Goal: Communication & Community: Answer question/provide support

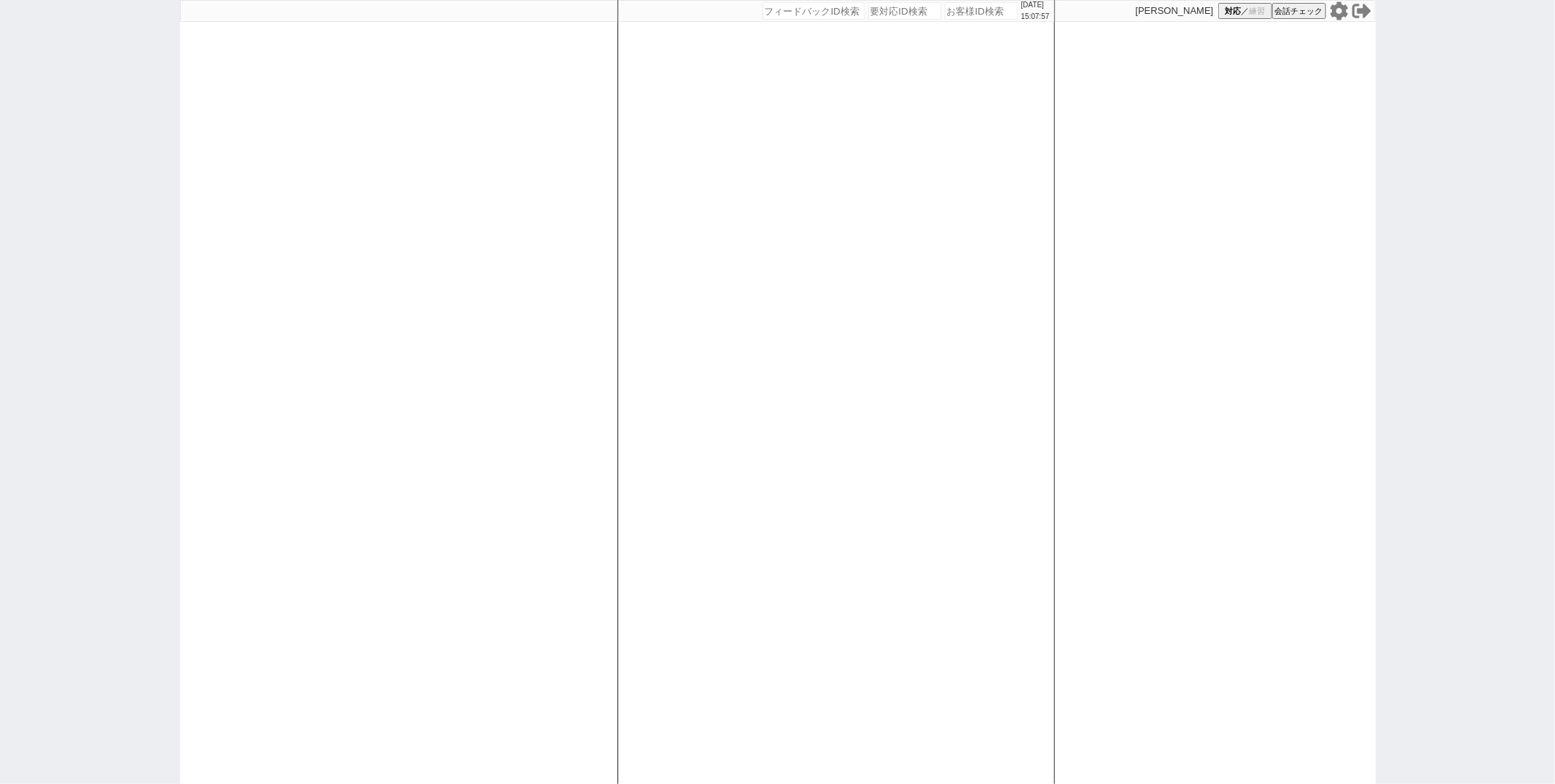
click at [595, 333] on div at bounding box center [399, 392] width 437 height 784
select select "1"
select select "2"
select select "[DATE]"
select select "5"
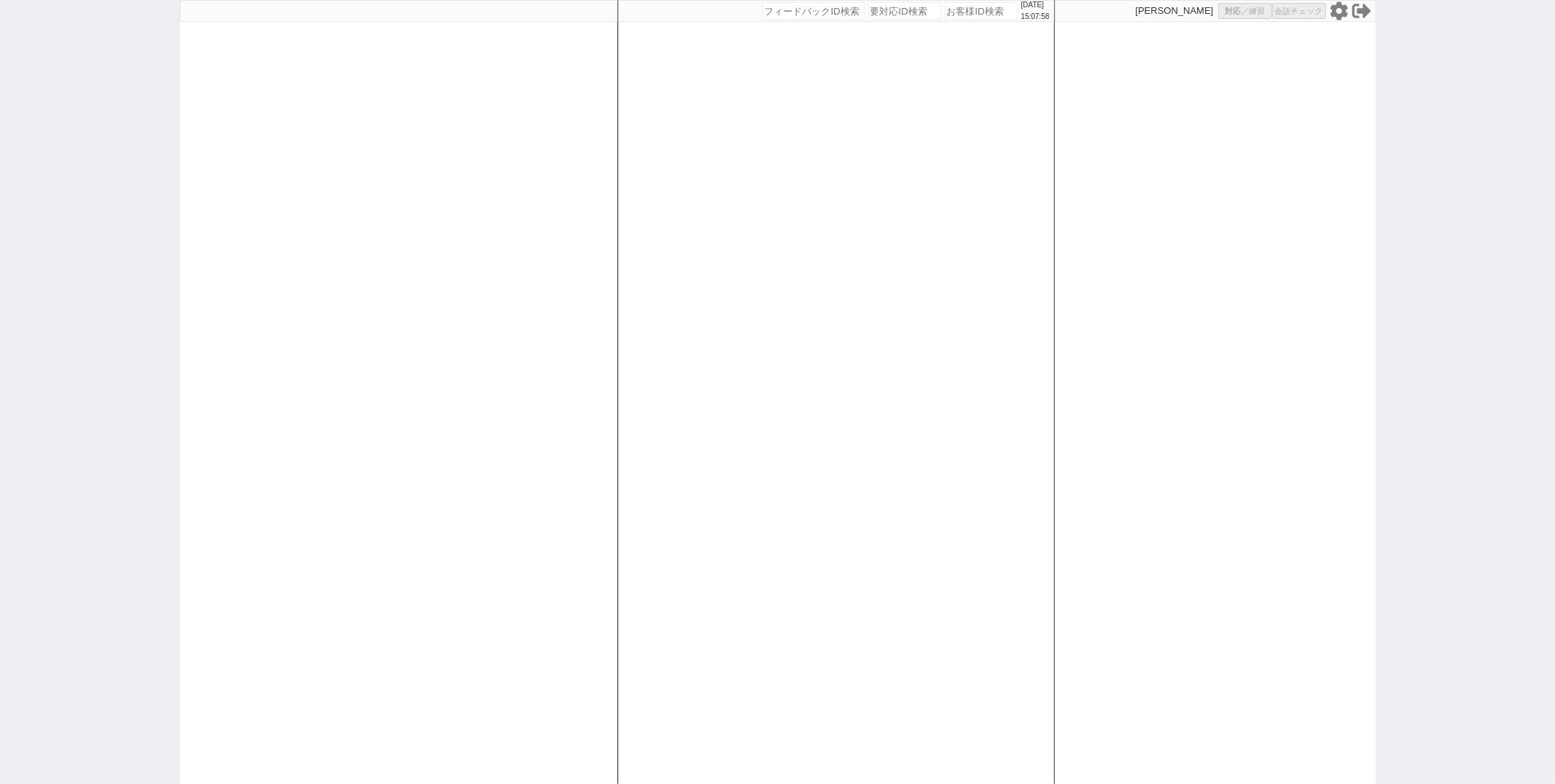
select select
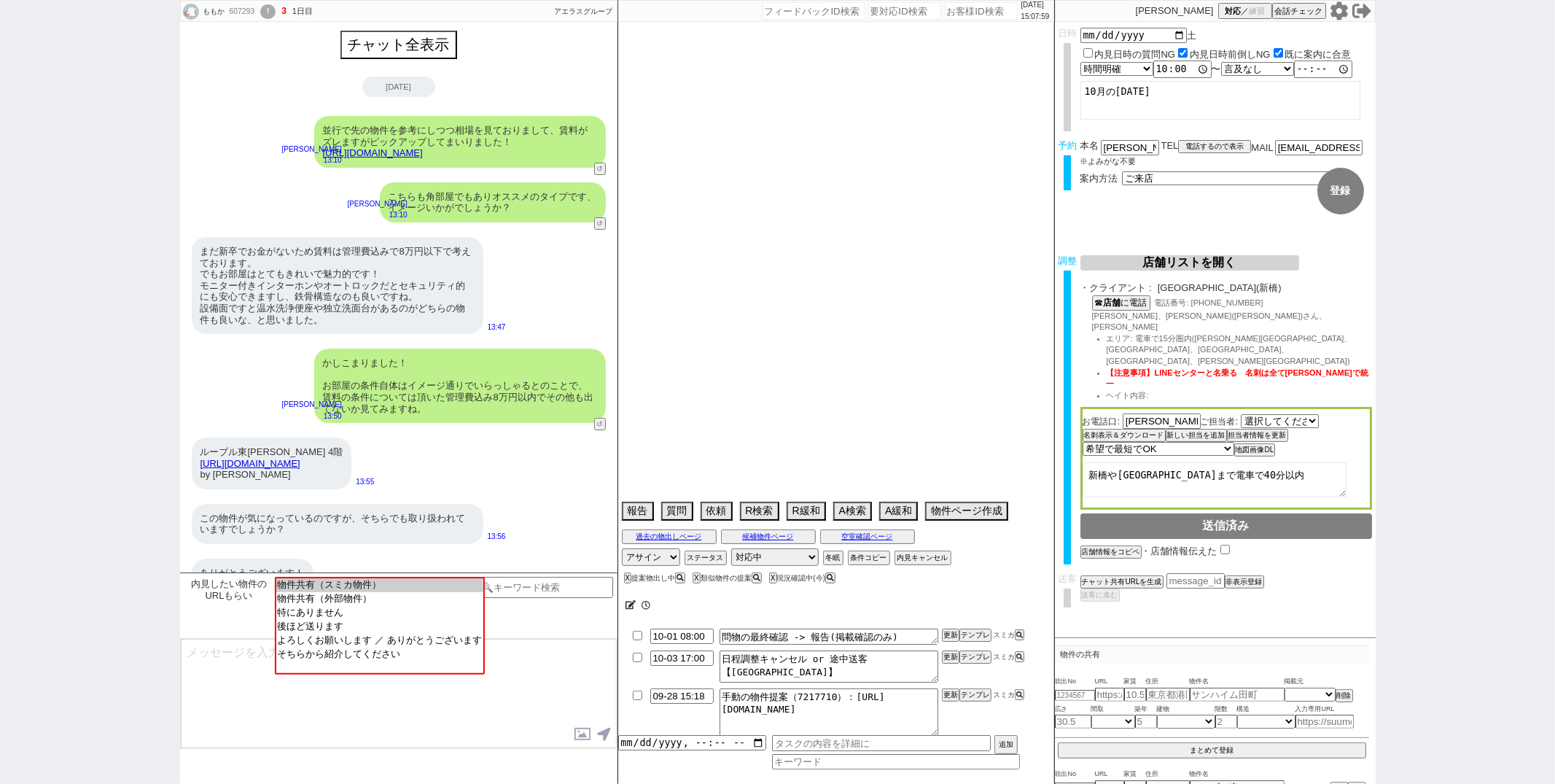
scroll to position [276, 0]
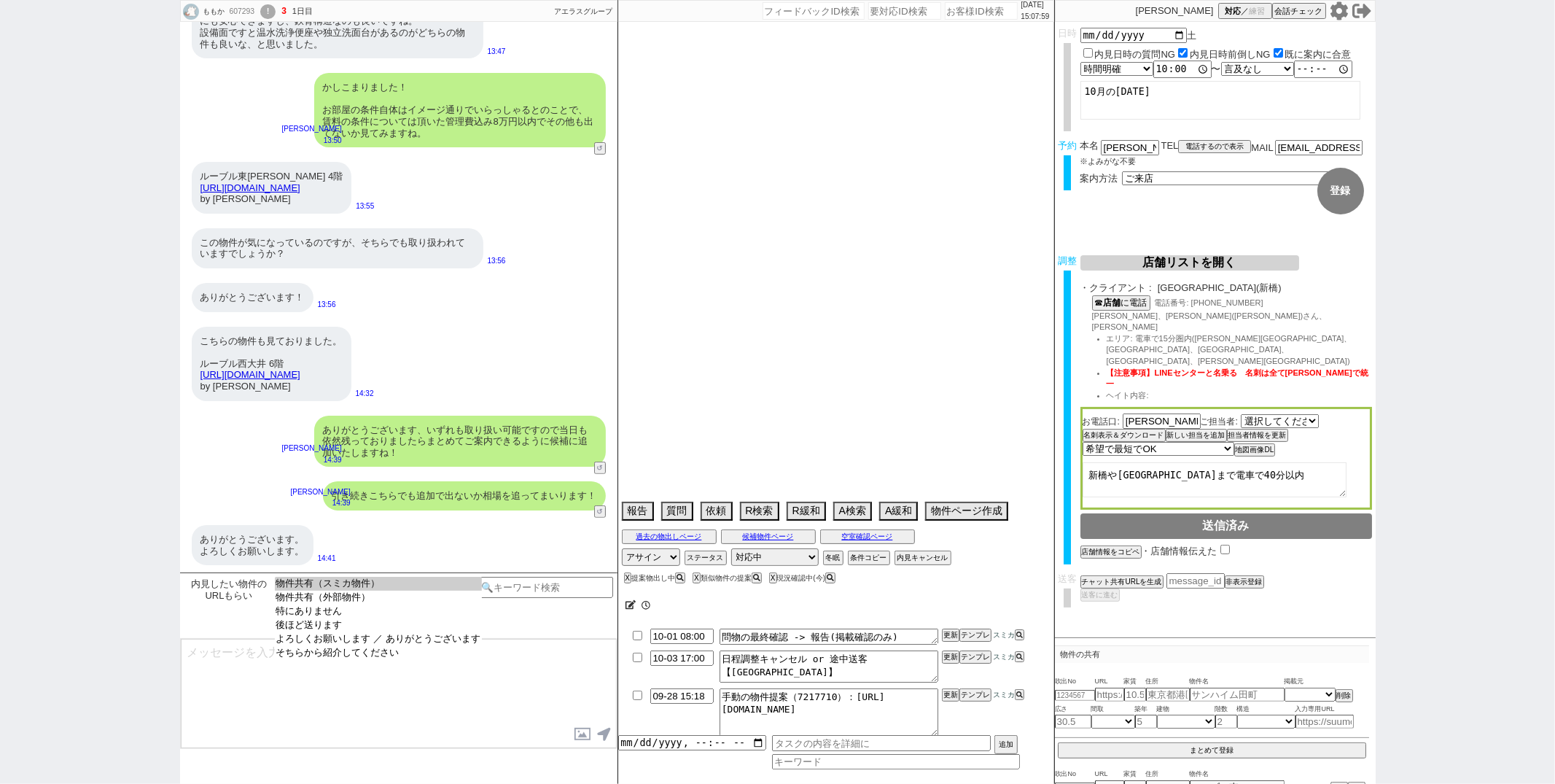
select select "よろしくお願いします ／ ありがとうございます"
click at [393, 646] on option "よろしくお願いします ／ ありがとうございます" at bounding box center [378, 640] width 207 height 14
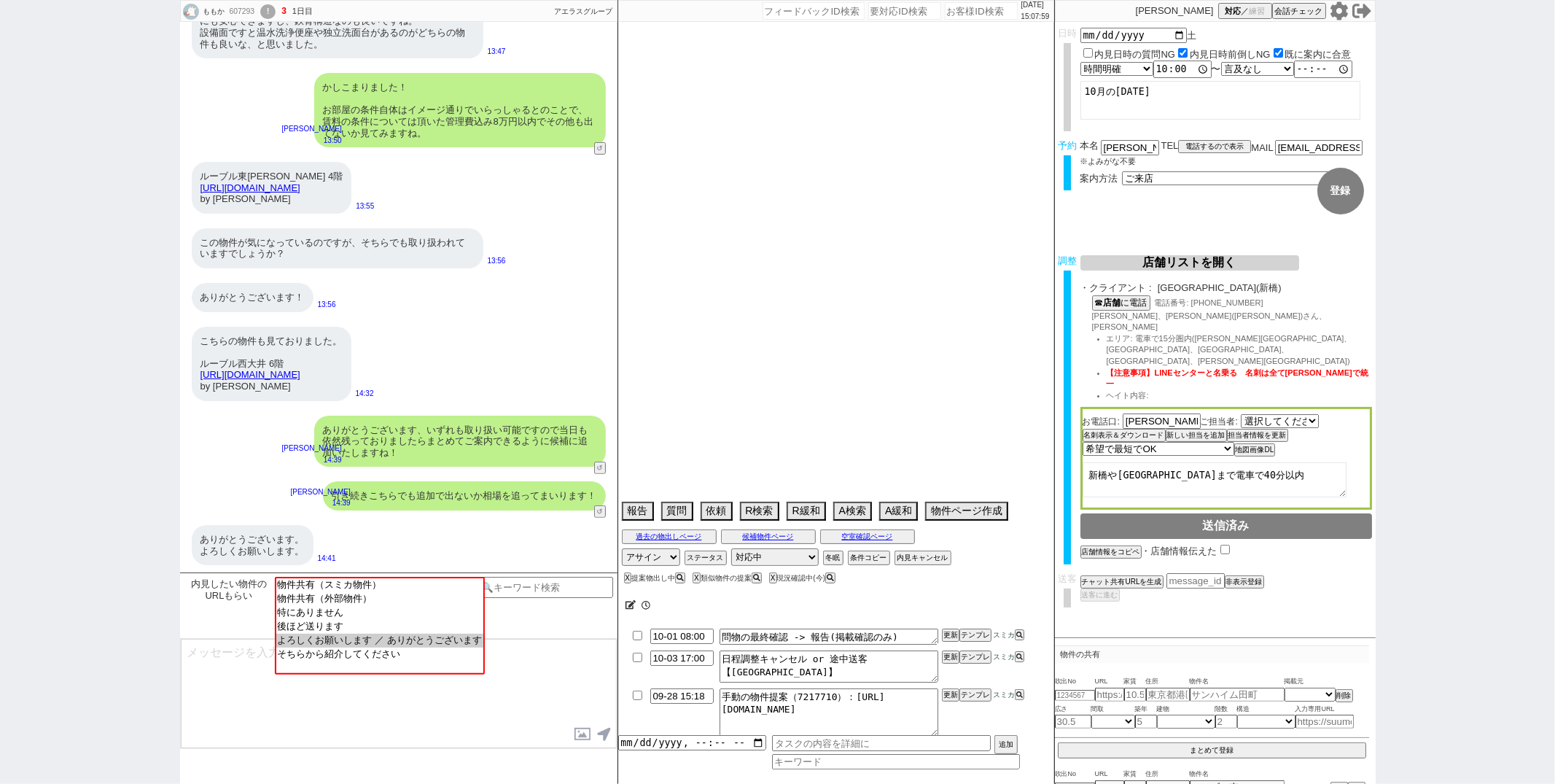
click at [380, 648] on textarea at bounding box center [399, 693] width 436 height 110
select select "2025"
select select "11"
select select "33"
select select "0"
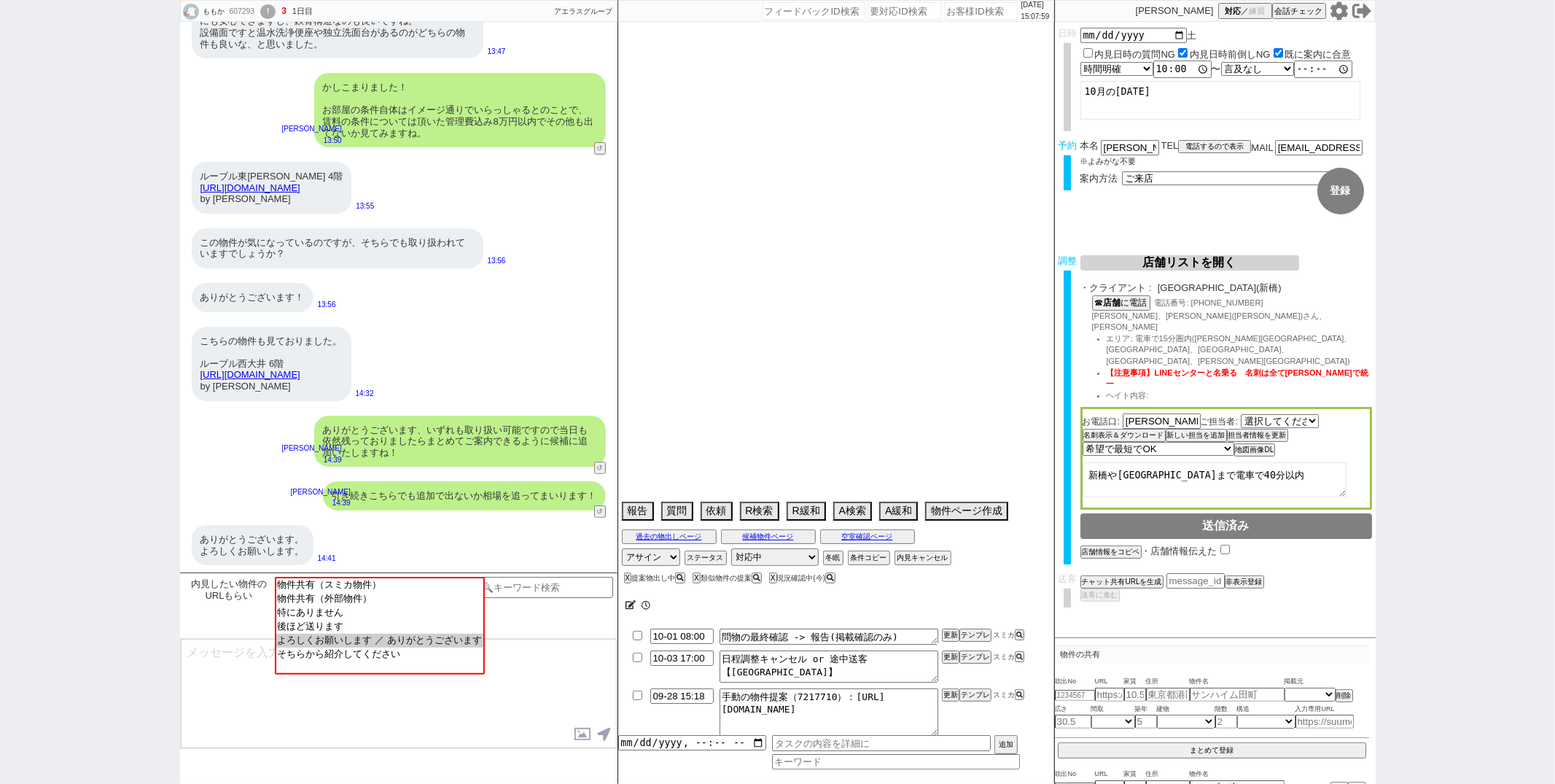
select select "75"
select select "14"
select select "814"
select select "60"
select select "23"
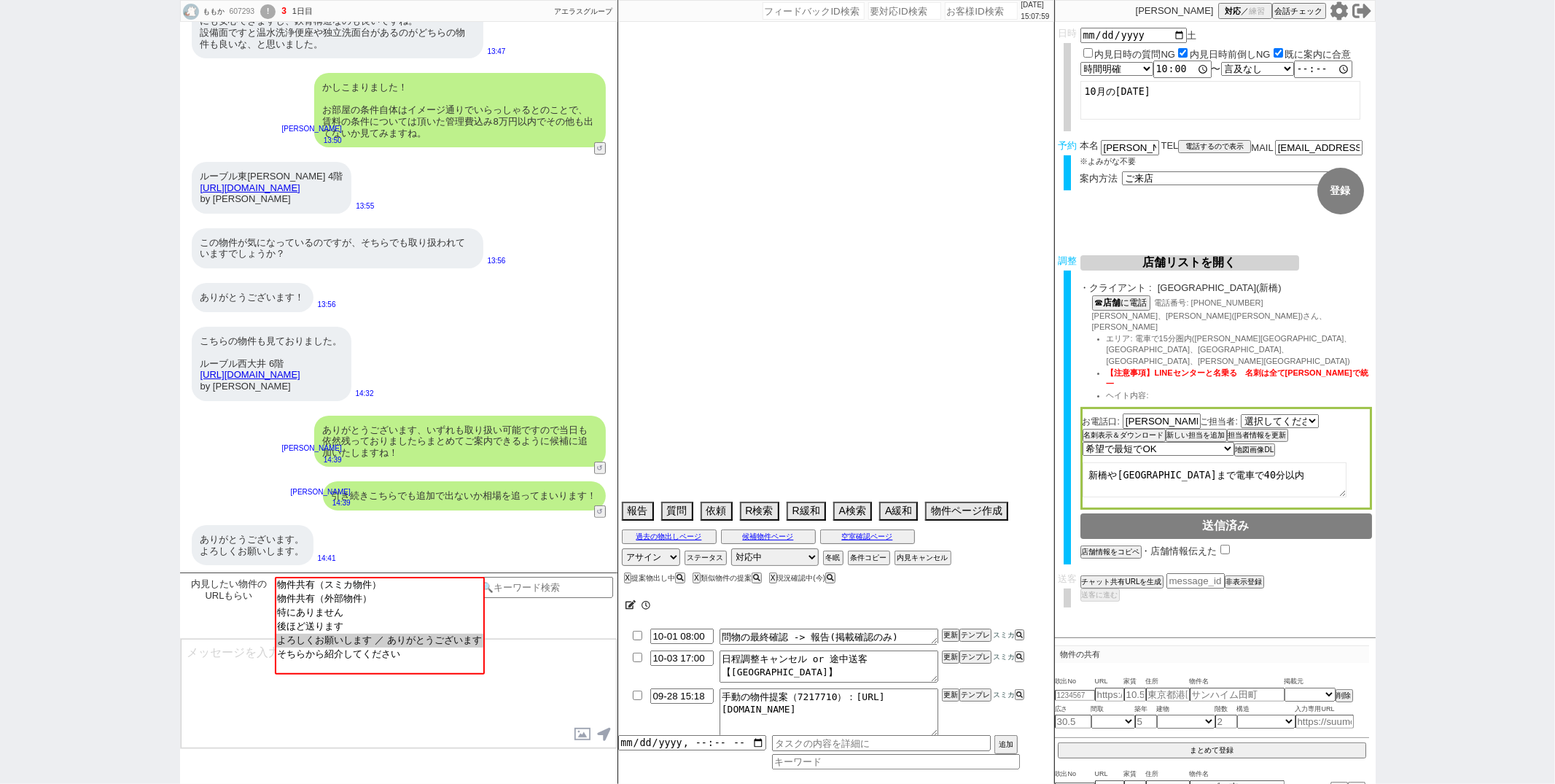
select select "731"
select select "62"
select select "70"
select select "[DATE]"
select select "63"
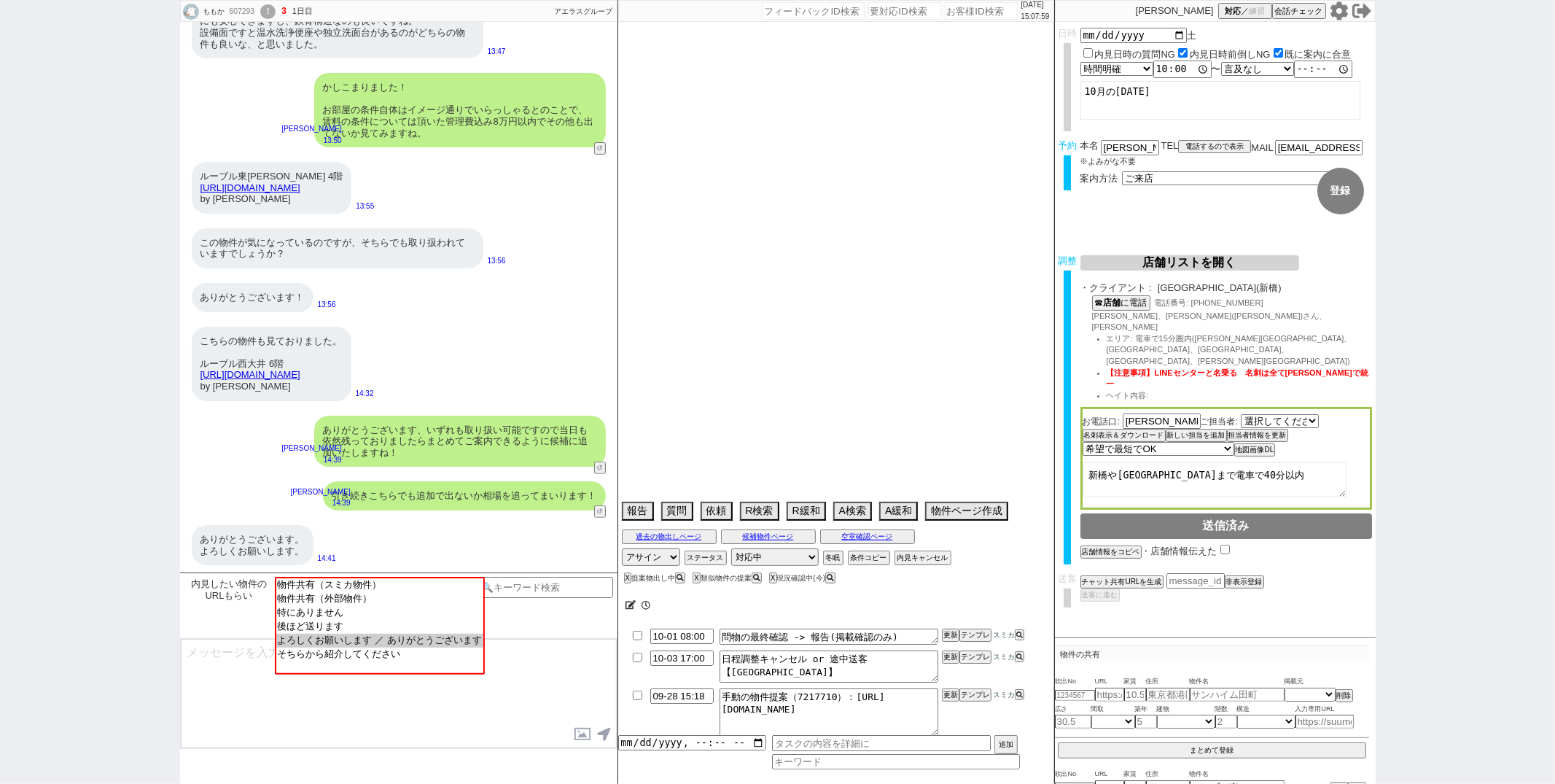
select select "64"
select select "69"
select select "65"
select select "1581"
select select "59"
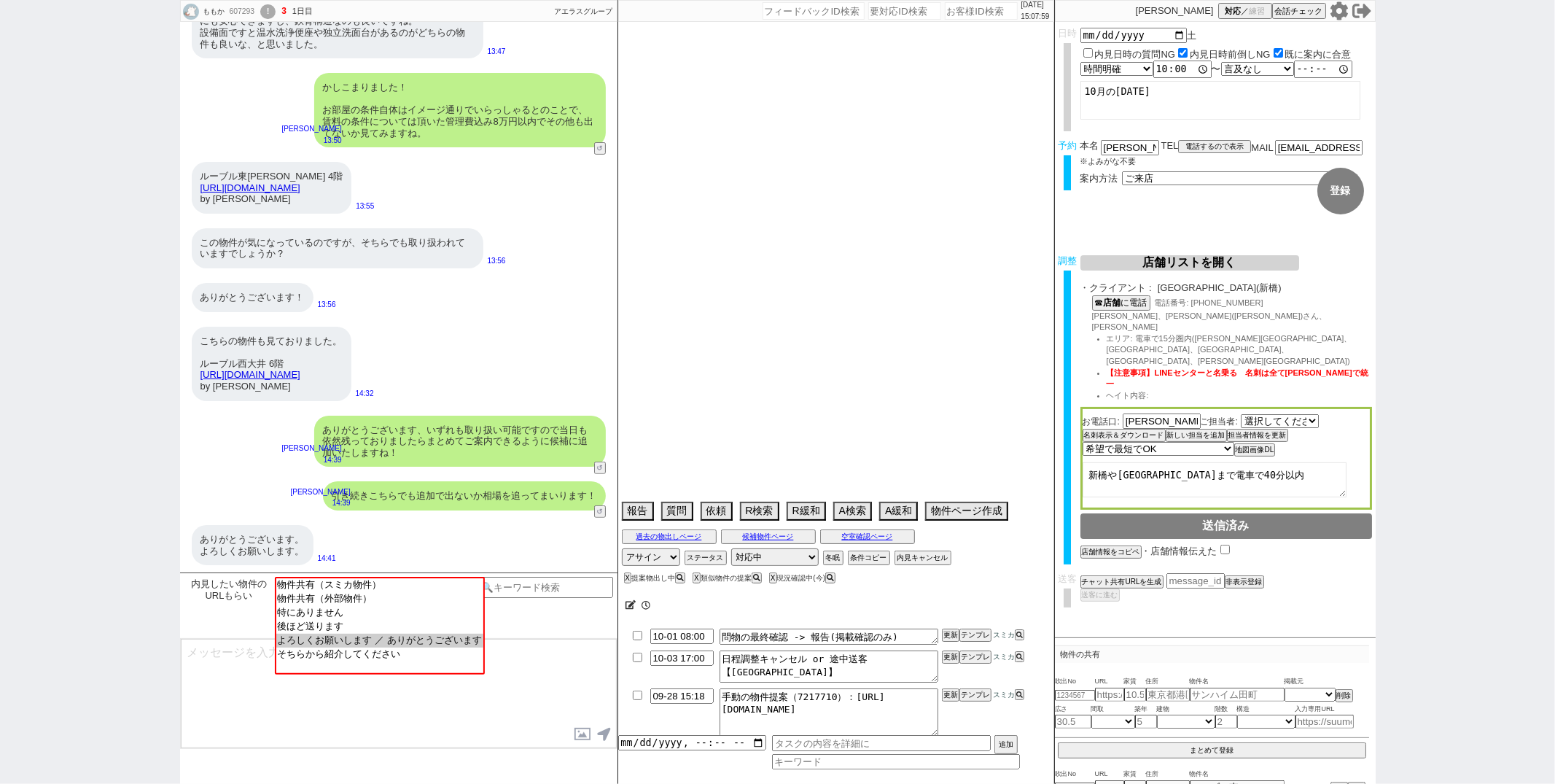
select select "67"
select select "71"
select select "52"
select select "74"
select select "50"
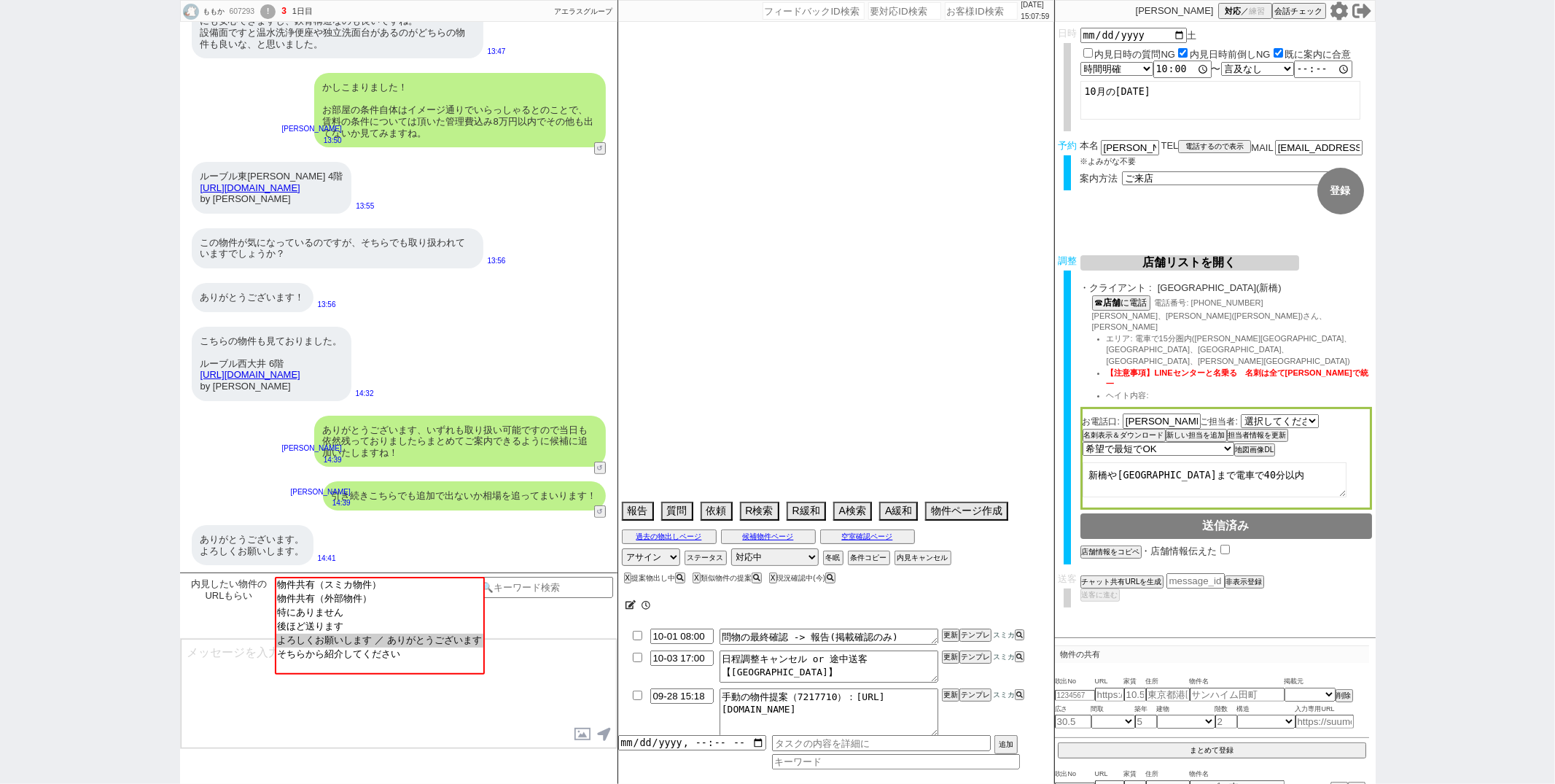
select select "48"
select select "66"
select select "72"
select select "56"
select select "68"
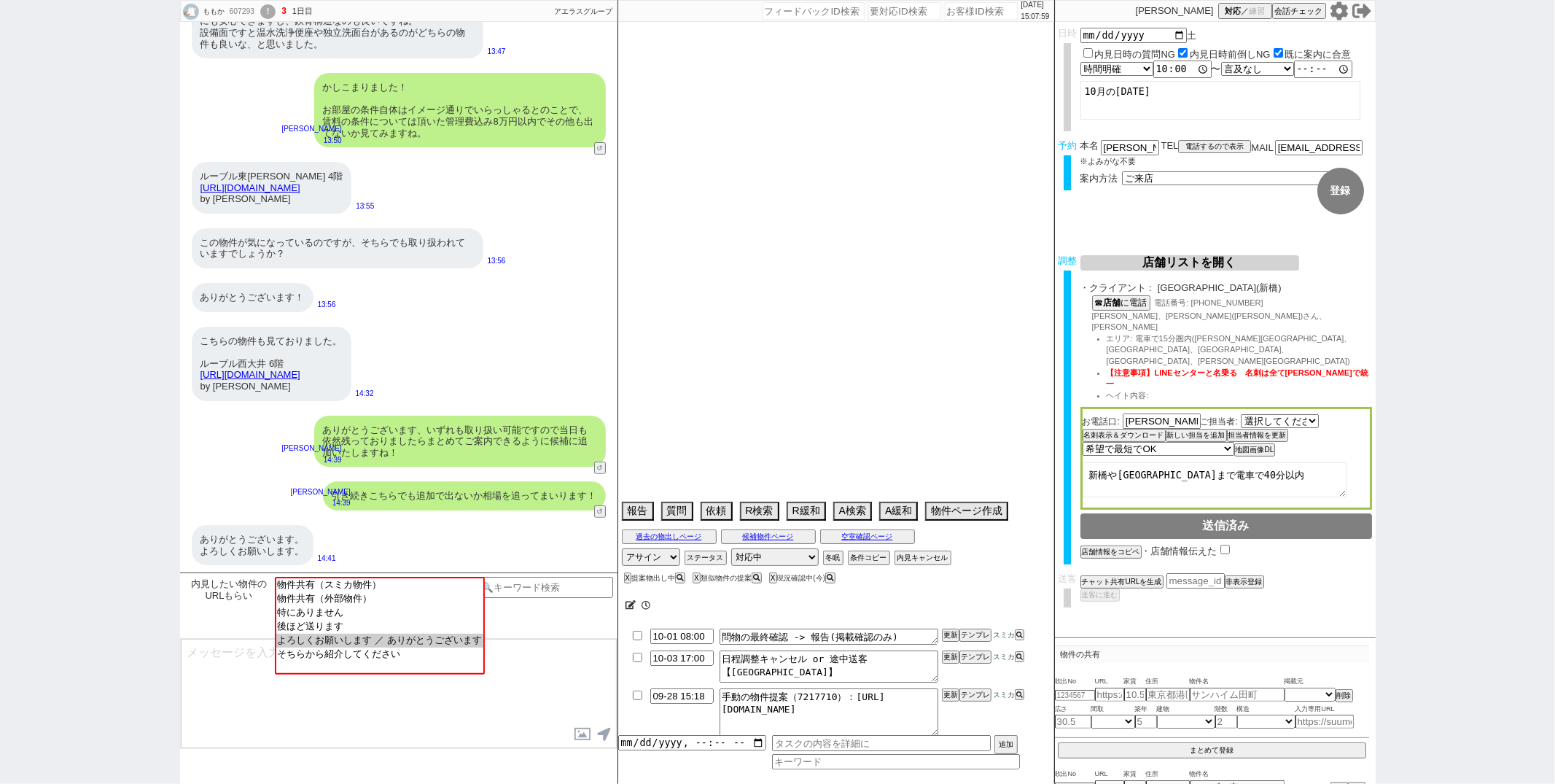
select select "1641"
select select "12"
select select "47"
select select "25"
select select "3116"
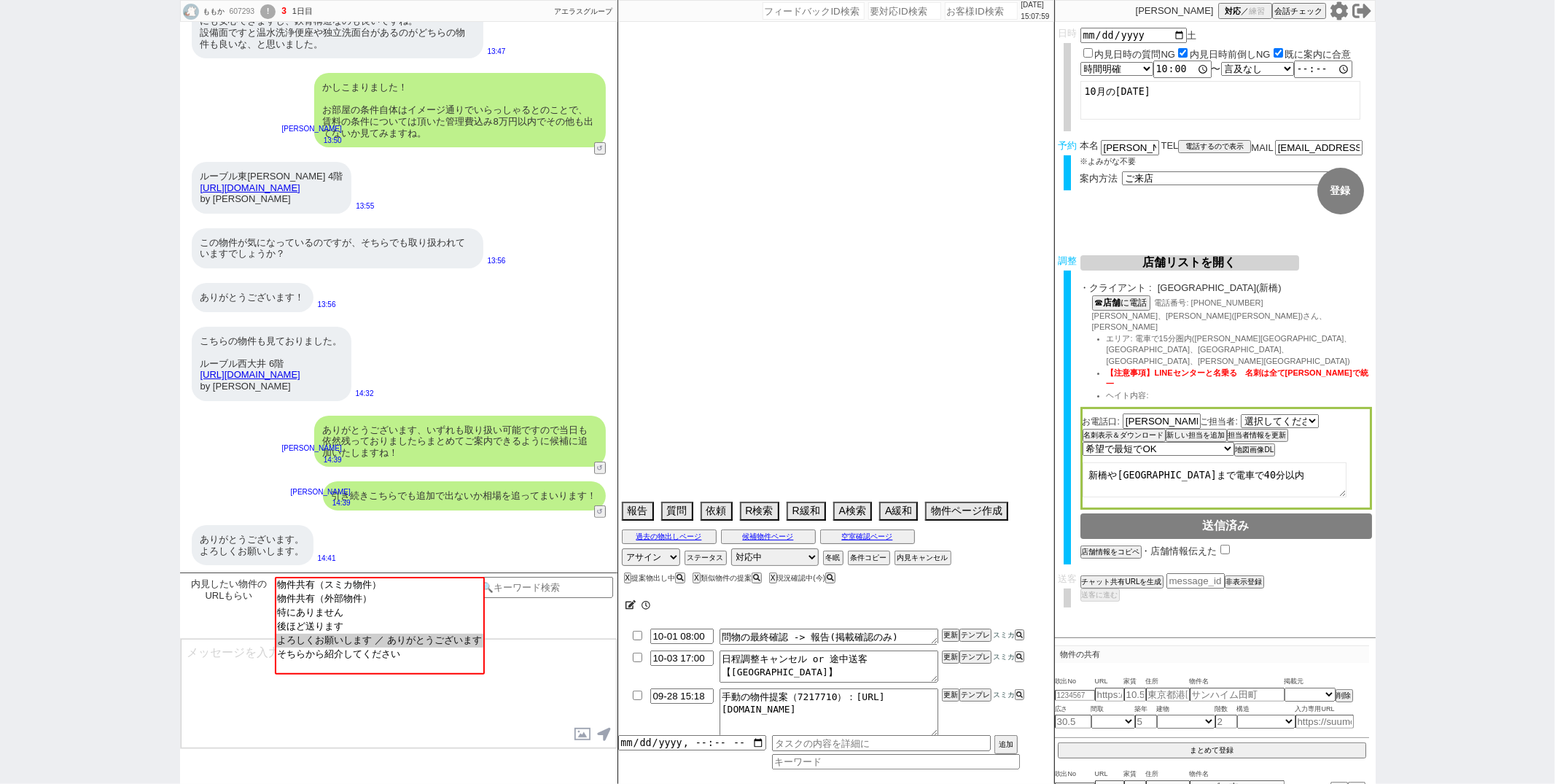
select select "9"
select select "333"
select select "54"
select select "7"
select select "57"
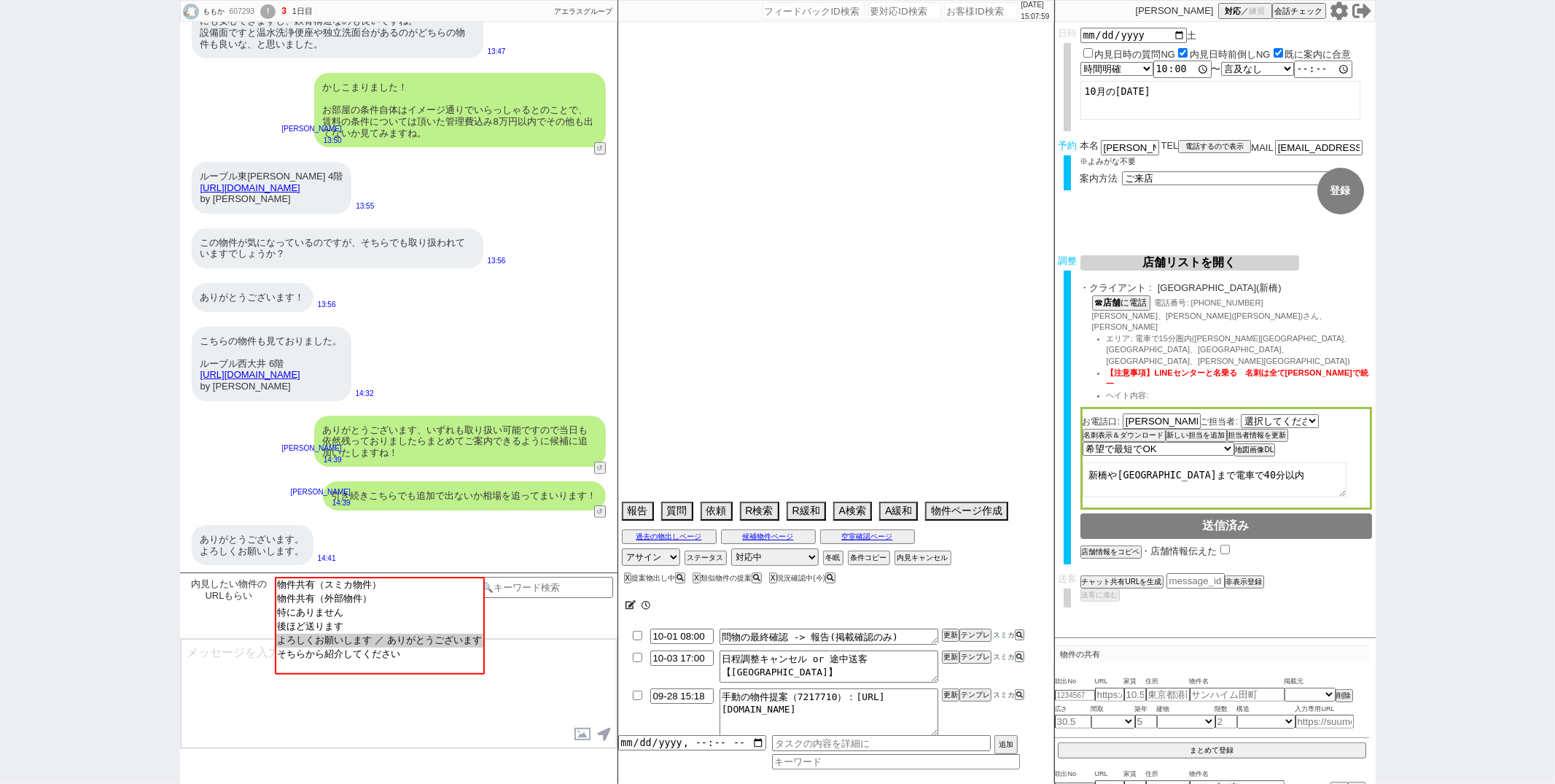
select select "33"
select select "29"
select select "76"
select select "53"
select select "44"
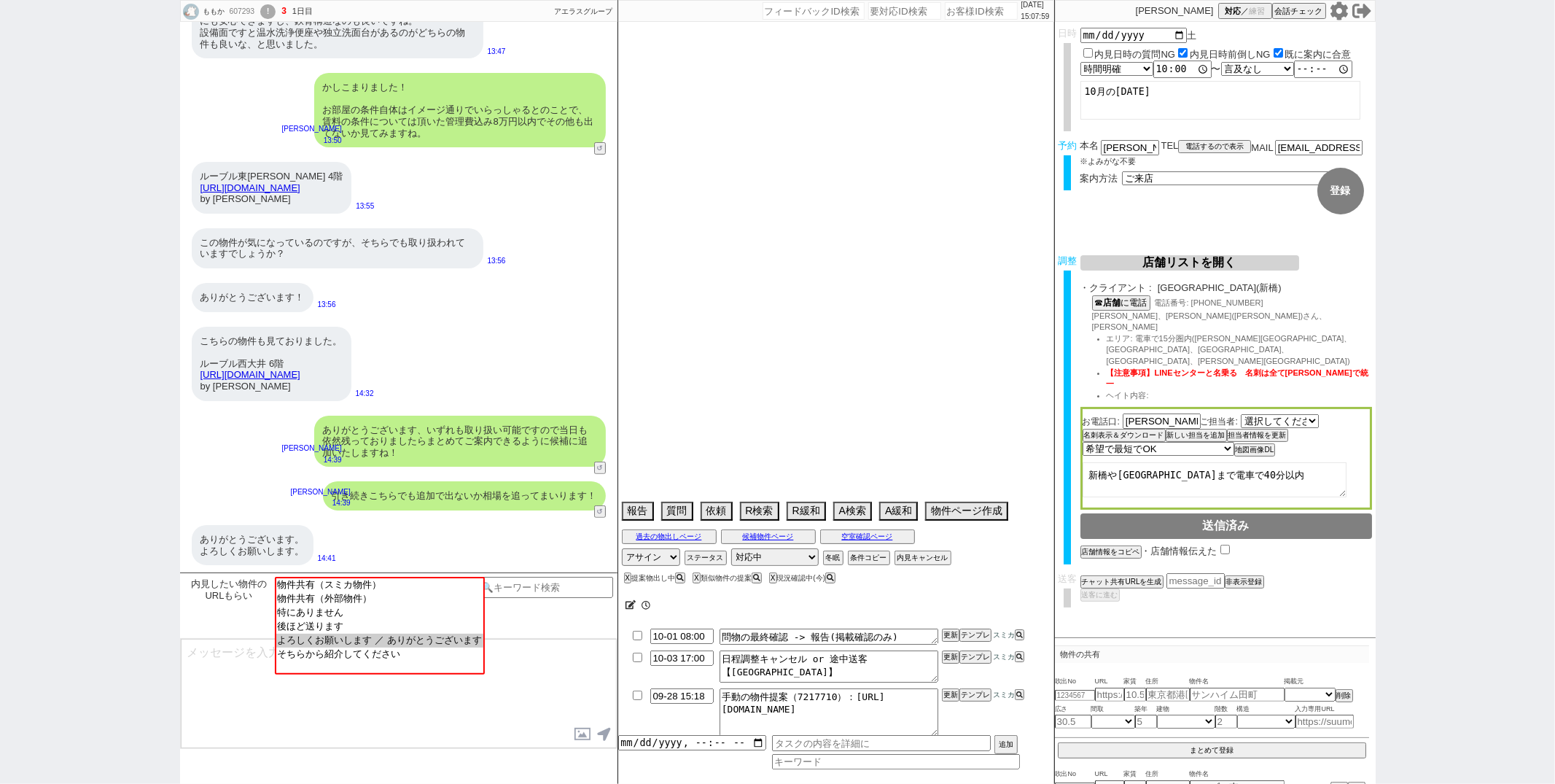
select select "77"
select select "11"
select select "51"
select select "27"
select select "15"
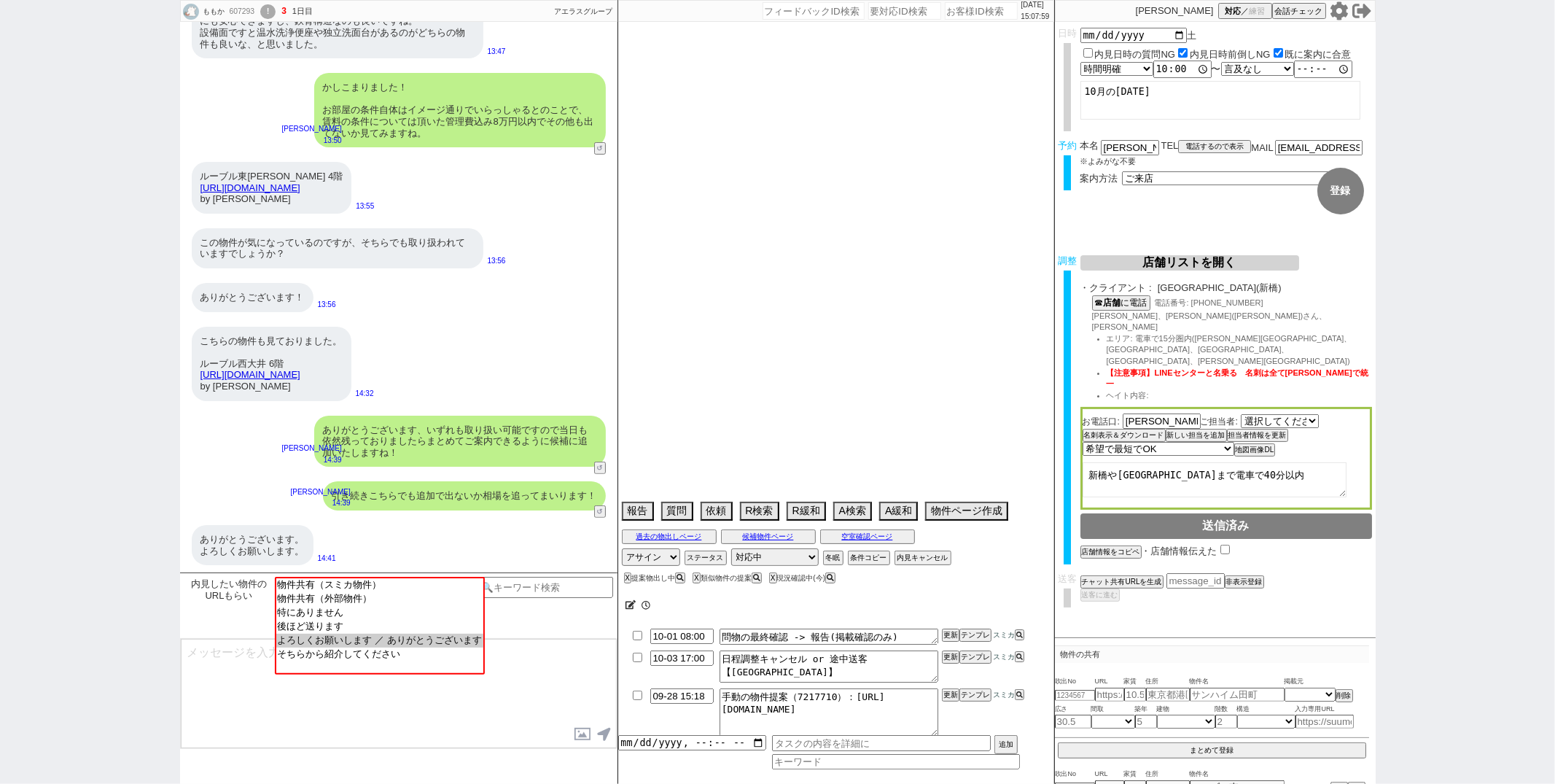
select select "61"
select select "73"
select select "1761"
select select "38"
select select "35"
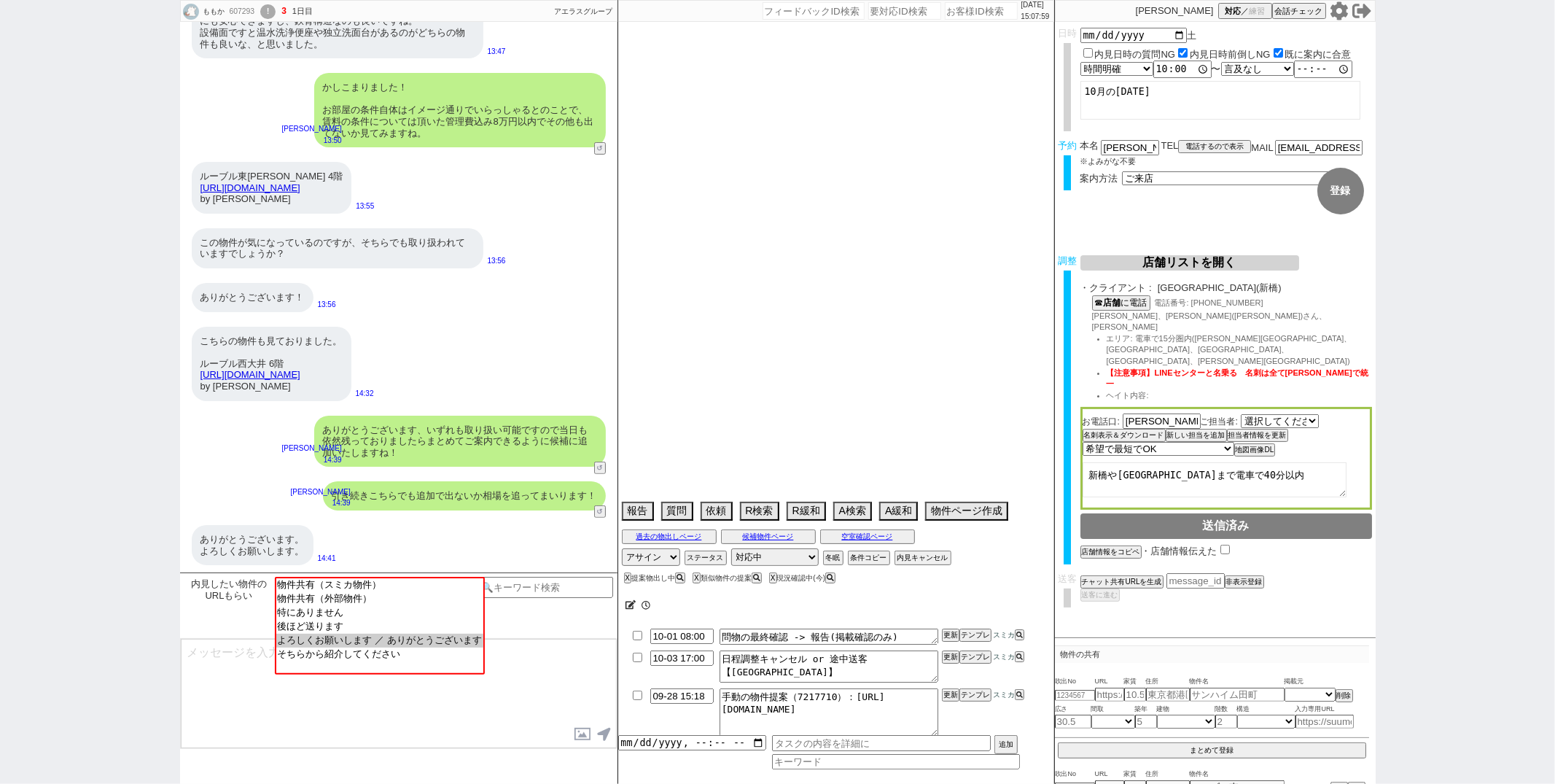
select select "24"
select select "30"
select select "55"
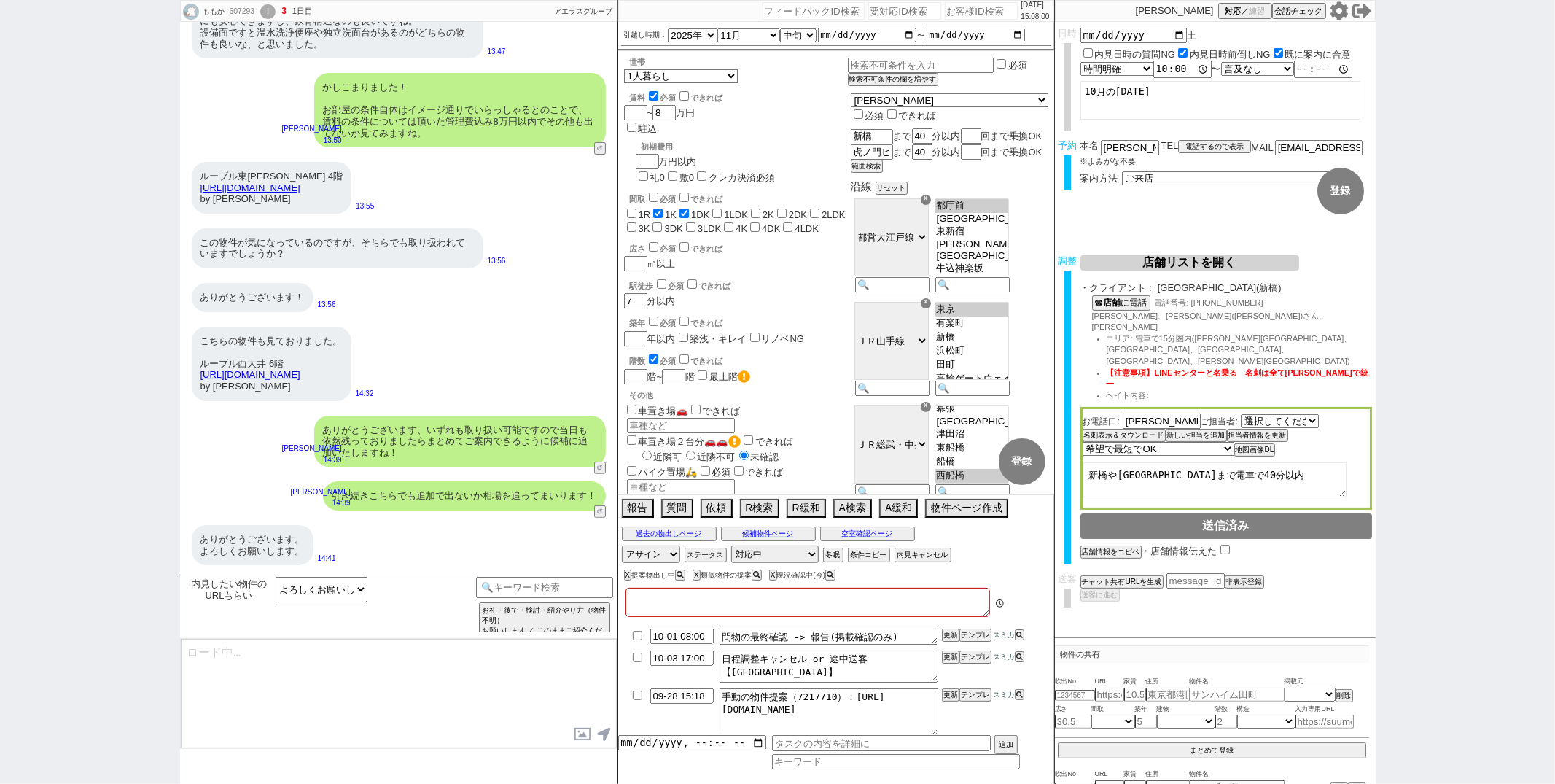
type textarea "@当日までの内見予定なし@候補なし来店希望"
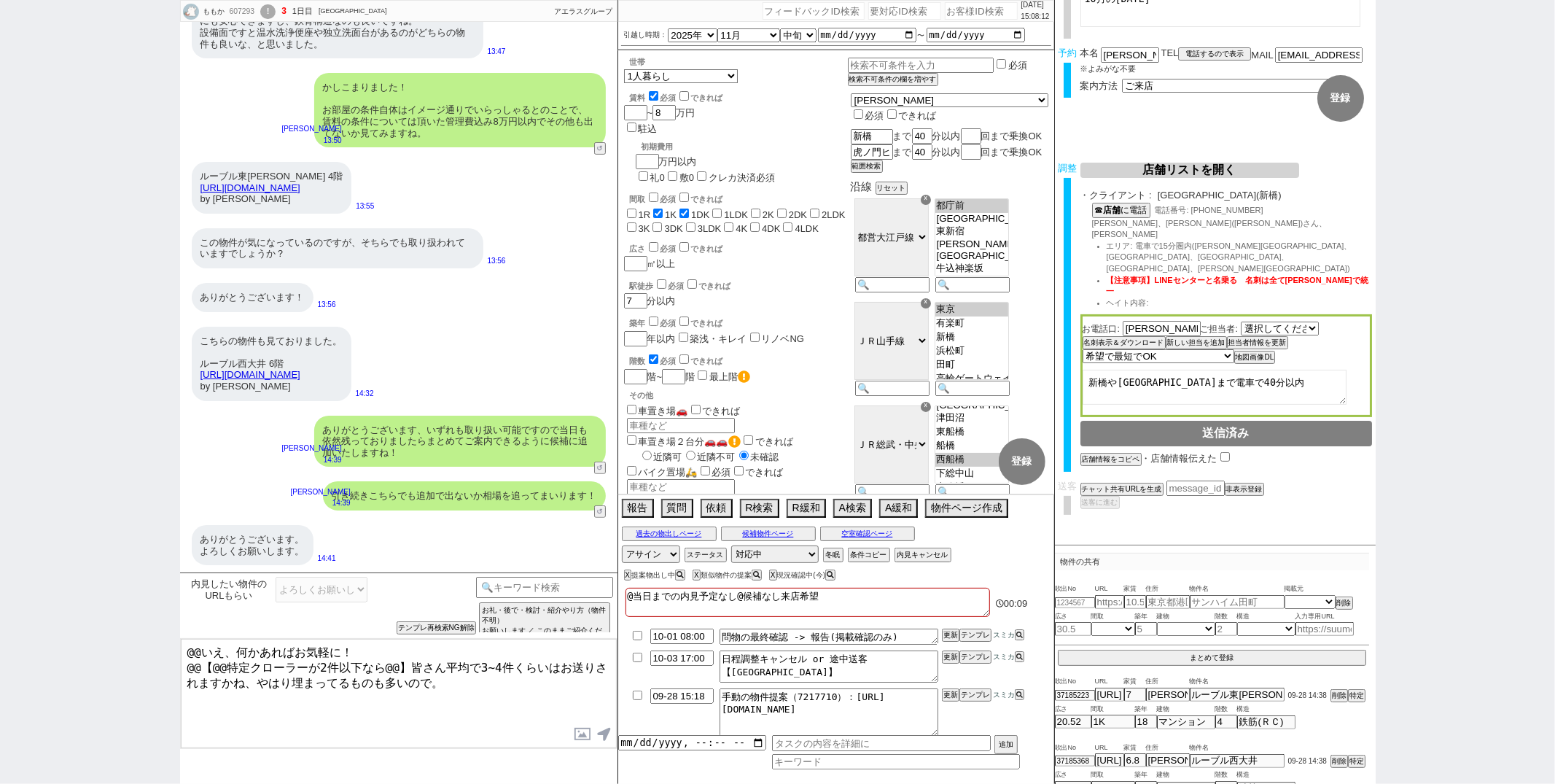
scroll to position [16, 0]
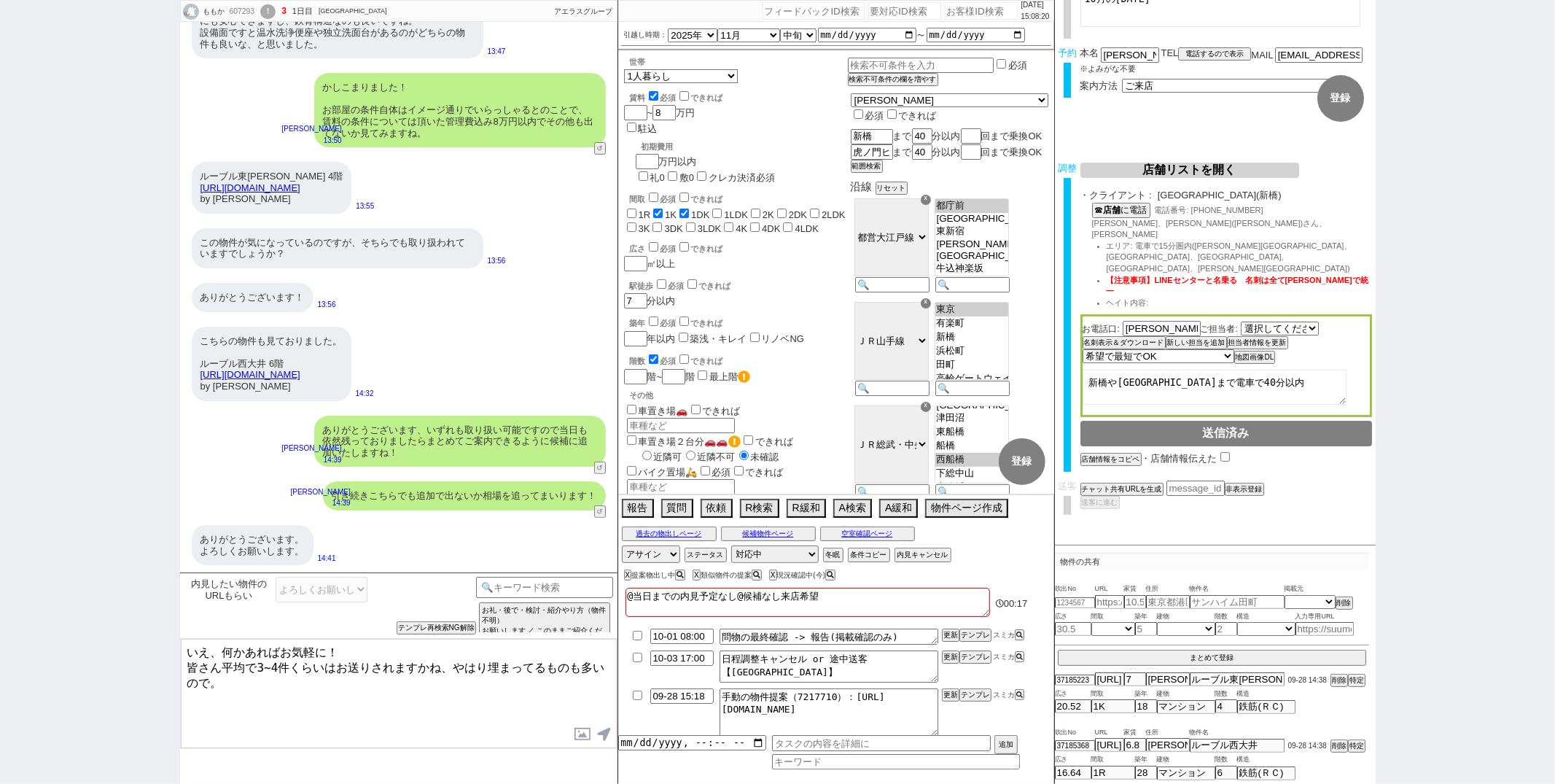
type textarea "いえ、何かあればお気軽に！ 皆さん平均で3~4件くらいはお送りされますかね、やはり埋まってるものも多いので。"
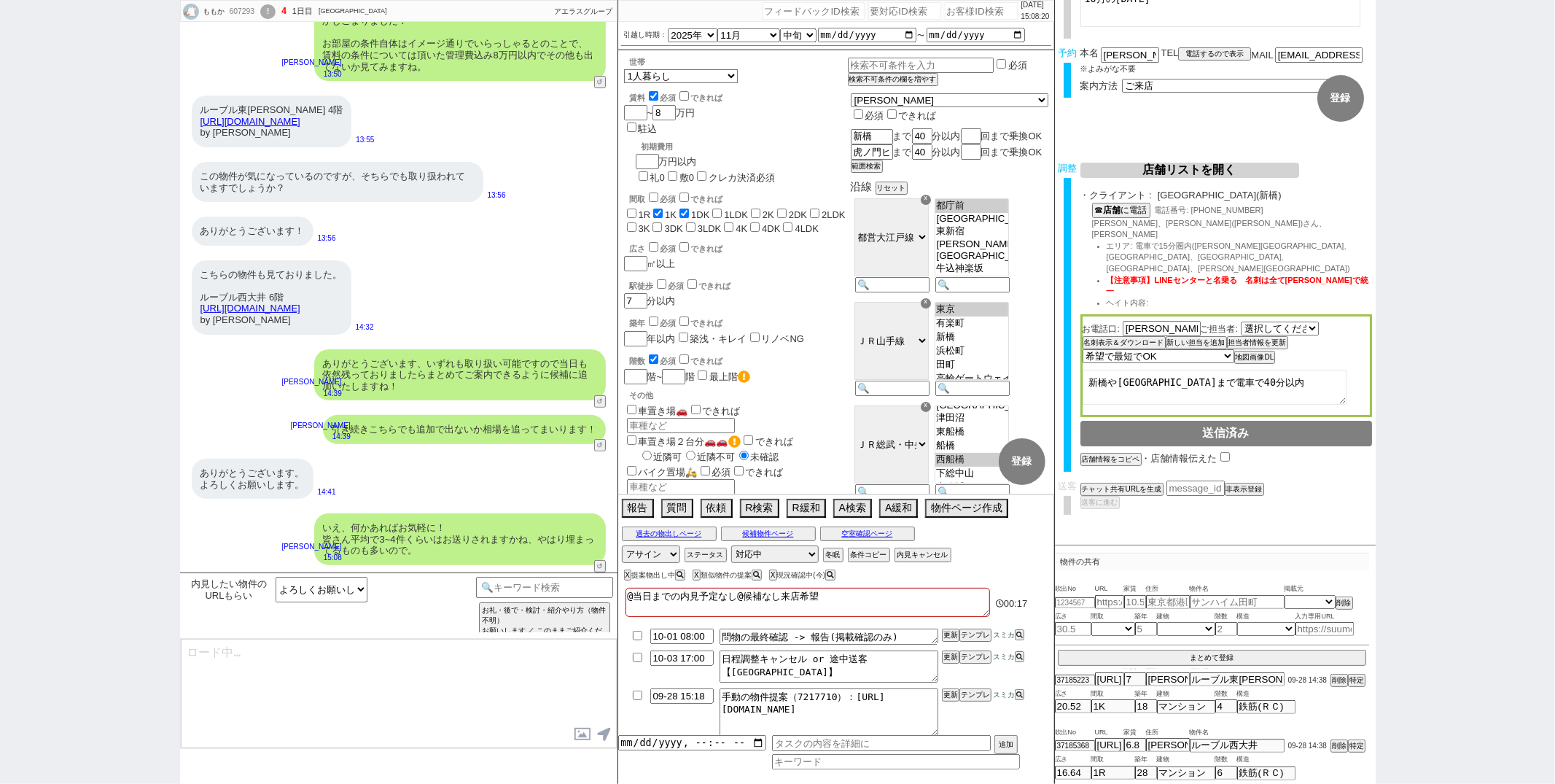
type input "09-28 15:23"
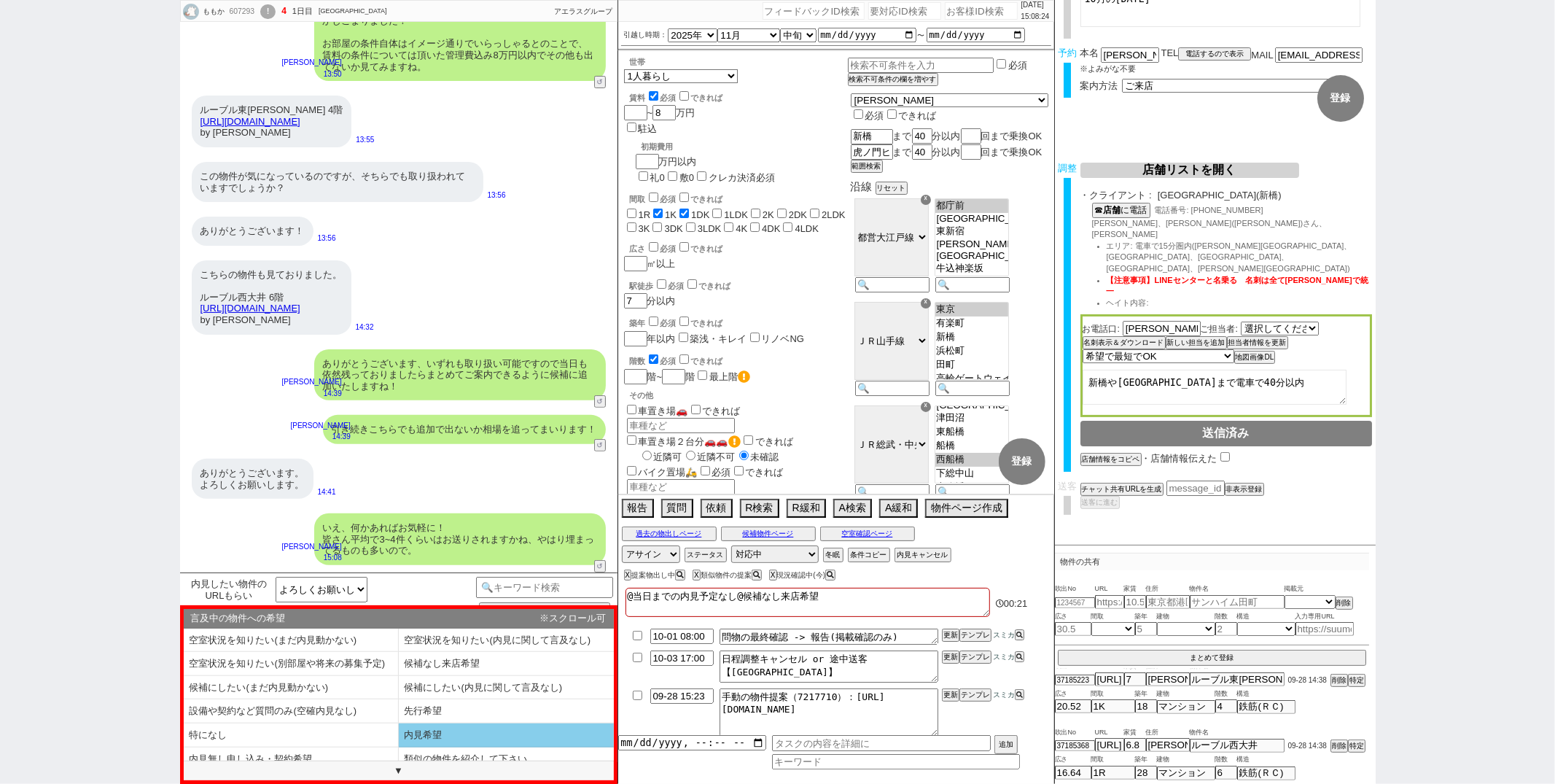
click at [433, 736] on li "内見希望" at bounding box center [506, 735] width 215 height 24
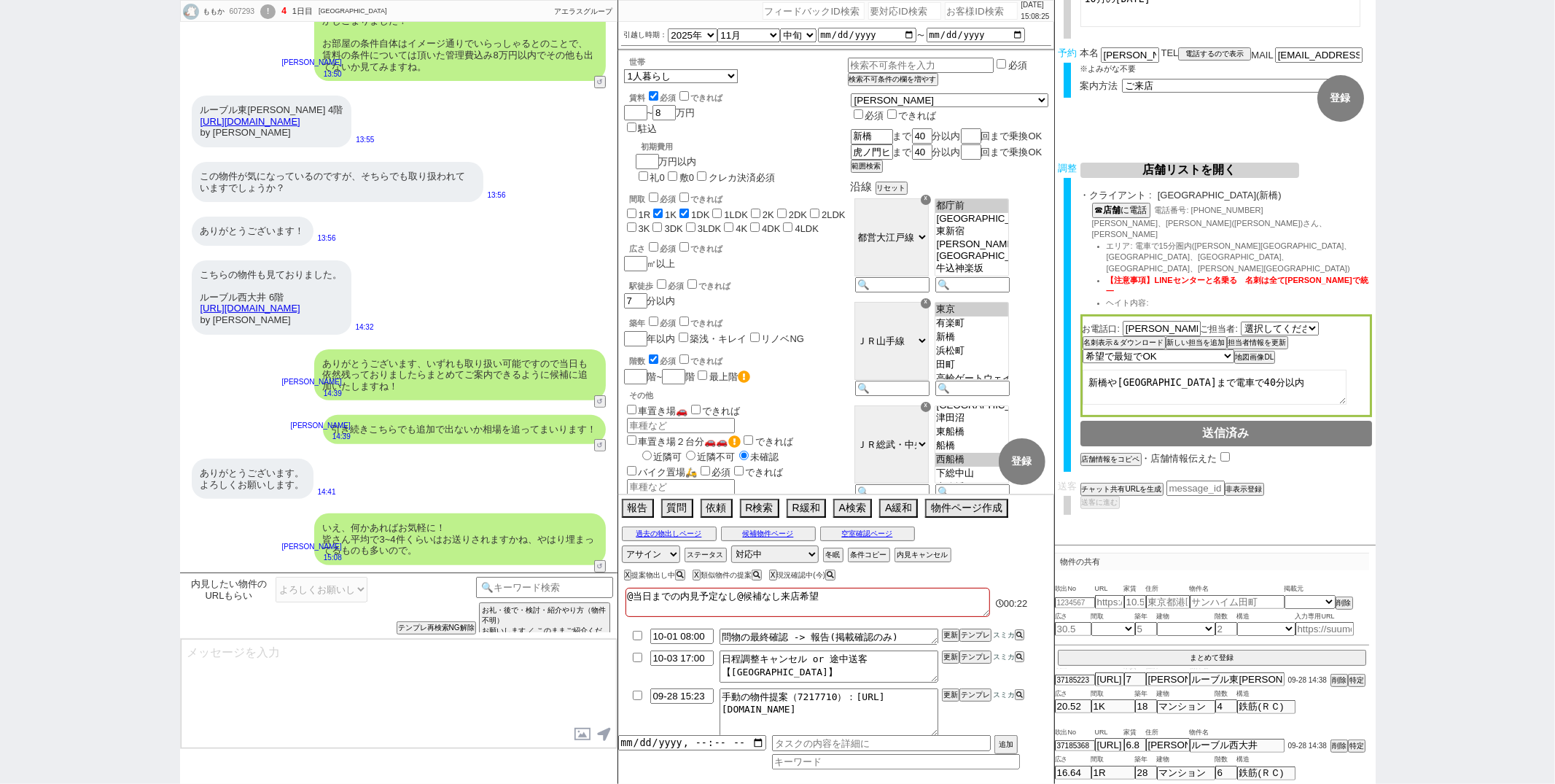
type textarea "また、お送りいただいた物件の条件面も見たところ以下反映できればと思いますがいかがでしょう？ [GEOGRAPHIC_DATA](6.8万 [PERSON_NA…"
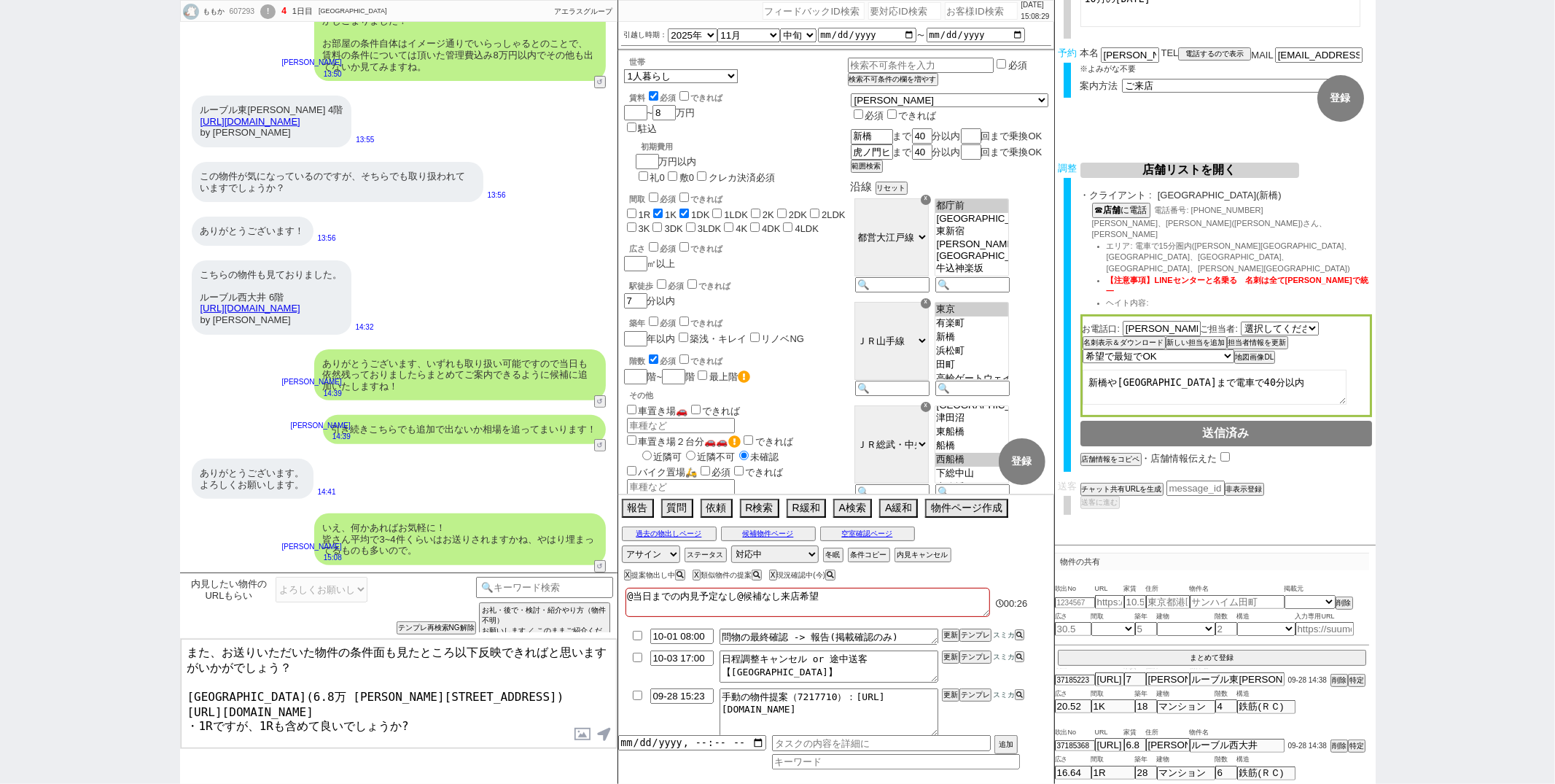
click at [443, 702] on textarea "また、お送りいただいた物件の条件面も見たところ以下反映できればと思いますがいかがでしょう？ [GEOGRAPHIC_DATA](6.8万 [PERSON_NA…" at bounding box center [399, 693] width 436 height 110
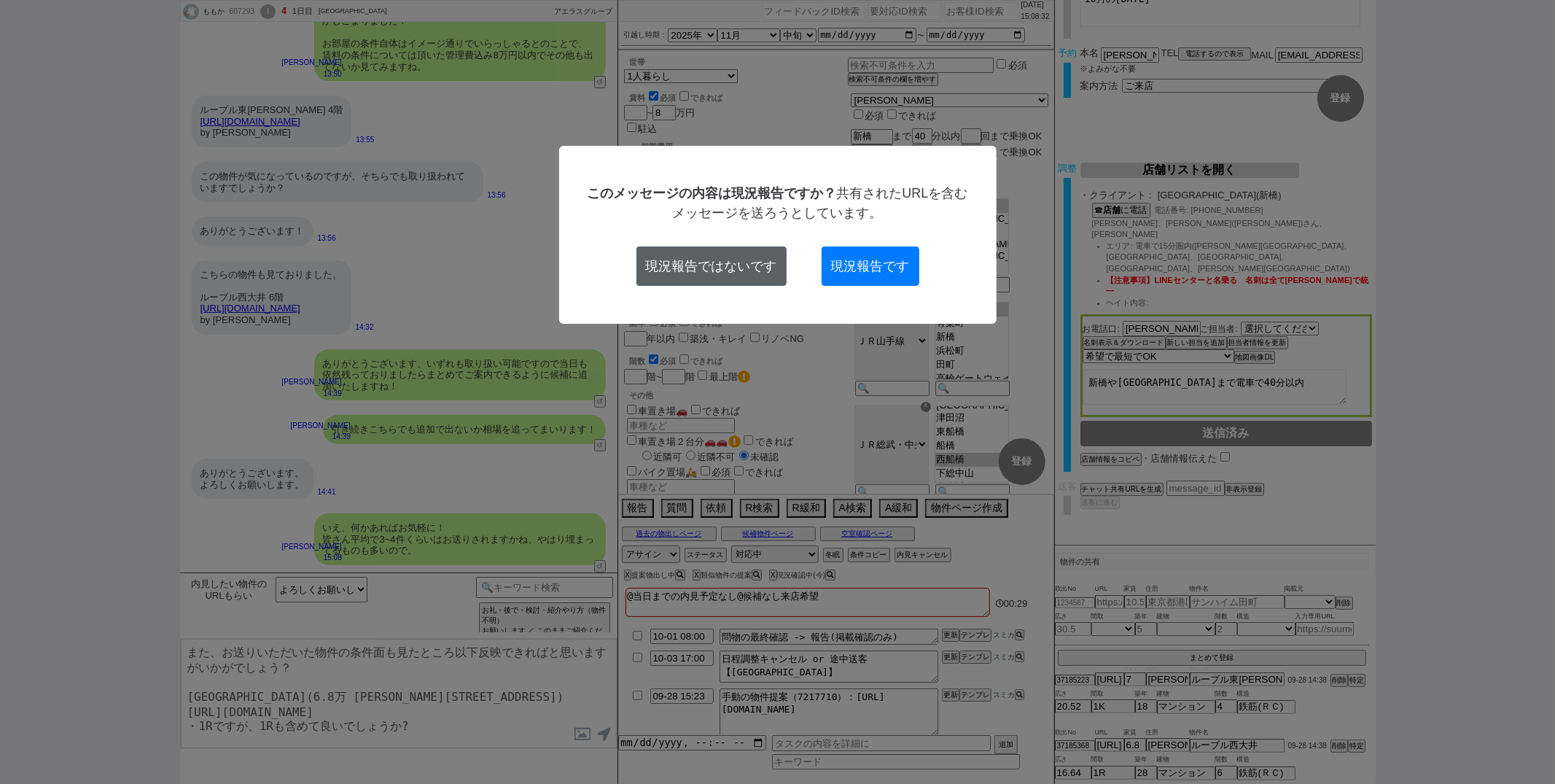
click at [760, 267] on button "現況報告ではないです" at bounding box center [711, 266] width 150 height 39
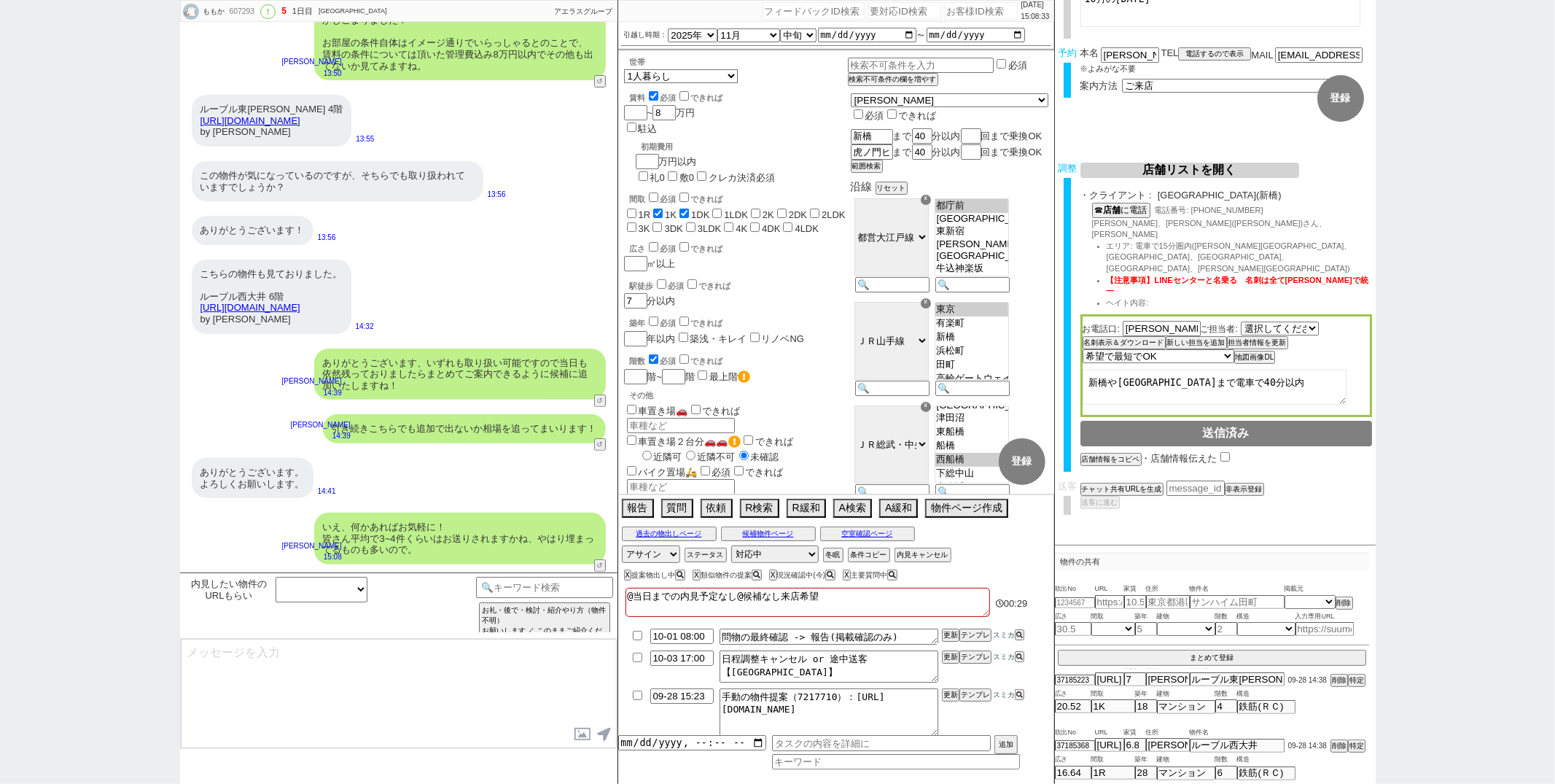
type input "09-28 15:43"
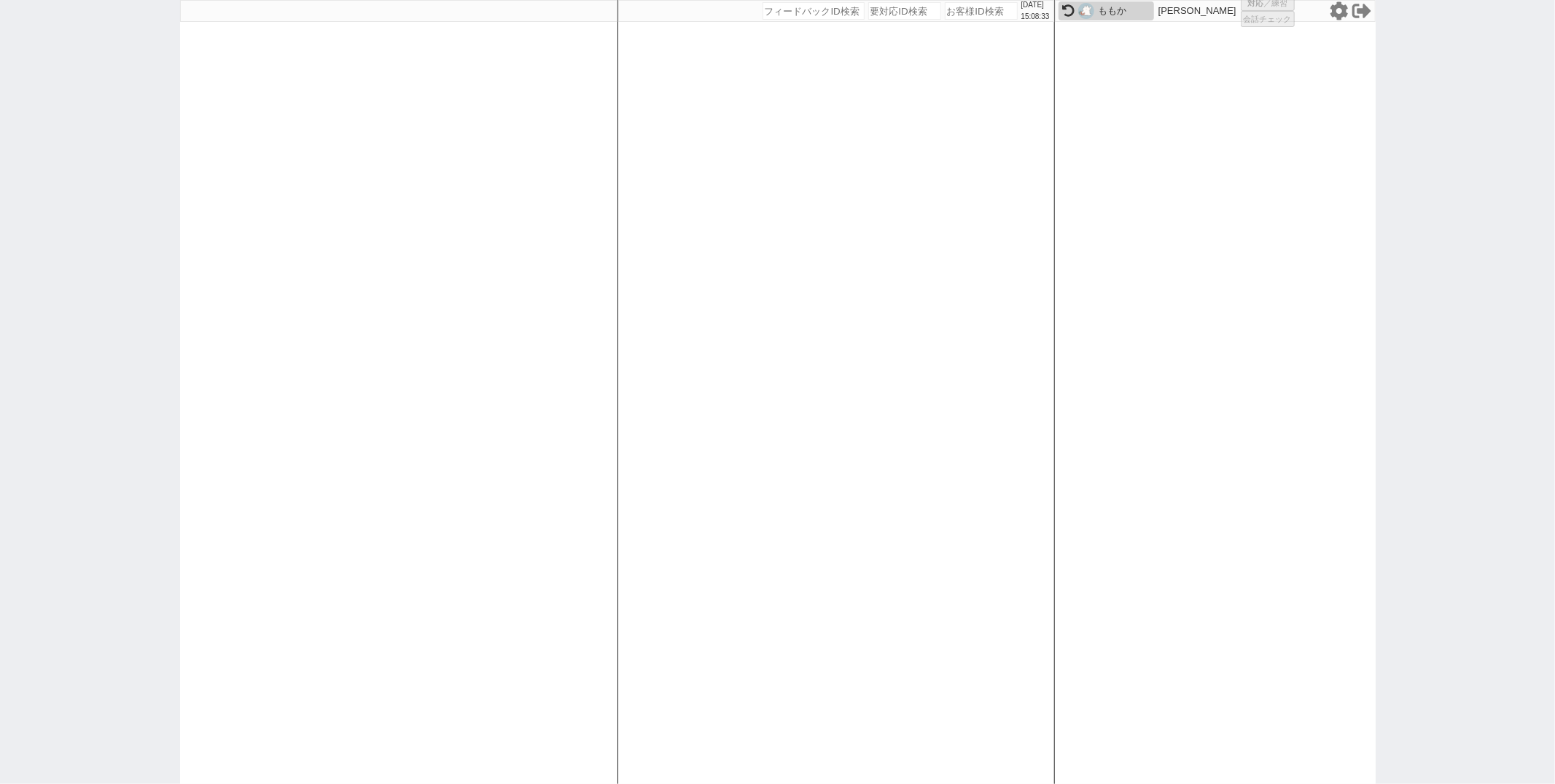
scroll to position [0, 0]
select select "1"
select select
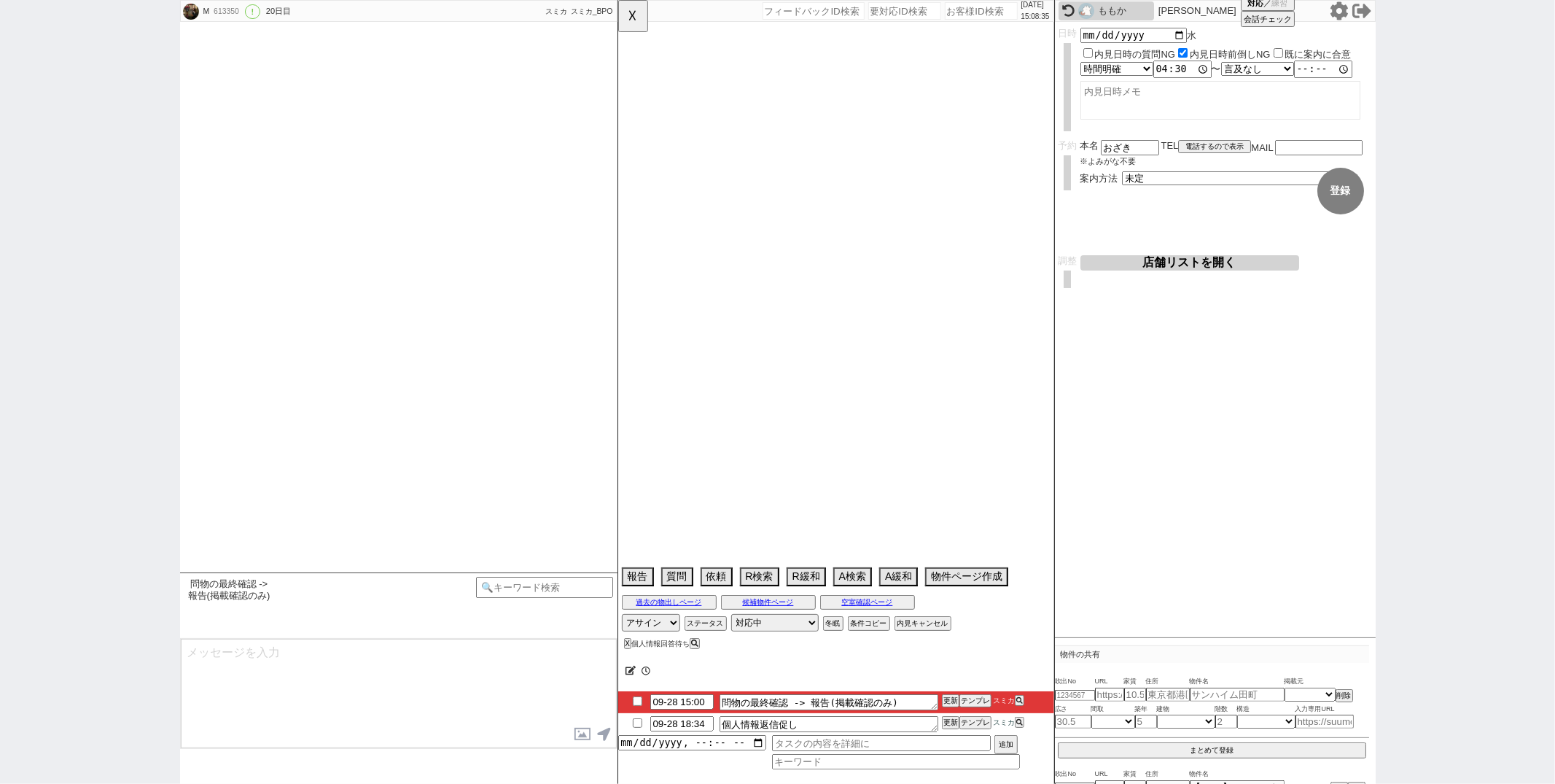
type textarea "前回伺った発言ある"
select select "2025"
select select "11"
select select "34"
select select "1"
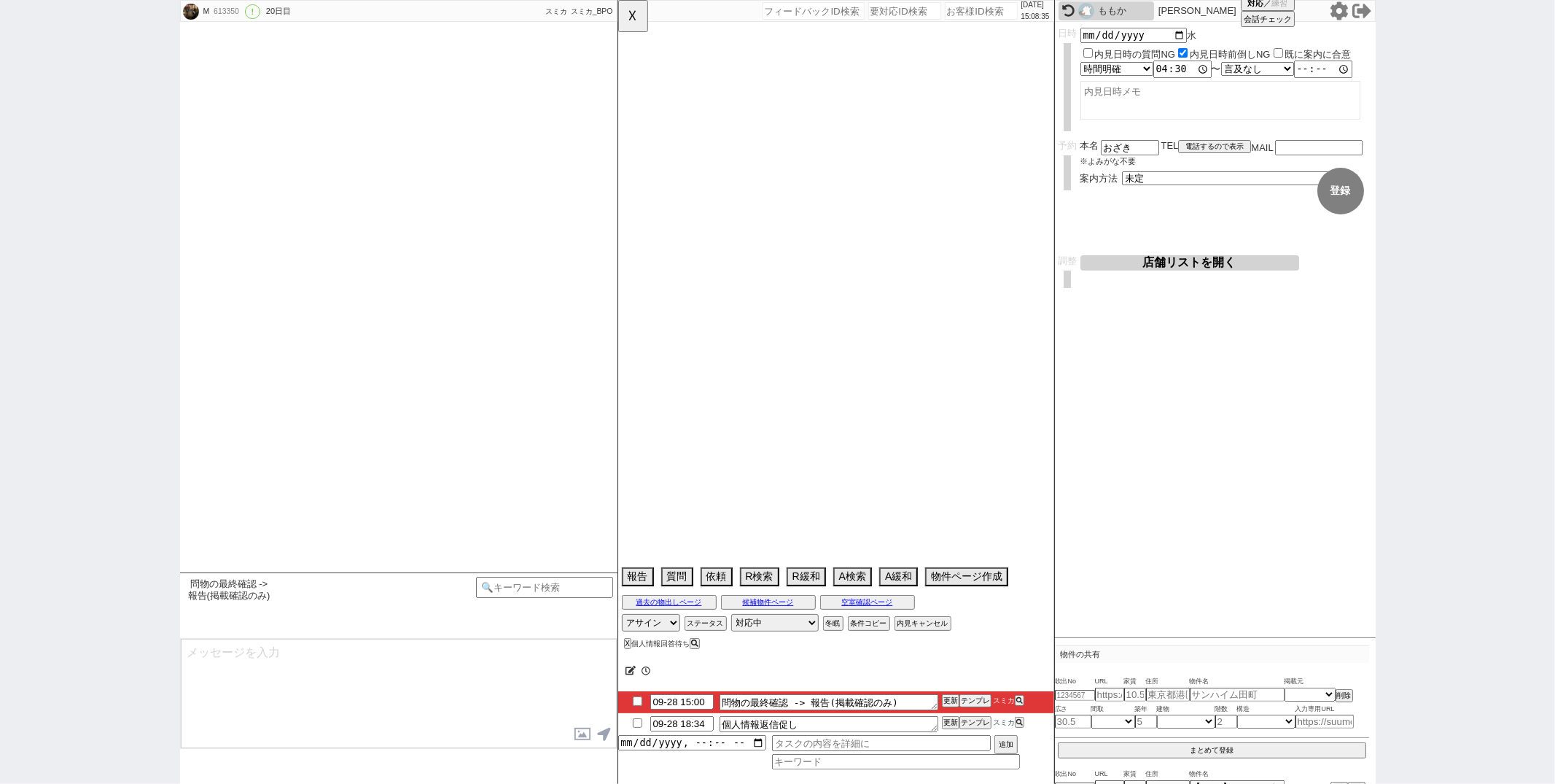
select select "8"
select select "295"
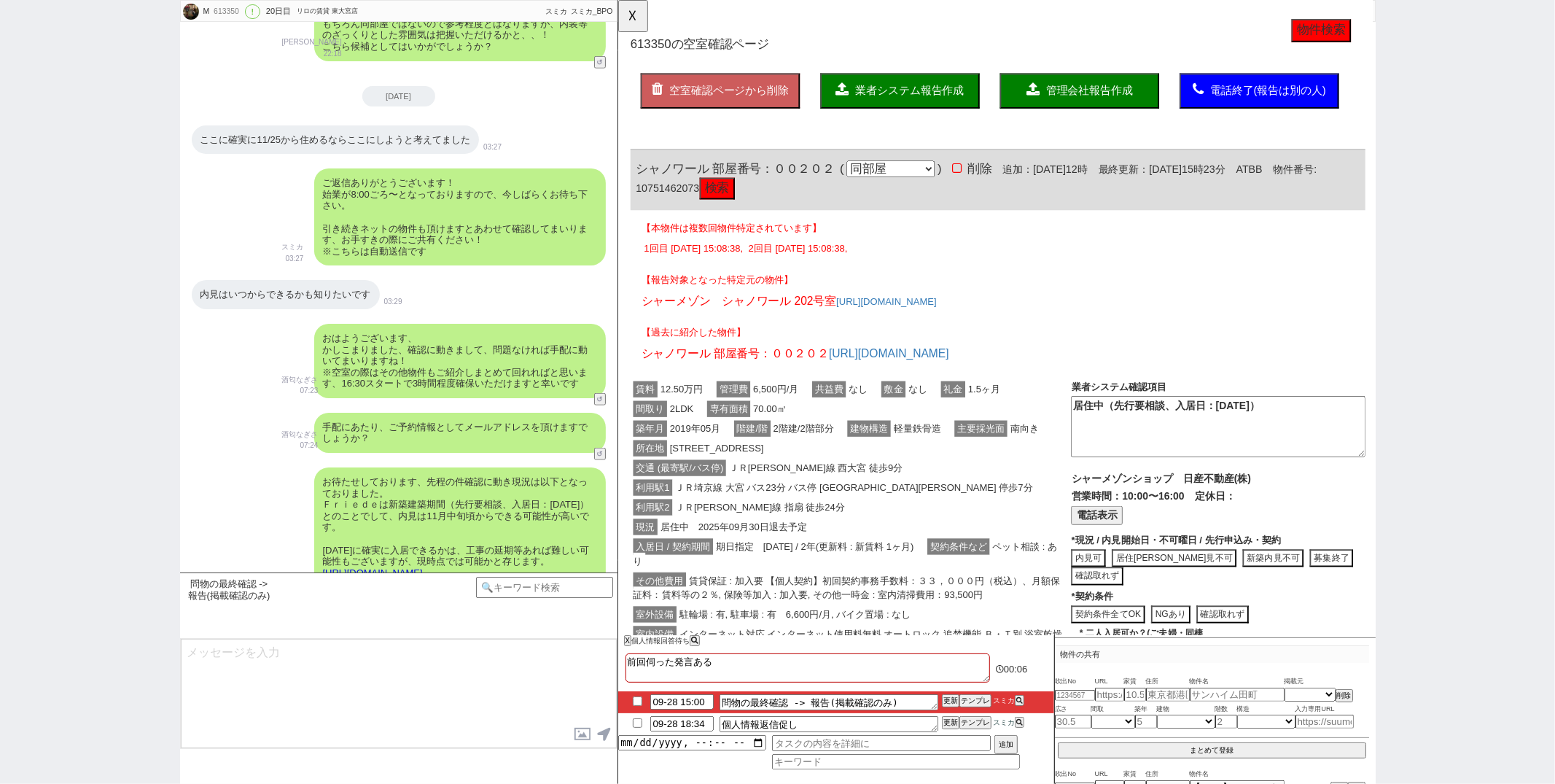
scroll to position [10292, 0]
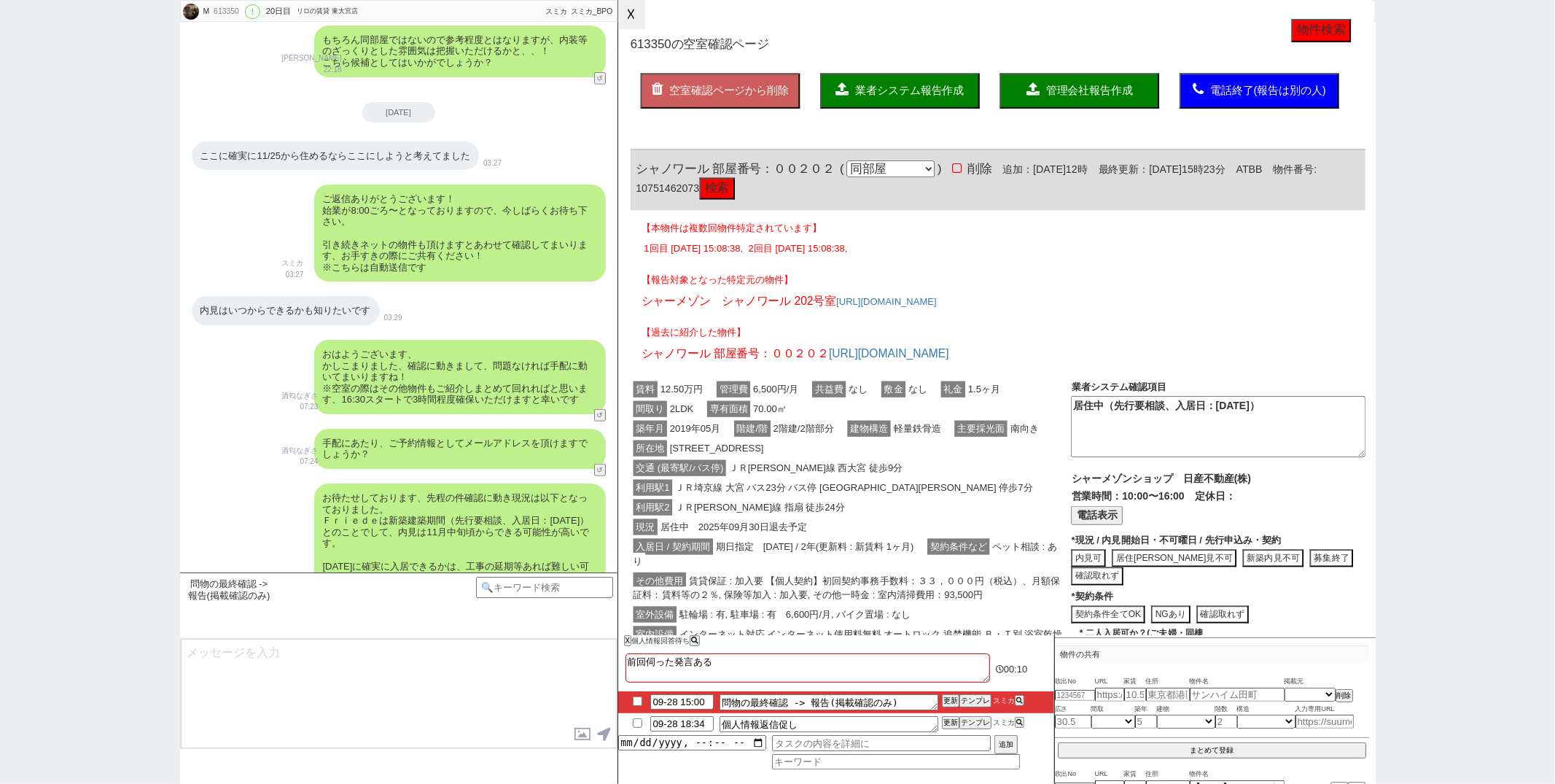
click at [634, 23] on button "☓" at bounding box center [632, 14] width 27 height 29
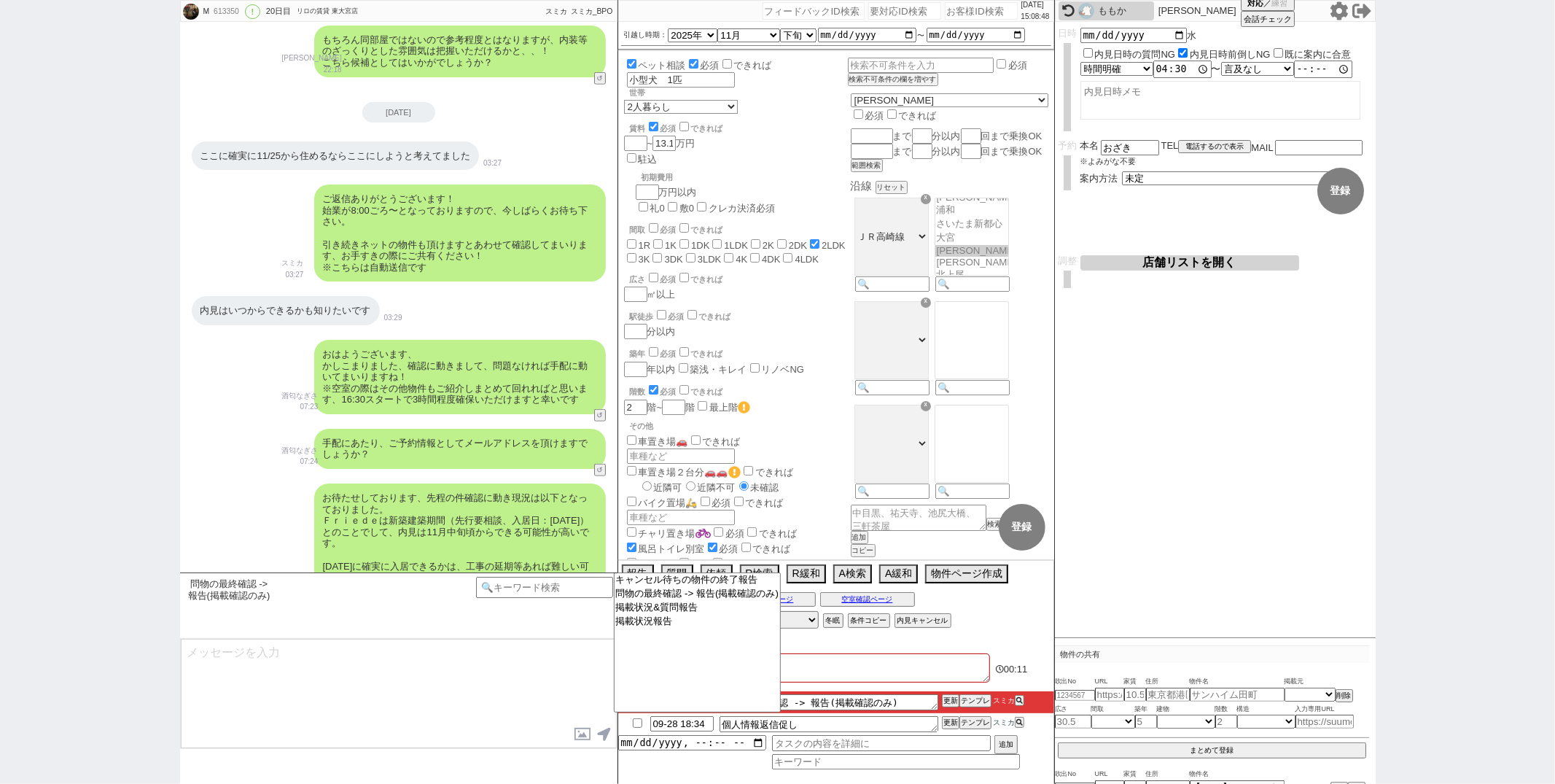
scroll to position [10554, 0]
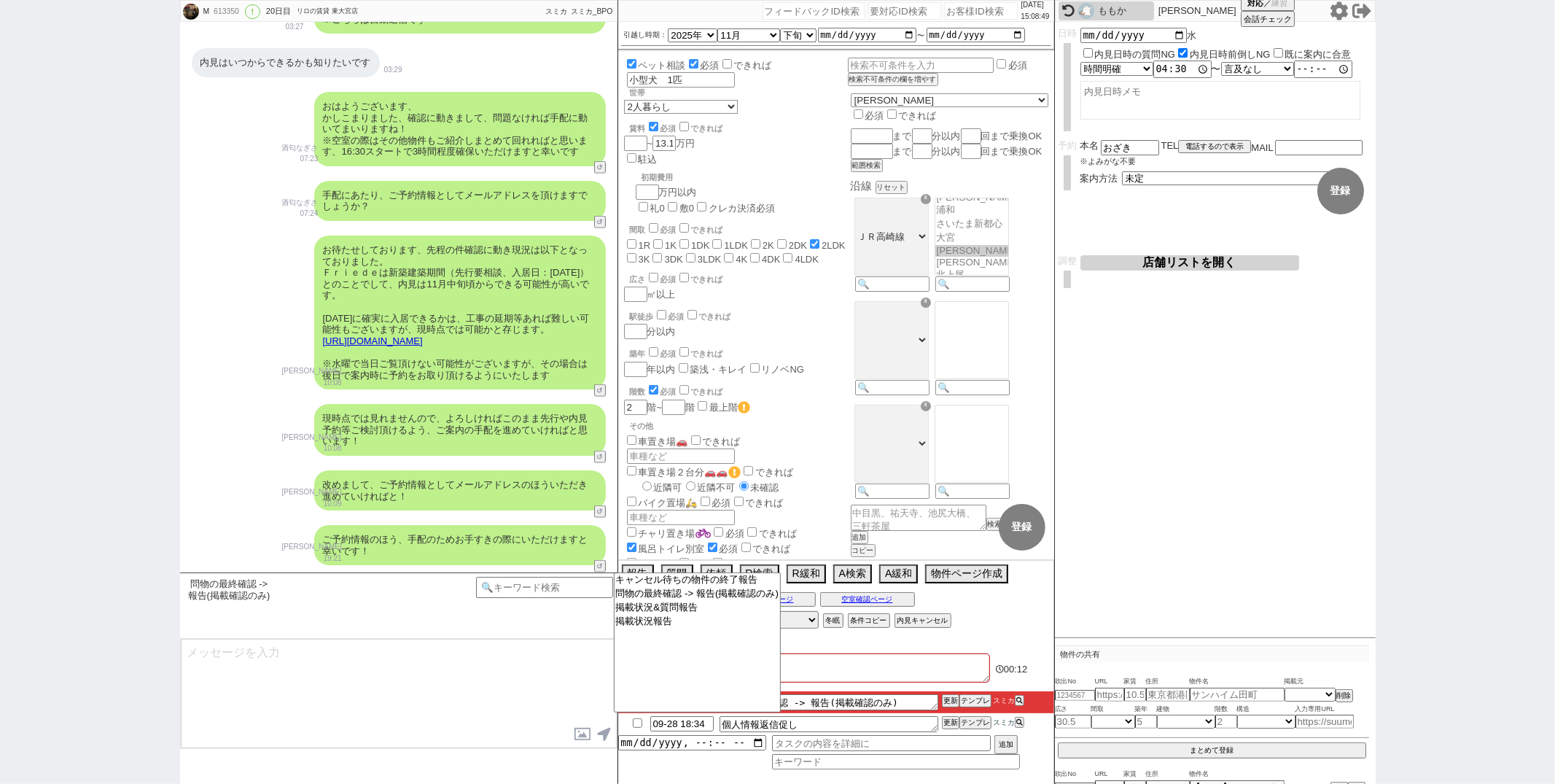
click at [476, 658] on textarea at bounding box center [399, 693] width 436 height 110
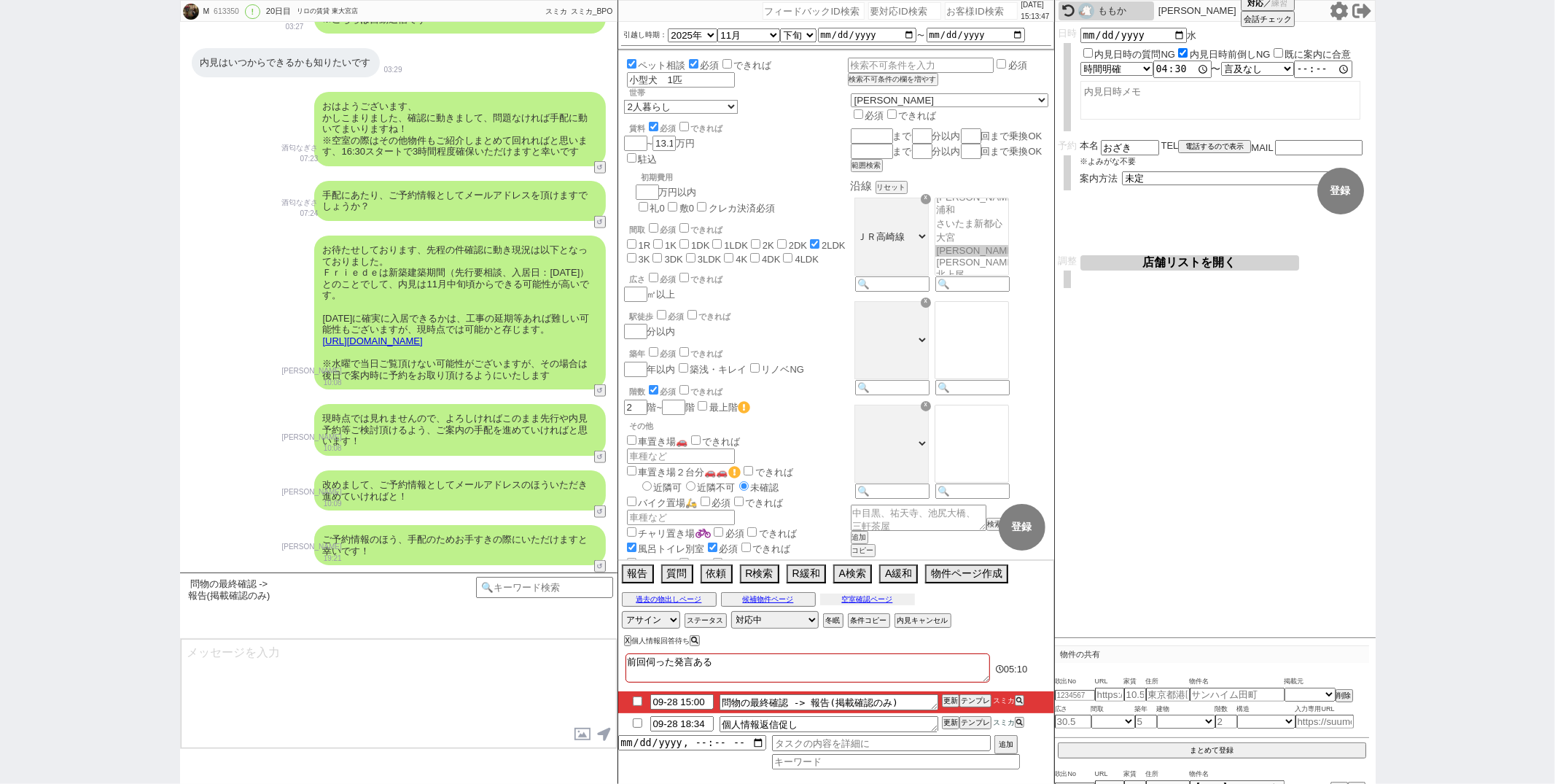
click at [841, 600] on button "空室確認ページ" at bounding box center [867, 598] width 95 height 12
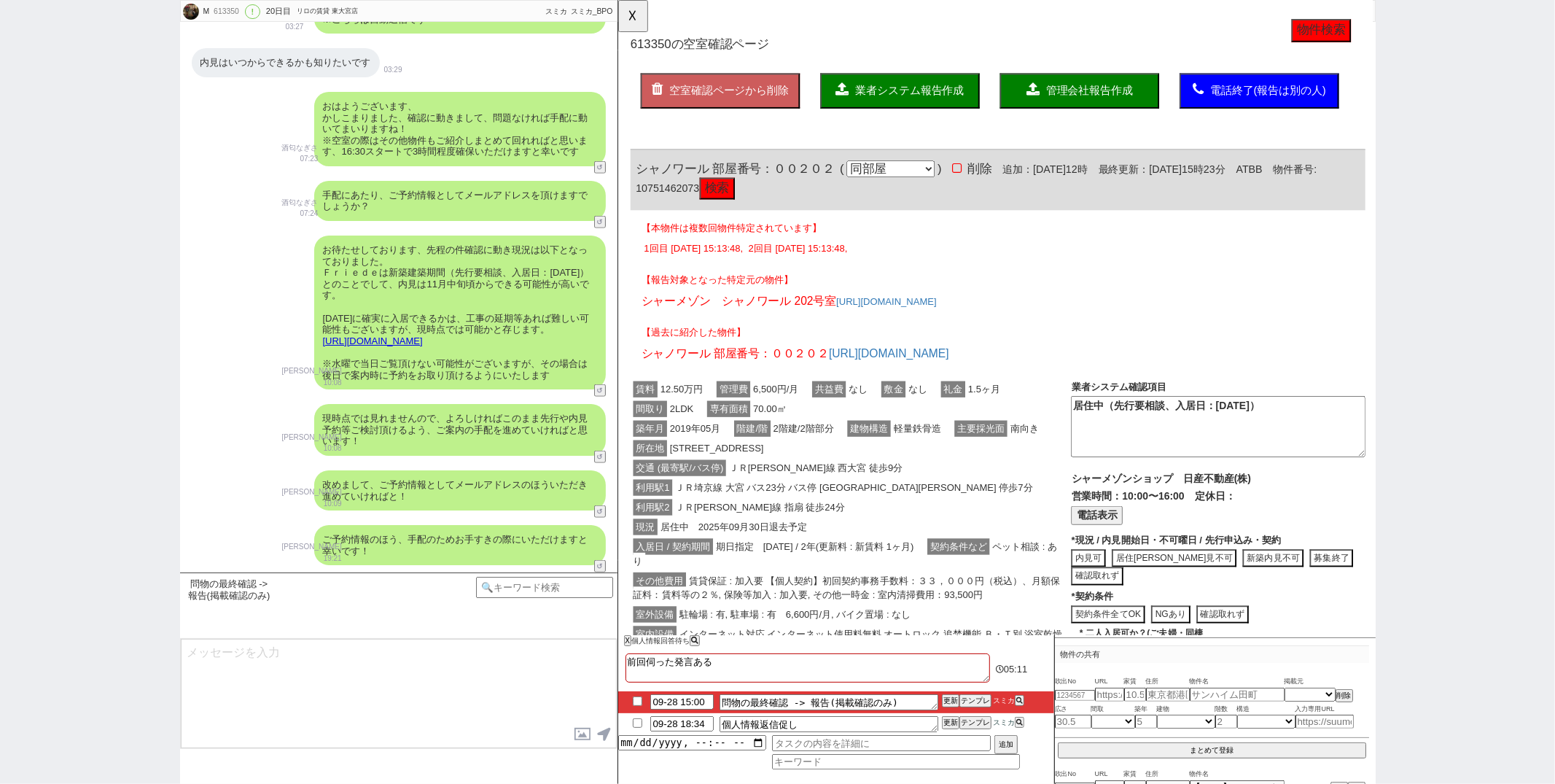
scroll to position [0, 0]
click at [743, 200] on button "検索" at bounding box center [724, 202] width 37 height 23
click at [638, 702] on input "checkbox" at bounding box center [638, 701] width 21 height 10
checkbox input "true"
drag, startPoint x: 947, startPoint y: 705, endPoint x: 949, endPoint y: 719, distance: 14.1
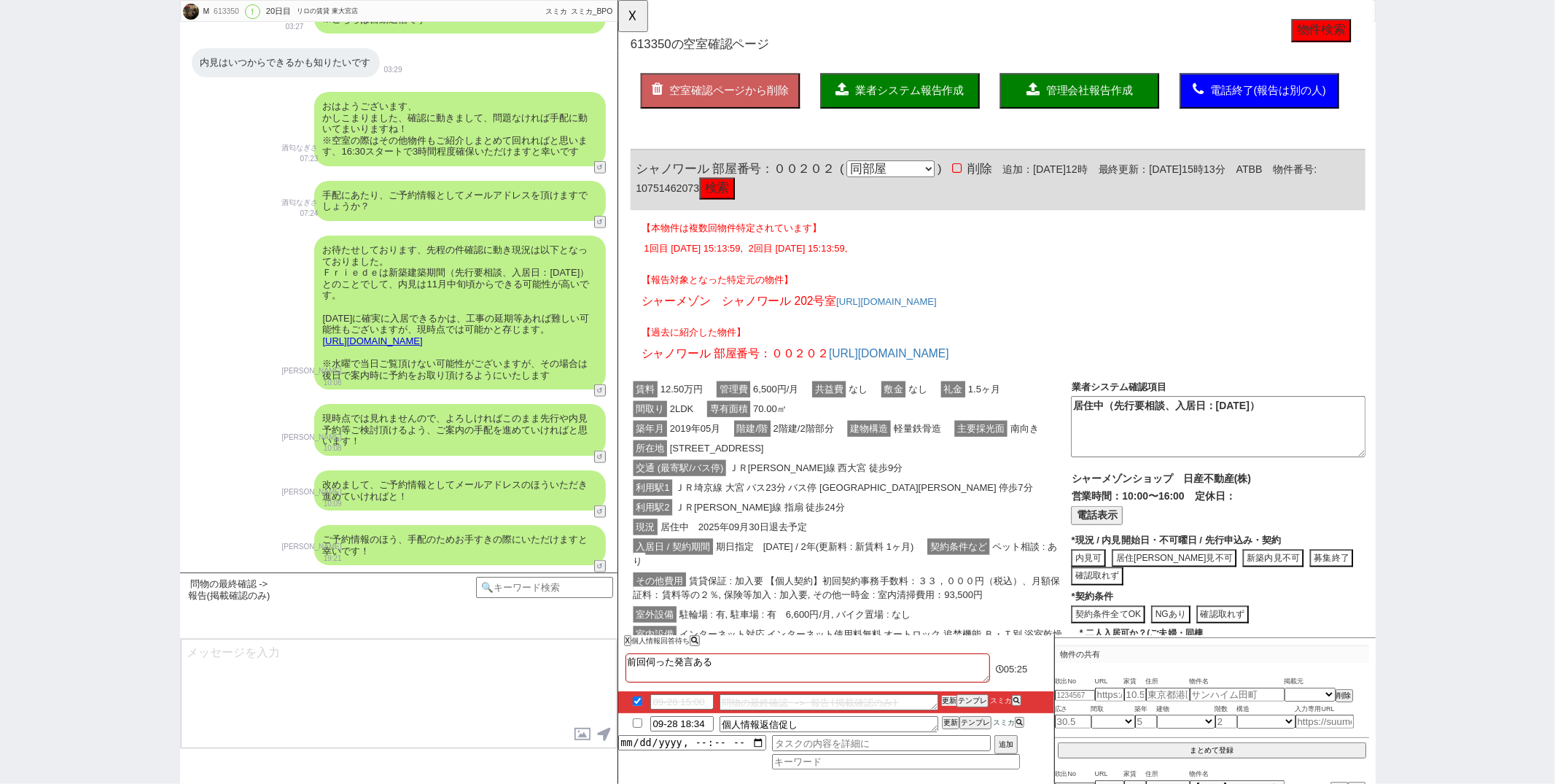
click at [947, 705] on button "更新" at bounding box center [949, 700] width 14 height 10
click at [965, 724] on button "テンプレ" at bounding box center [976, 722] width 32 height 10
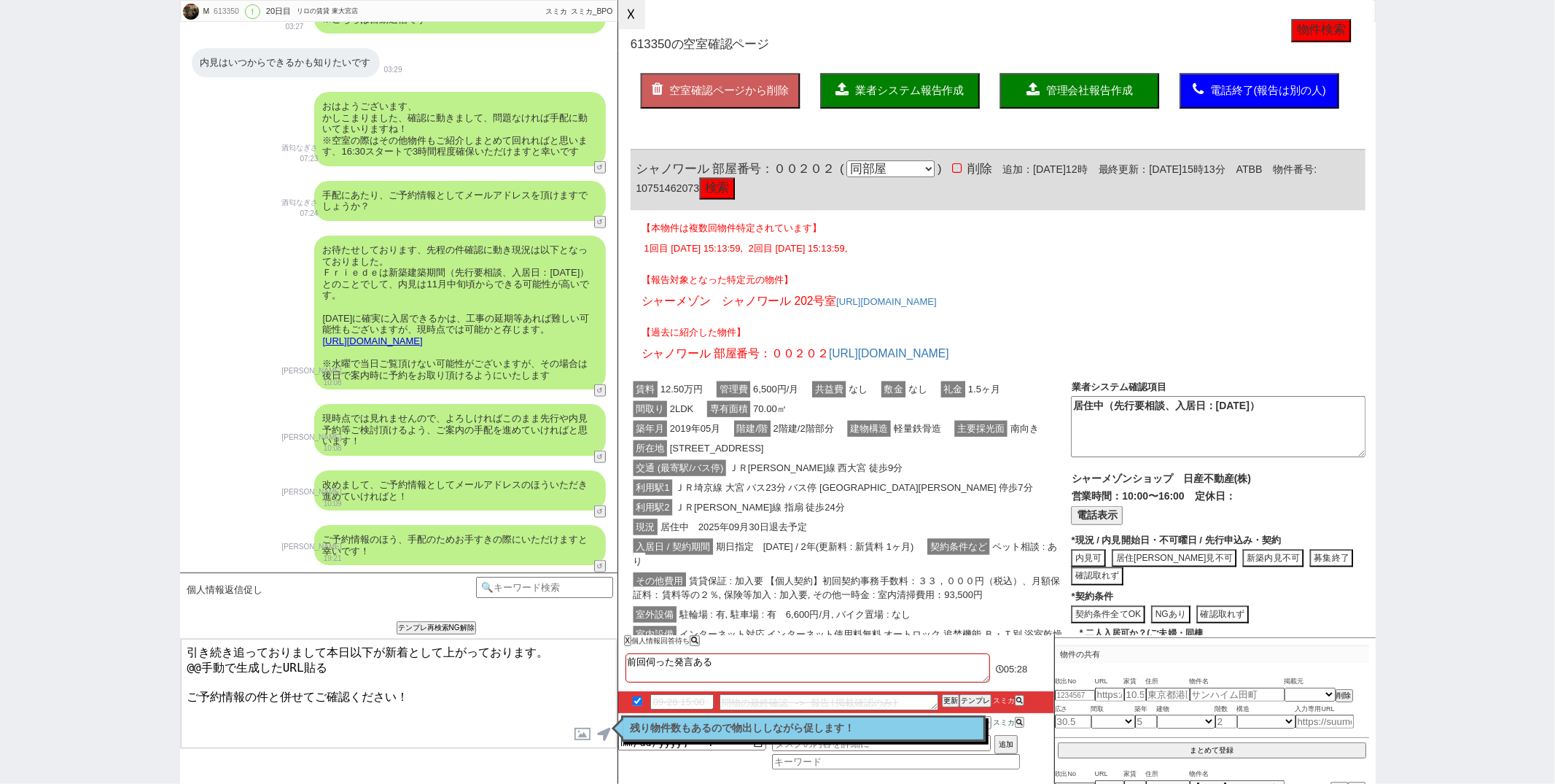
click at [621, 20] on button "☓" at bounding box center [632, 14] width 27 height 29
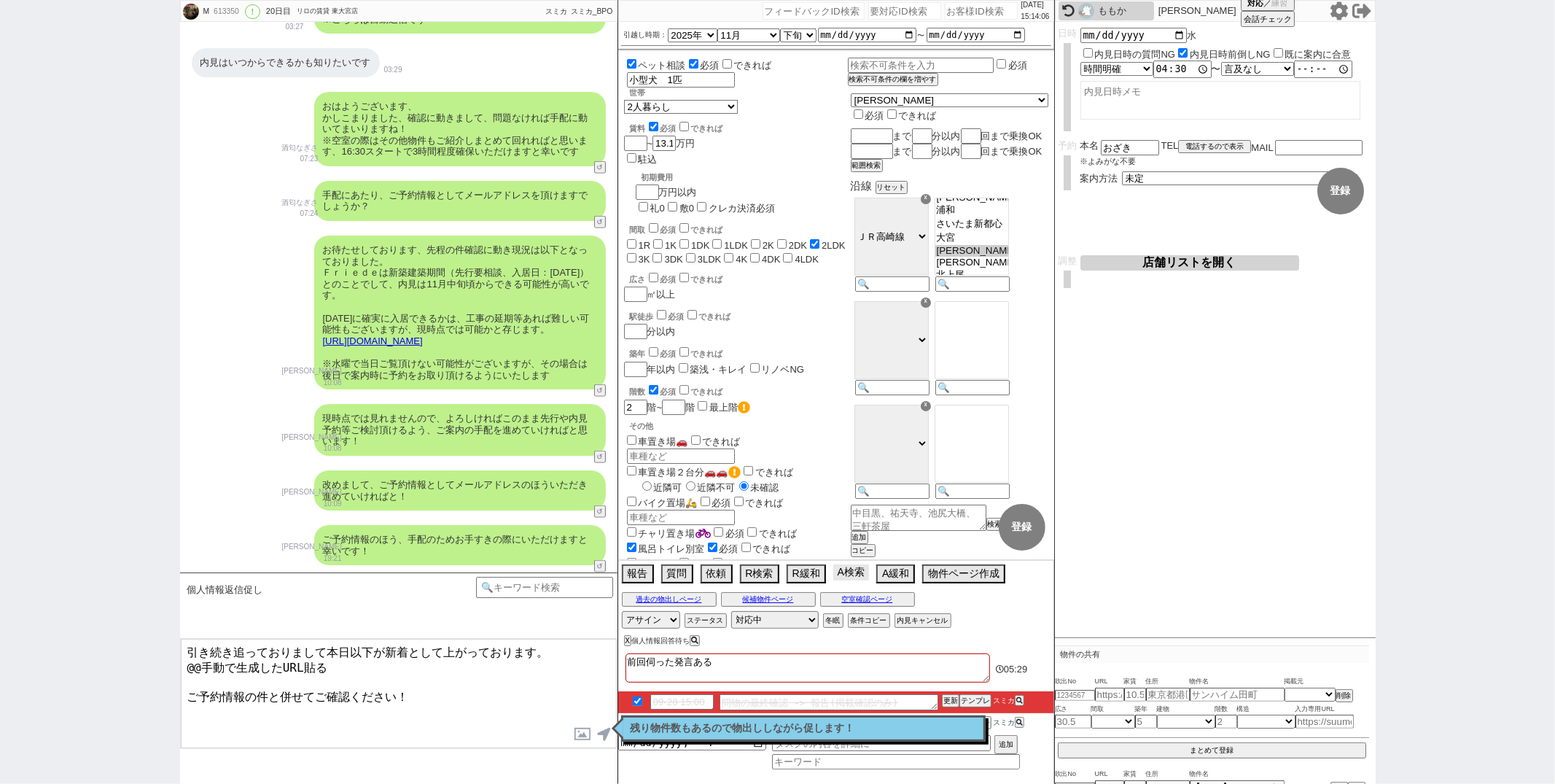
click at [847, 574] on button "A検索" at bounding box center [851, 573] width 36 height 16
click at [738, 724] on p "残り物件数もあるので物出ししながら促します！" at bounding box center [803, 728] width 345 height 12
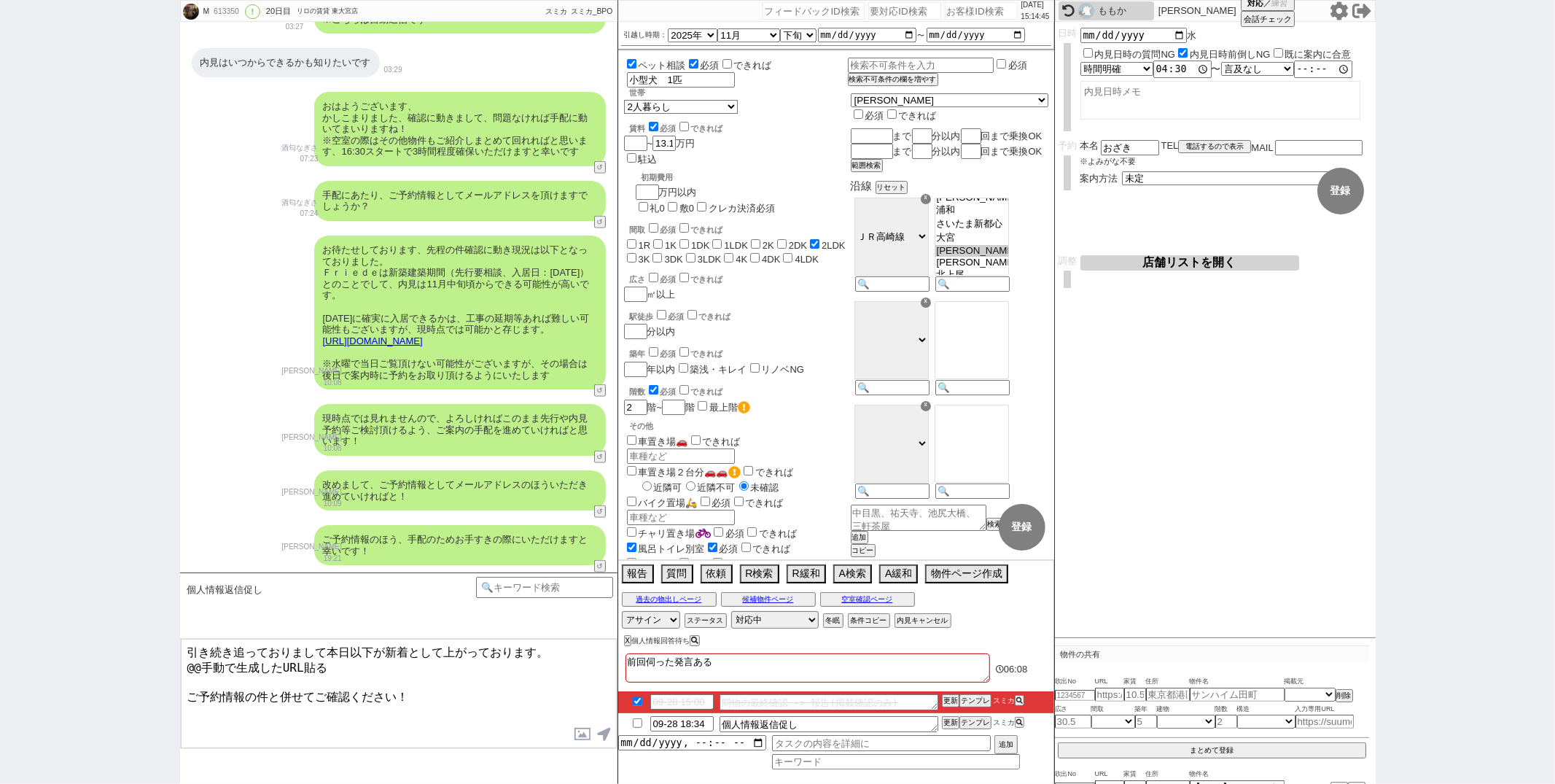
click at [325, 661] on textarea "引き続き追っておりまして本日以下が新着として上がっております。 @@手動で生成したURL貼る ご予約情報の件と併せてご確認ください！" at bounding box center [399, 693] width 436 height 110
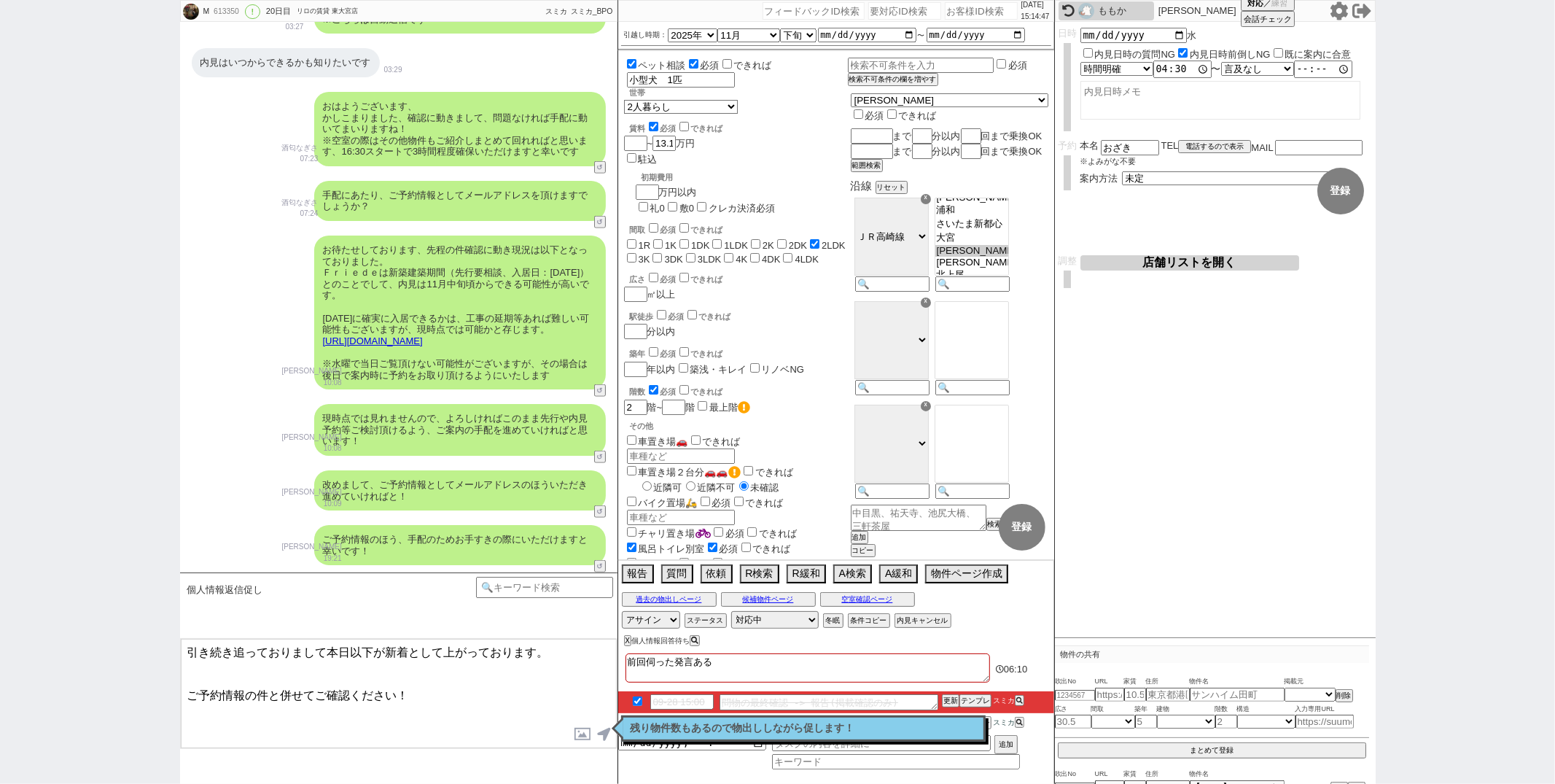
paste textarea "[URL][DOMAIN_NAME]"
type textarea "引き続き追っておりまして本日以下が新着として上がっております。 [URL][DOMAIN_NAME] ご予約情報の件と併せてご確認ください！"
checkbox input "true"
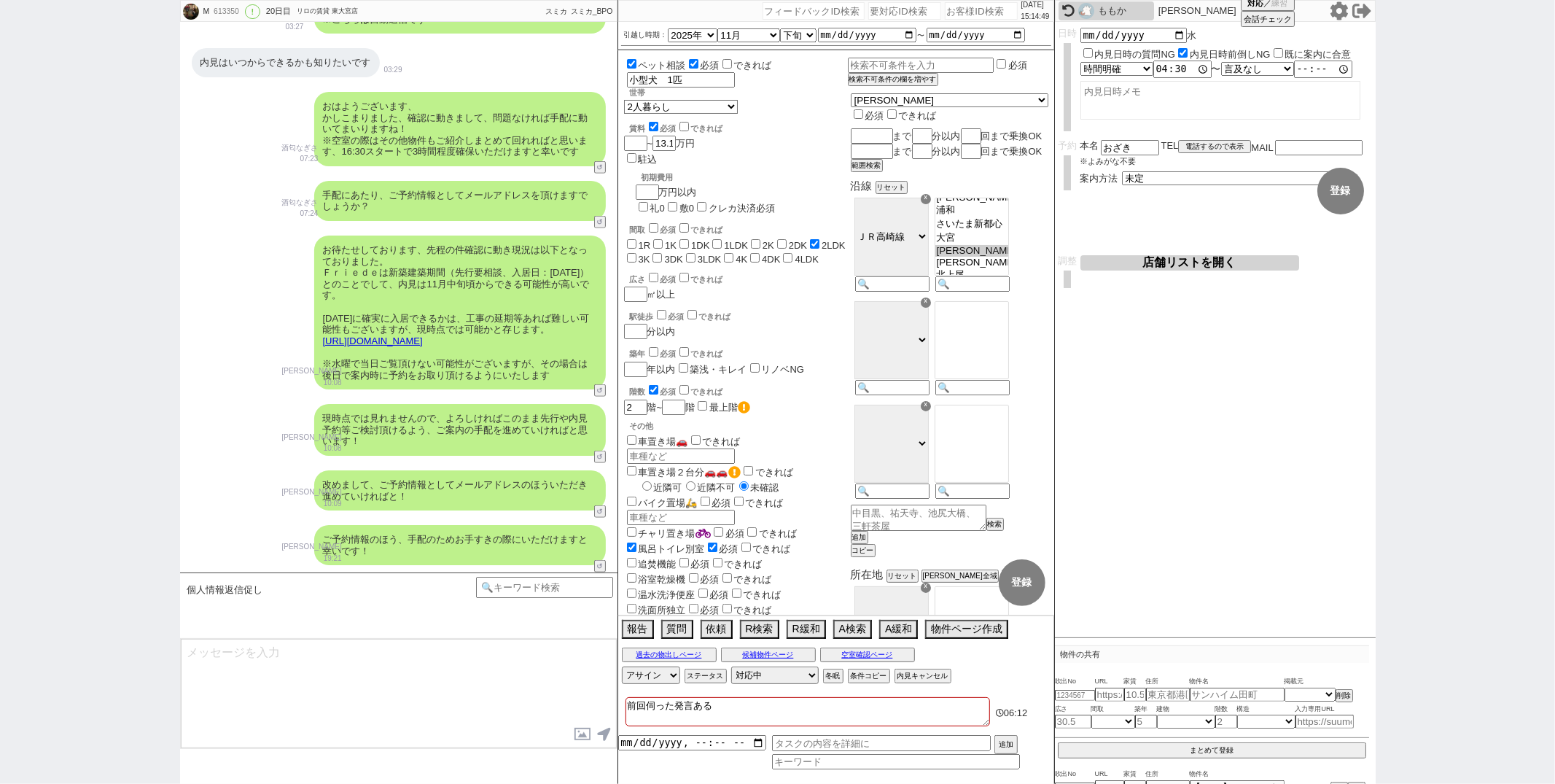
scroll to position [10692, 0]
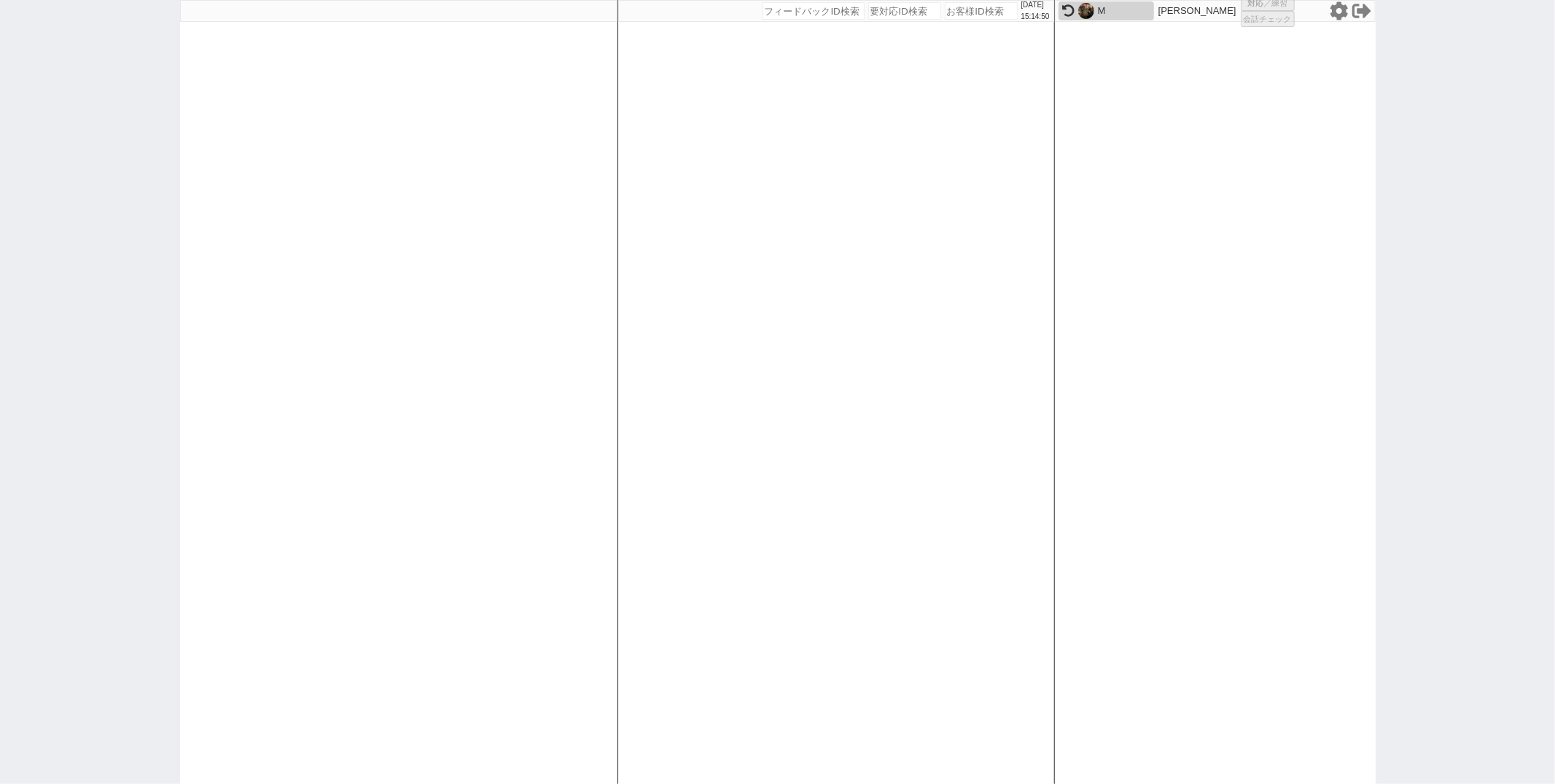
select select "1"
select select "2"
select select "5"
select select "8"
select select
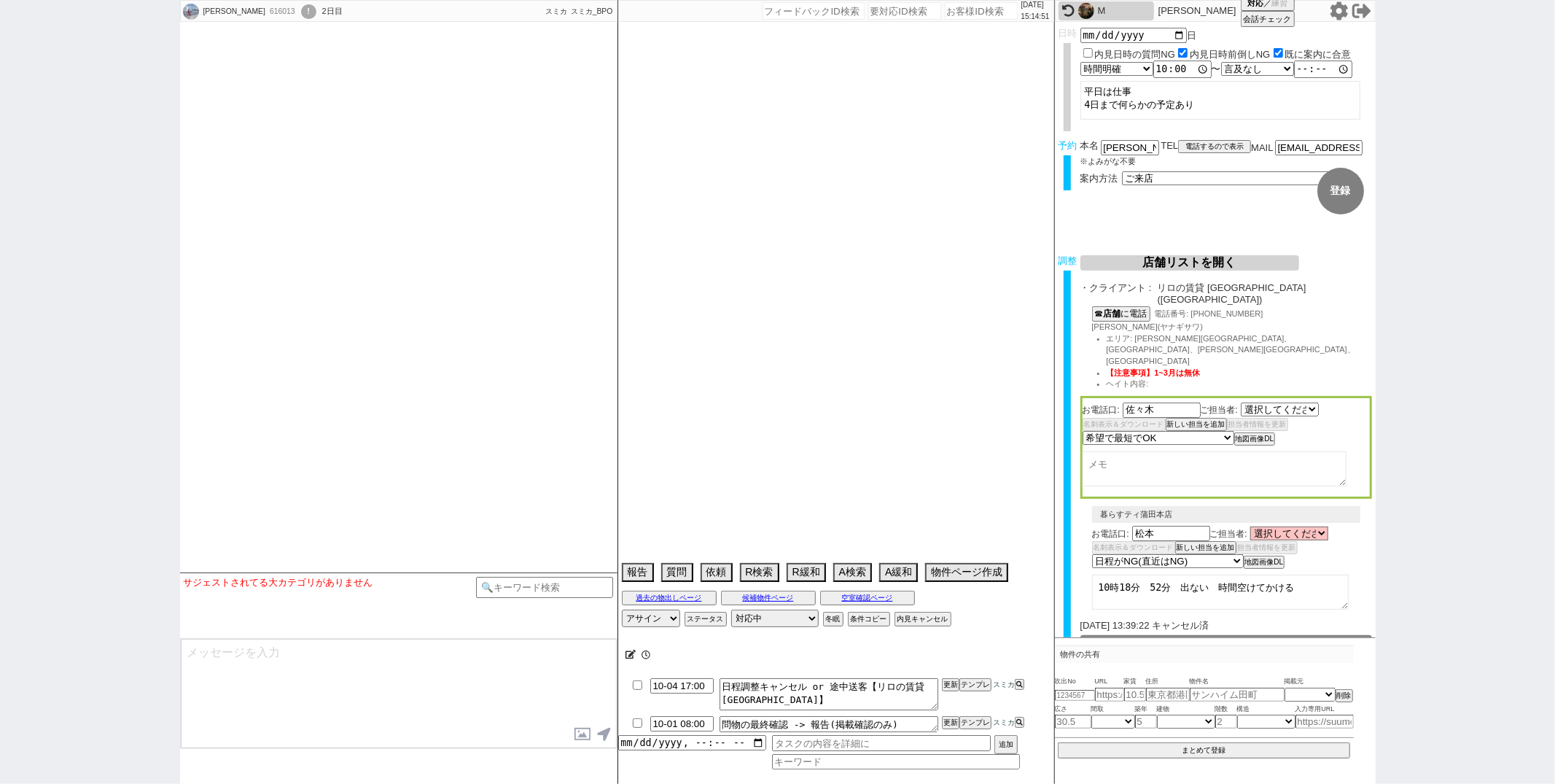
select select "2322"
type textarea "町名指定なら省く④で終わる＠＠　他社なし"
select select
select select "15"
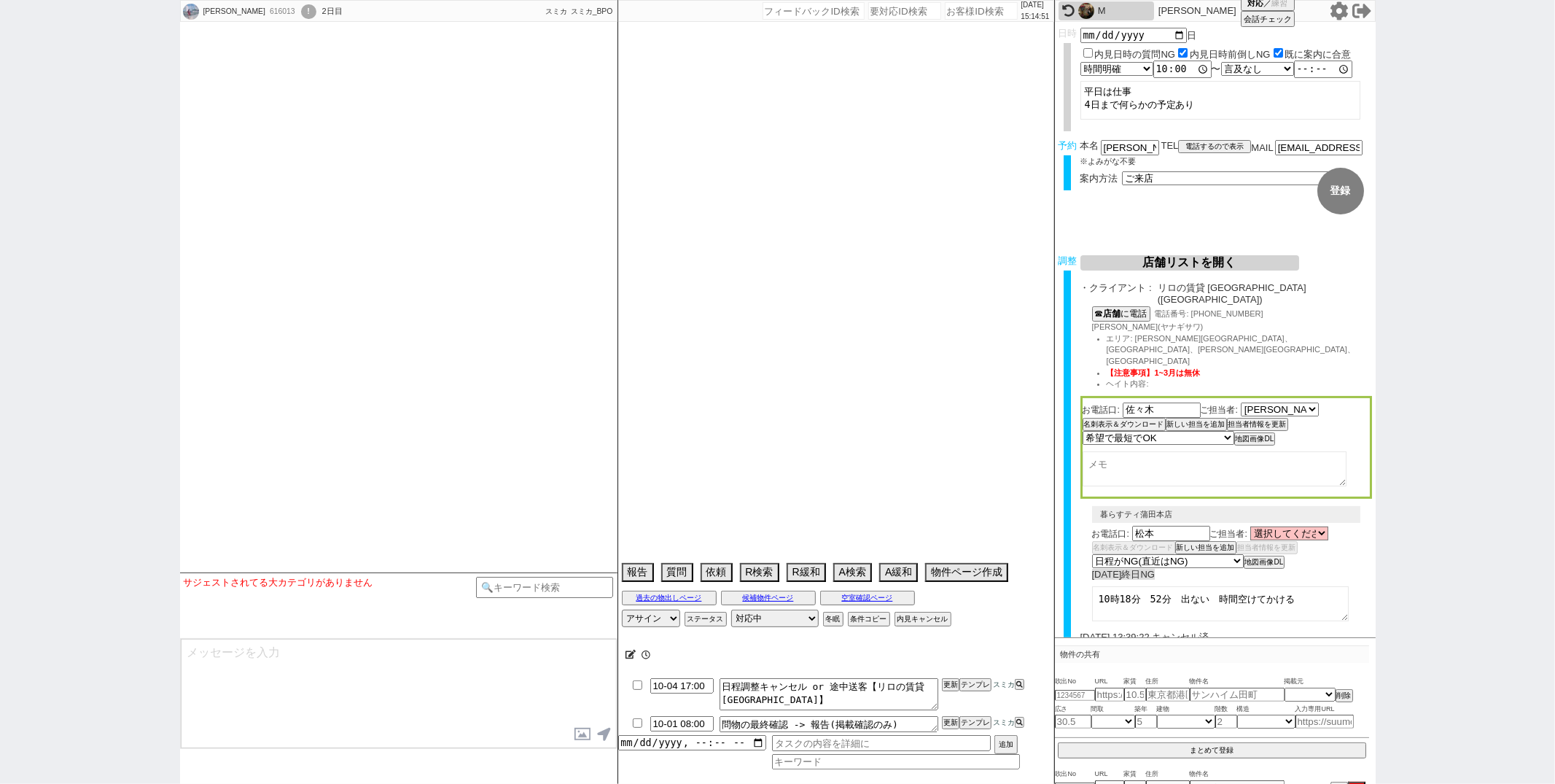
select select "1"
select select "57"
select select "[DATE]"
select select "23"
select select "751"
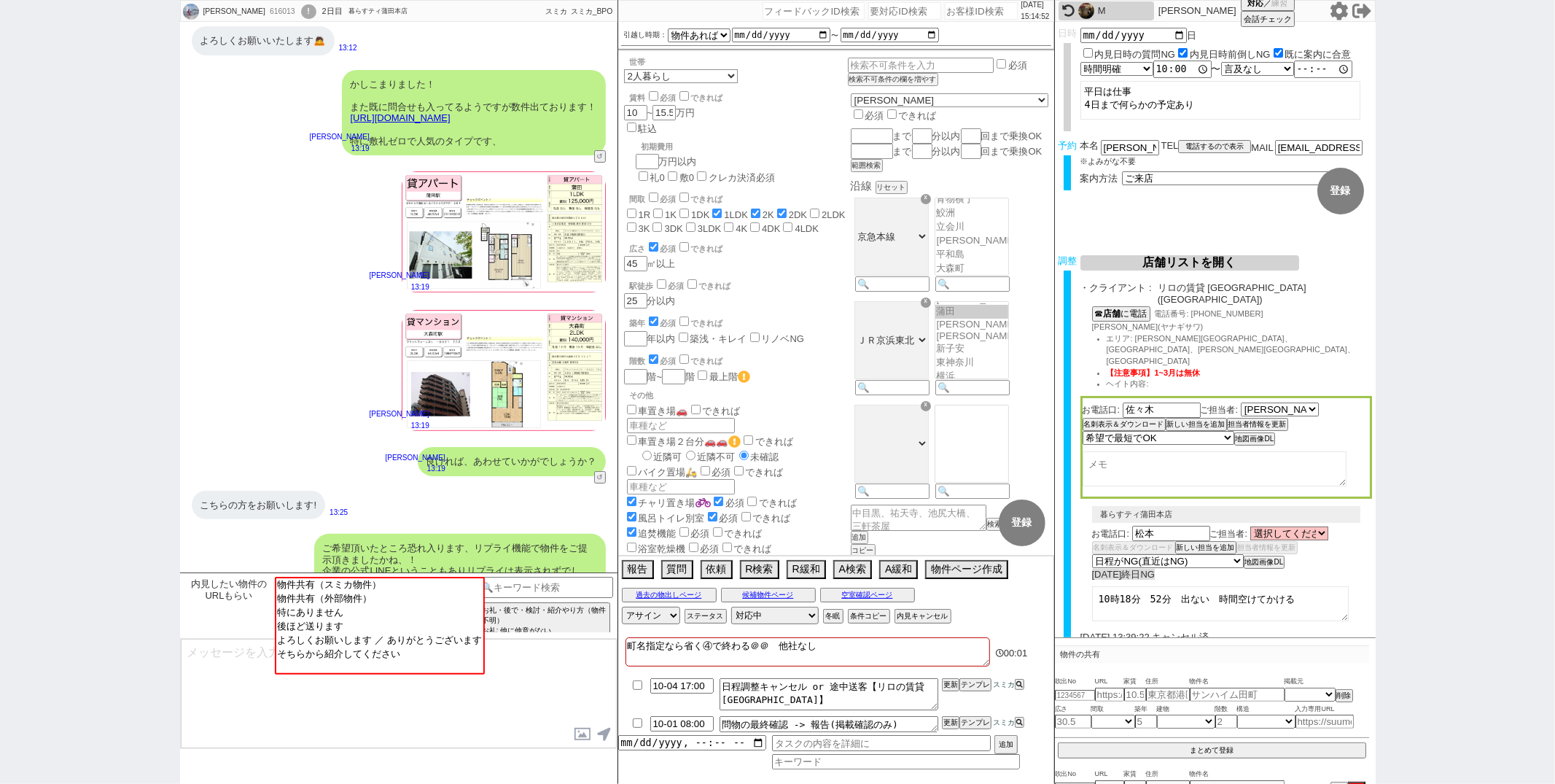
scroll to position [332, 0]
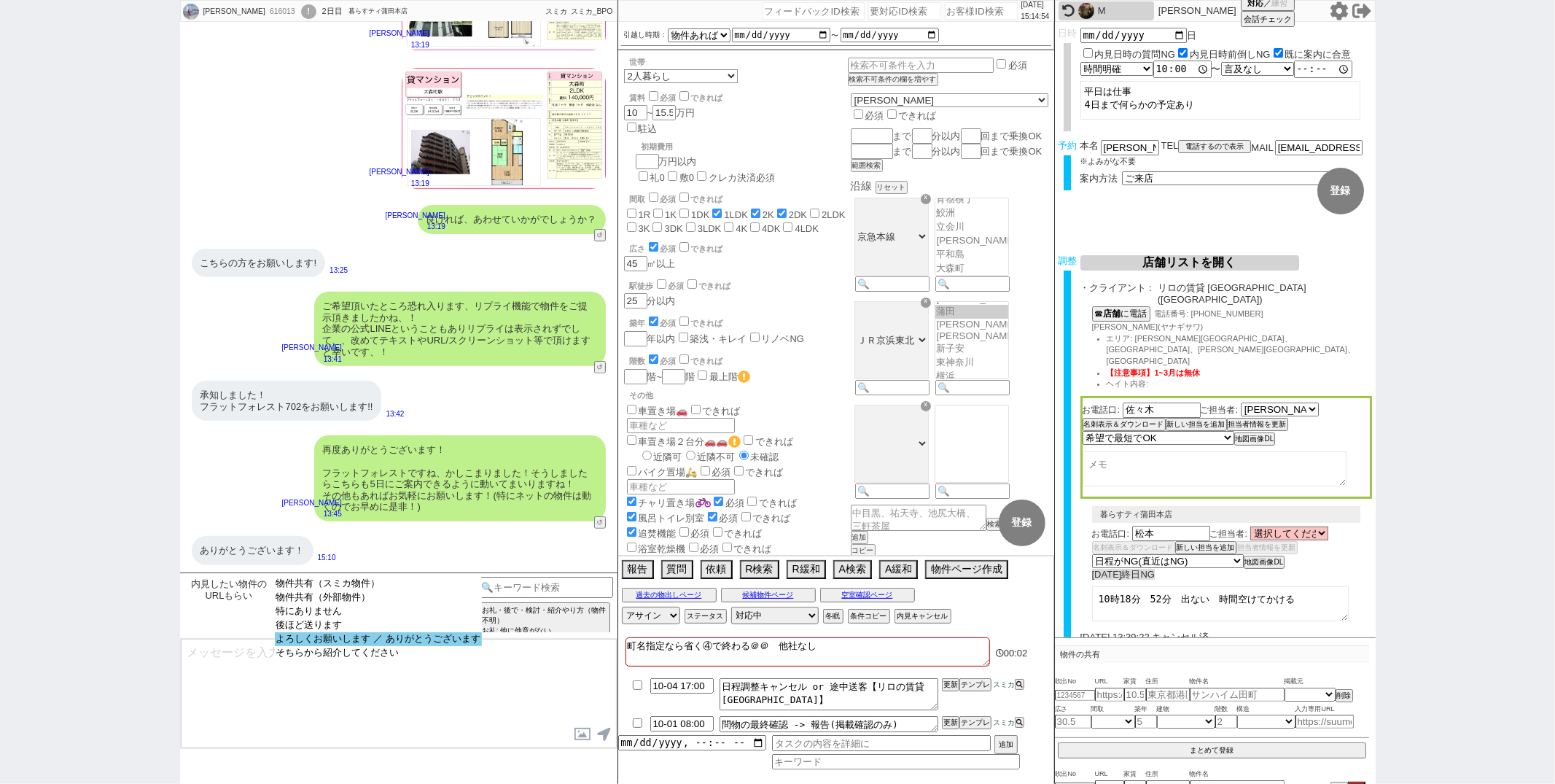
select select "よろしくお願いします ／ ありがとうございます"
click at [338, 640] on option "よろしくお願いします ／ ありがとうございます" at bounding box center [378, 640] width 207 height 14
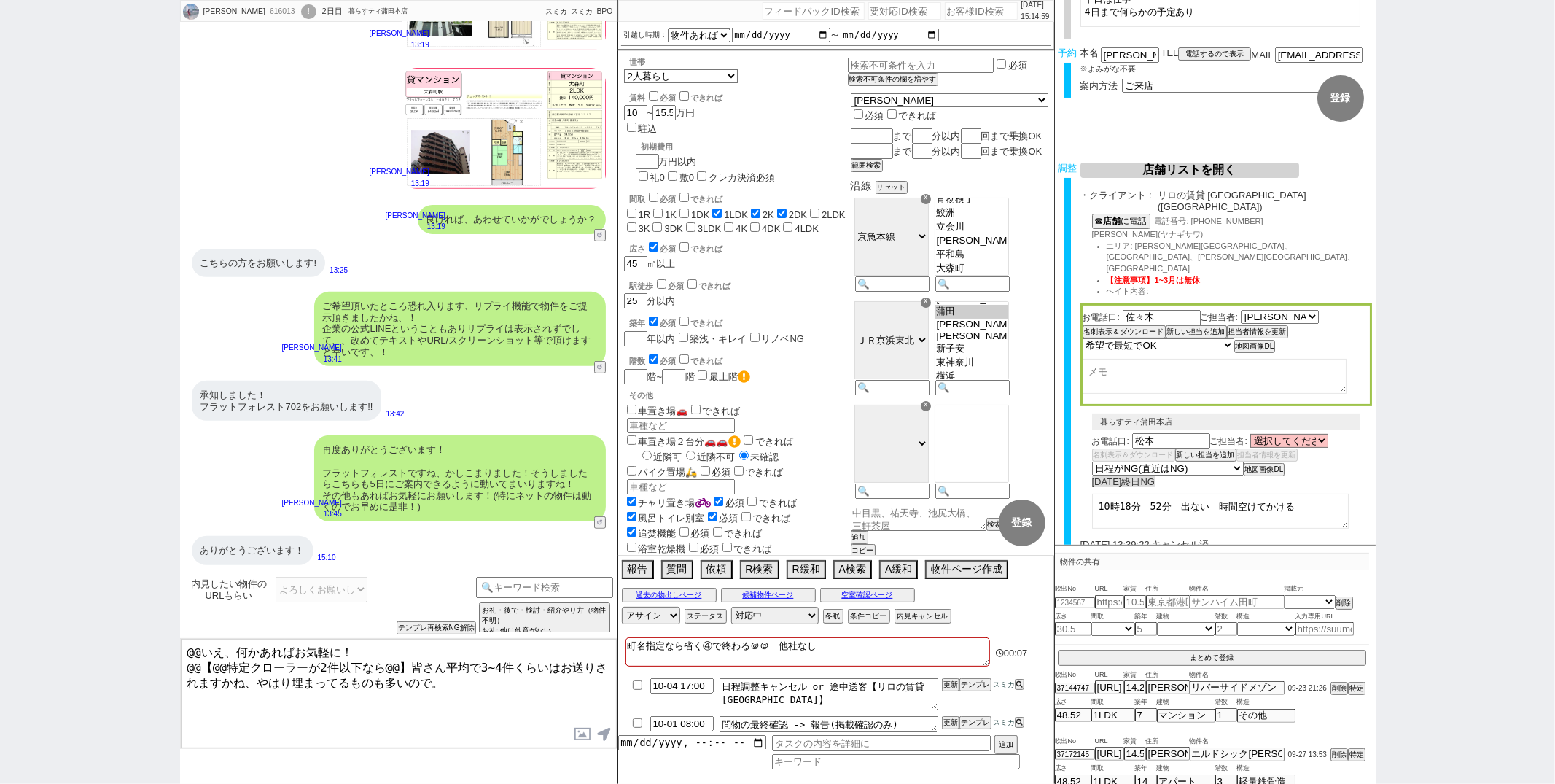
scroll to position [82, 0]
drag, startPoint x: 401, startPoint y: 661, endPoint x: 145, endPoint y: 666, distance: 256.0
click at [145, 666] on div "[PERSON_NAME] 616013 ! 0 2日目 暮らすティ蒲田本店 冬眠中 自社客 スミカ スミカ_BPO チャット全表示 [DATE] よろしくお…" at bounding box center [777, 392] width 1555 height 784
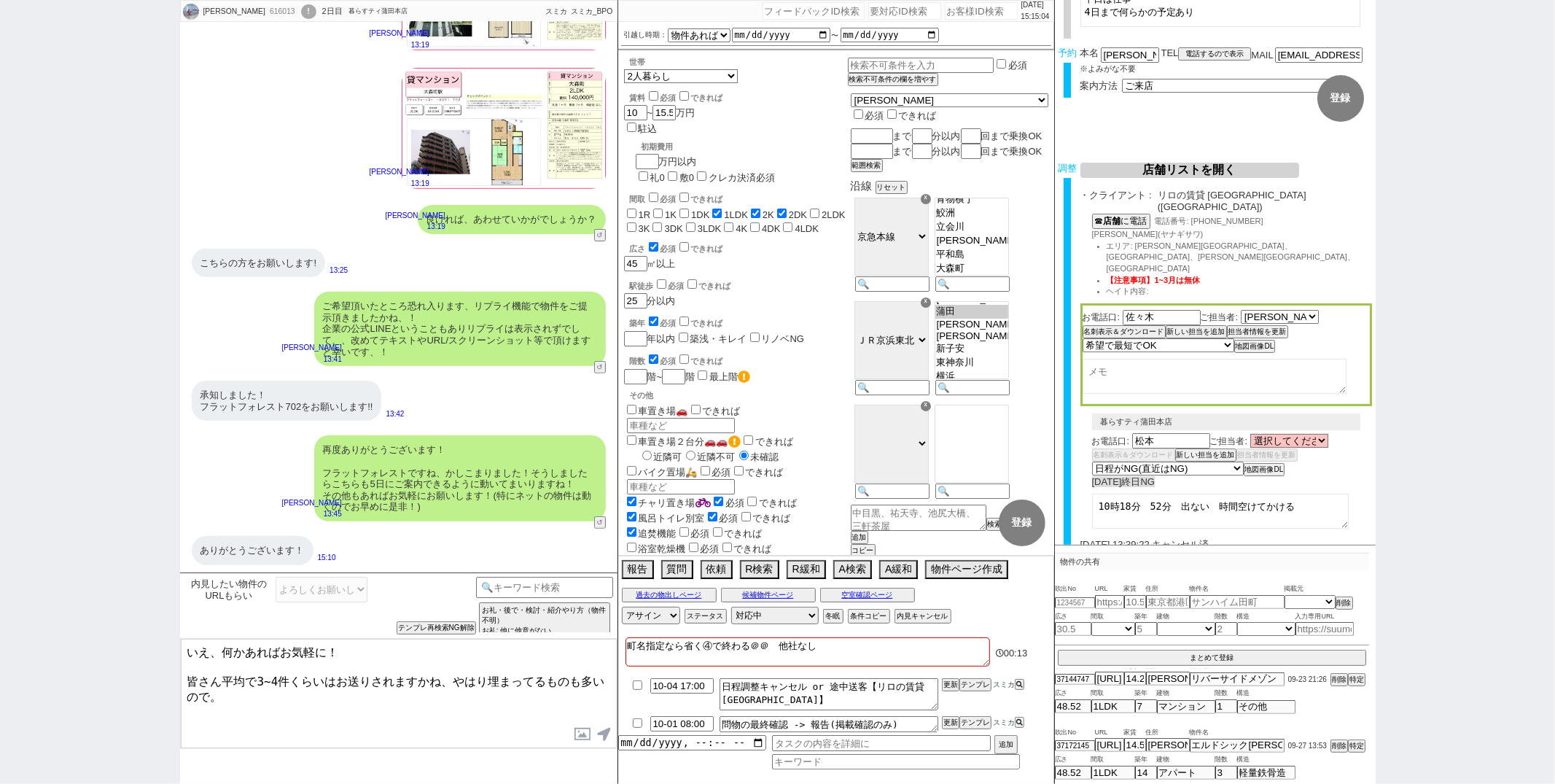
type textarea "いえ、何かあればお気軽に！ 皆さん平均で3~4件くらいはお送りされますかね、やはり埋まってるものも多いので。"
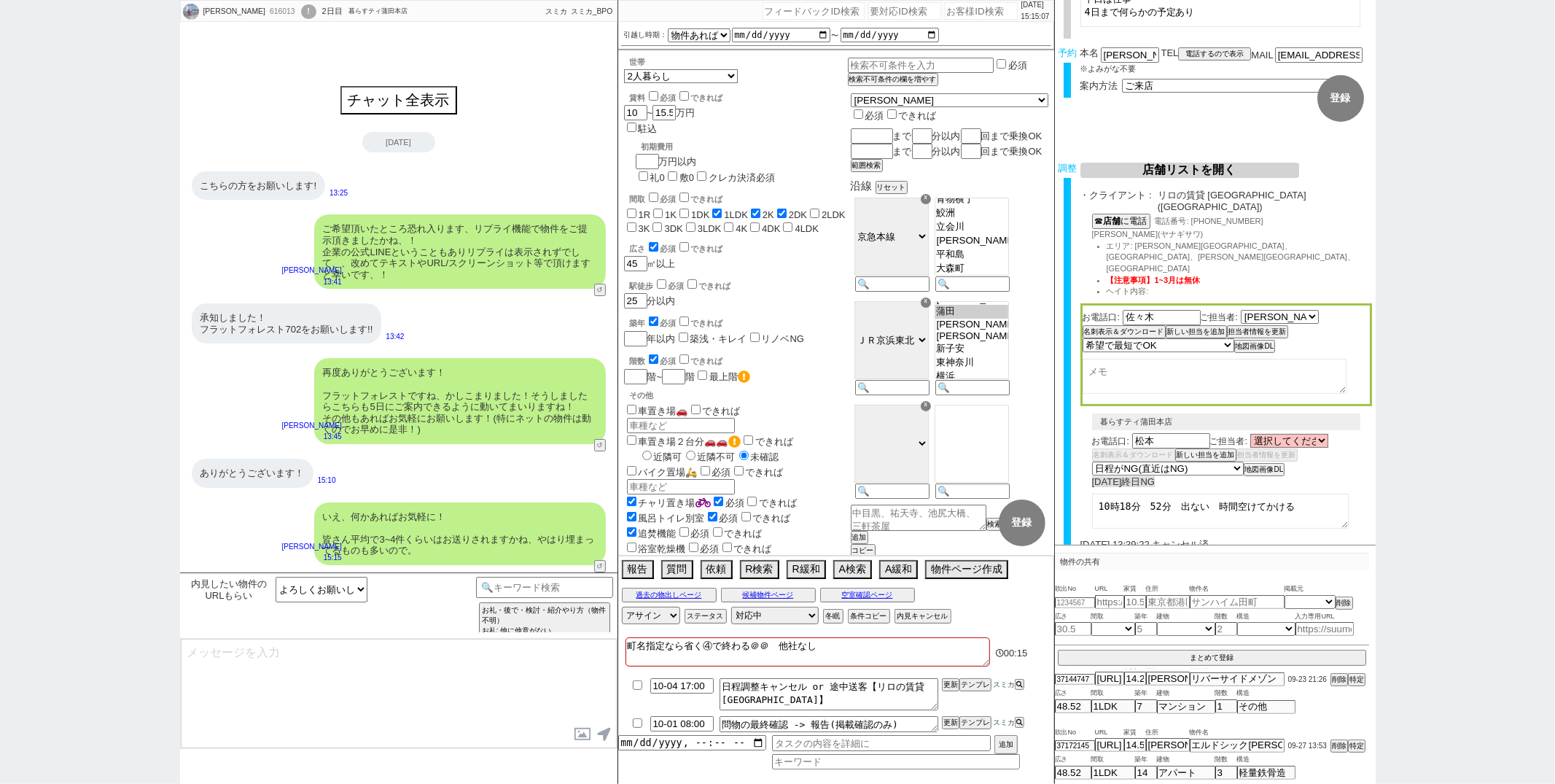
type textarea "また、他の入居者様も並行で物件をお探しされてますか？ まとめてご案内できますので、いかがかと思いまして！"
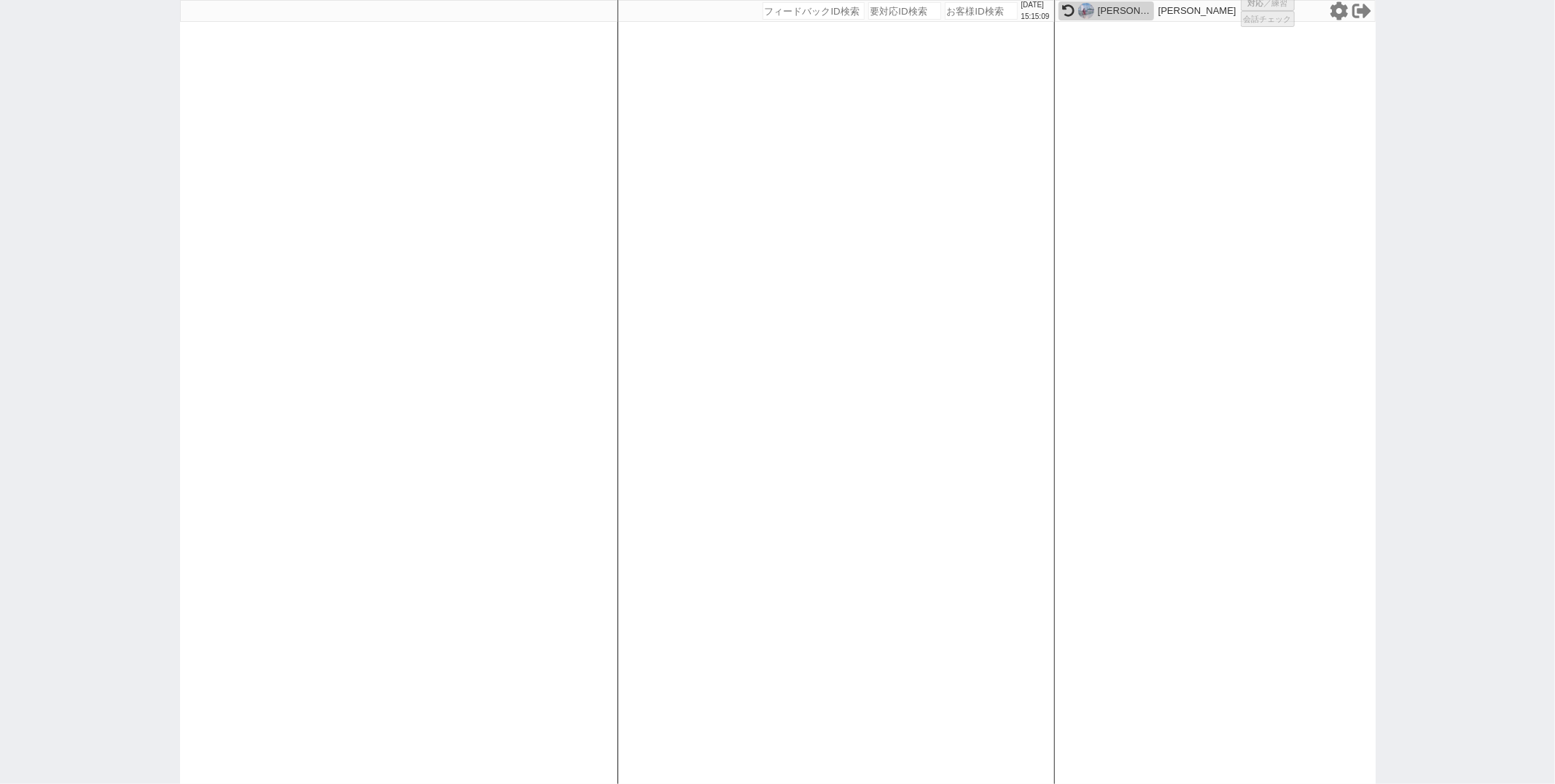
select select "1"
select select "2"
select select "5"
select select
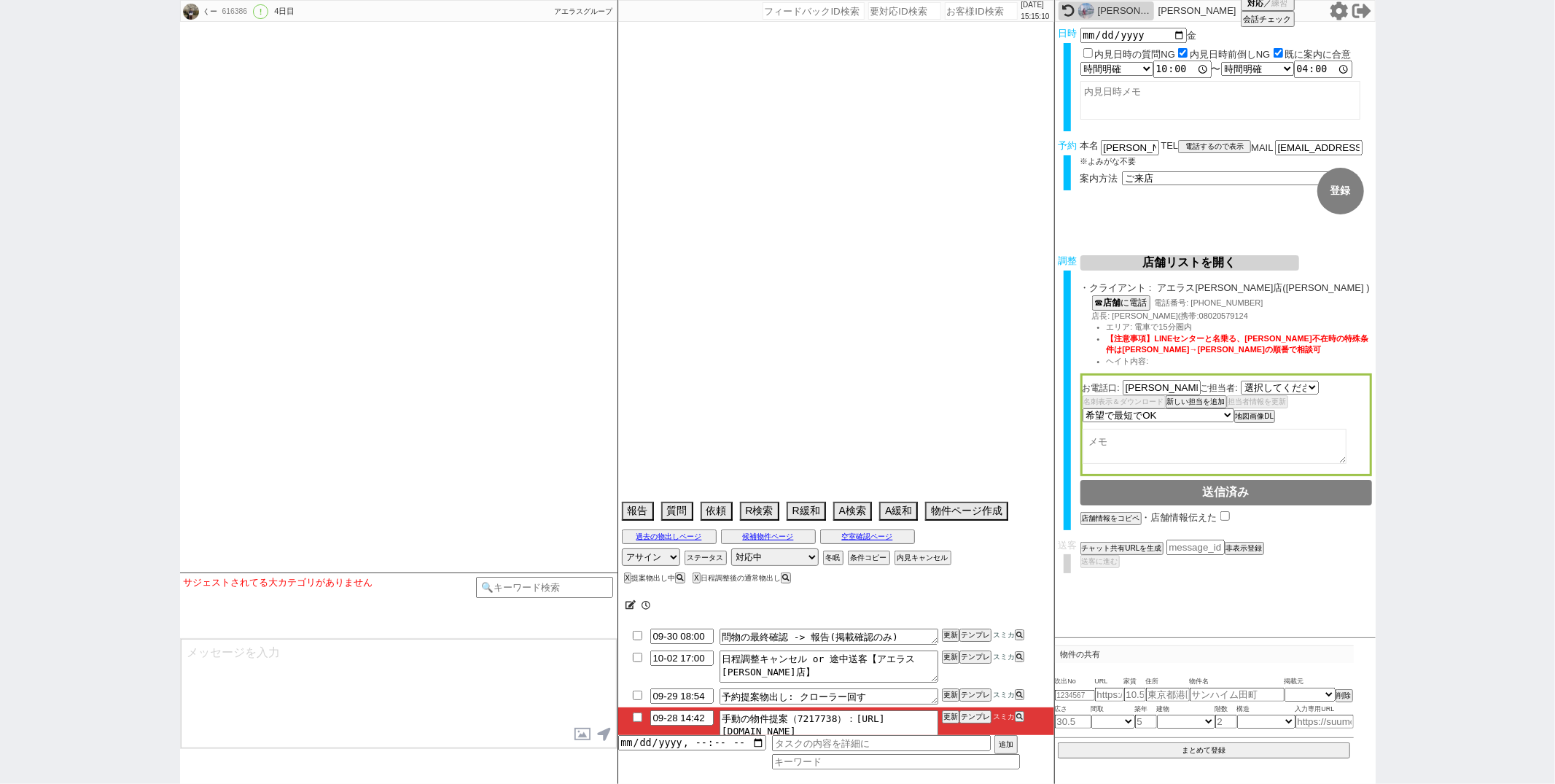
select select "488"
select select "16"
select select "0"
select select "23"
select select "732"
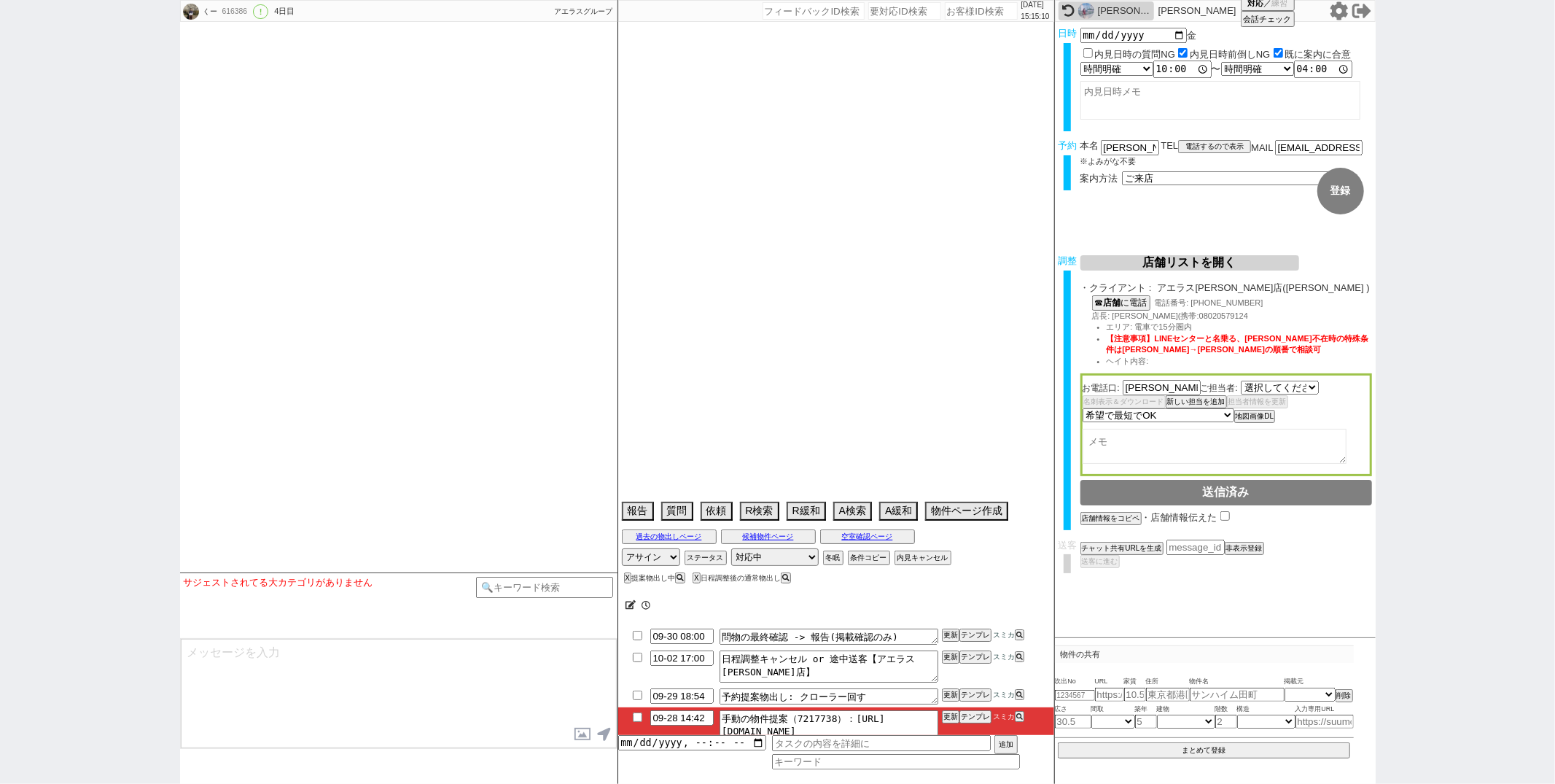
select select "67"
select select "[DATE]"
select select "25"
select select "790"
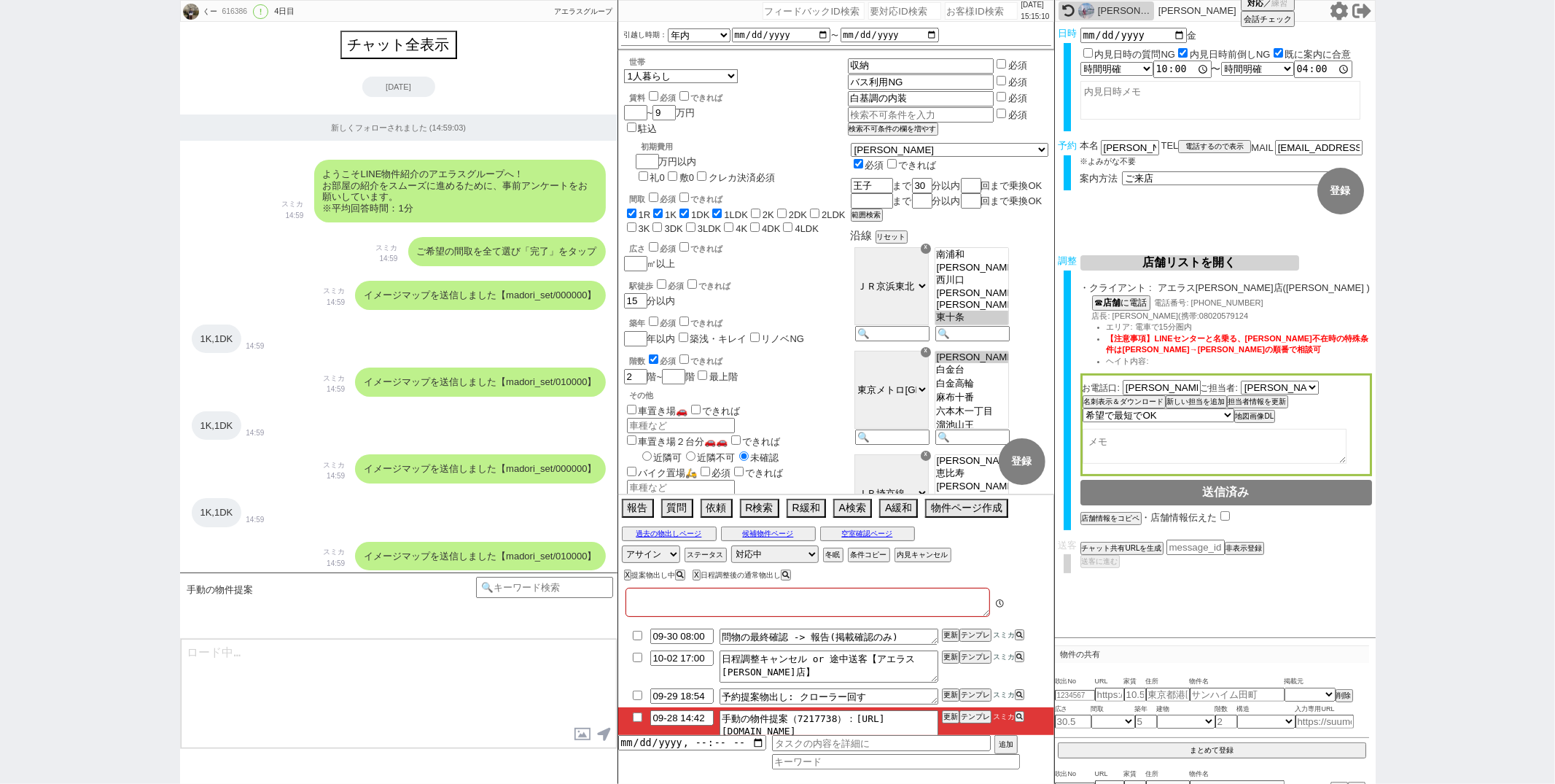
type textarea "現在リフィオ王子に住んでいる、他社なし"
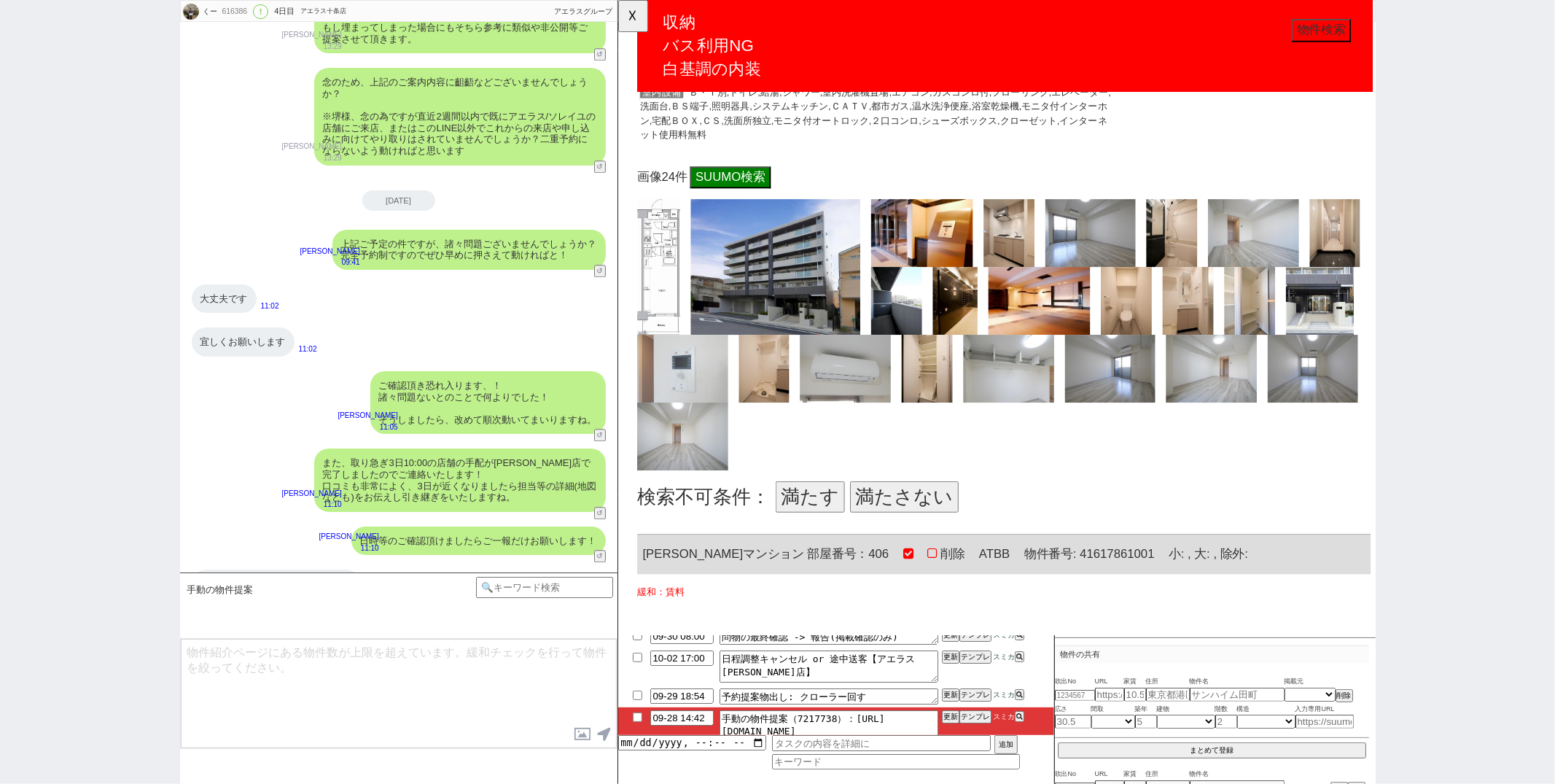
scroll to position [473, 0]
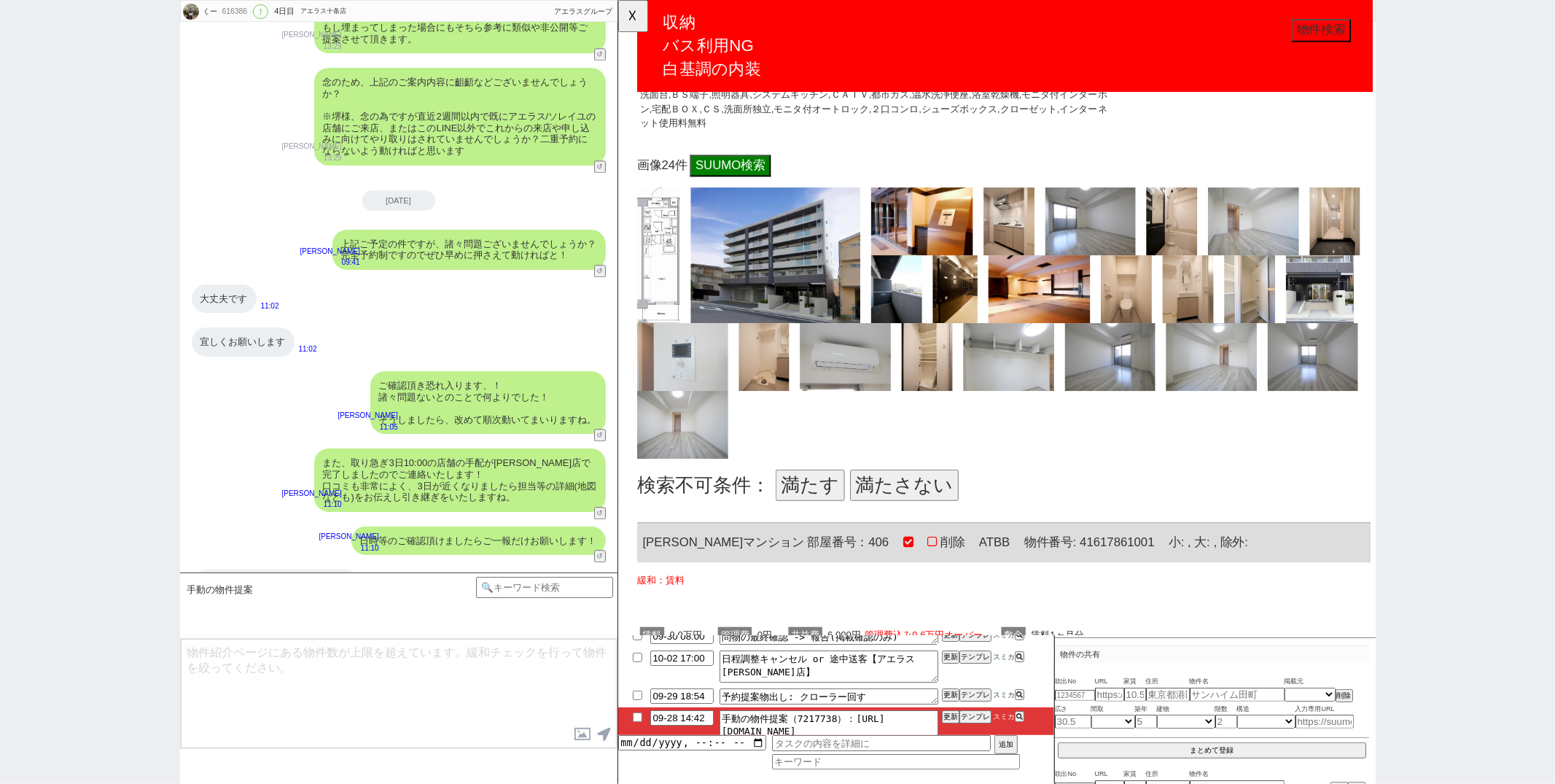
click at [821, 516] on button "満たす" at bounding box center [823, 522] width 74 height 34
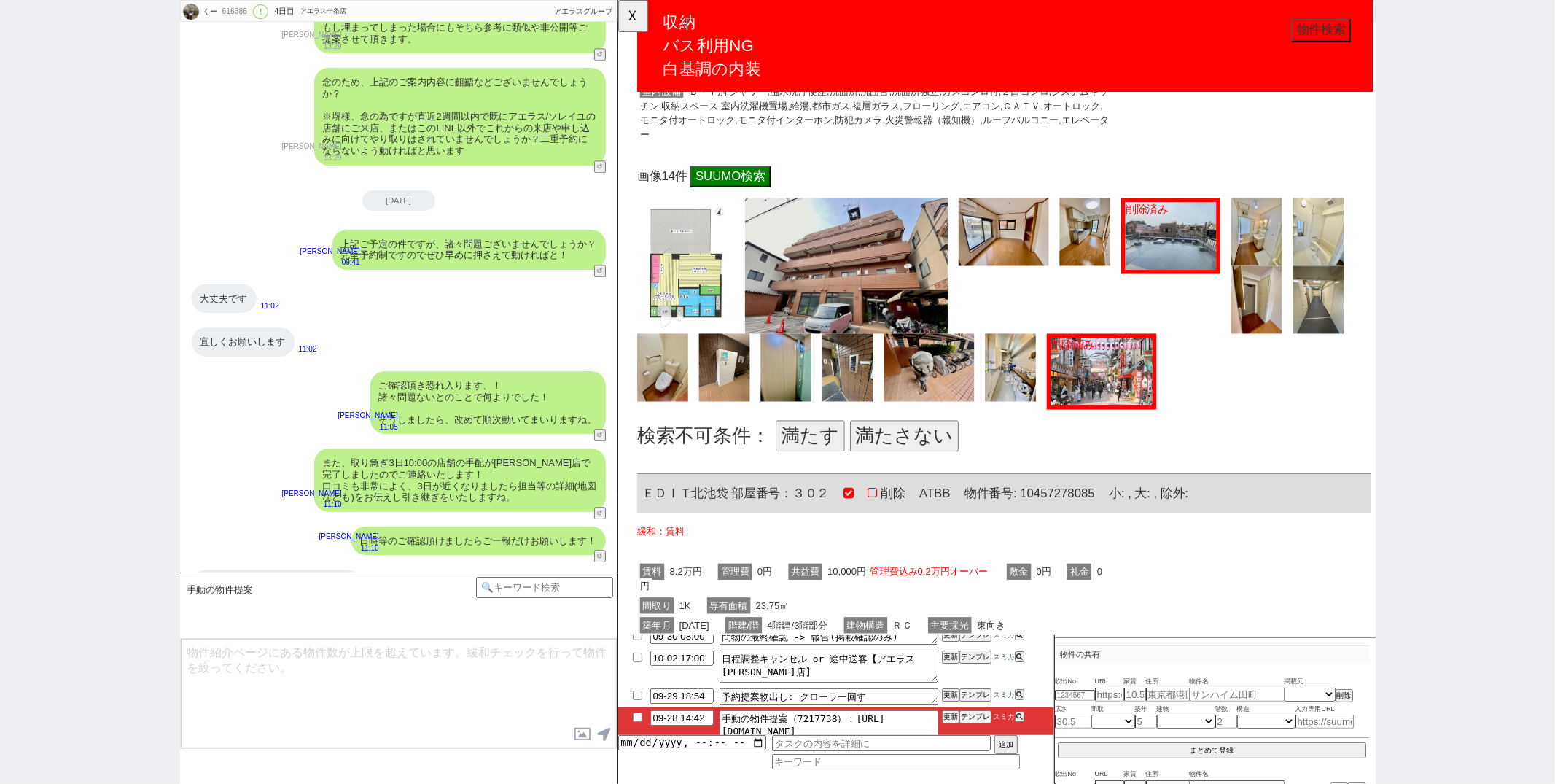
click at [948, 466] on button "満たさない" at bounding box center [925, 469] width 117 height 34
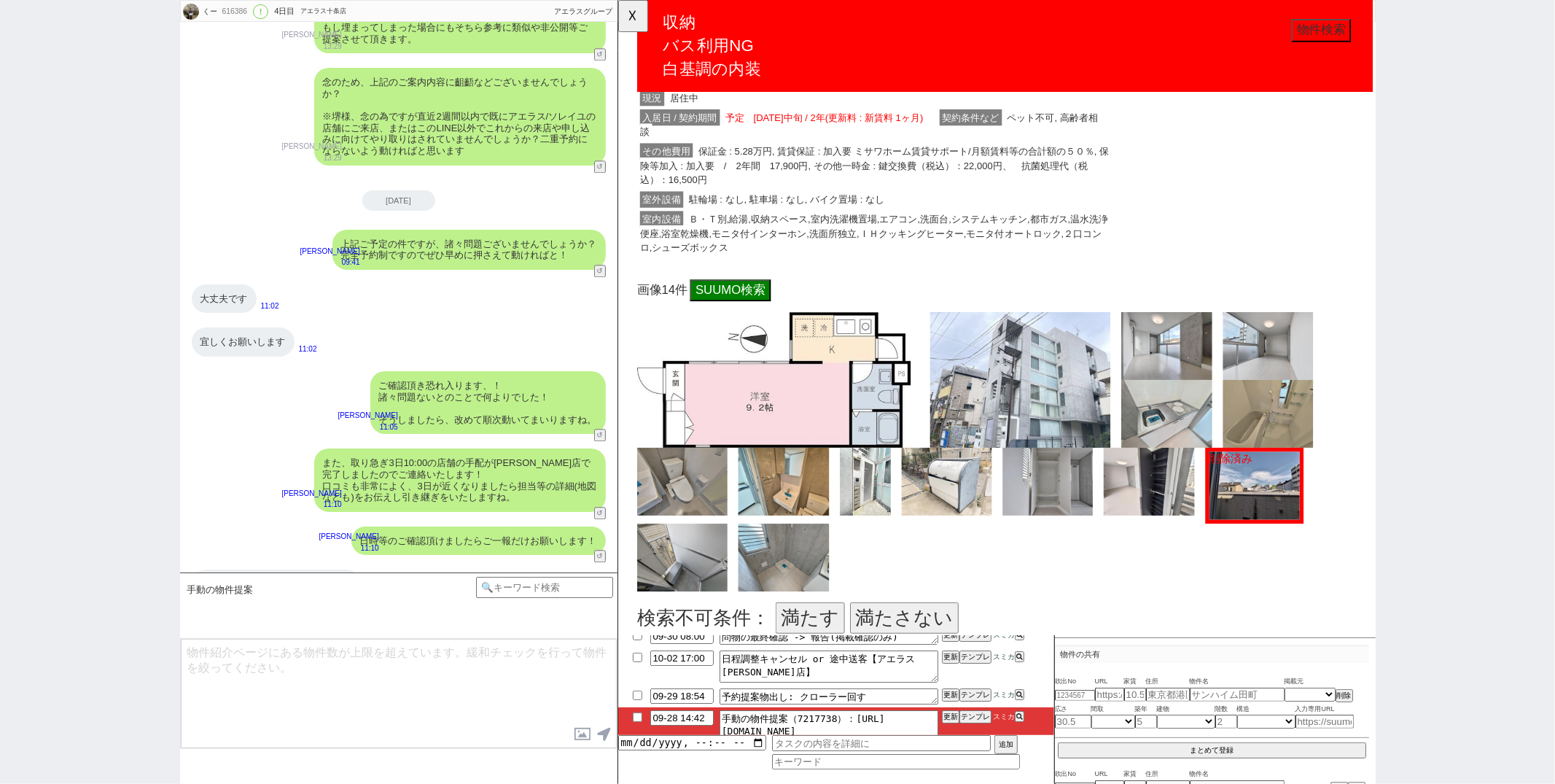
scroll to position [2183, 0]
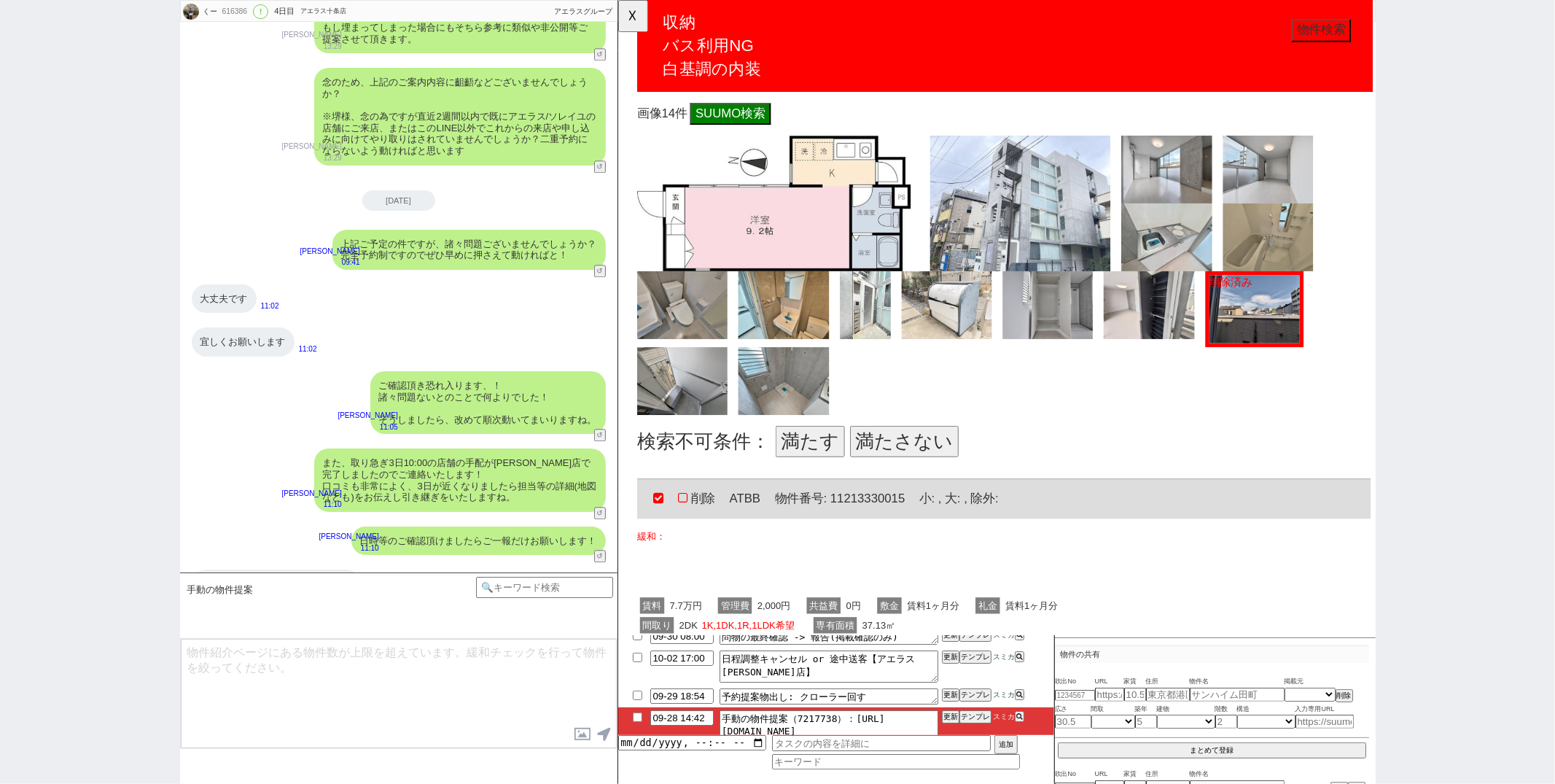
click at [936, 469] on button "満たさない" at bounding box center [925, 475] width 117 height 34
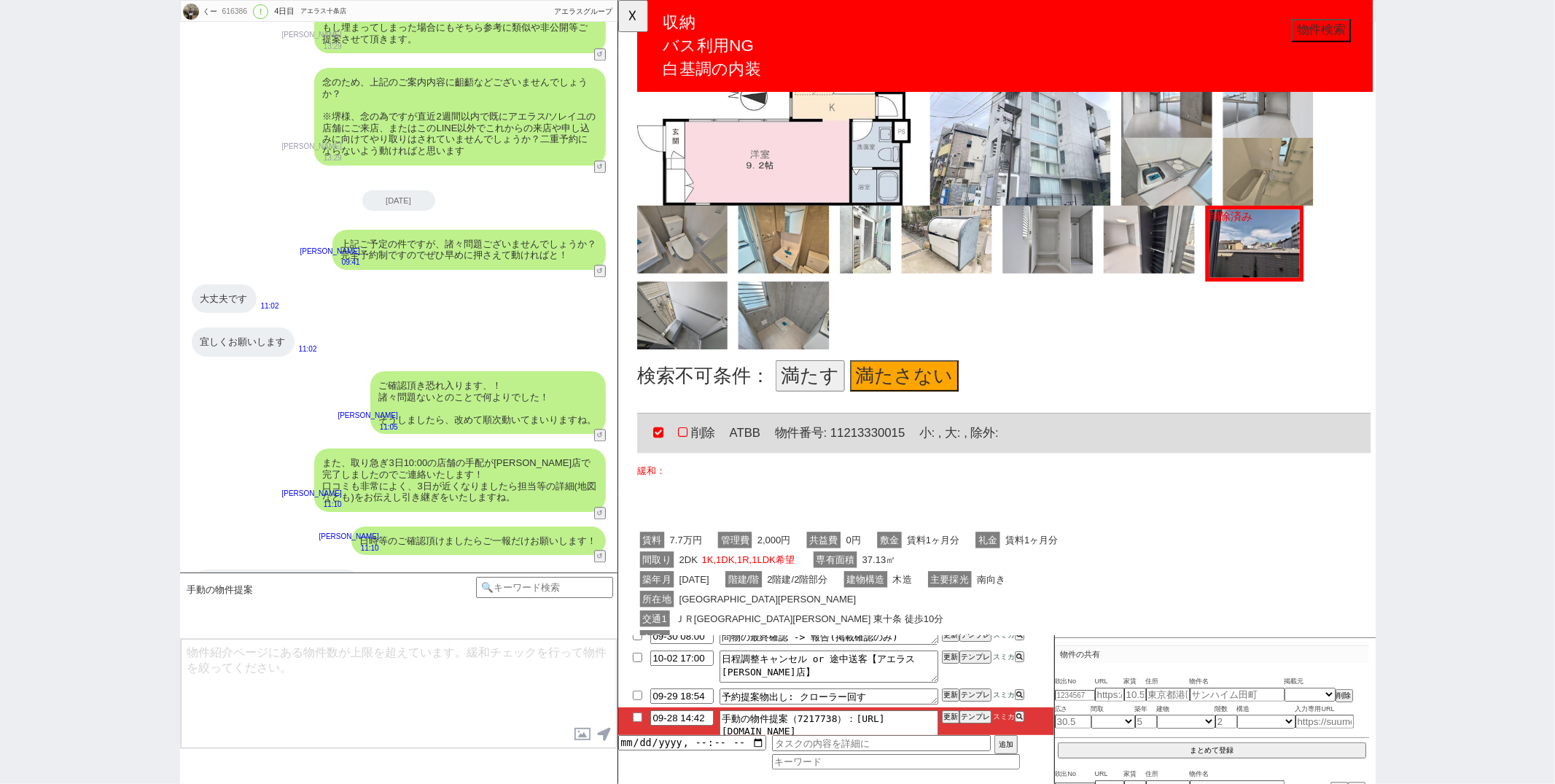
scroll to position [2190, 0]
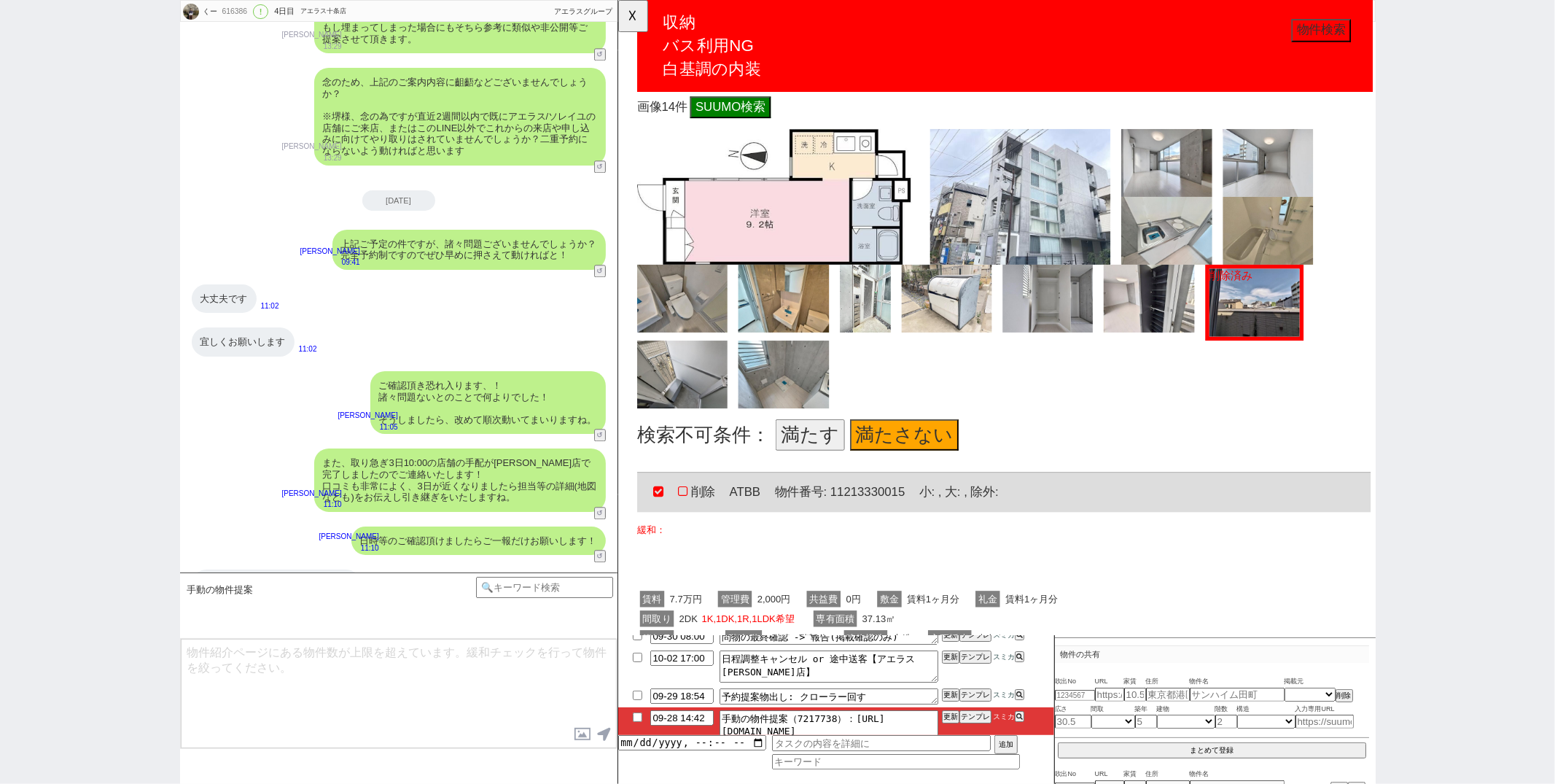
click at [816, 450] on button "満たす" at bounding box center [823, 467] width 74 height 34
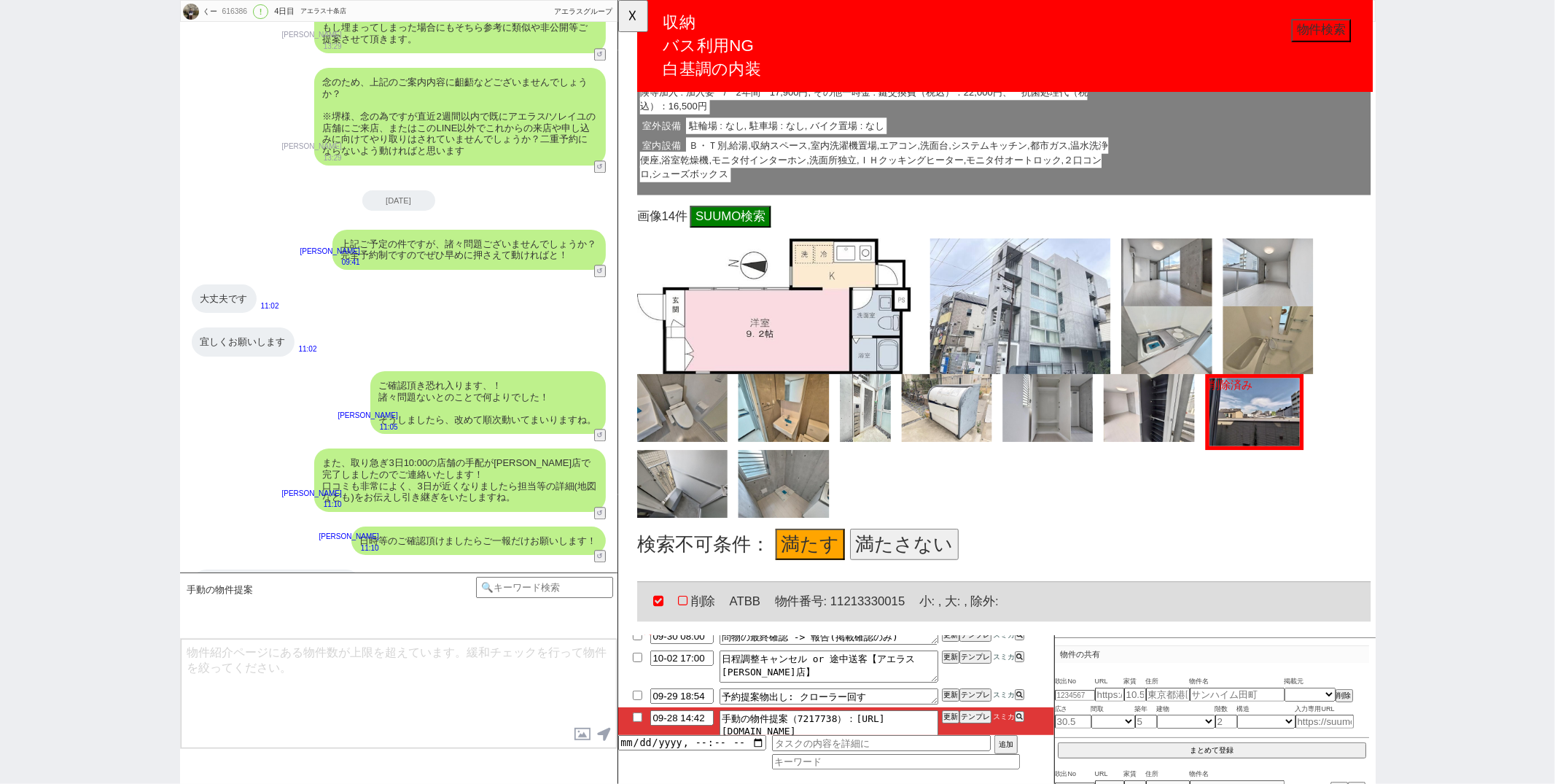
scroll to position [1943, 0]
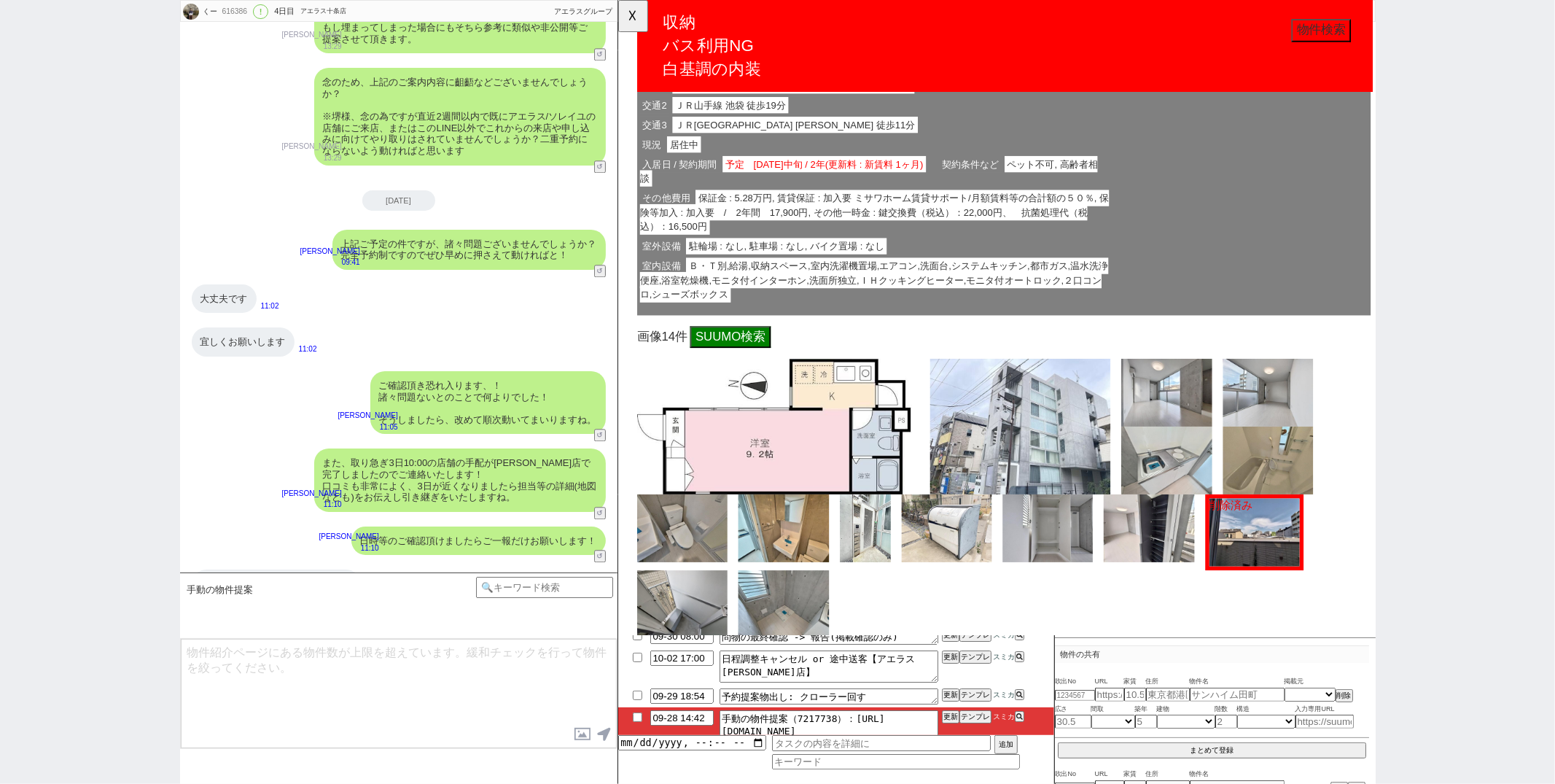
click at [1187, 253] on div at bounding box center [1285, 137] width 261 height 365
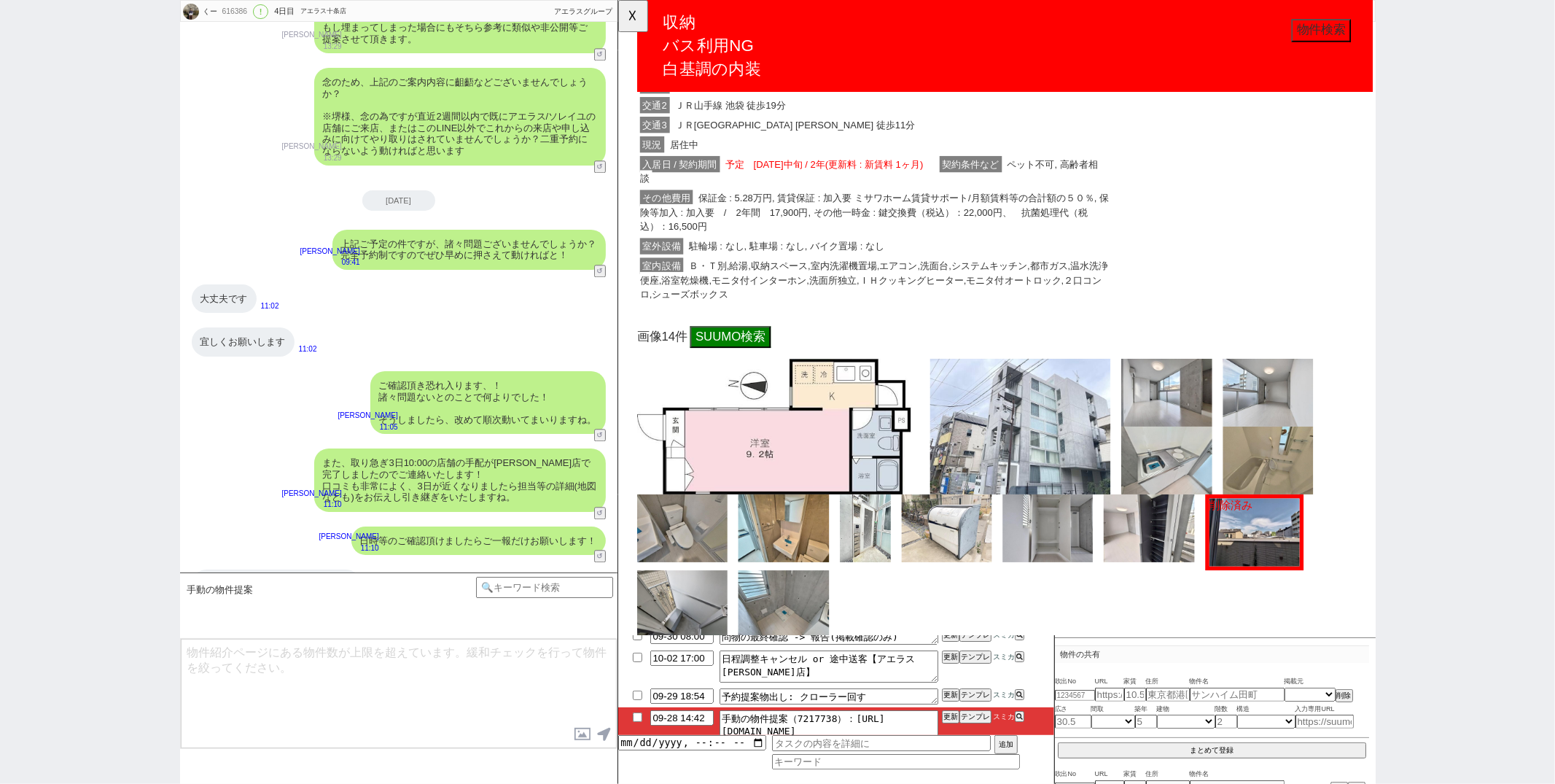
scroll to position [2125, 0]
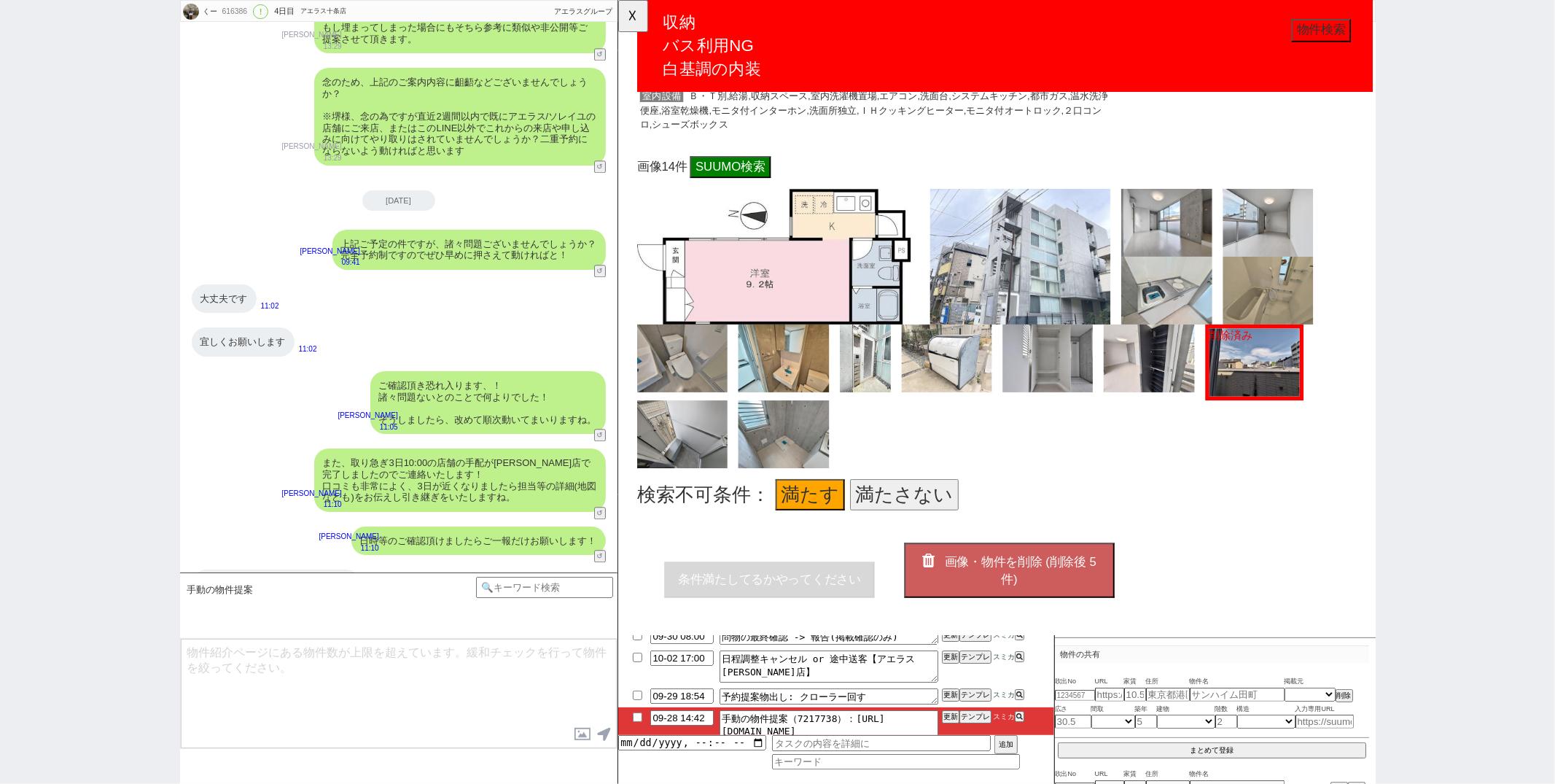
click at [1039, 597] on span "画像・物件を削除 (削除後 5 件)" at bounding box center [1049, 614] width 163 height 34
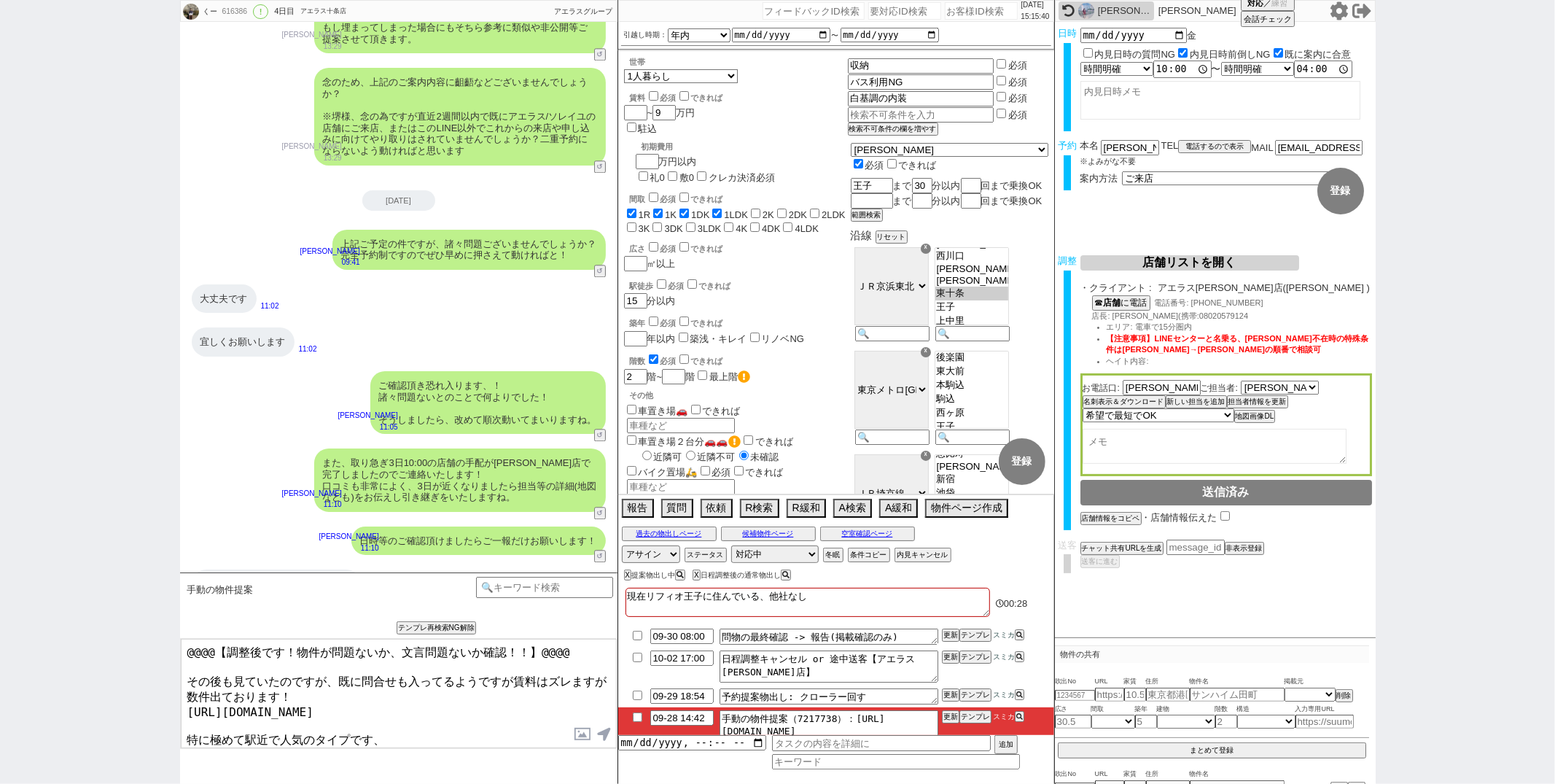
drag, startPoint x: 189, startPoint y: 674, endPoint x: 198, endPoint y: 505, distance: 169.2
click at [197, 544] on div "くー 616386 ! 0 4日目 アエラス十条店 冬眠中 自社客 アエラスグループ スミカ_BPO チャット全表示 [DATE] 新しくフォローされました …" at bounding box center [399, 392] width 437 height 784
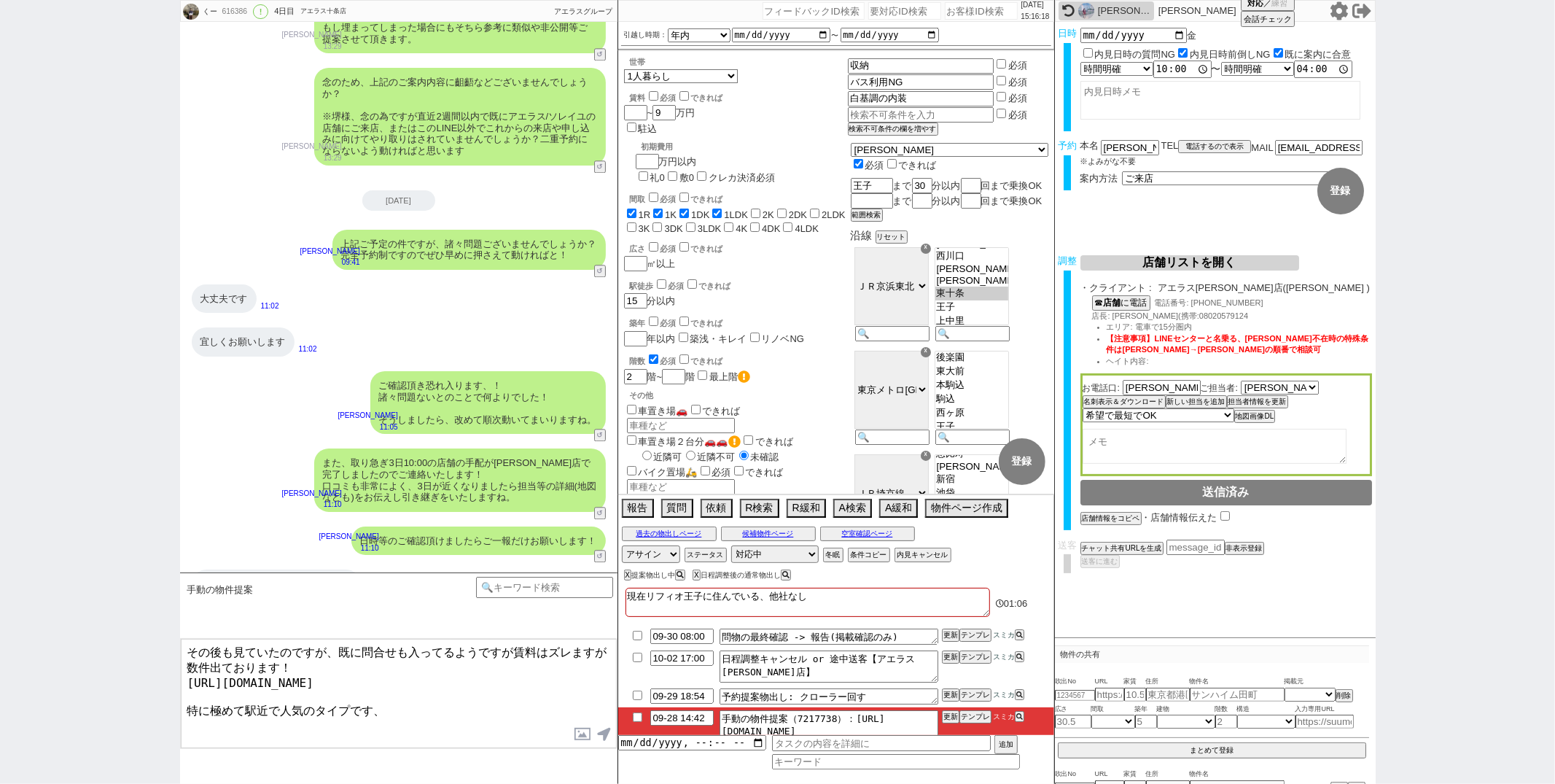
click at [383, 712] on textarea "その後も見ていたのですが、既に問合せも入ってるようですが賃料はズレますが数件出ております！ [URL][DOMAIN_NAME] 特に極めて駅近で人気のタイプ…" at bounding box center [399, 693] width 436 height 110
type textarea "その後も見ていたのですが、既に問合せも入ってるようですが賃料はズレますが数件出ております！ [URL][DOMAIN_NAME] 特に極めて駅近で人気のタイプ…"
checkbox input "true"
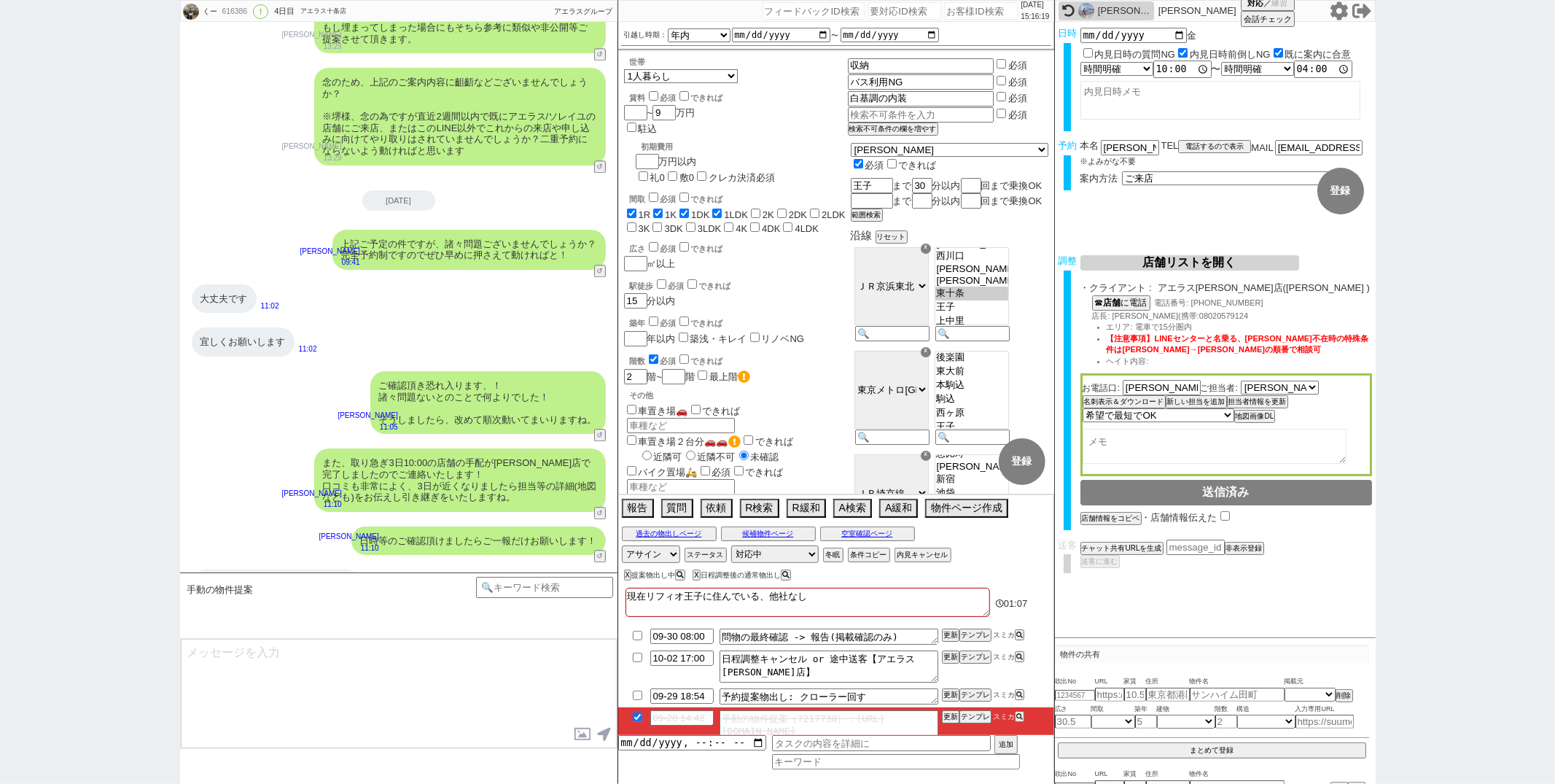
scroll to position [7749, 0]
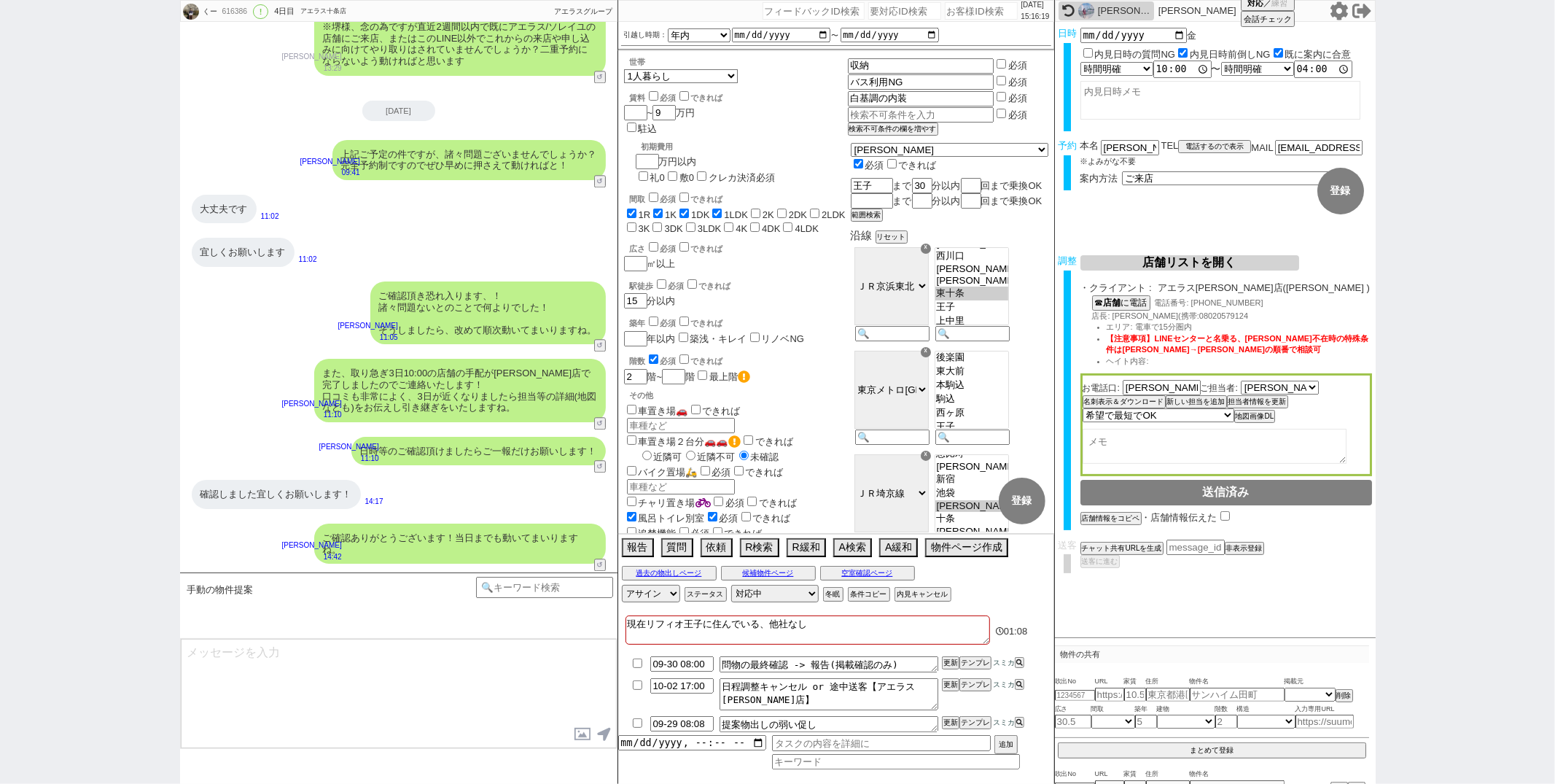
type textarea "良ければ、あわせていかがでしょうか？"
click at [582, 733] on label at bounding box center [583, 733] width 23 height 27
click at [0, 0] on input "file" at bounding box center [0, 0] width 0 height 0
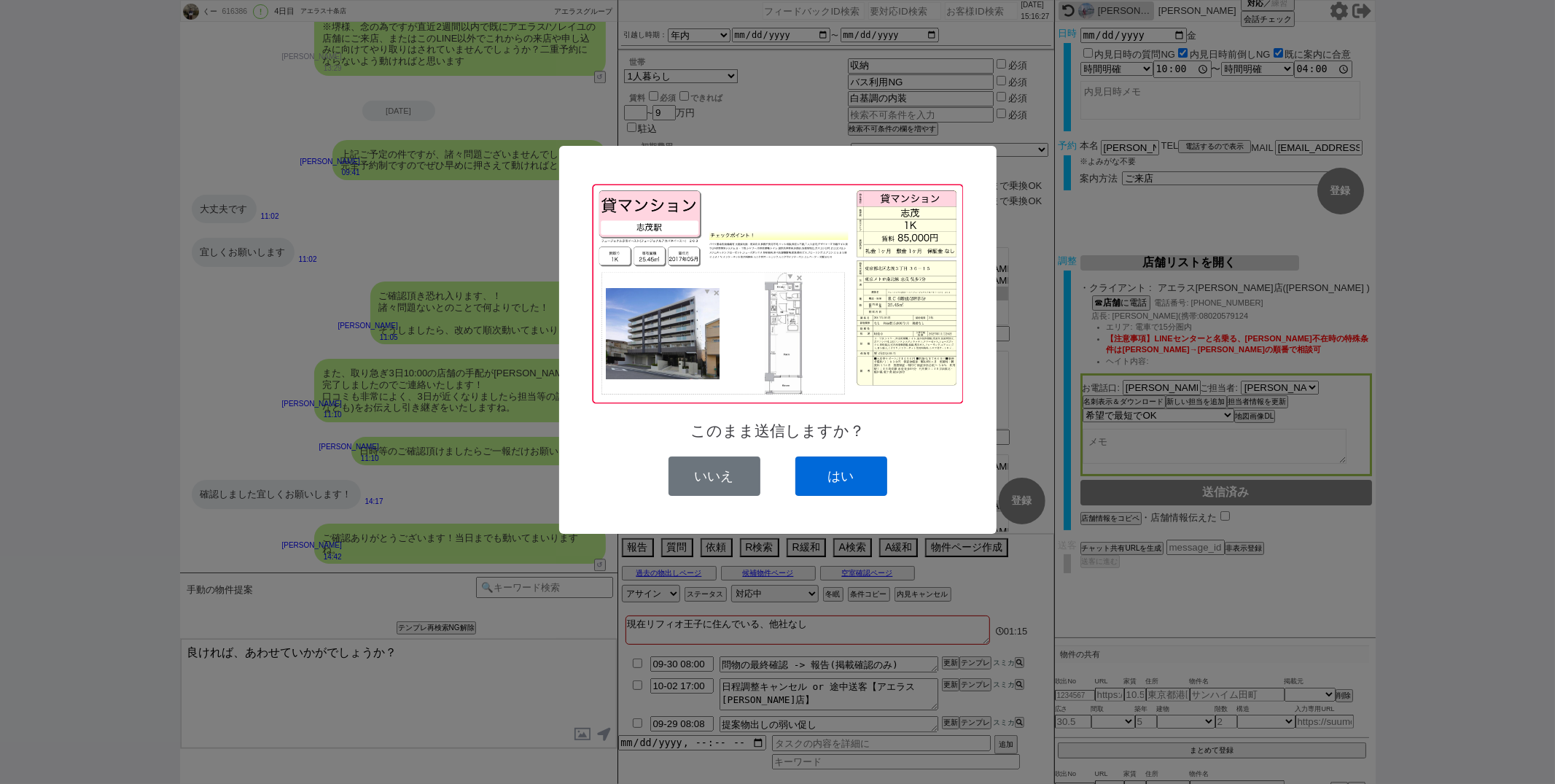
click at [841, 469] on button "はい" at bounding box center [841, 476] width 92 height 39
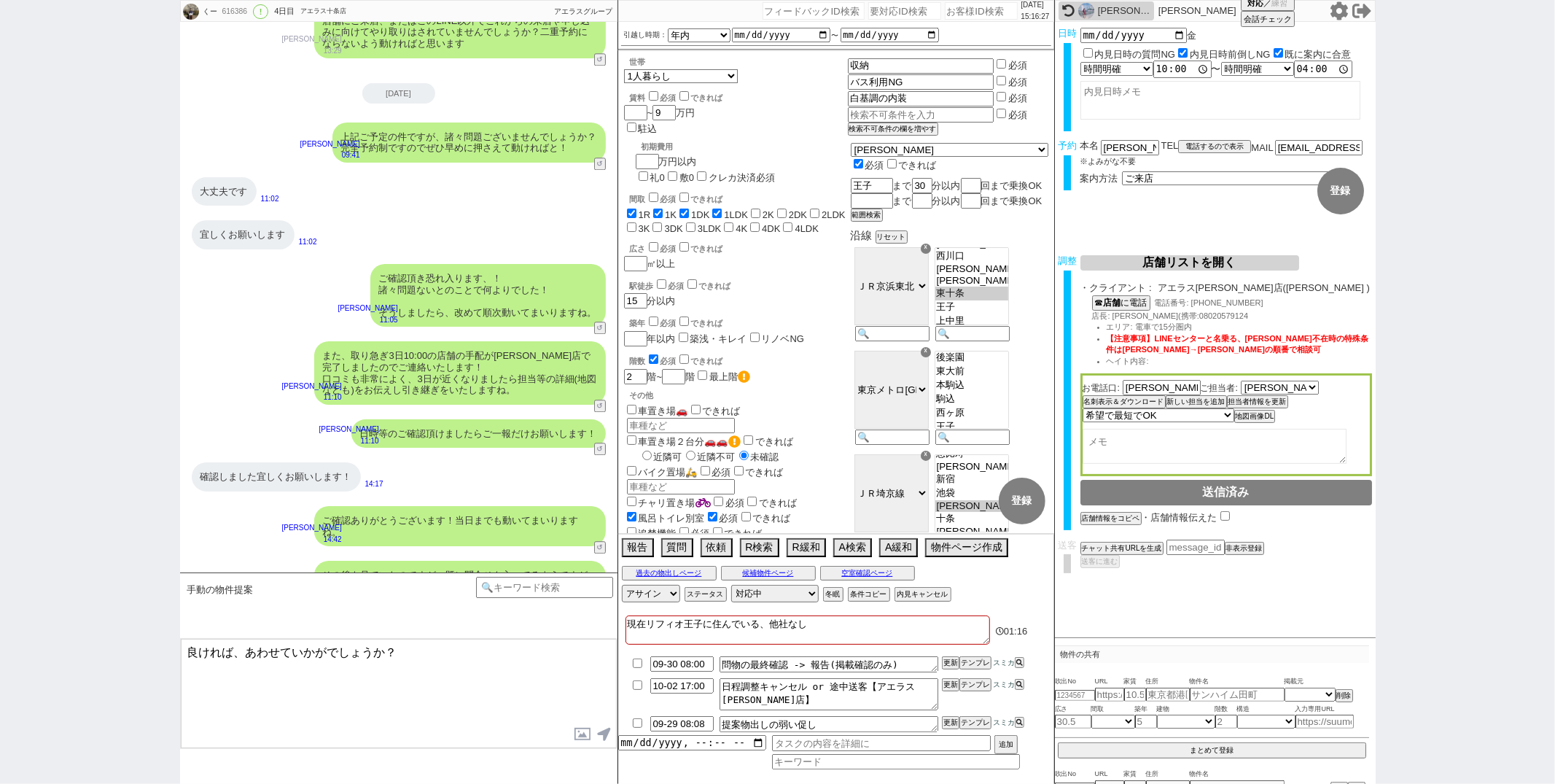
scroll to position [7887, 0]
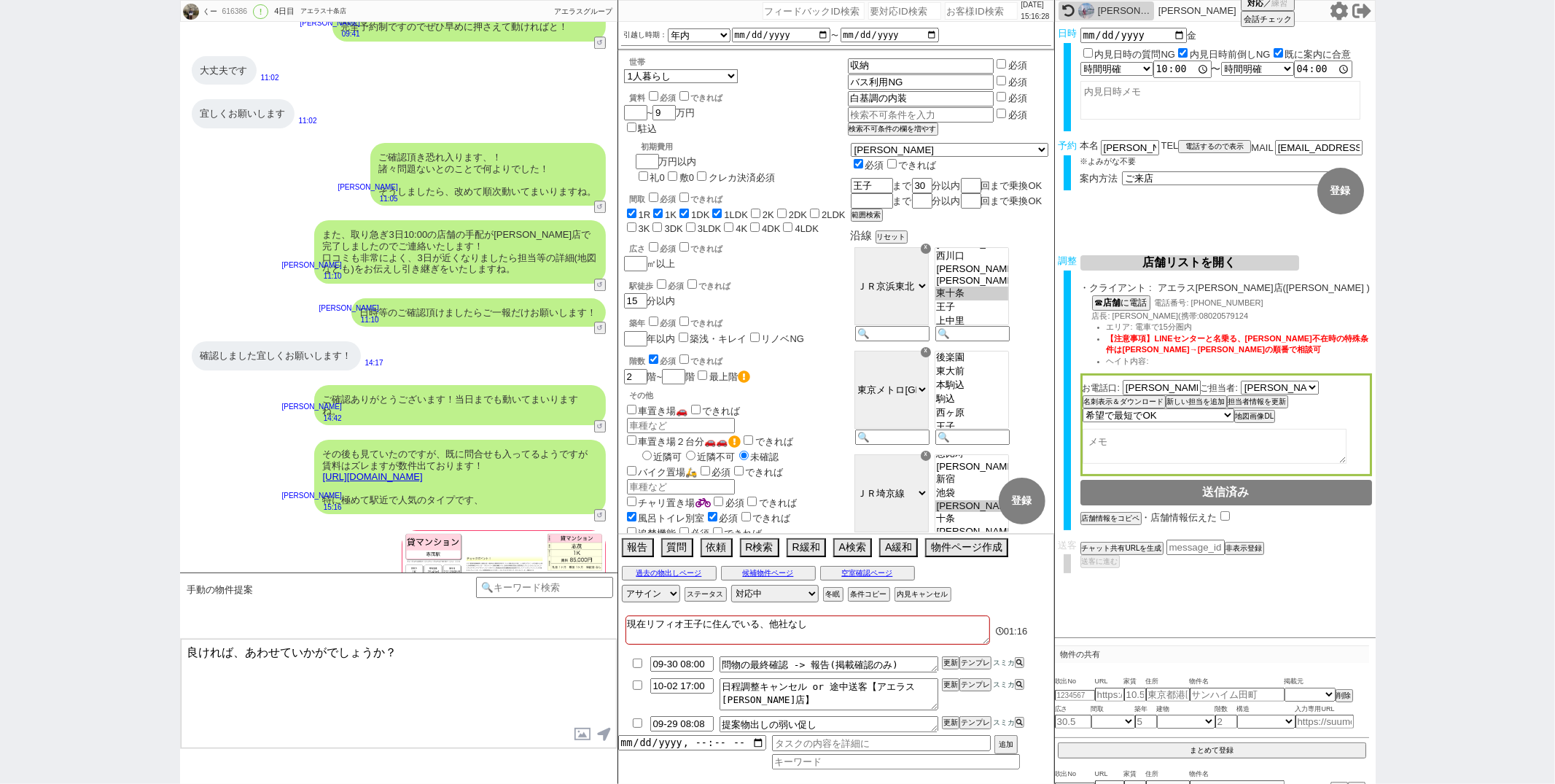
click at [580, 733] on label at bounding box center [583, 733] width 23 height 27
click at [0, 0] on input "file" at bounding box center [0, 0] width 0 height 0
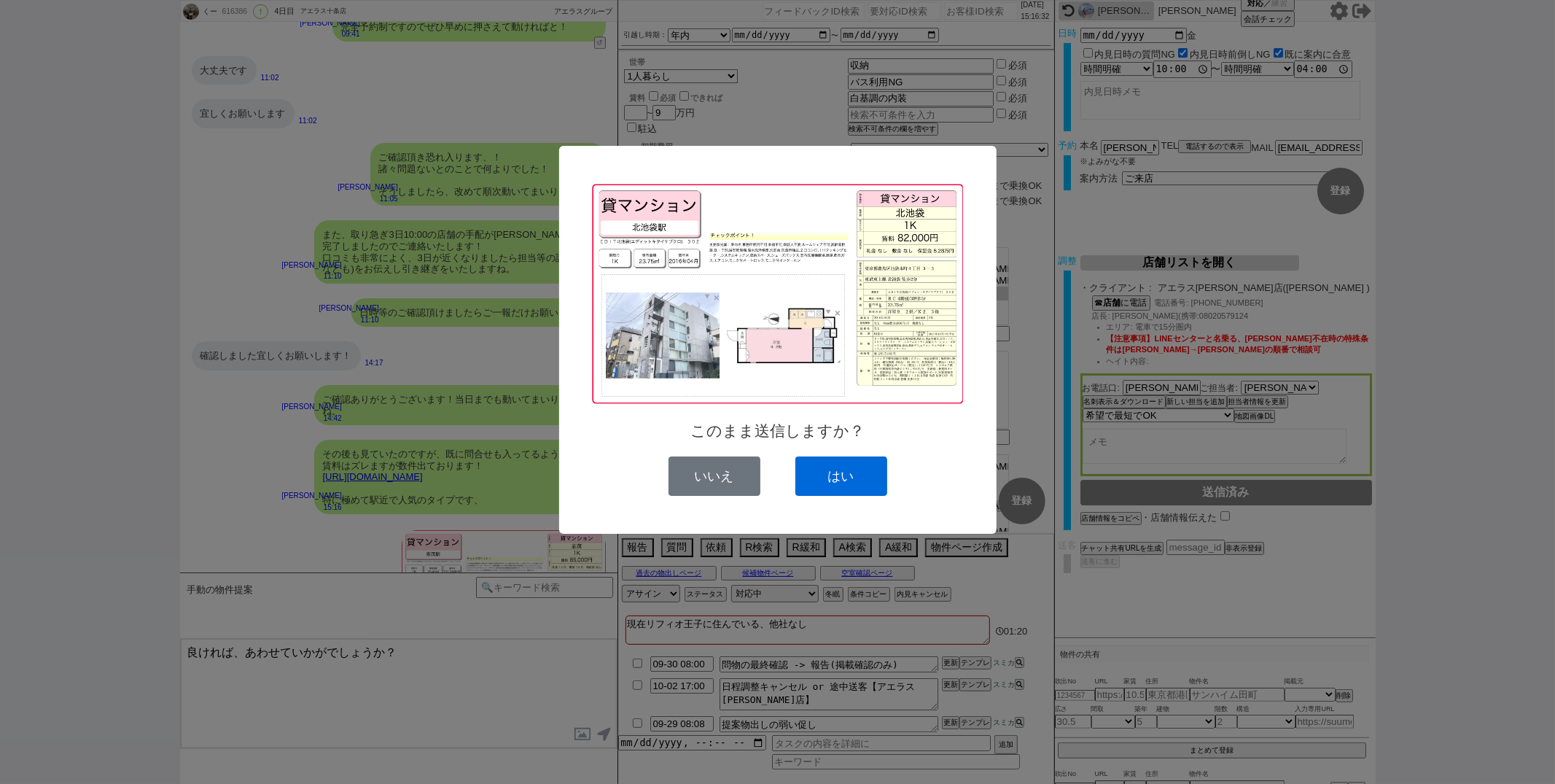
click at [842, 480] on button "はい" at bounding box center [841, 476] width 92 height 39
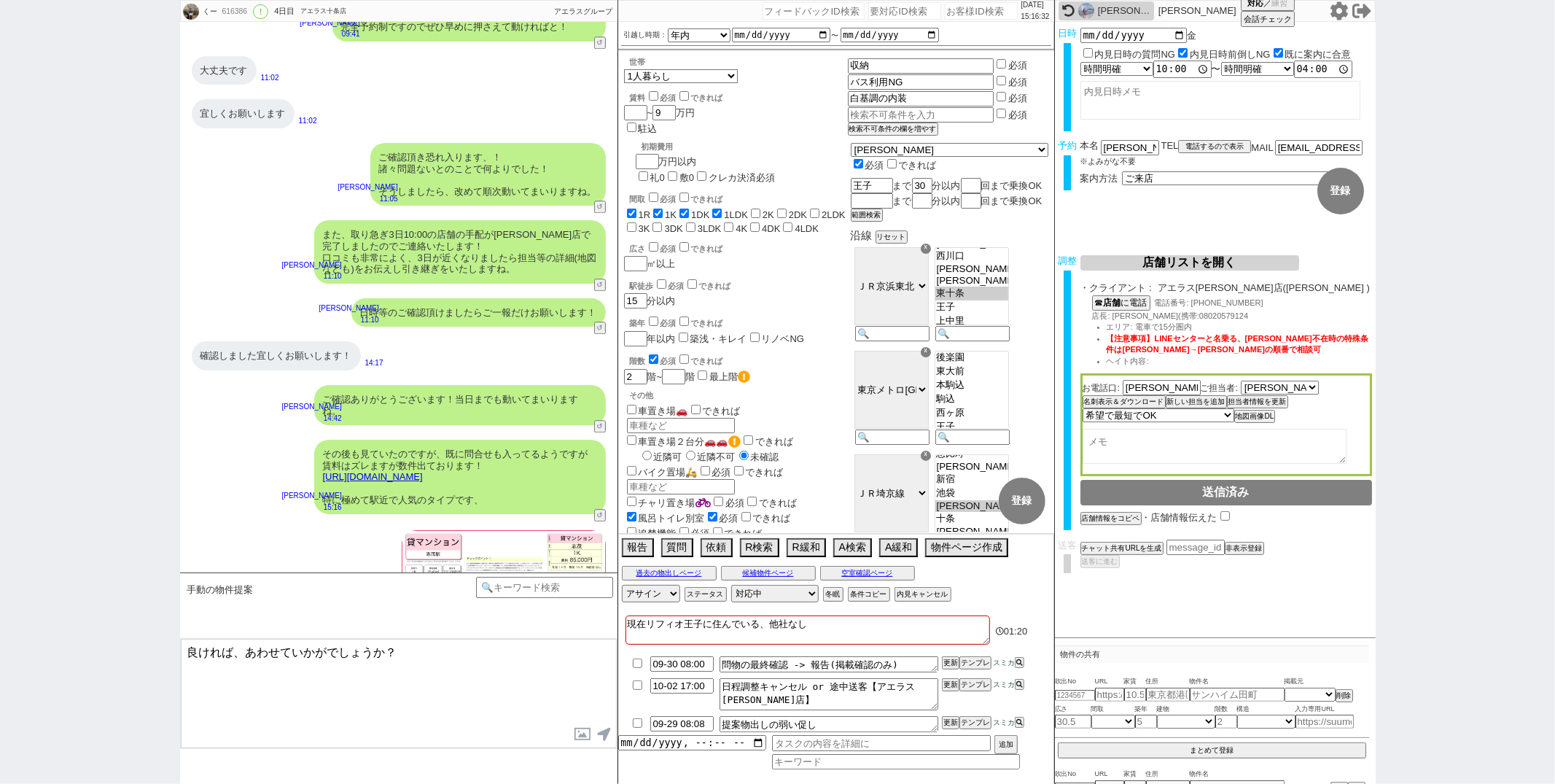
scroll to position [8026, 0]
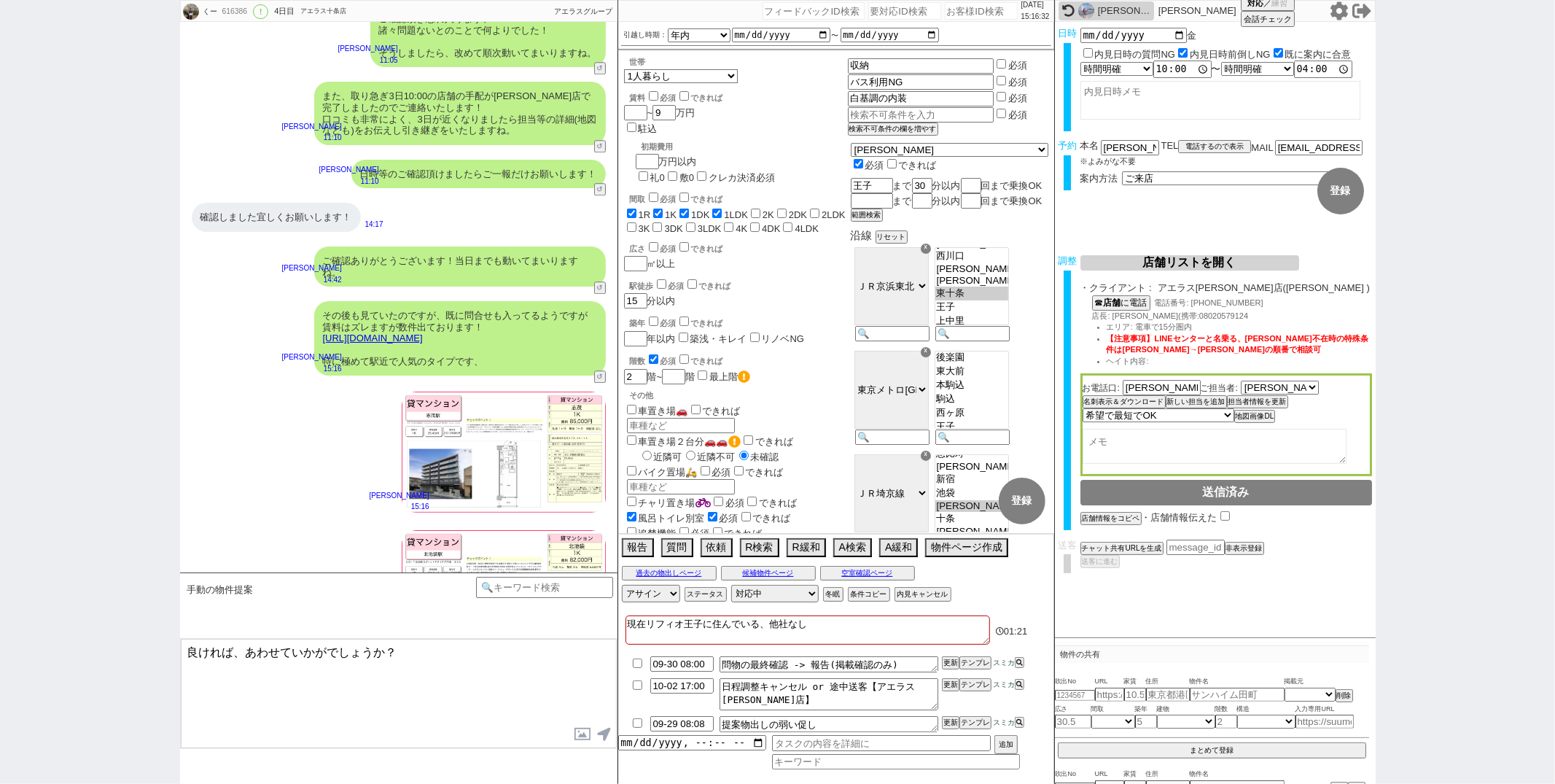
click at [513, 677] on textarea "良ければ、あわせていかがでしょうか？" at bounding box center [399, 693] width 436 height 110
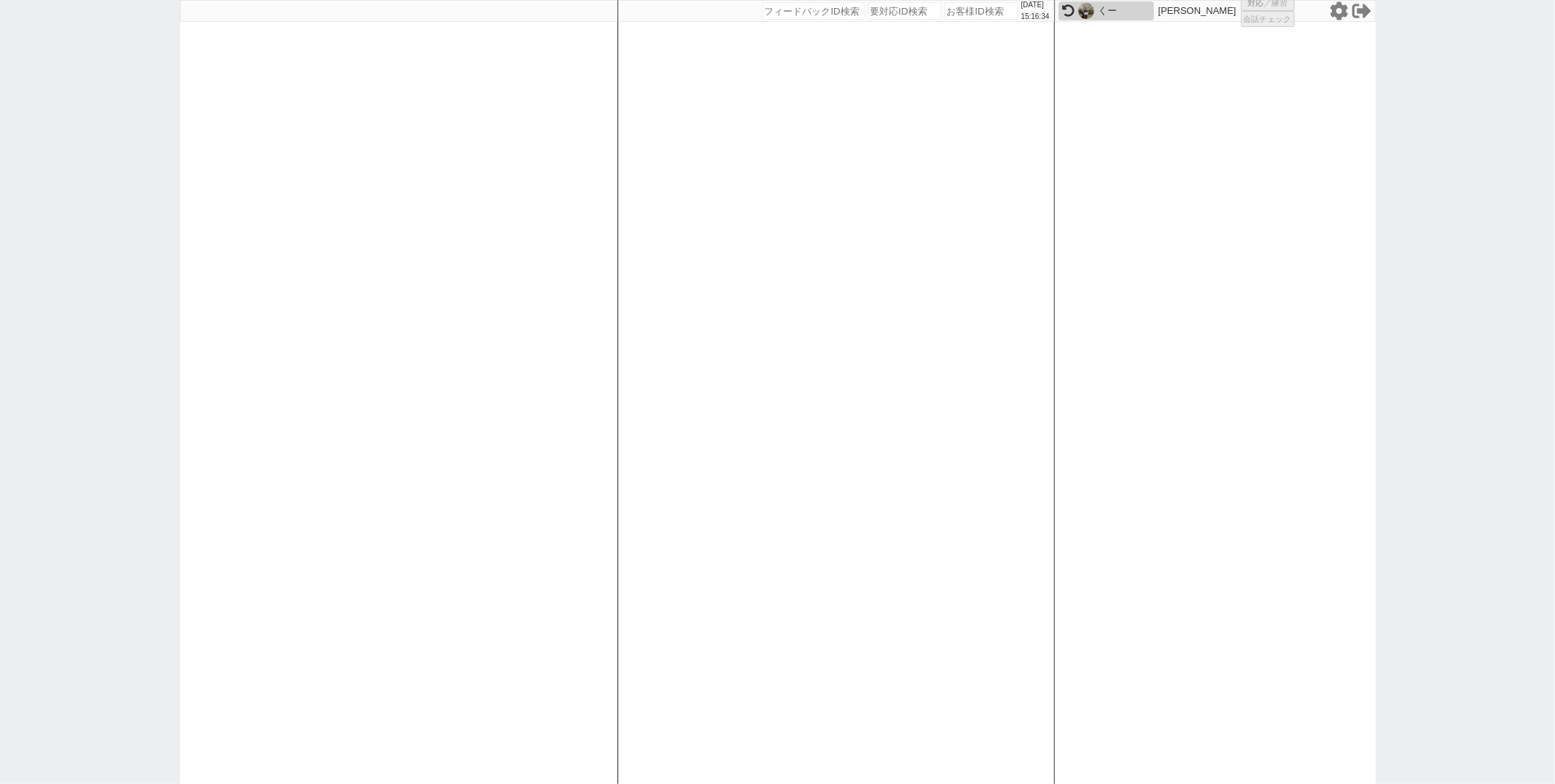
select select "1"
select select "2"
select select
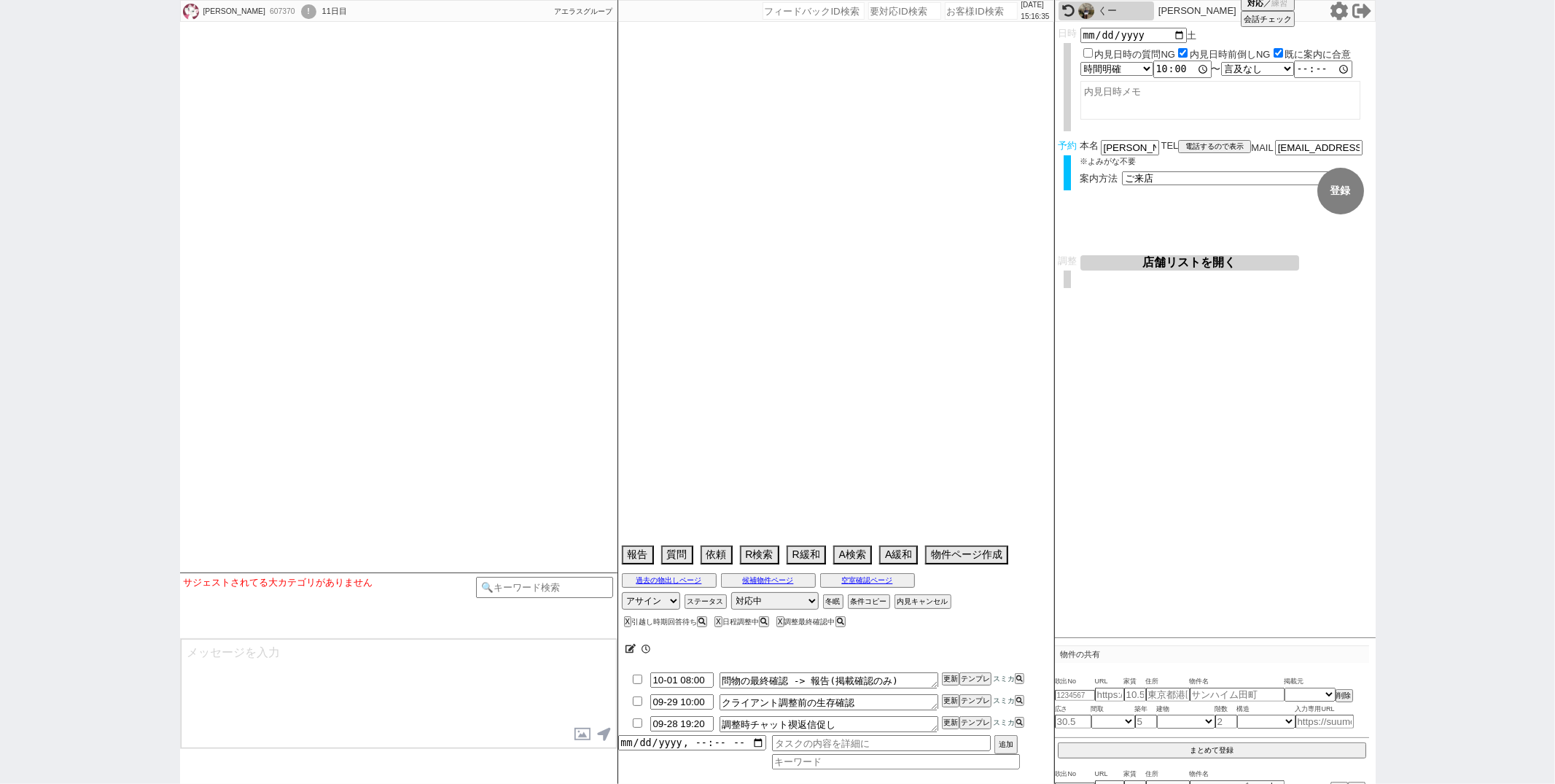
type textarea "実家からの独立"
select select
select select "2025"
select select "10"
select select "36"
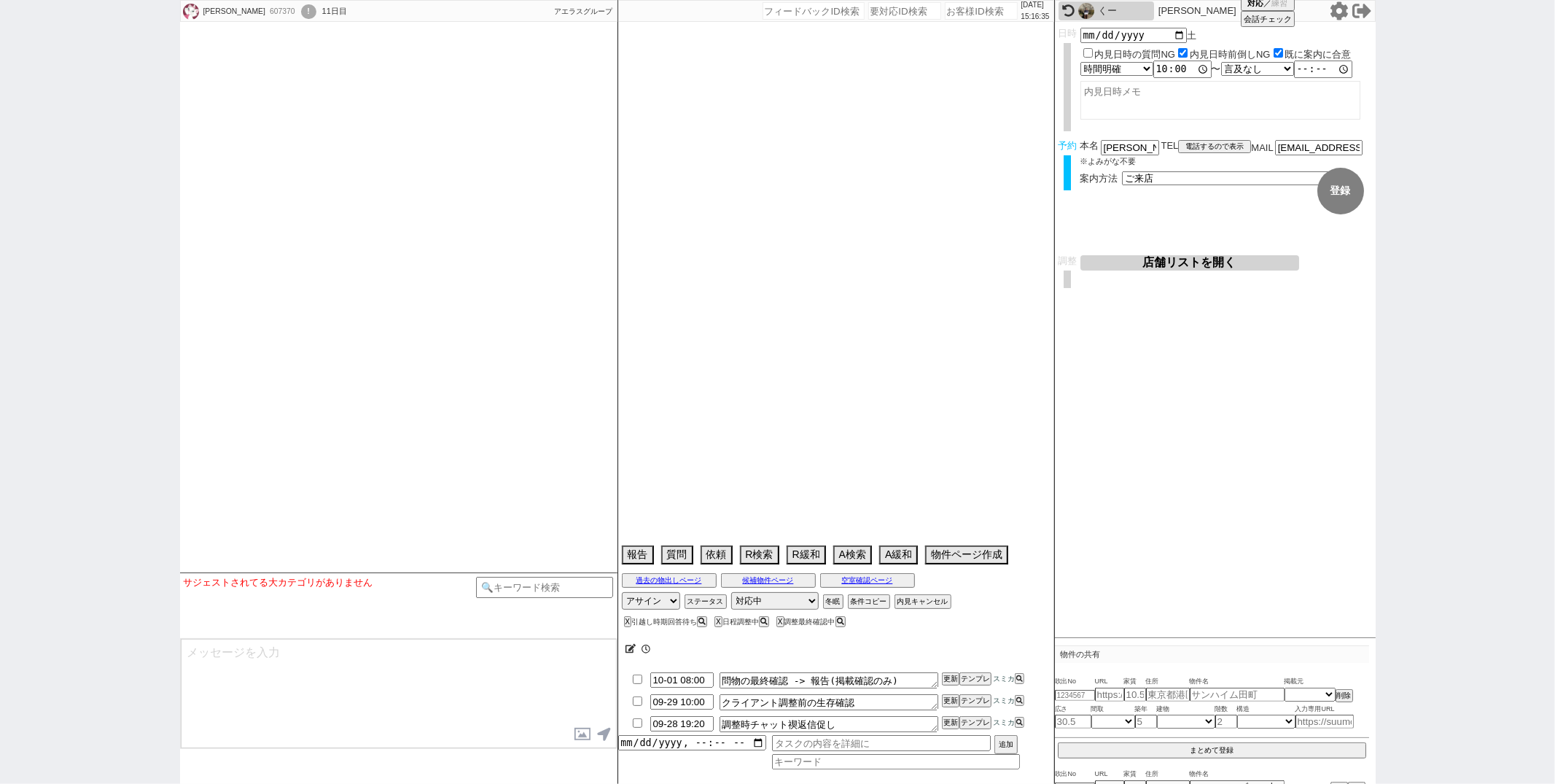
select select "0"
select select "35"
select select "[DATE]"
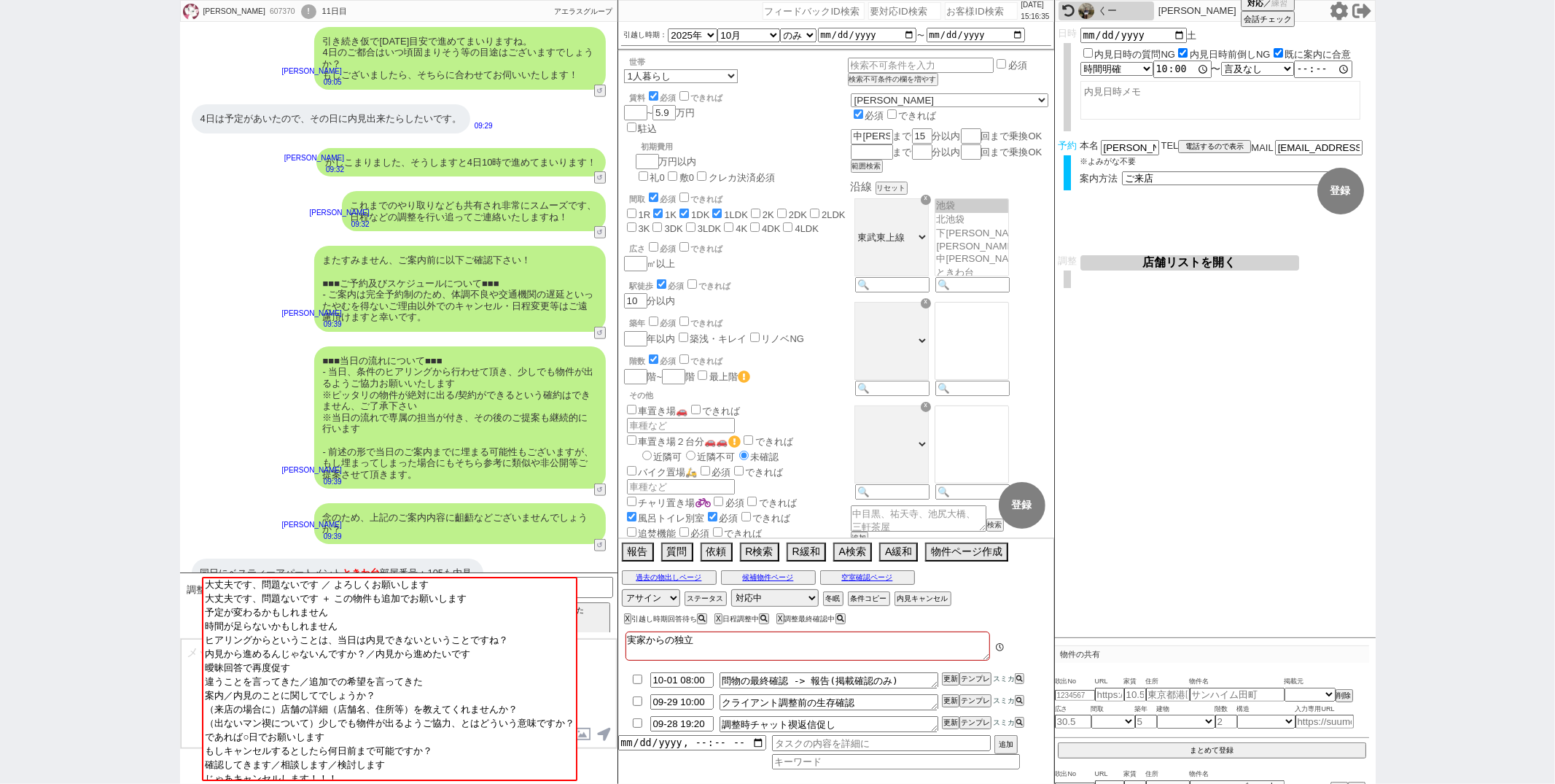
scroll to position [30, 0]
click at [660, 576] on button "過去の物出しページ" at bounding box center [669, 577] width 95 height 12
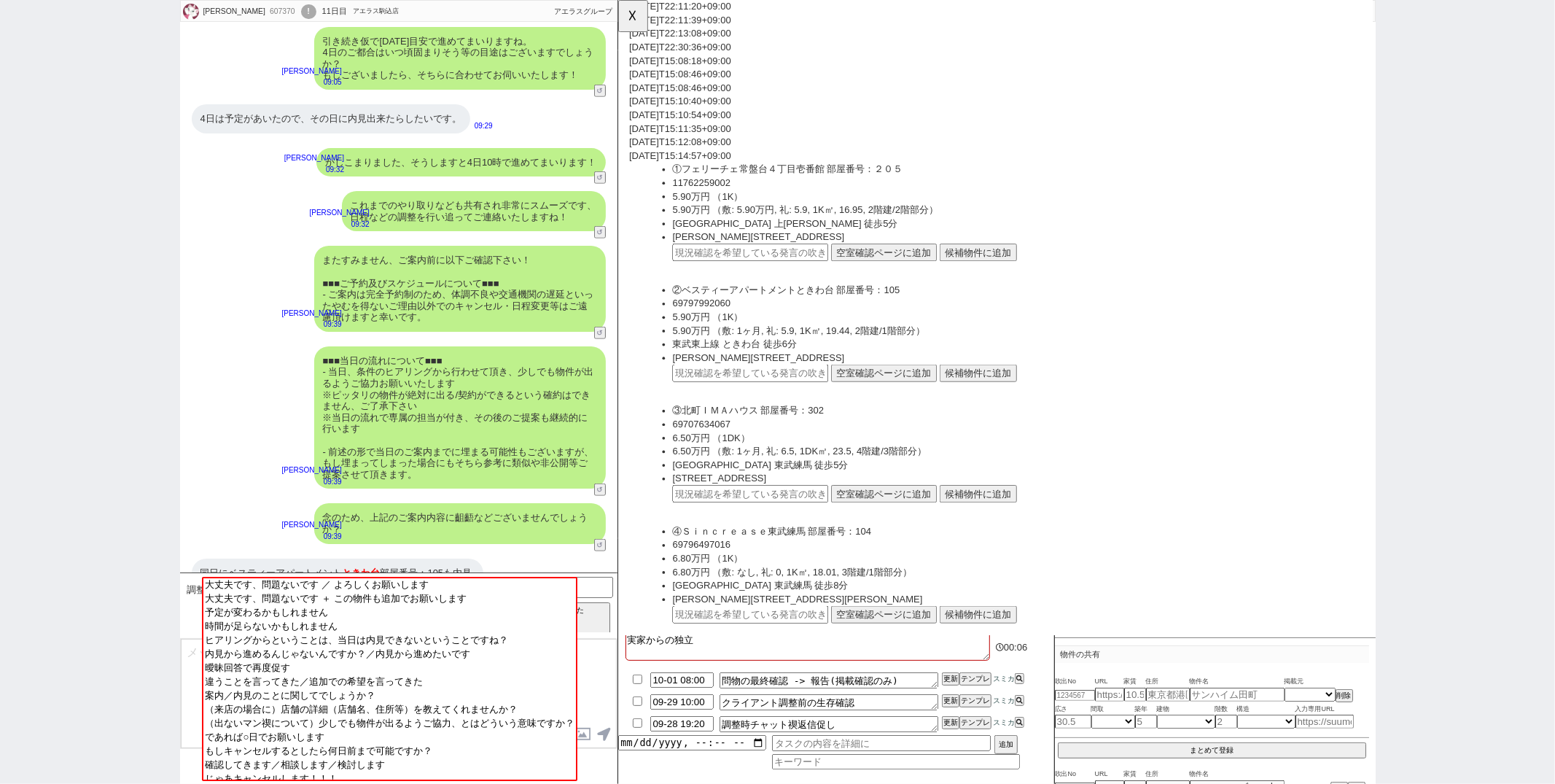
scroll to position [417, 0]
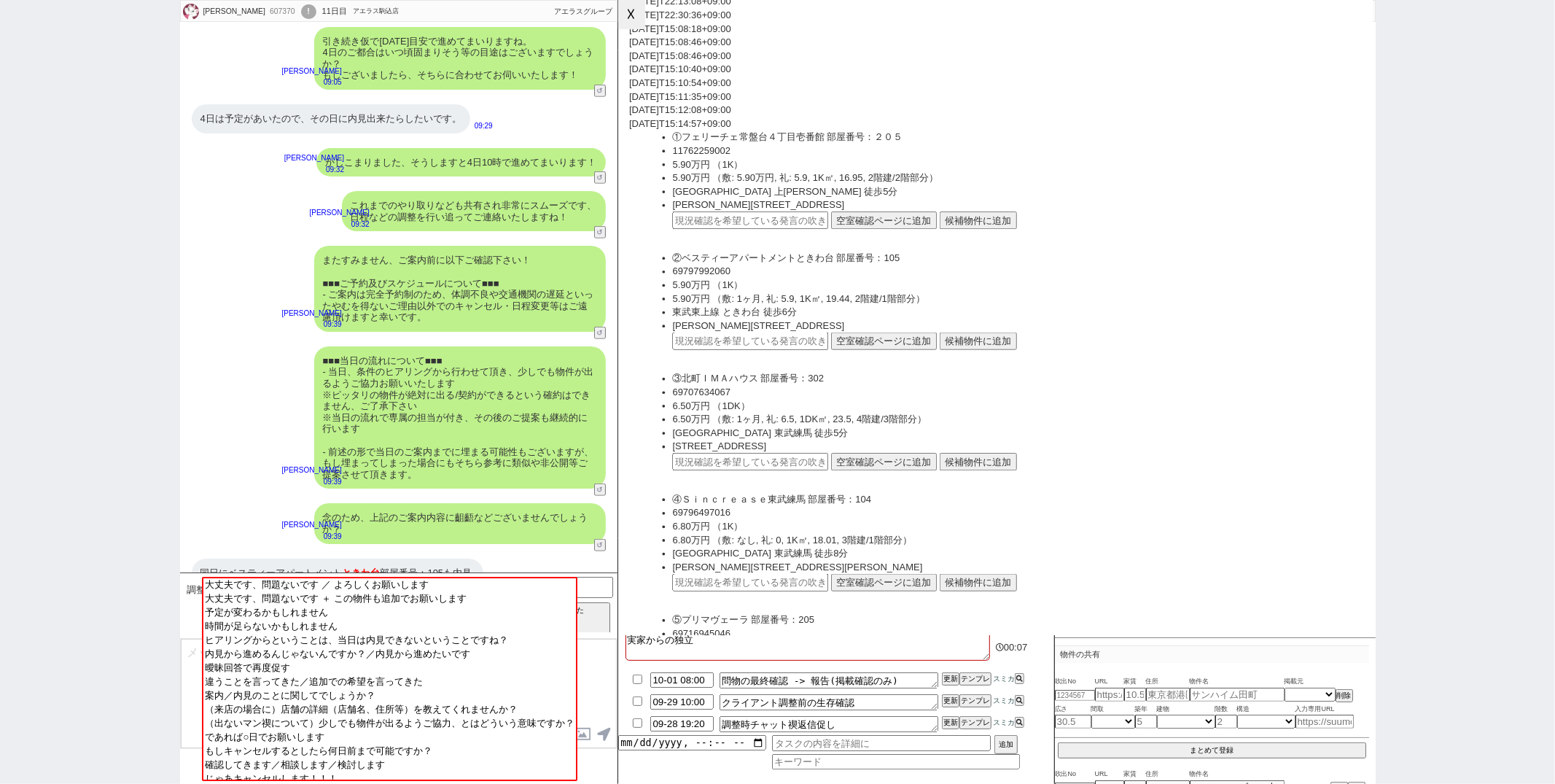
click at [641, 21] on button "☓" at bounding box center [632, 14] width 27 height 29
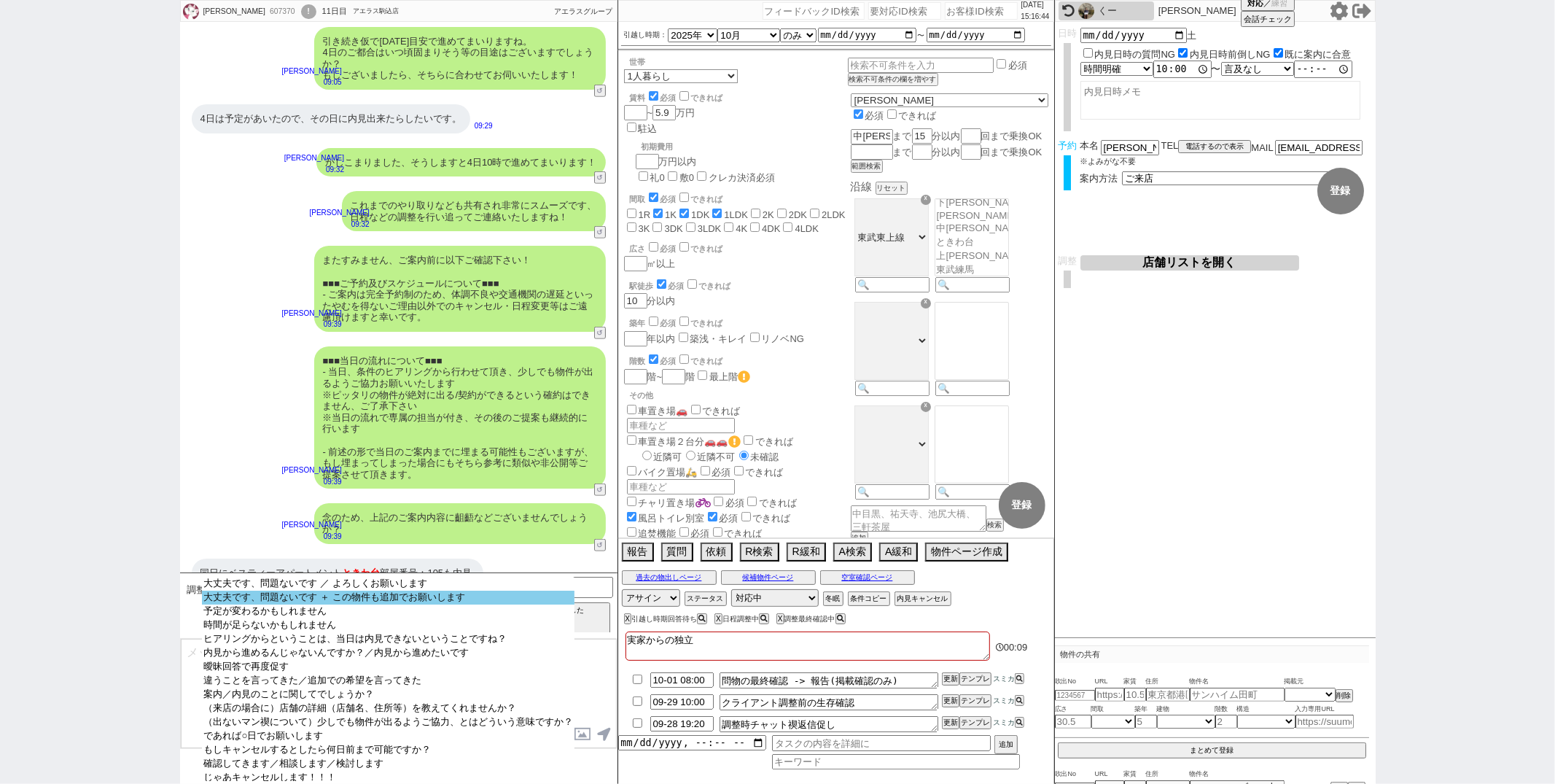
click at [398, 598] on option "大丈夫です、問題ないです ＋ この物件も追加でお願いします" at bounding box center [388, 598] width 373 height 14
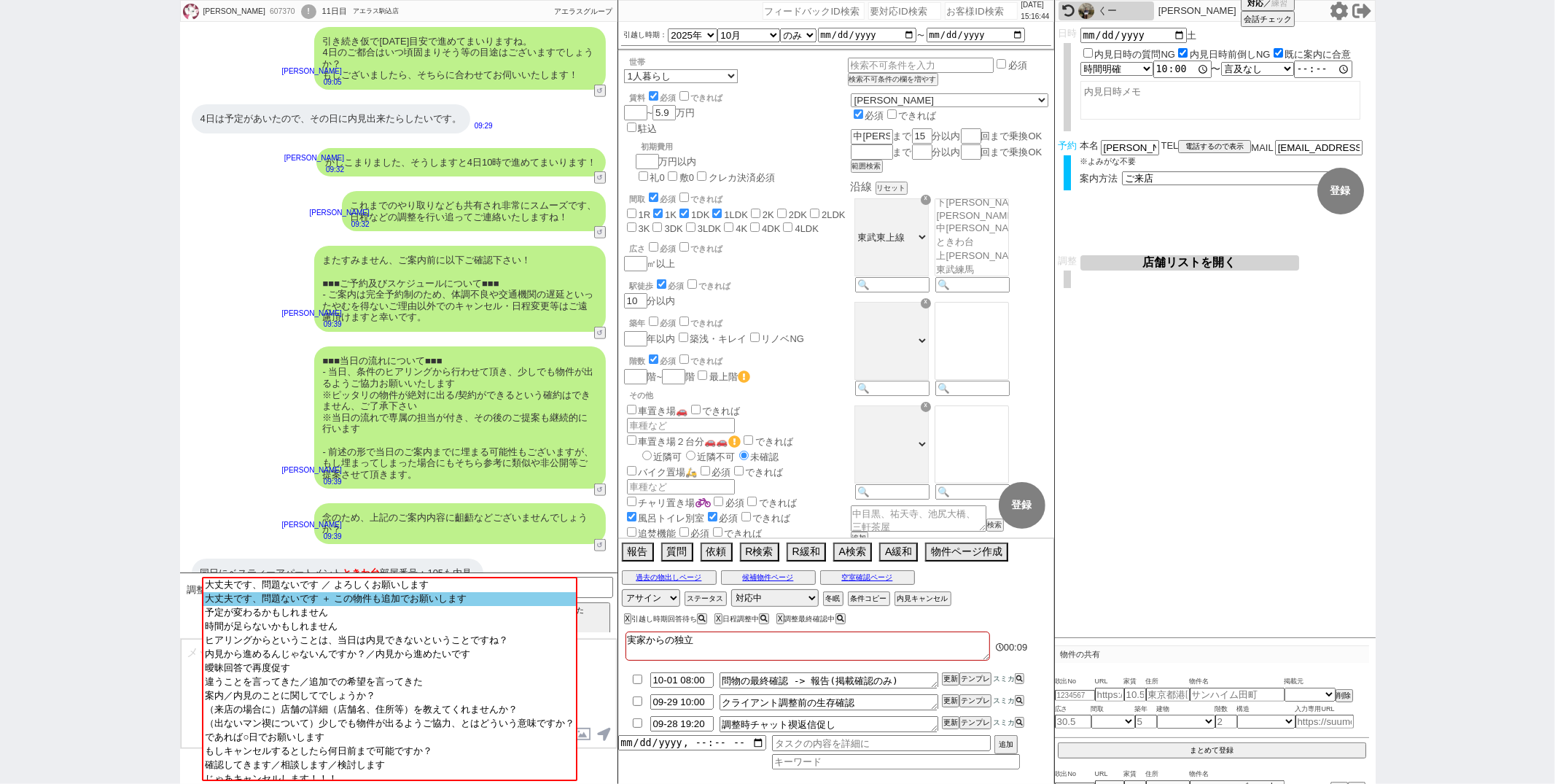
scroll to position [681, 0]
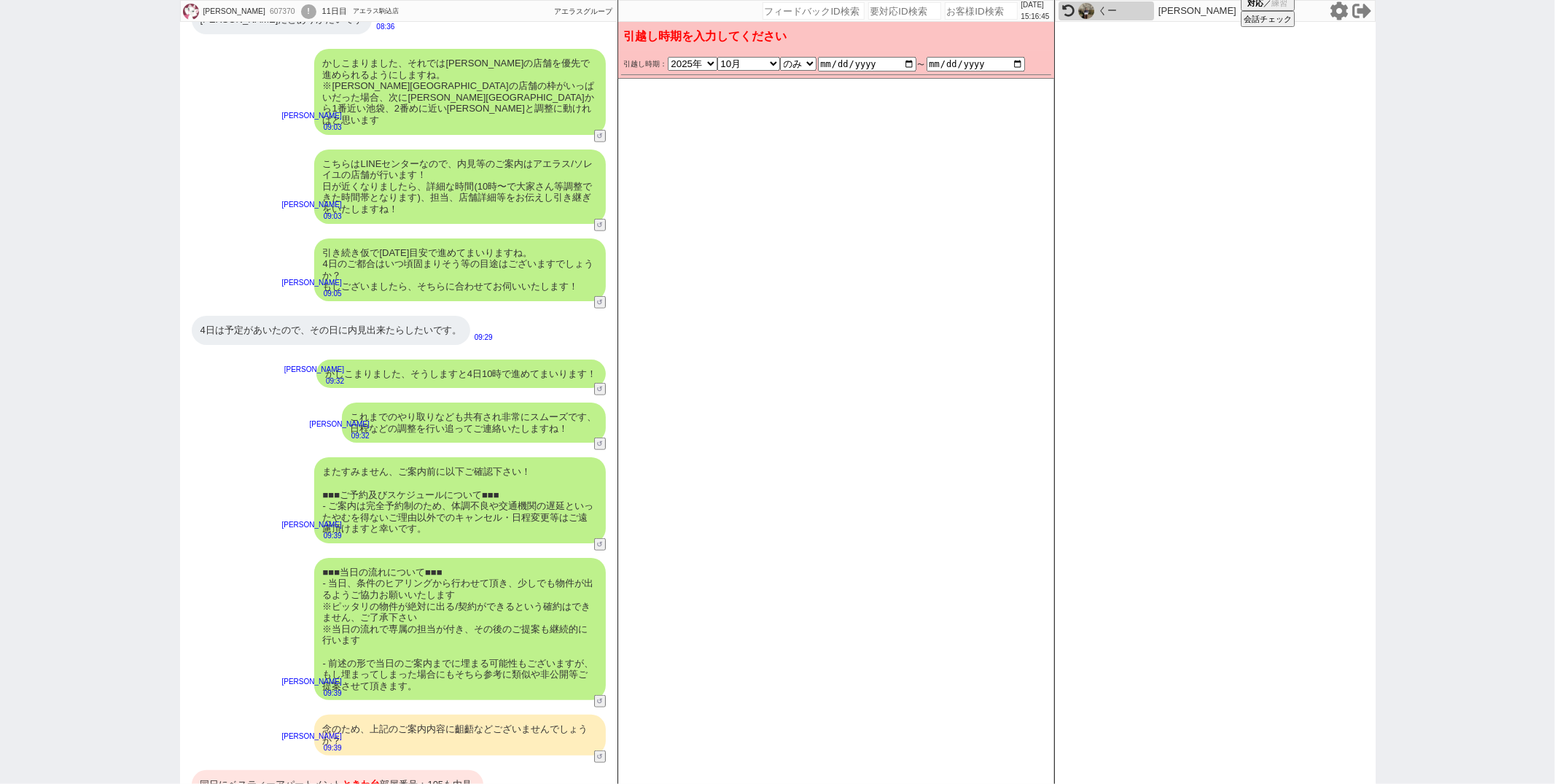
click at [318, 770] on div "同日にベスティーアパートメント ときわ台 部屋番号：105も内見することって[PERSON_NAME]か？" at bounding box center [337, 789] width 292 height 40
select select "35"
select select "[DATE]"
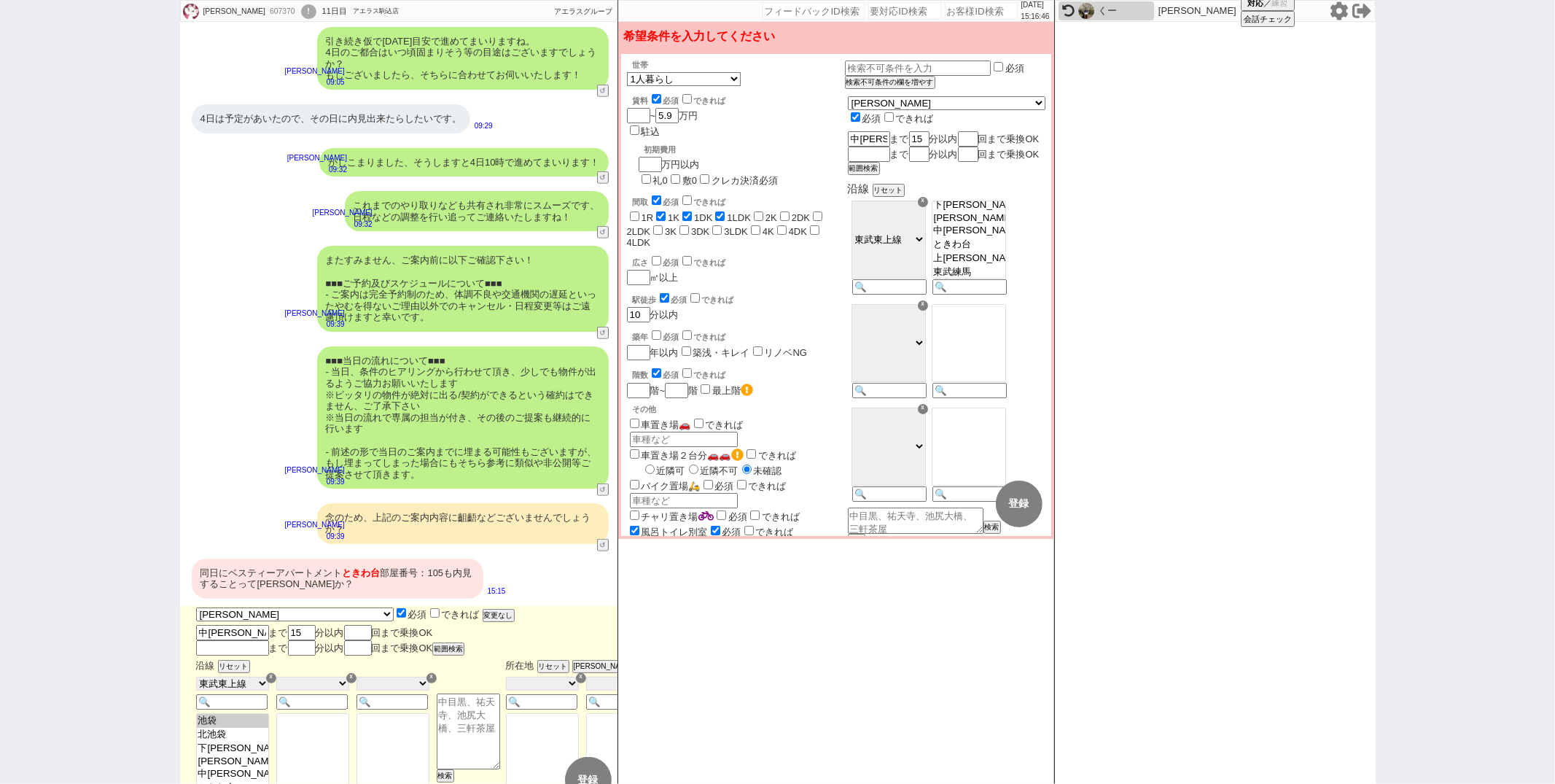
scroll to position [32, 0]
click at [483, 610] on button "変更なし" at bounding box center [497, 615] width 29 height 10
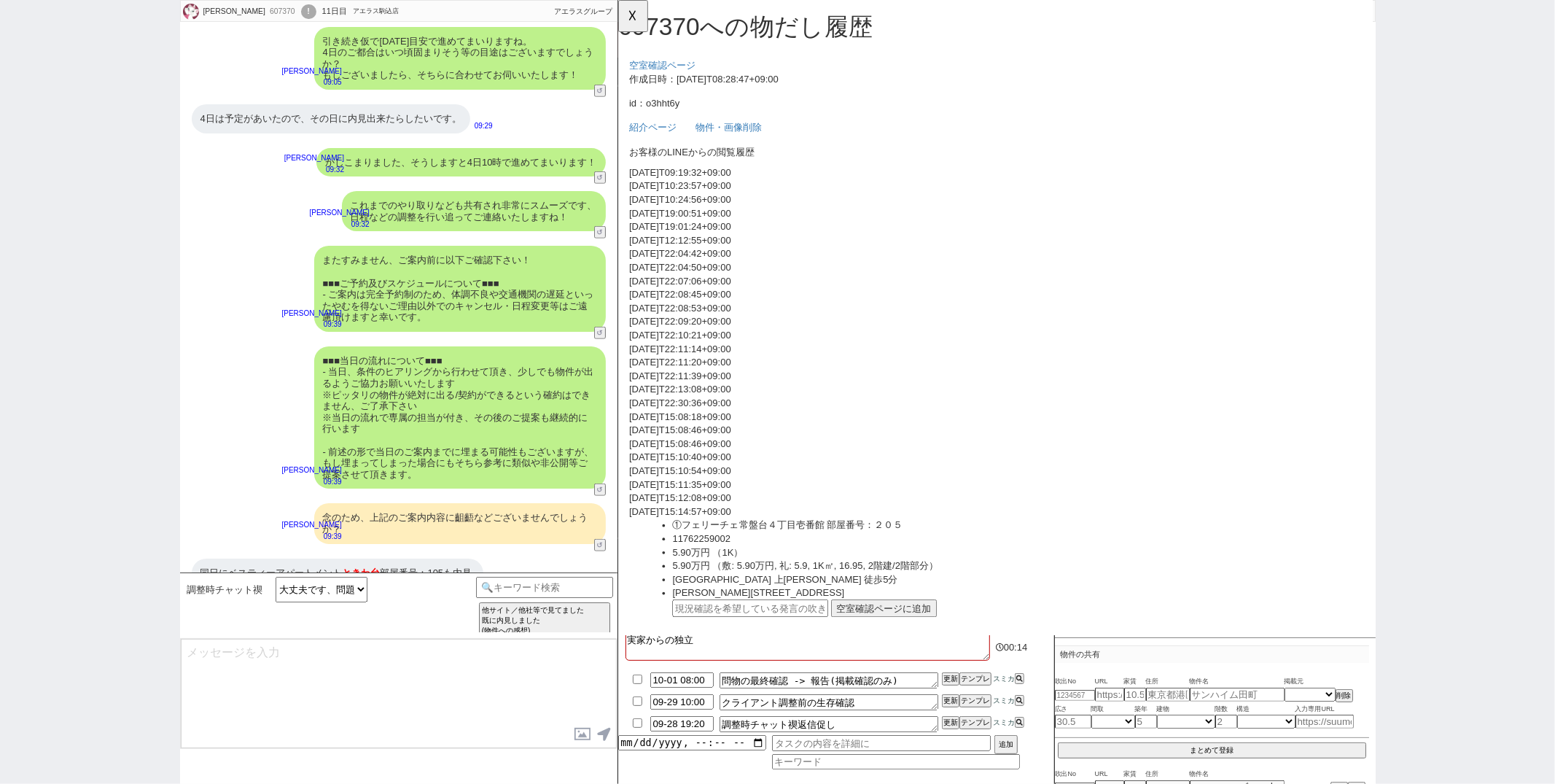
scroll to position [0, 0]
click at [390, 558] on div "同日にベスティーアパートメント ときわ台 部屋番号：105も内見することって[PERSON_NAME]か？" at bounding box center [337, 578] width 292 height 40
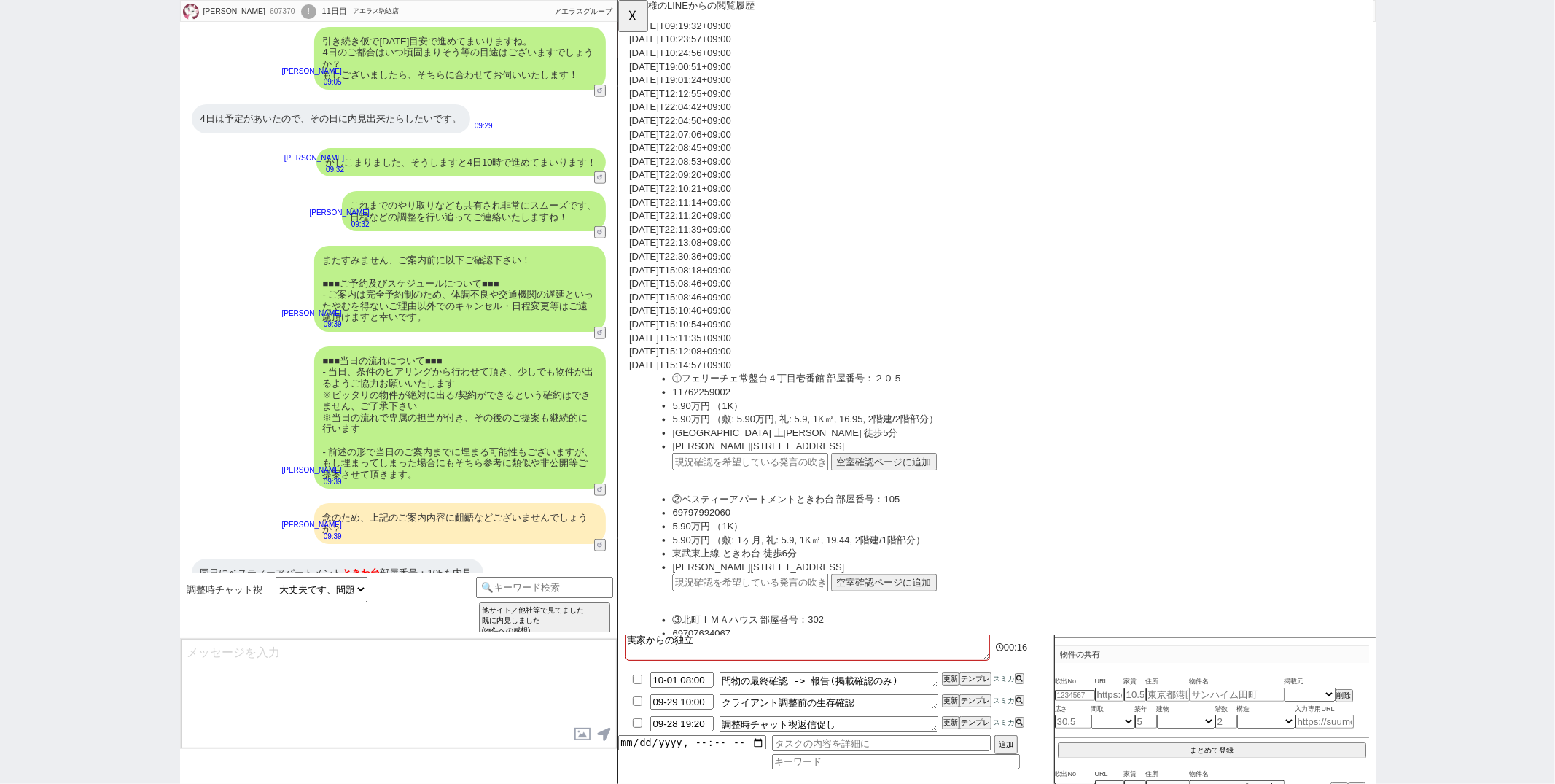
scroll to position [344, 0]
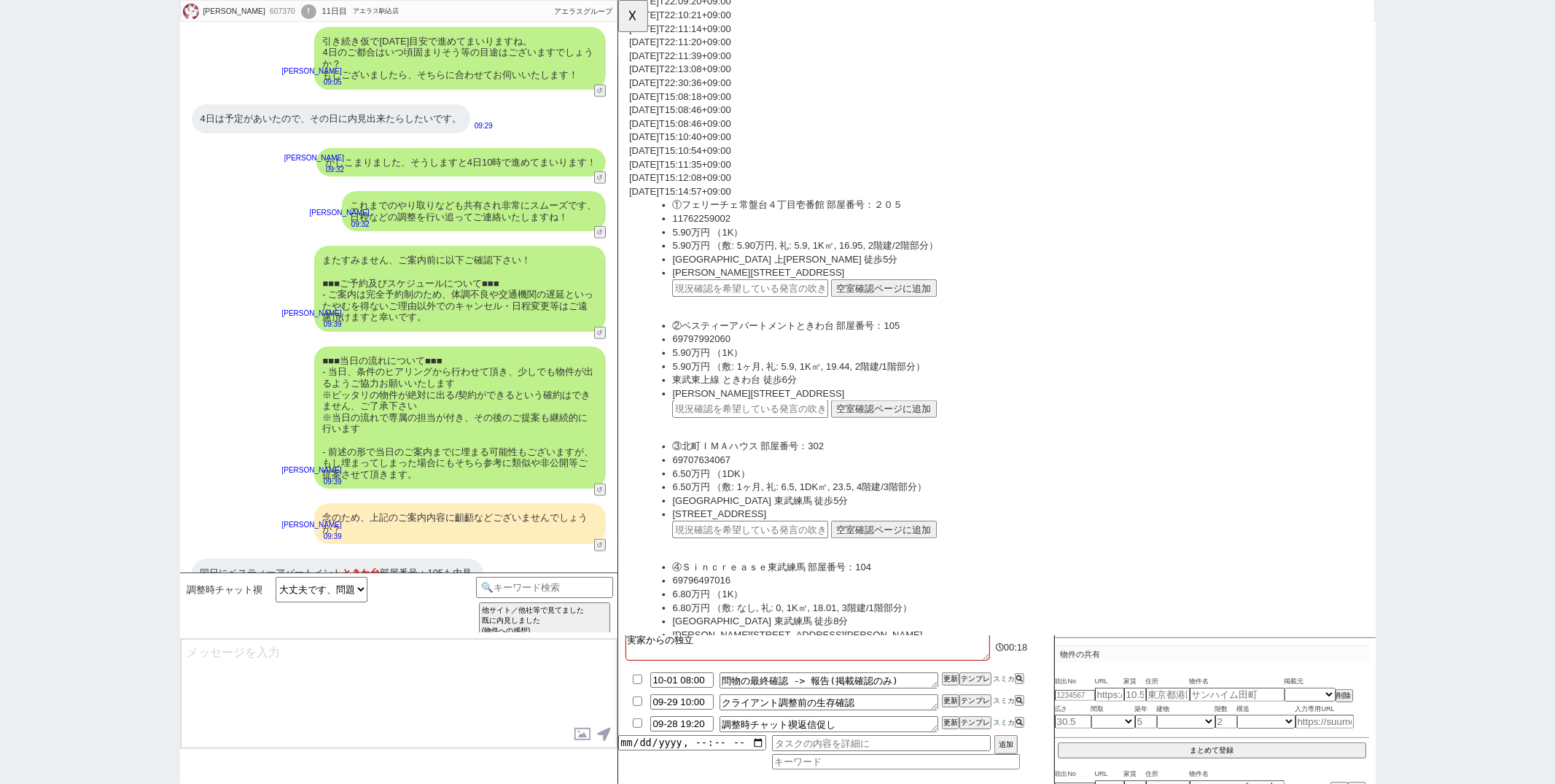
click at [762, 433] on input "text" at bounding box center [760, 439] width 168 height 19
paste input "37185544"
type input "37185544"
click at [888, 434] on button "空室確認ページに追加" at bounding box center [903, 439] width 113 height 19
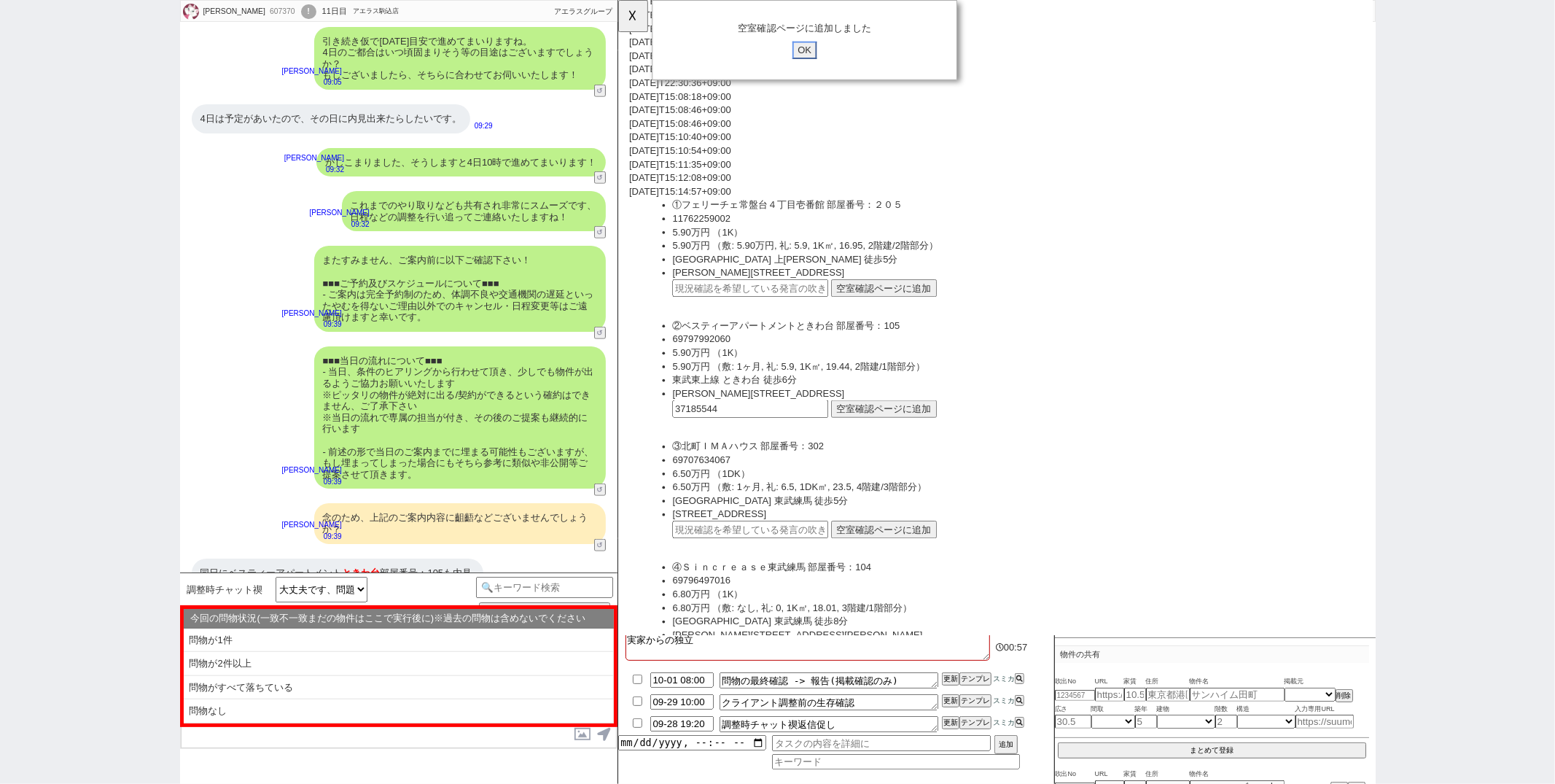
click at [815, 54] on input "OK" at bounding box center [817, 54] width 26 height 19
click at [629, 14] on button "☓" at bounding box center [632, 14] width 27 height 29
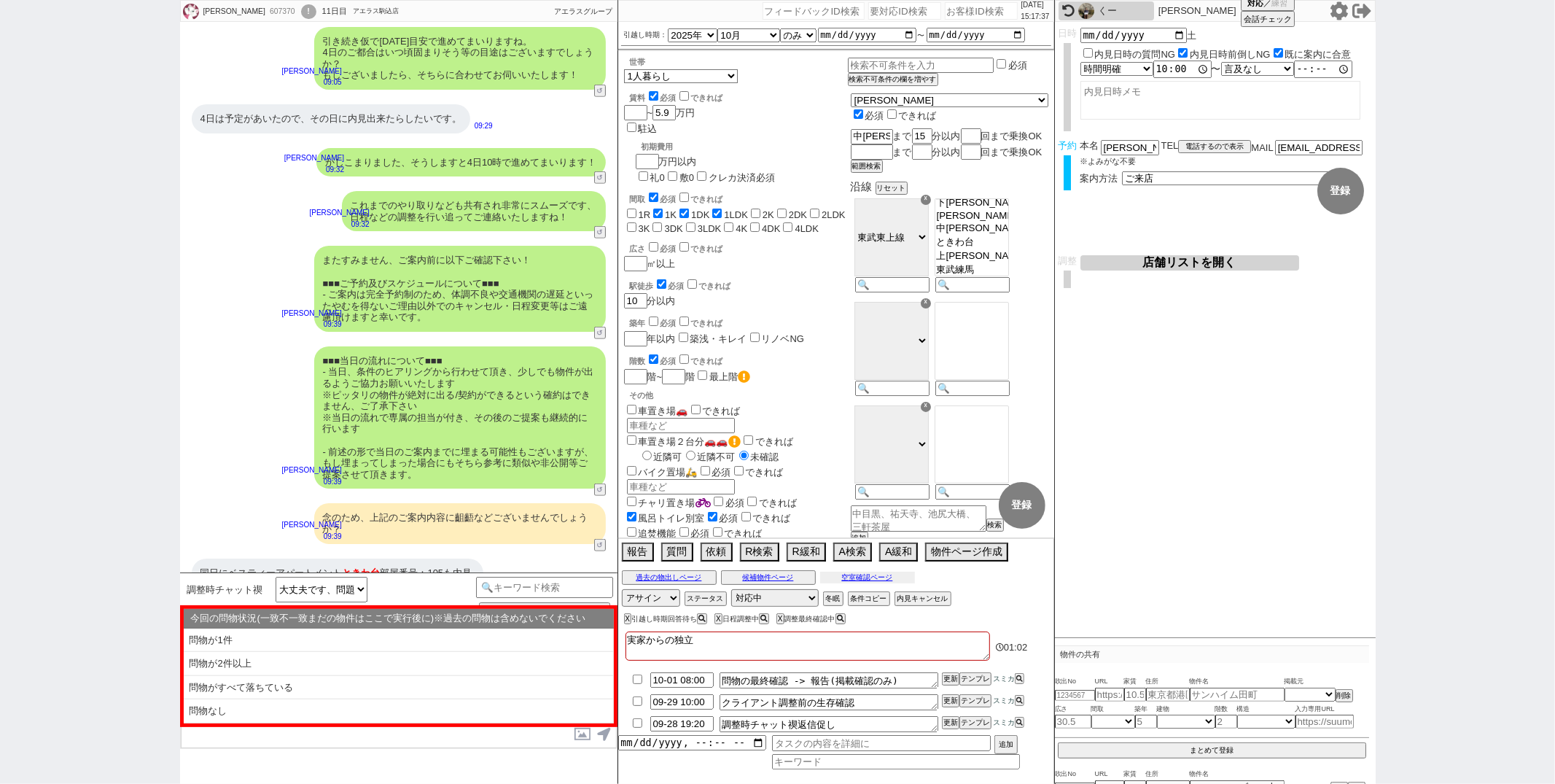
click at [850, 574] on button "空室確認ページ" at bounding box center [867, 577] width 95 height 12
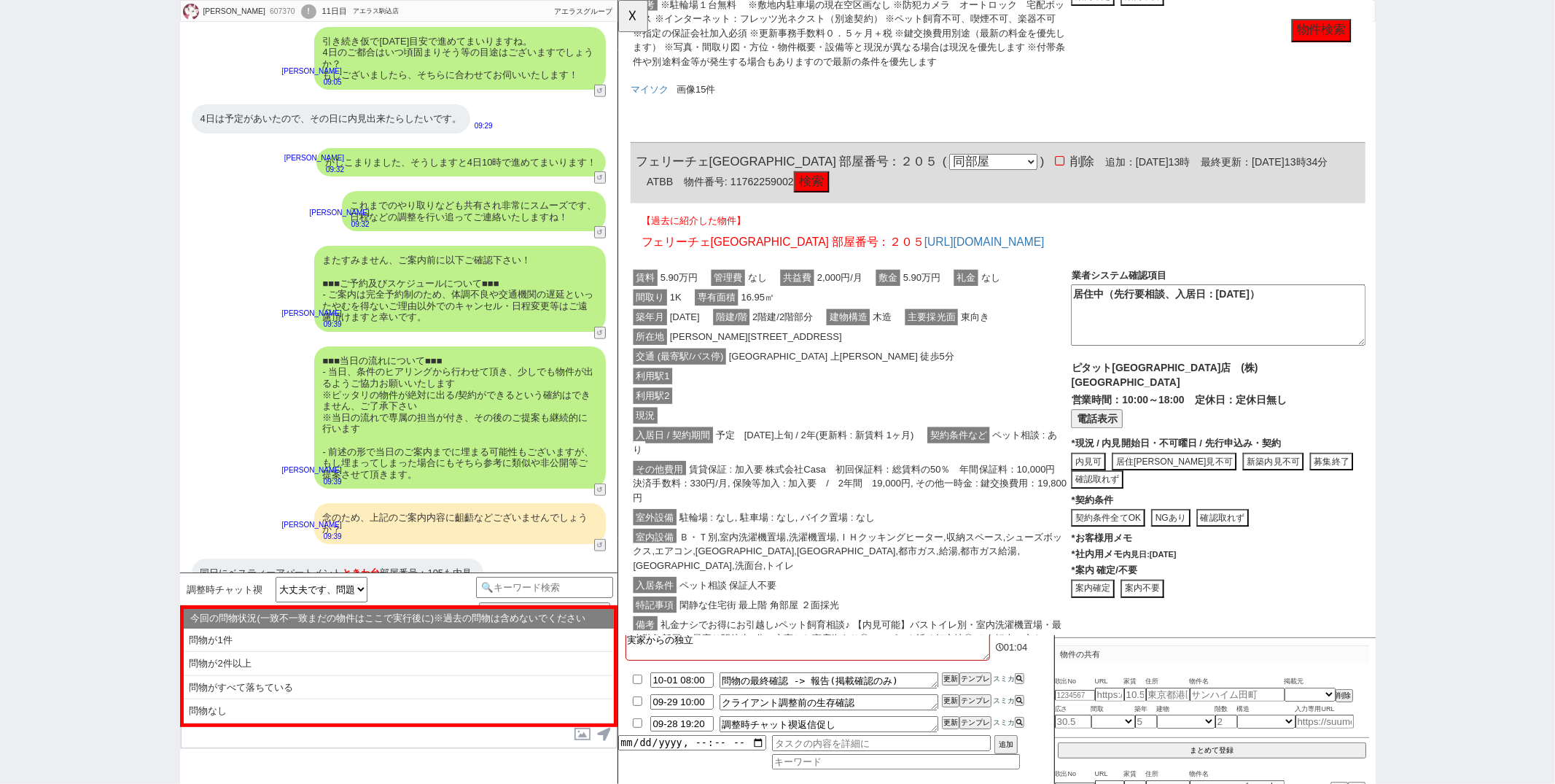
scroll to position [690, 0]
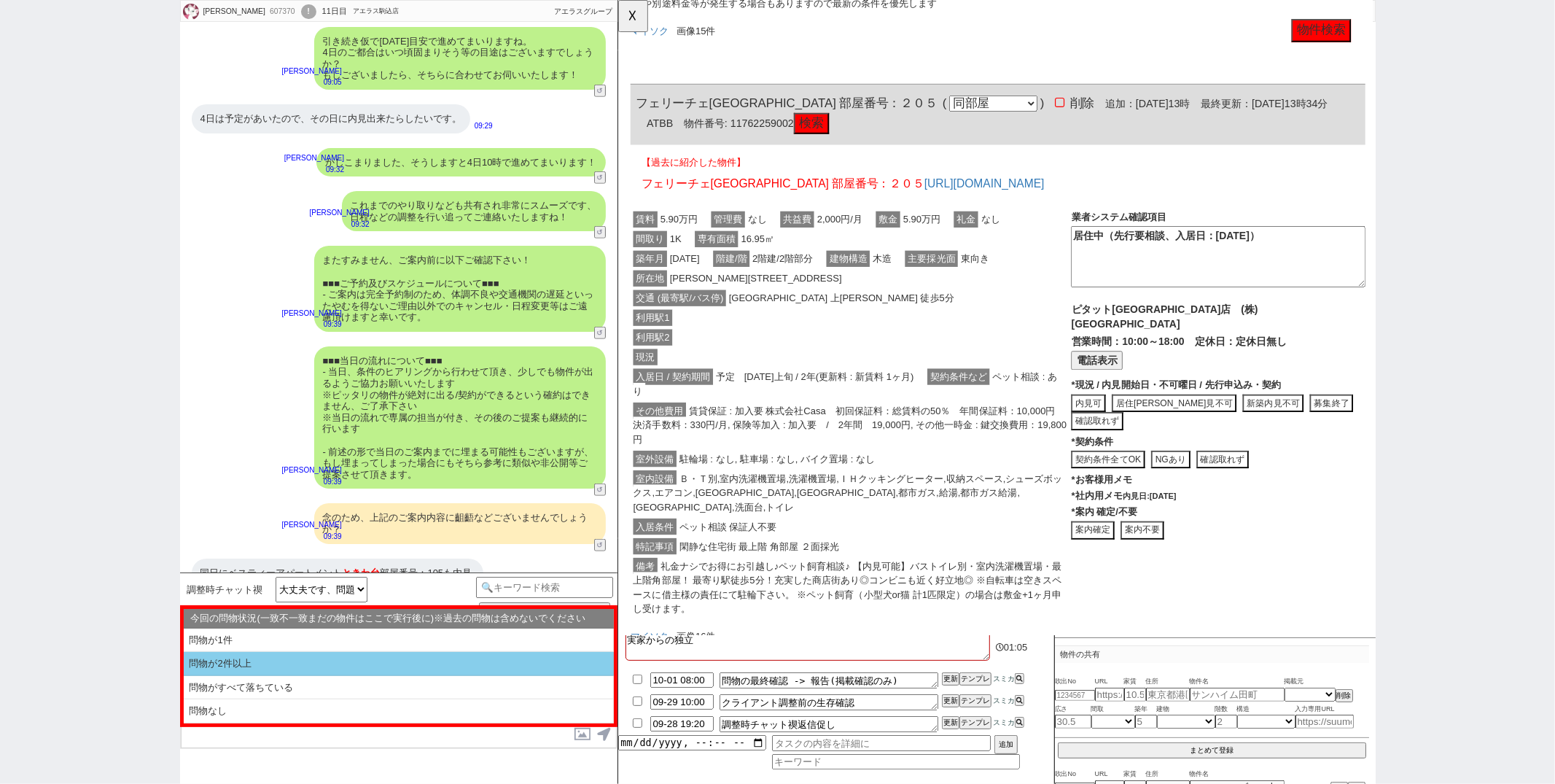
click at [333, 660] on li "問物が2件以上" at bounding box center [399, 664] width 430 height 24
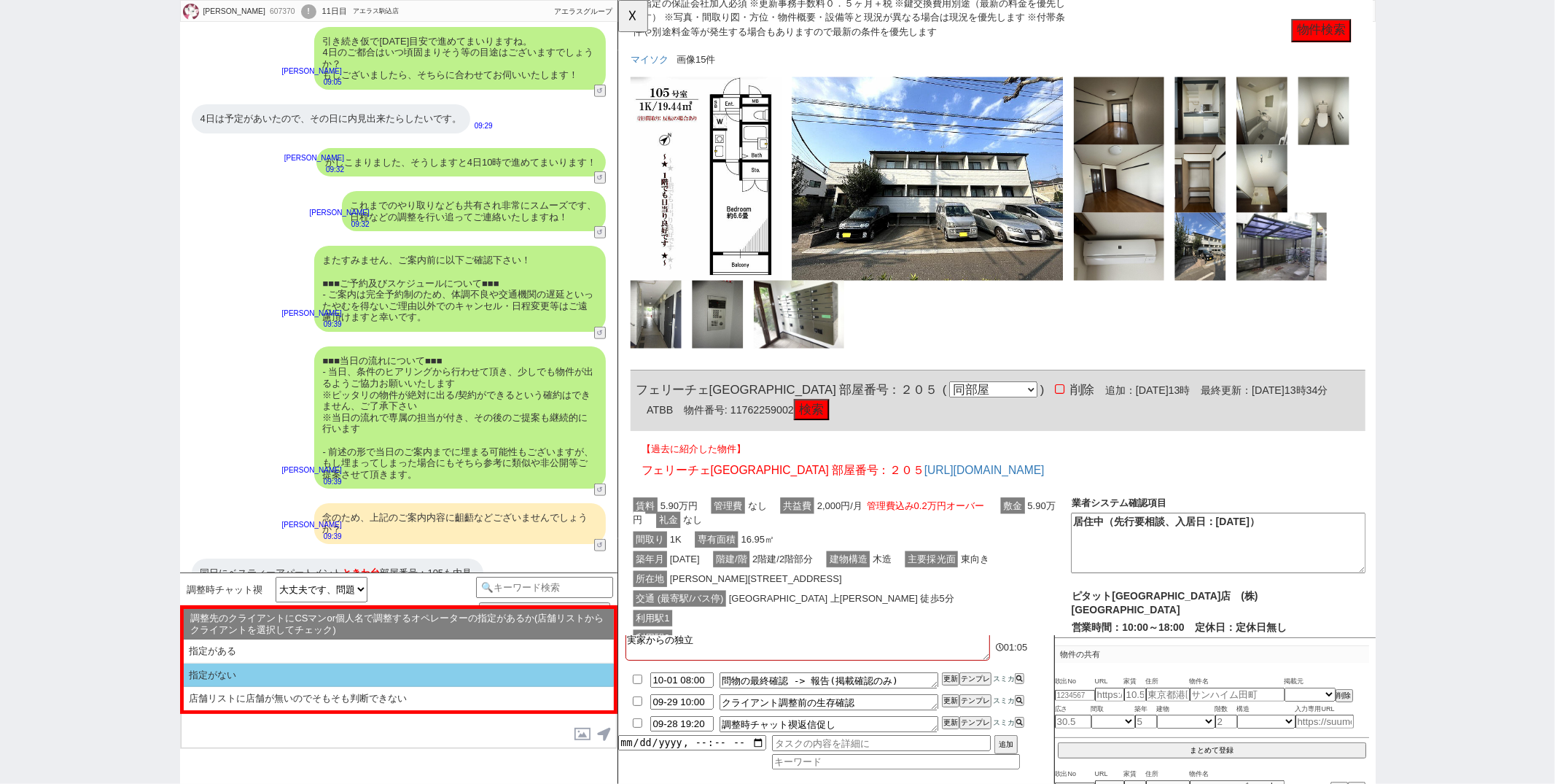
scroll to position [706, 0]
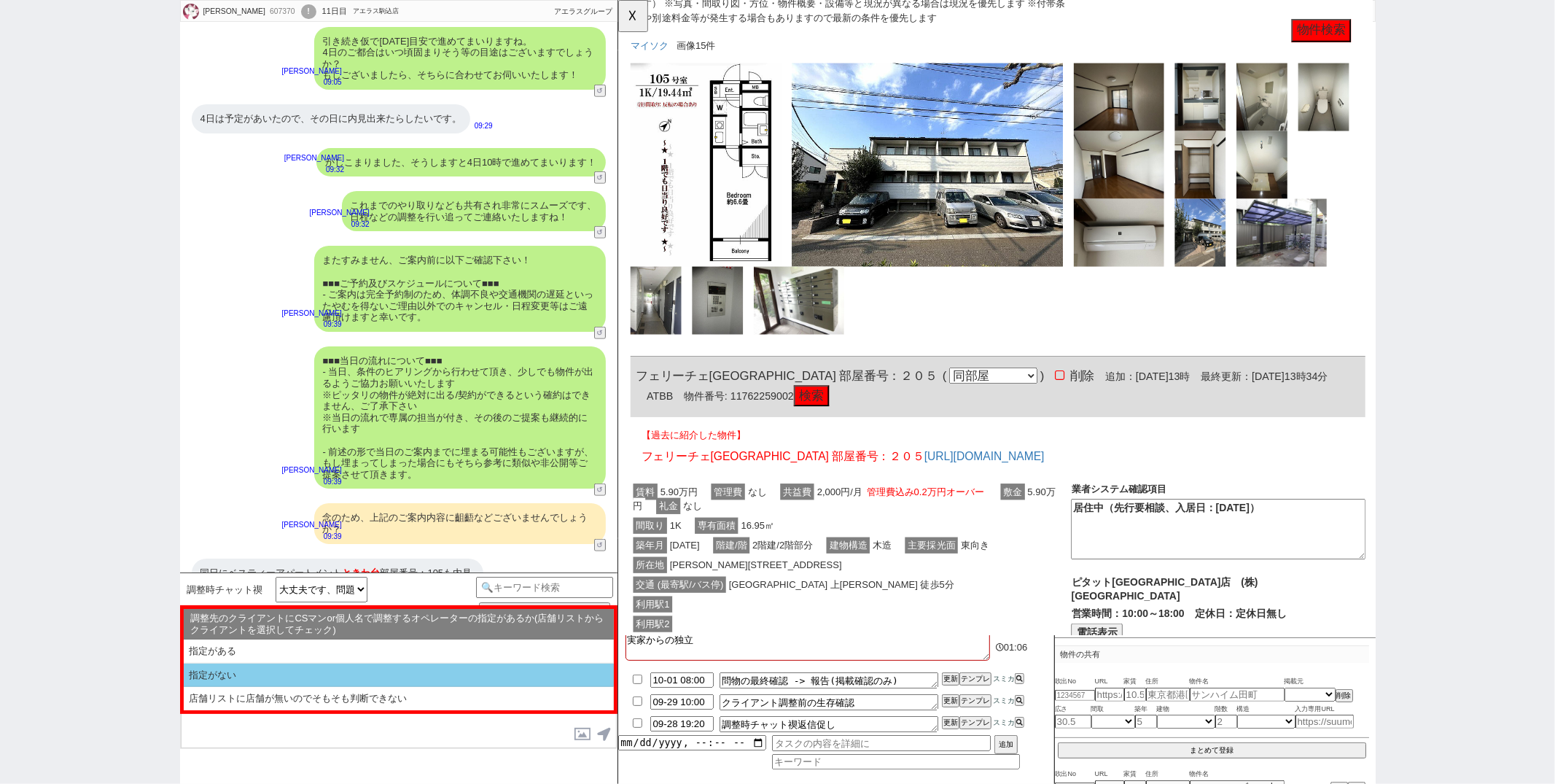
click at [319, 680] on li "指定がない" at bounding box center [399, 675] width 430 height 24
select select "問物が2件以上"
select select "指定がない"
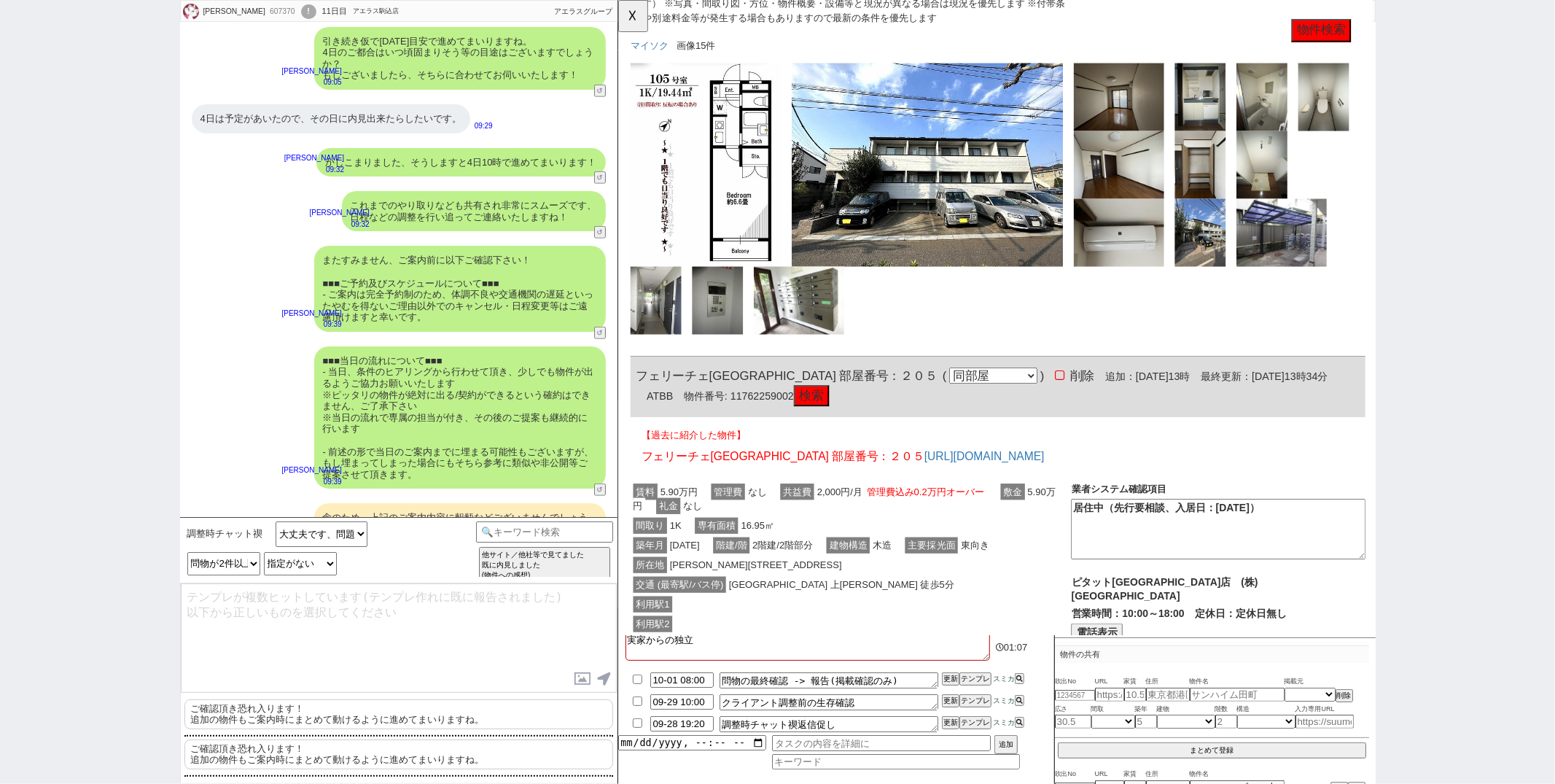
click at [302, 712] on p "ご確認頂き恐れ入ります！ 追加の物件もご案内時にまとめて動けるように進めてまいりますね。" at bounding box center [399, 714] width 429 height 30
type textarea "ご確認頂き恐れ入ります！ 追加の物件もご案内時にまとめて動けるように進めてまいりますね。"
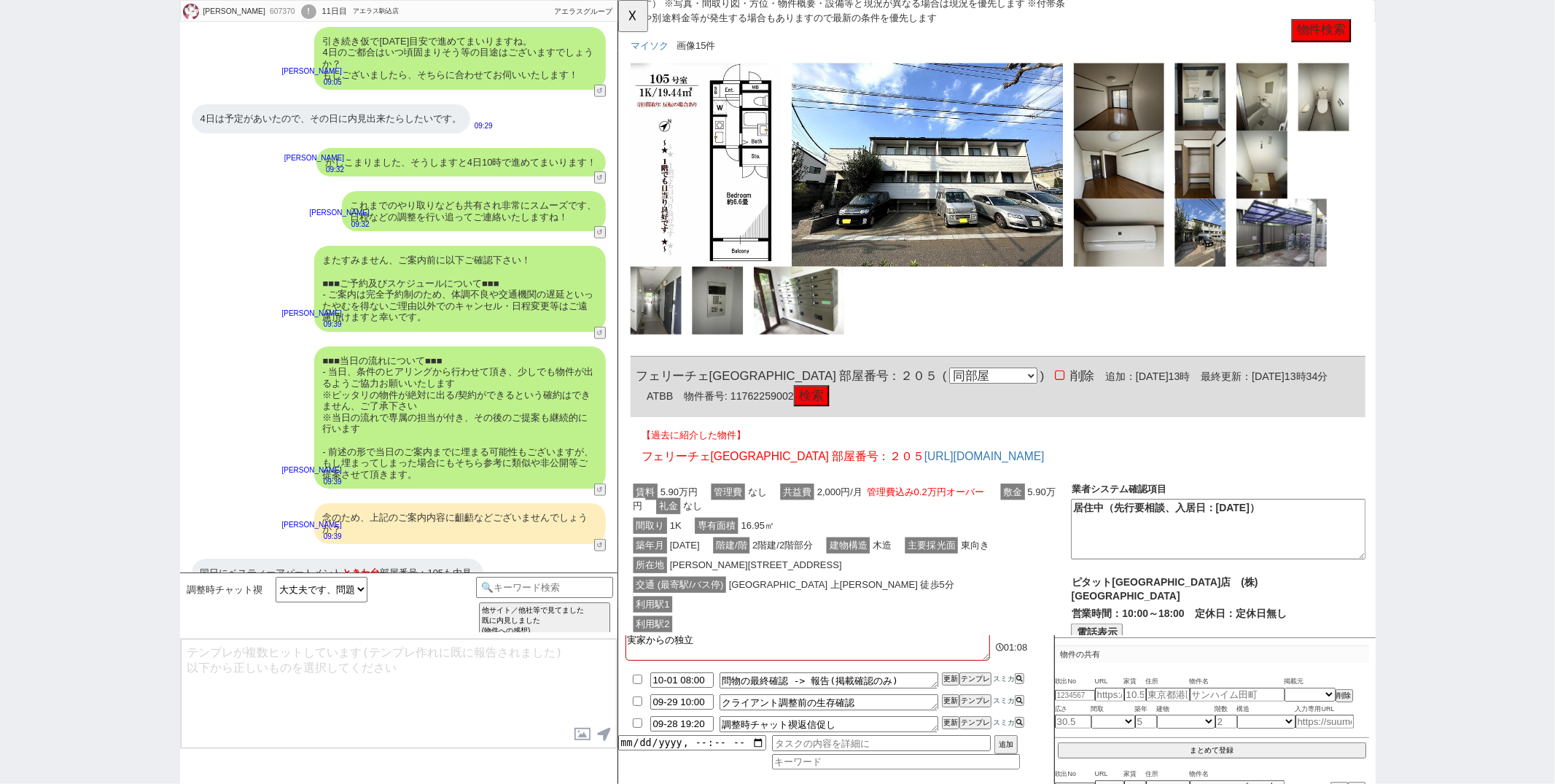
scroll to position [615, 0]
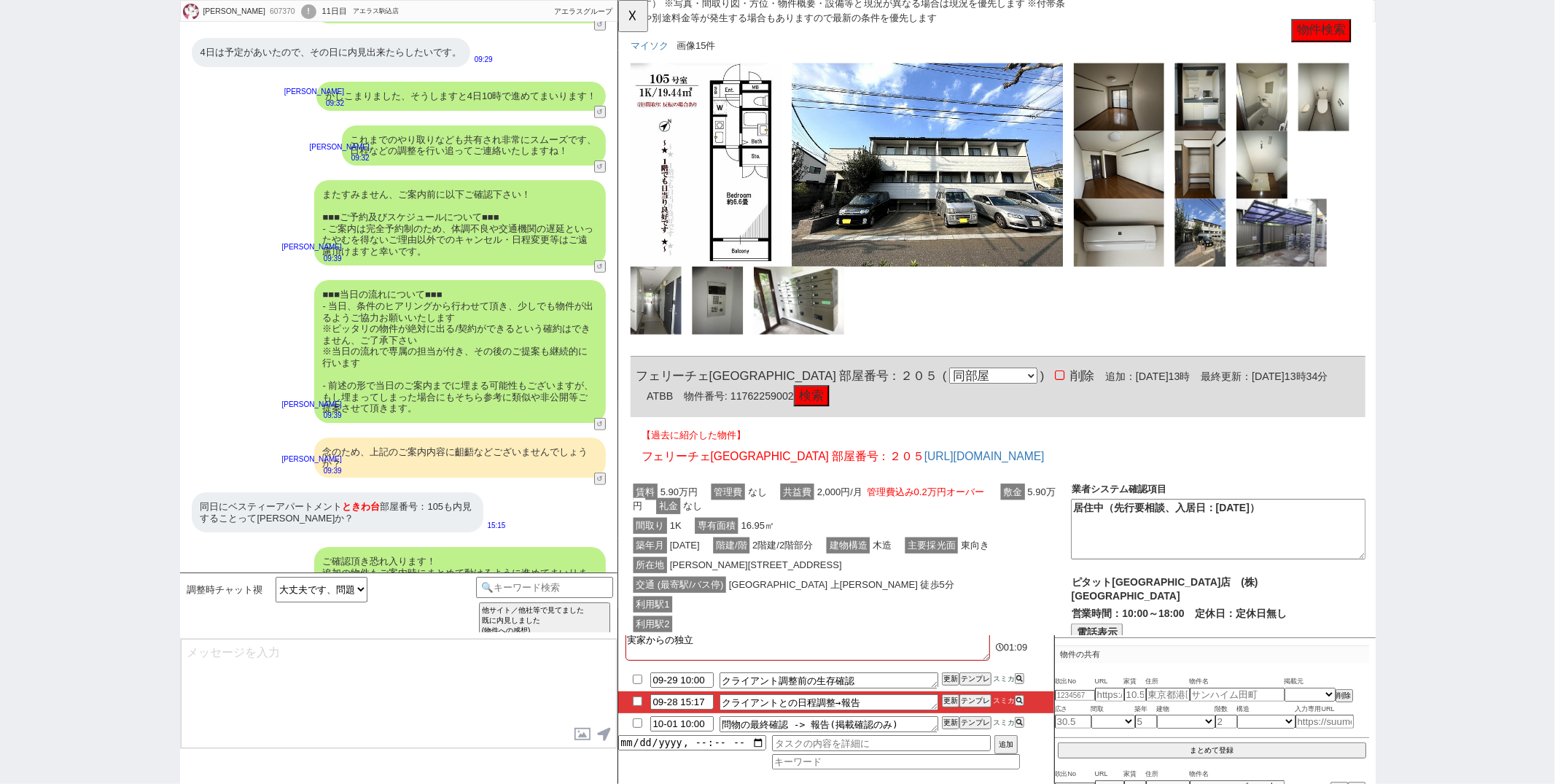
type textarea "@@【@@日程調整するシーンなので、このまま調整報告します。当該の調整ができない方であればそのままcmd+shift+Kで次に進んでください！！(当該の調整が…"
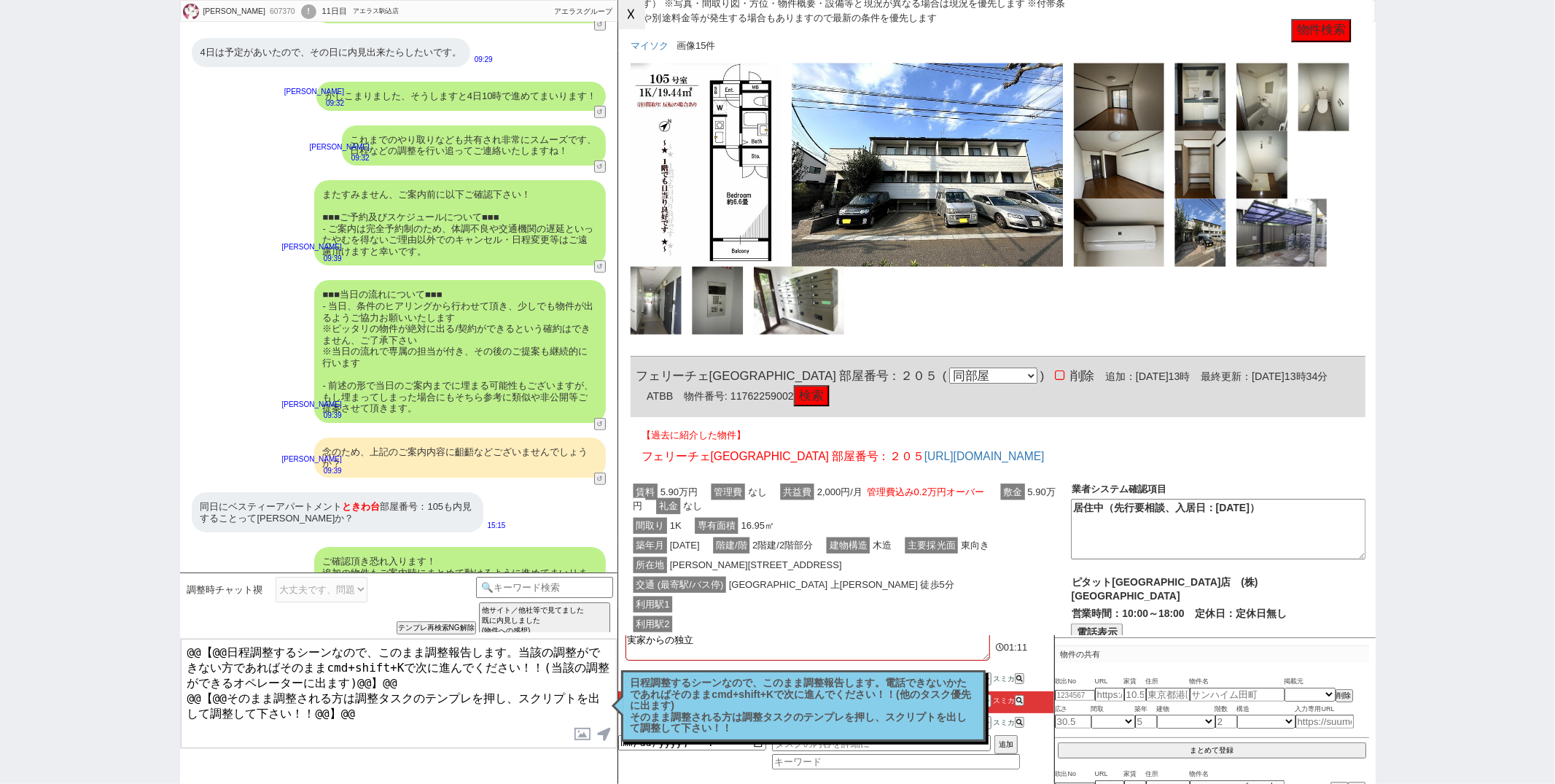
click at [633, 23] on button "☓" at bounding box center [632, 14] width 27 height 29
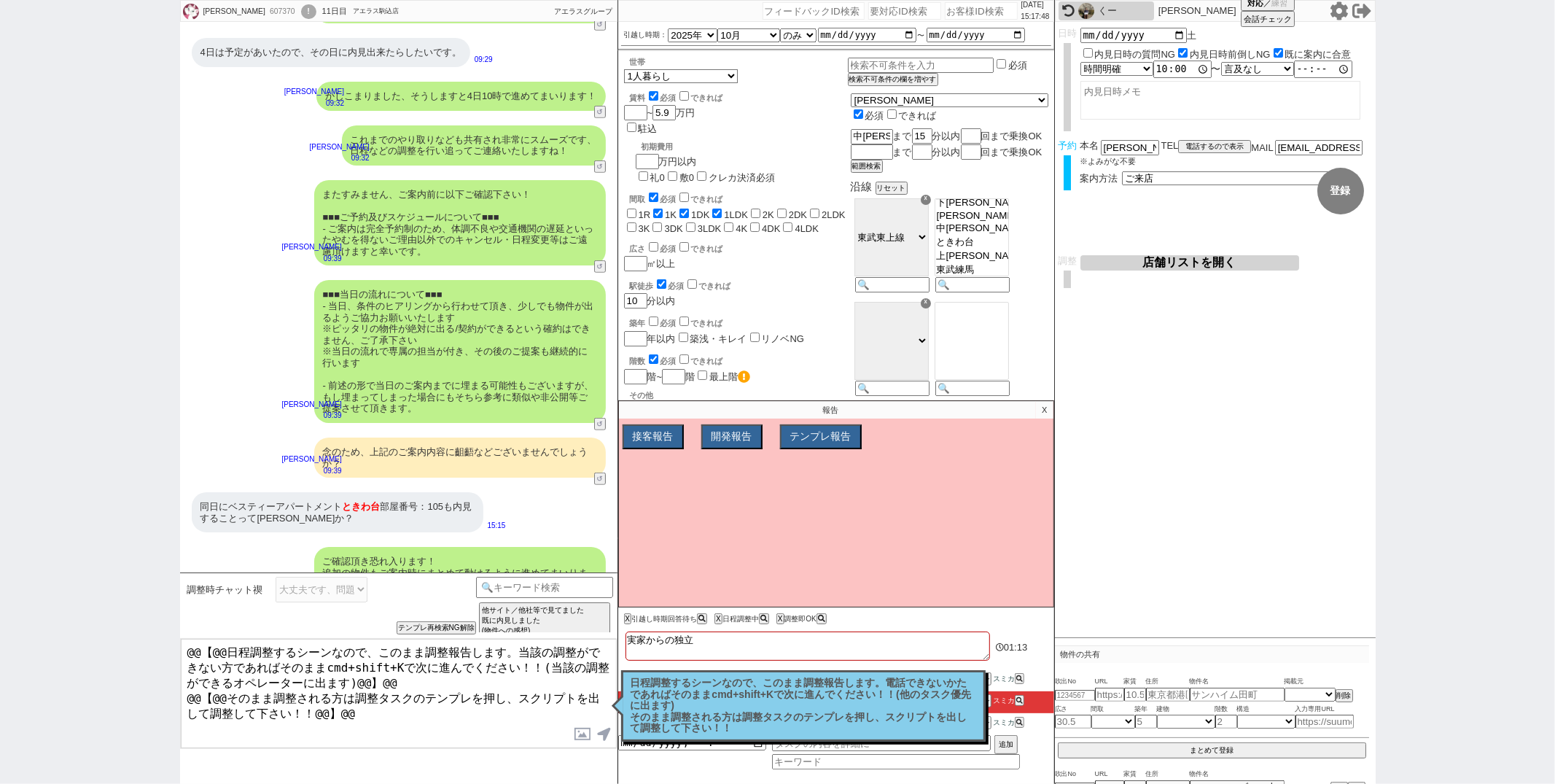
click at [1047, 404] on p "X" at bounding box center [1044, 410] width 17 height 18
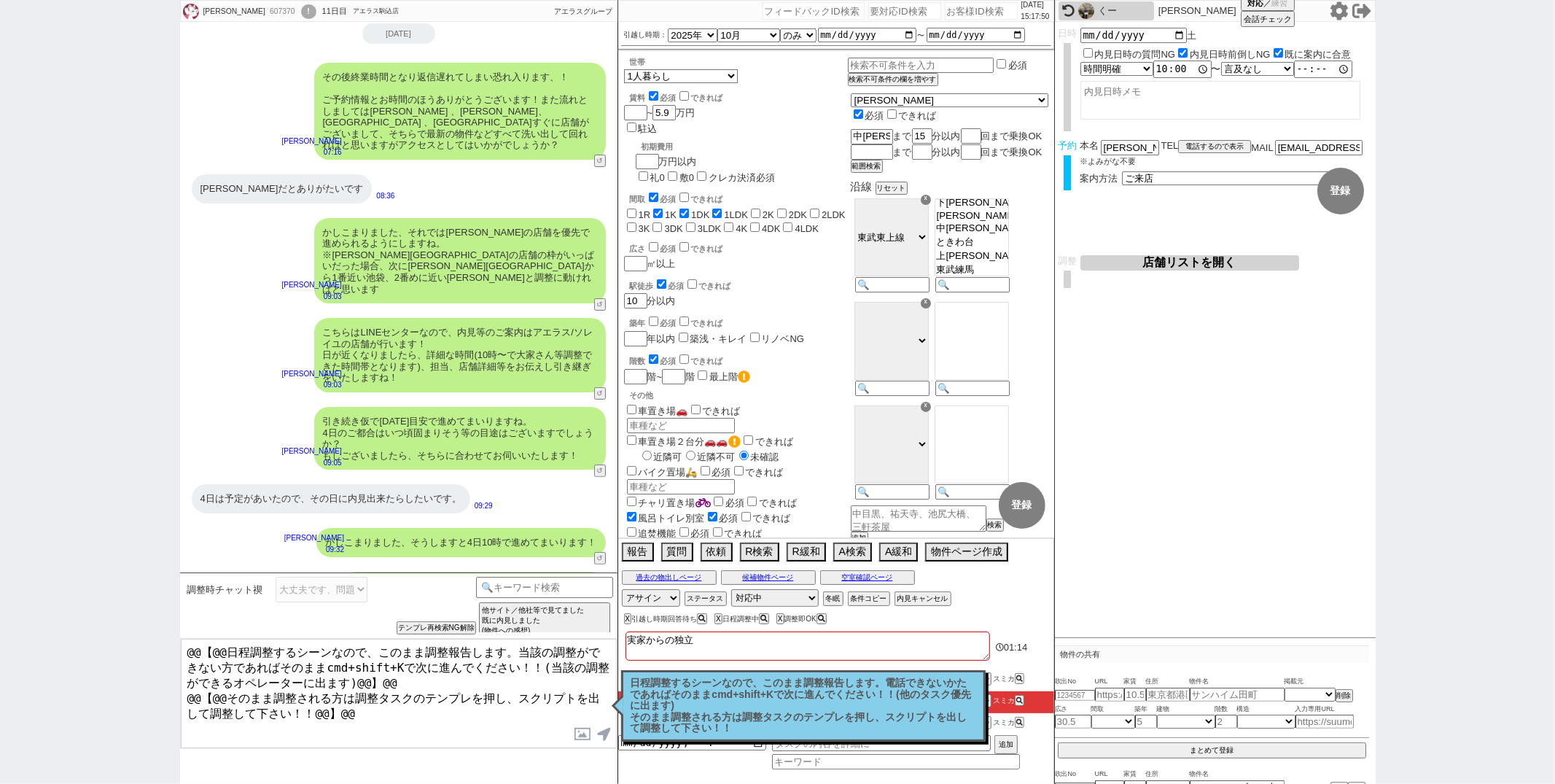
scroll to position [0, 0]
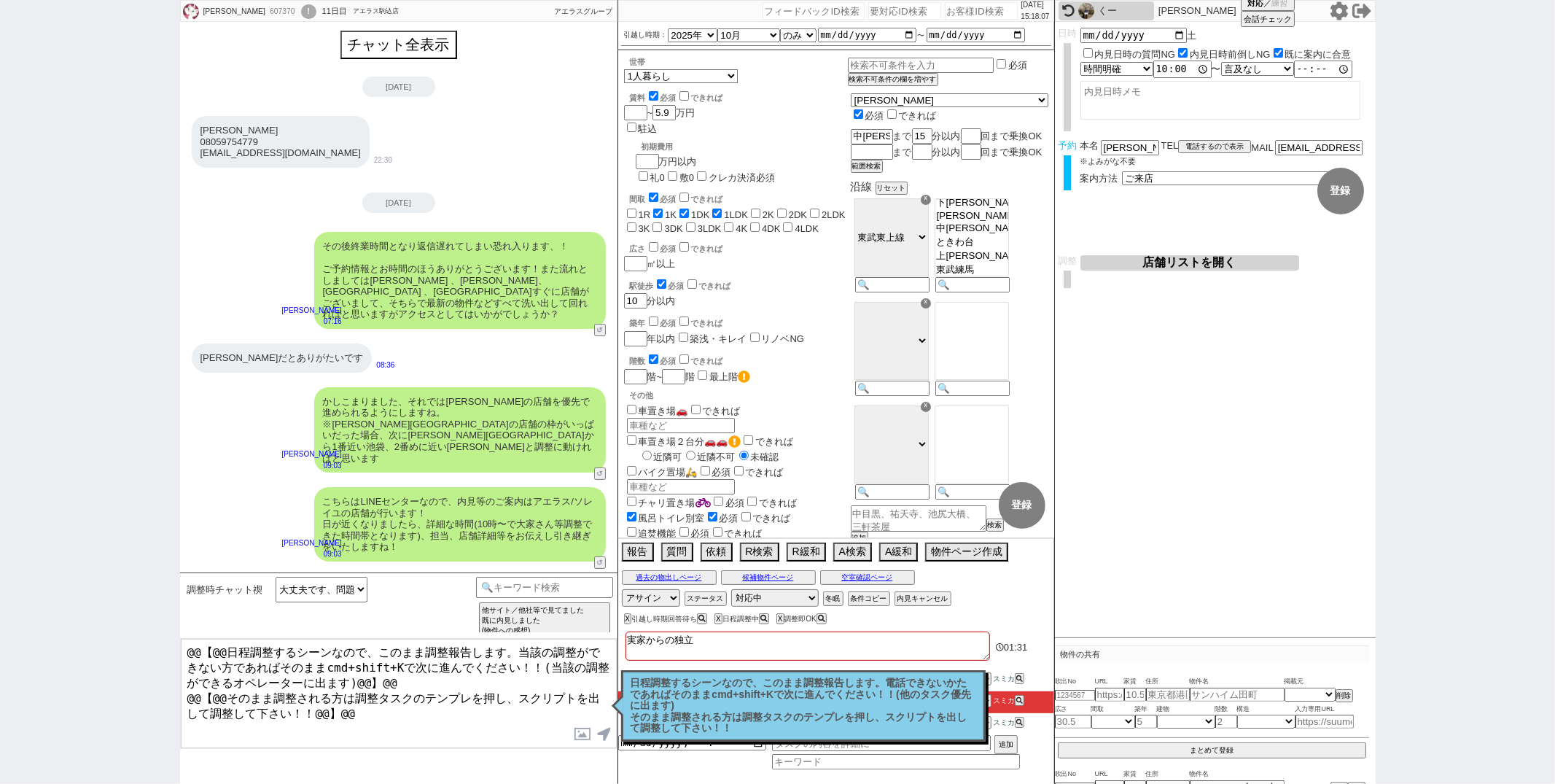
click at [812, 240] on div "広さ 必須 できれば ㎡以上" at bounding box center [736, 255] width 224 height 31
click at [634, 692] on p "日程調整するシーンなので、このまま調整報告します。電話できないかたであればそのままcmd+shift+Kで次に進んでください！！(他のタスク優先に出ます) そ…" at bounding box center [803, 706] width 345 height 57
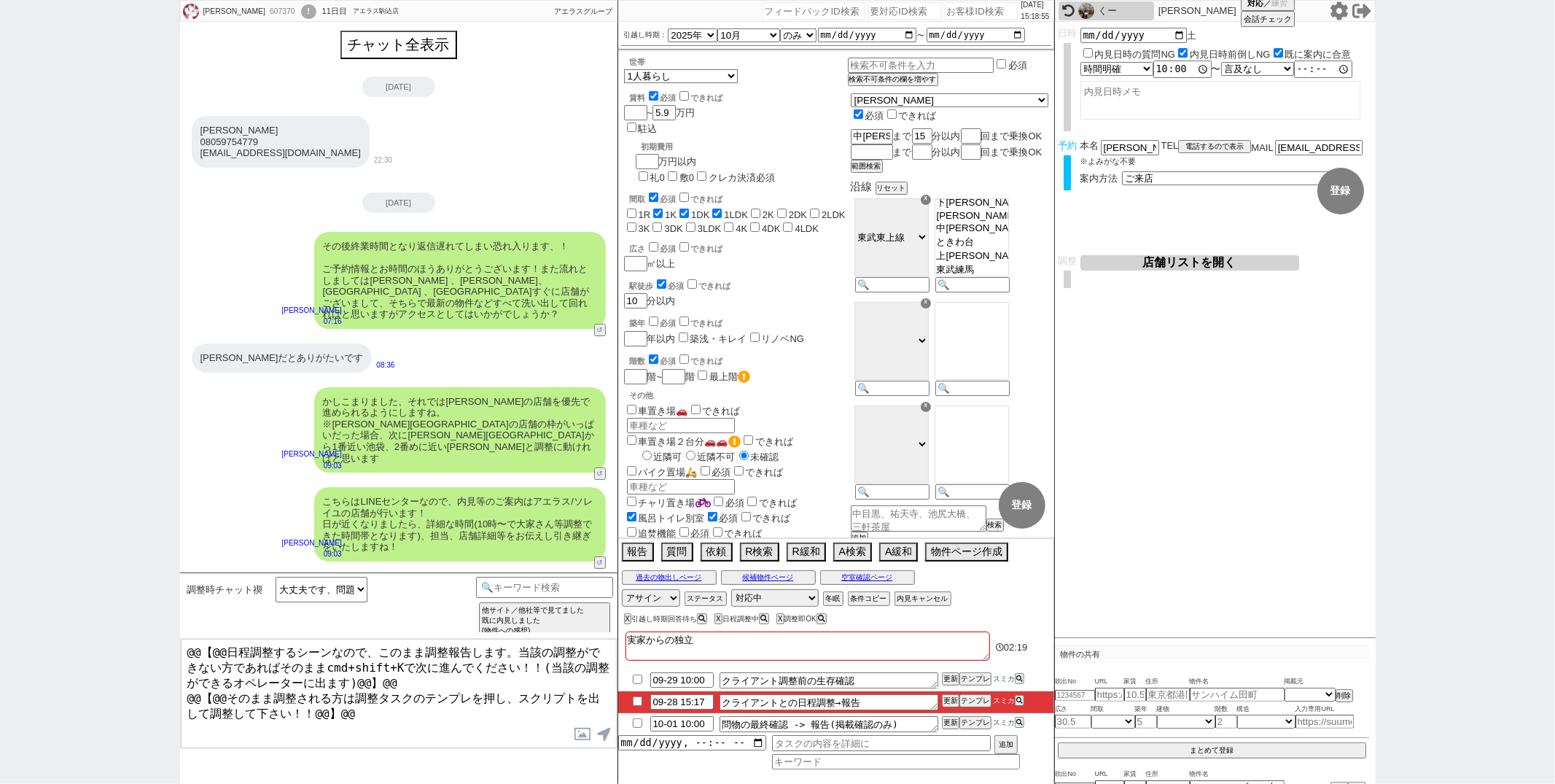
click at [1162, 253] on div "変更 なし 登録 日時 [DATE] 内見日時の質問NG 内見日時前倒しNG 既に案内に合意 言及なし 時間明確 午前 午後 お昼 夕方・夜 終日いつでも そ…" at bounding box center [1216, 160] width 321 height 275
click at [1163, 261] on button "店舗リストを開く" at bounding box center [1189, 262] width 219 height 15
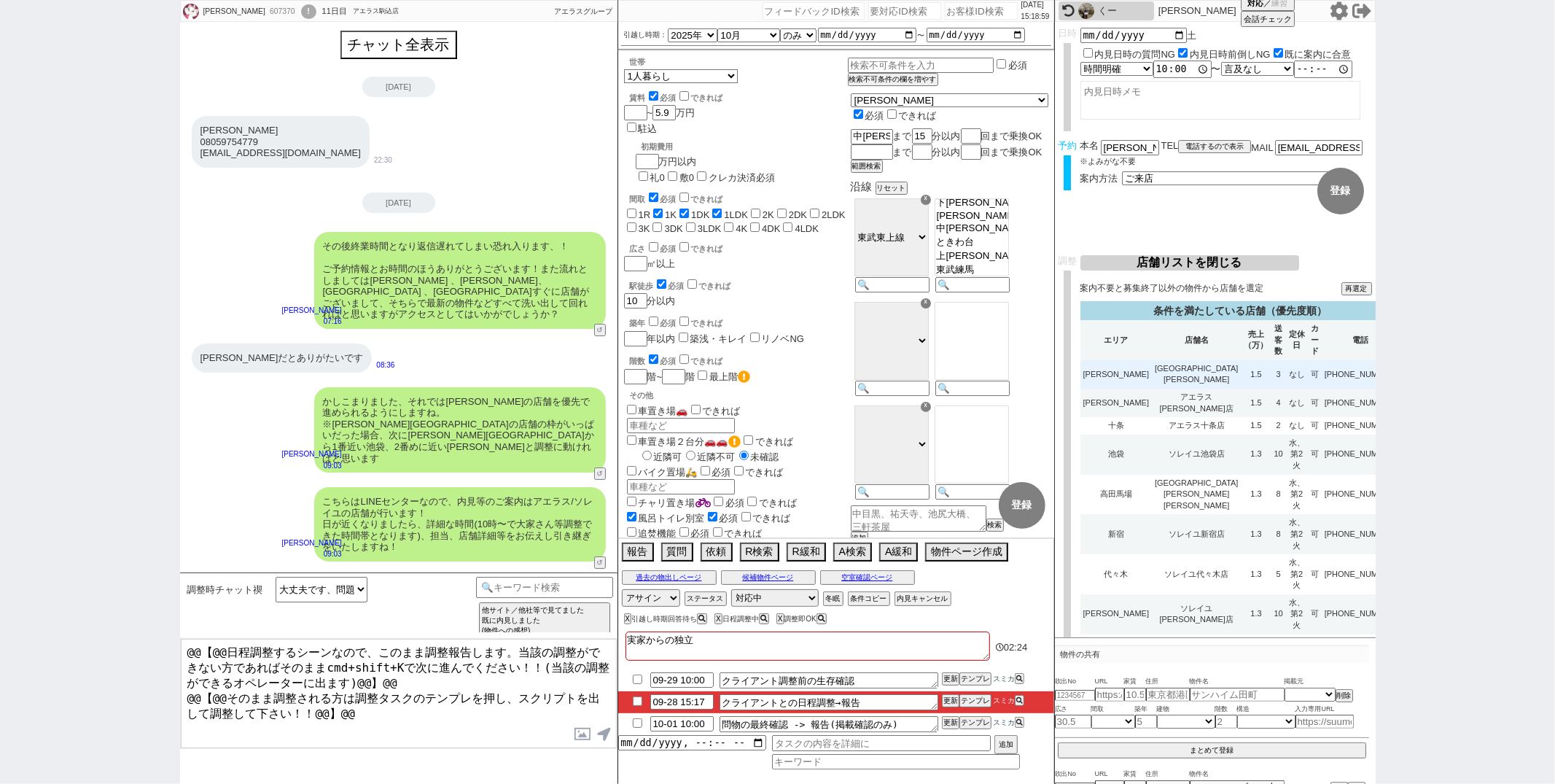
click at [1187, 369] on td "[GEOGRAPHIC_DATA][PERSON_NAME]" at bounding box center [1196, 375] width 90 height 29
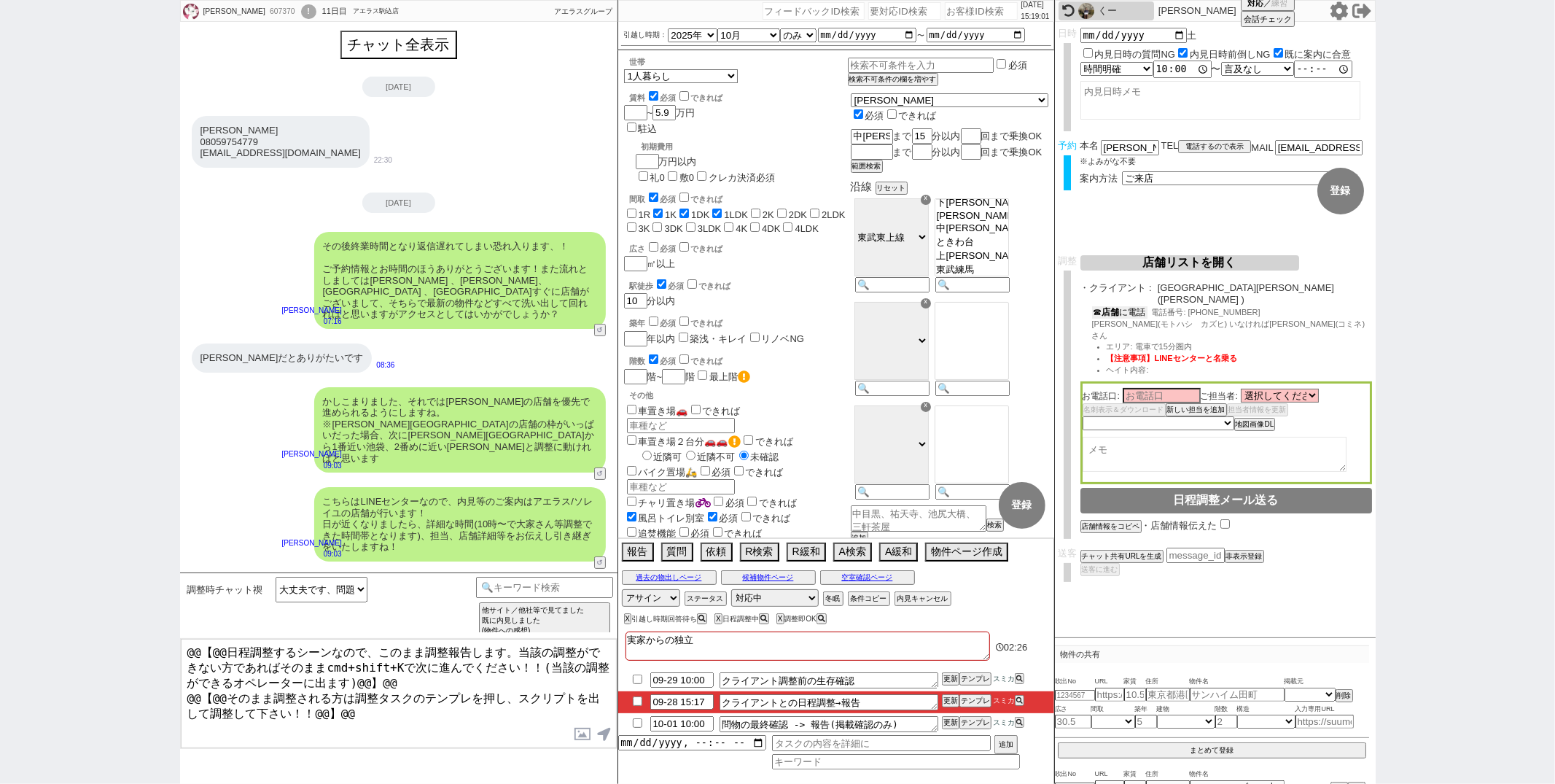
click at [1132, 306] on button "☎ 店舗 に電話" at bounding box center [1120, 312] width 55 height 12
click at [1135, 306] on button "☎ 店舗 に電話" at bounding box center [1120, 312] width 55 height 12
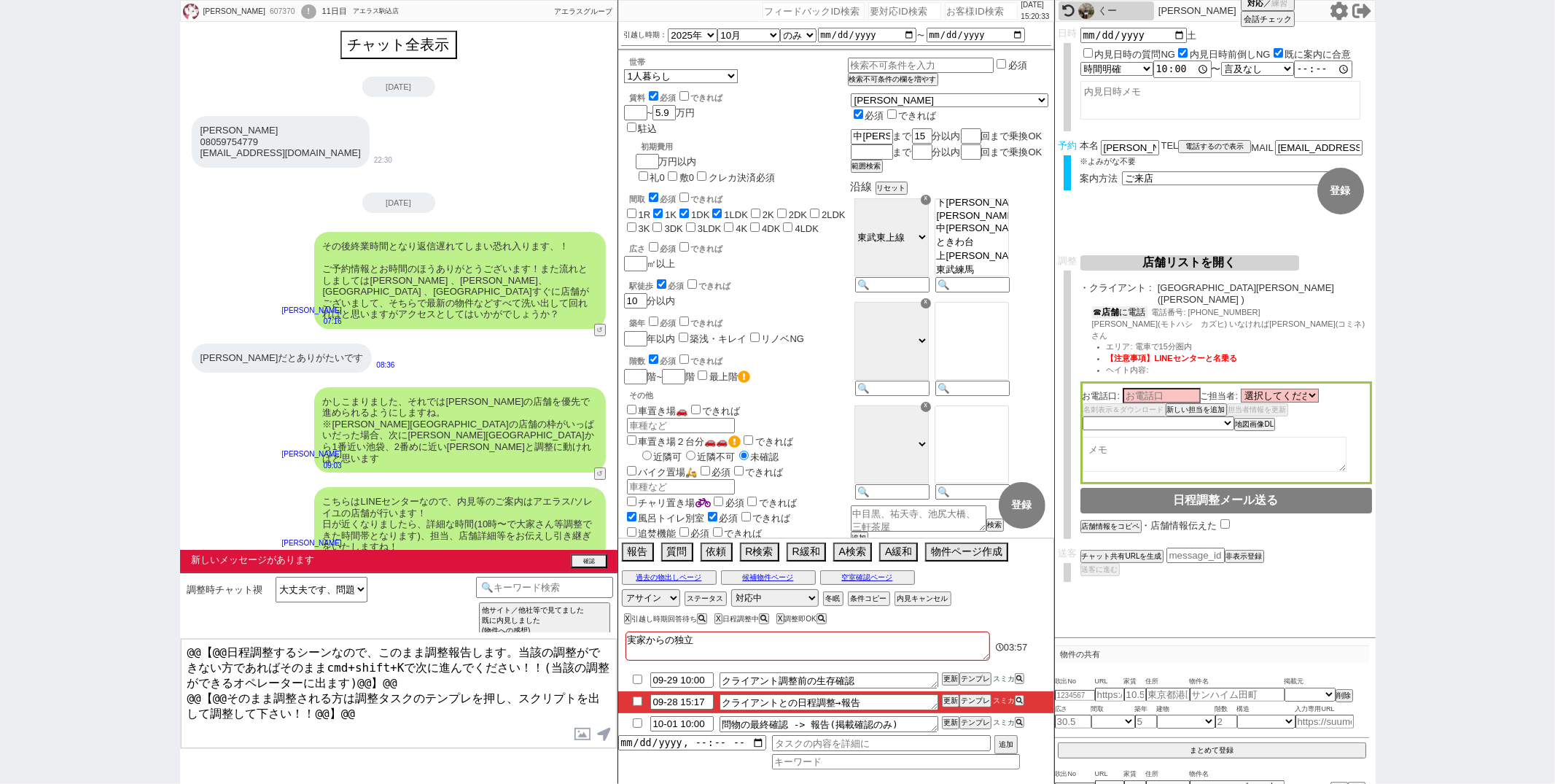
scroll to position [681, 0]
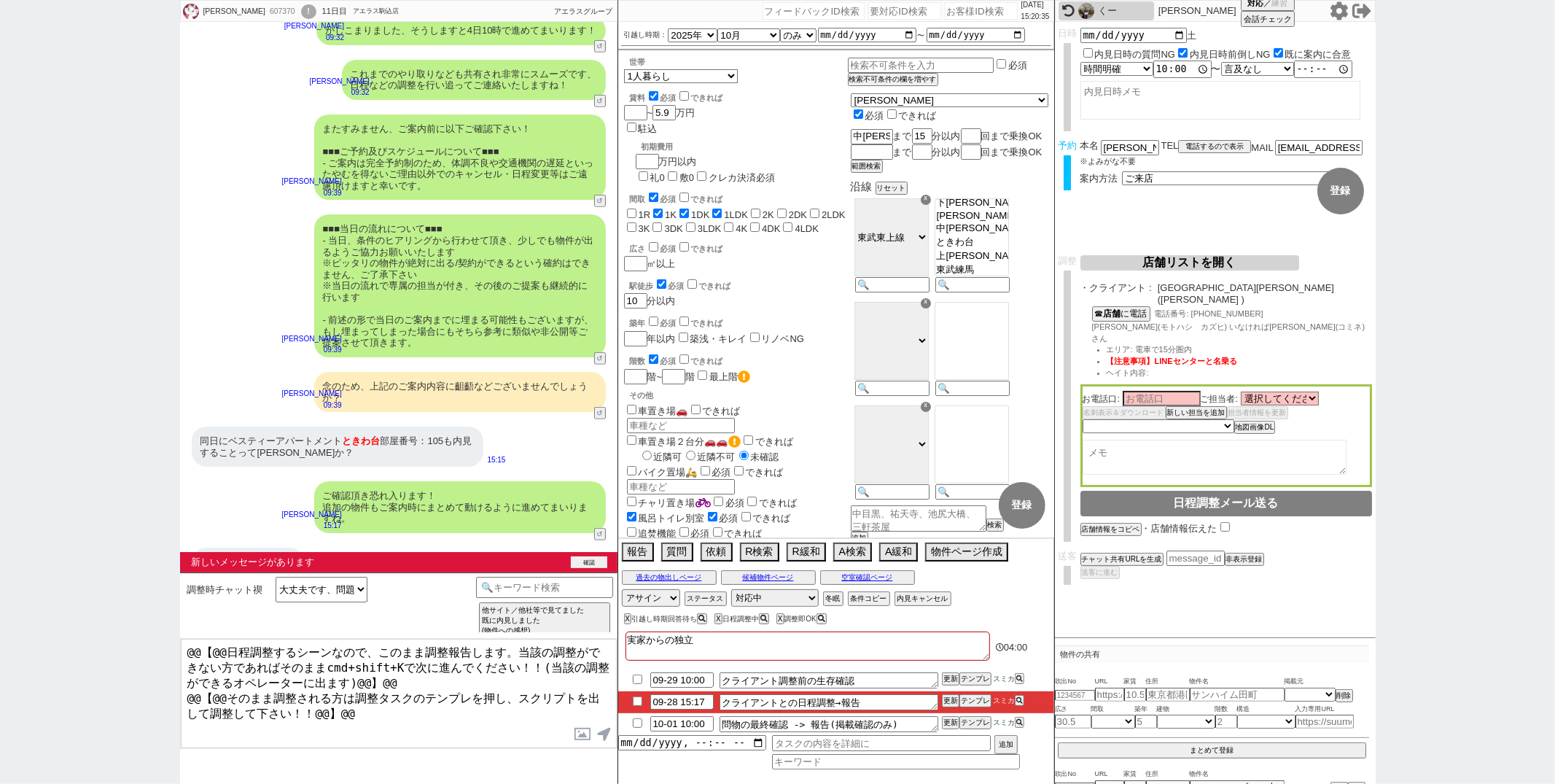
click at [580, 559] on button "確認" at bounding box center [589, 562] width 37 height 12
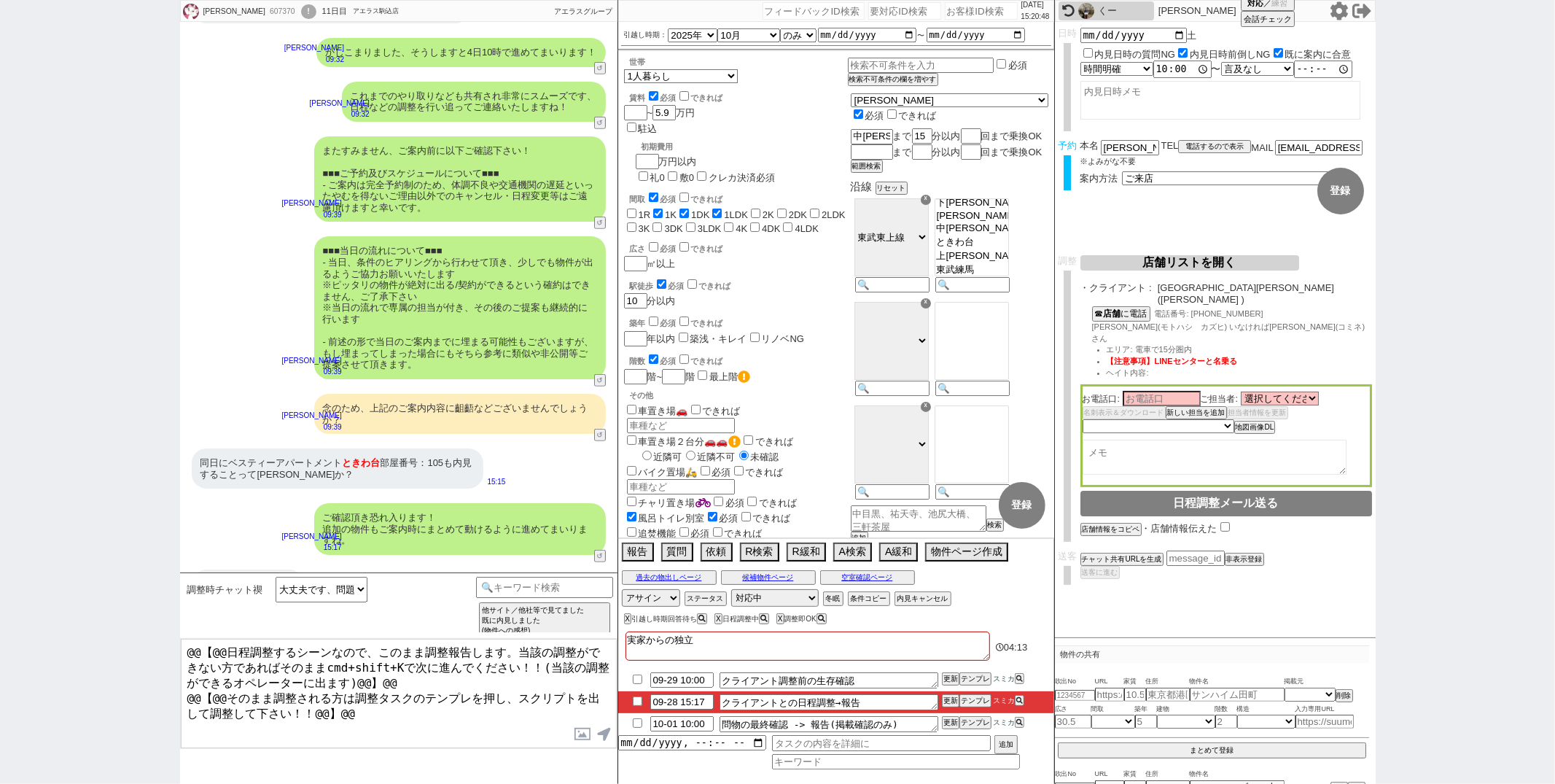
click at [265, 9] on div "607370" at bounding box center [281, 12] width 33 height 12
copy div "607370"
click at [1201, 419] on select "未定 希望で最短でOK 最短以外でOK 日程がNG(直近で別日提案可) 日程がNG(直近はNG) お客様ごとNG 折返し待ち 店舗が定休/終業後で連絡取れず" at bounding box center [1158, 425] width 150 height 12
select select "0"
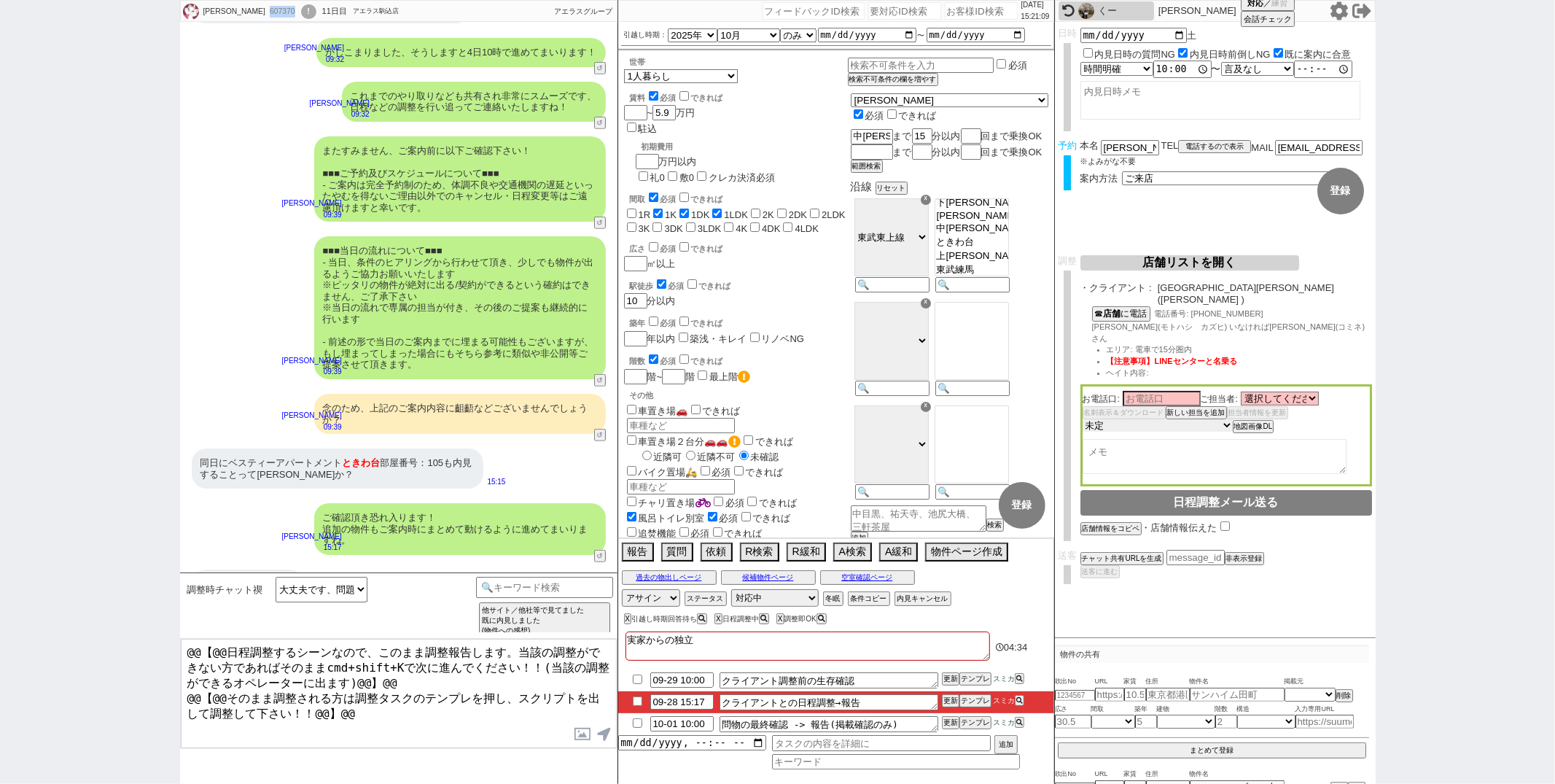
click at [1083, 419] on select "未定 希望で最短でOK 最短以外でOK 日程がNG(直近で別日提案可) 日程がNG(直近はNG) お客様ごとNG 折返し待ち 店舗が定休/終業後で連絡取れず" at bounding box center [1158, 425] width 150 height 12
click at [1155, 440] on textarea at bounding box center [1215, 457] width 264 height 35
type textarea "15:20呼び出したが出ない"
click at [711, 705] on input "09-28 15:17" at bounding box center [682, 700] width 63 height 12
type input "09-28 15:30"
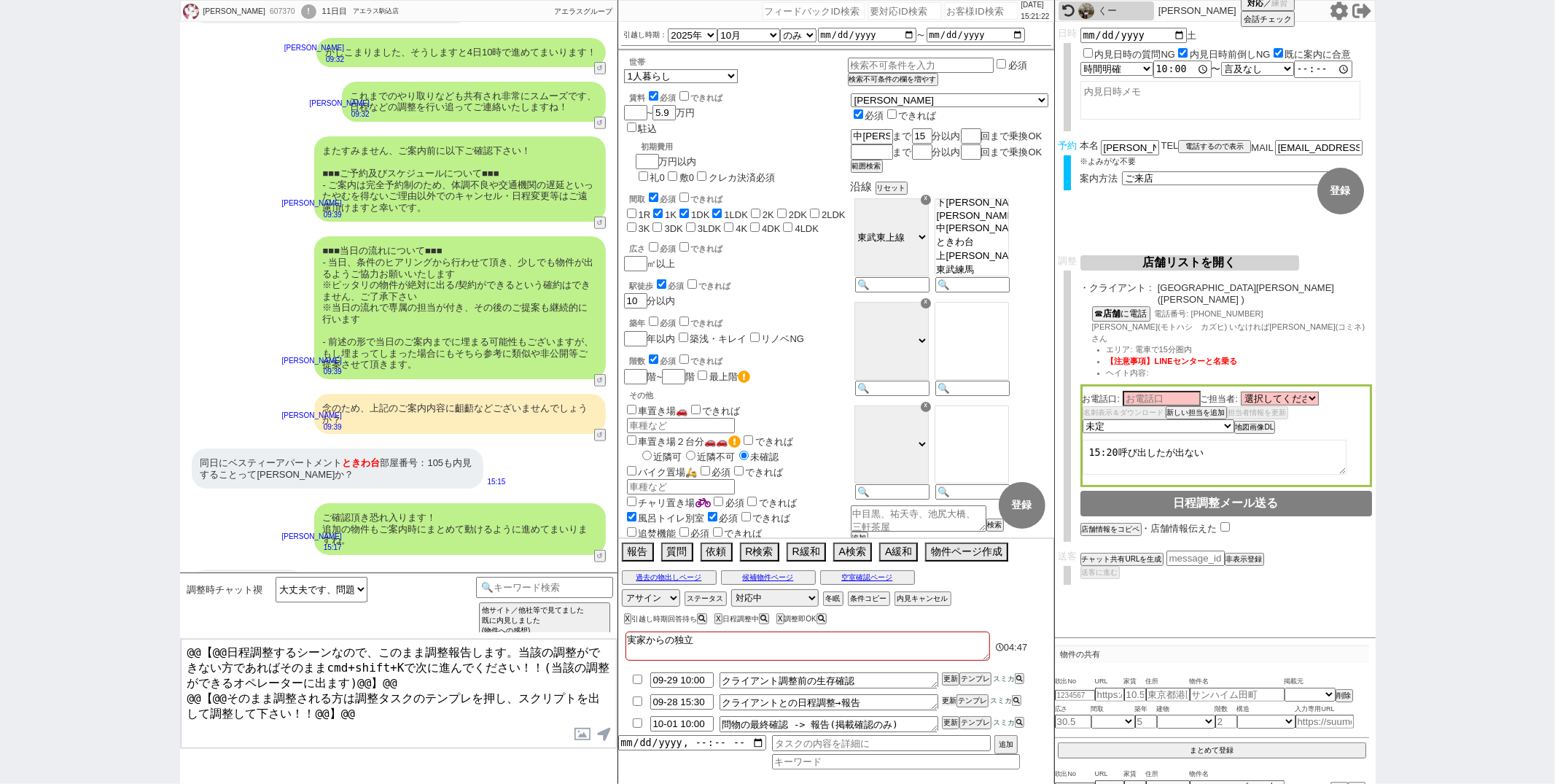
click at [942, 699] on button "更新" at bounding box center [949, 700] width 14 height 10
click at [604, 562] on div "ありがとうございます 15:20" at bounding box center [399, 583] width 437 height 44
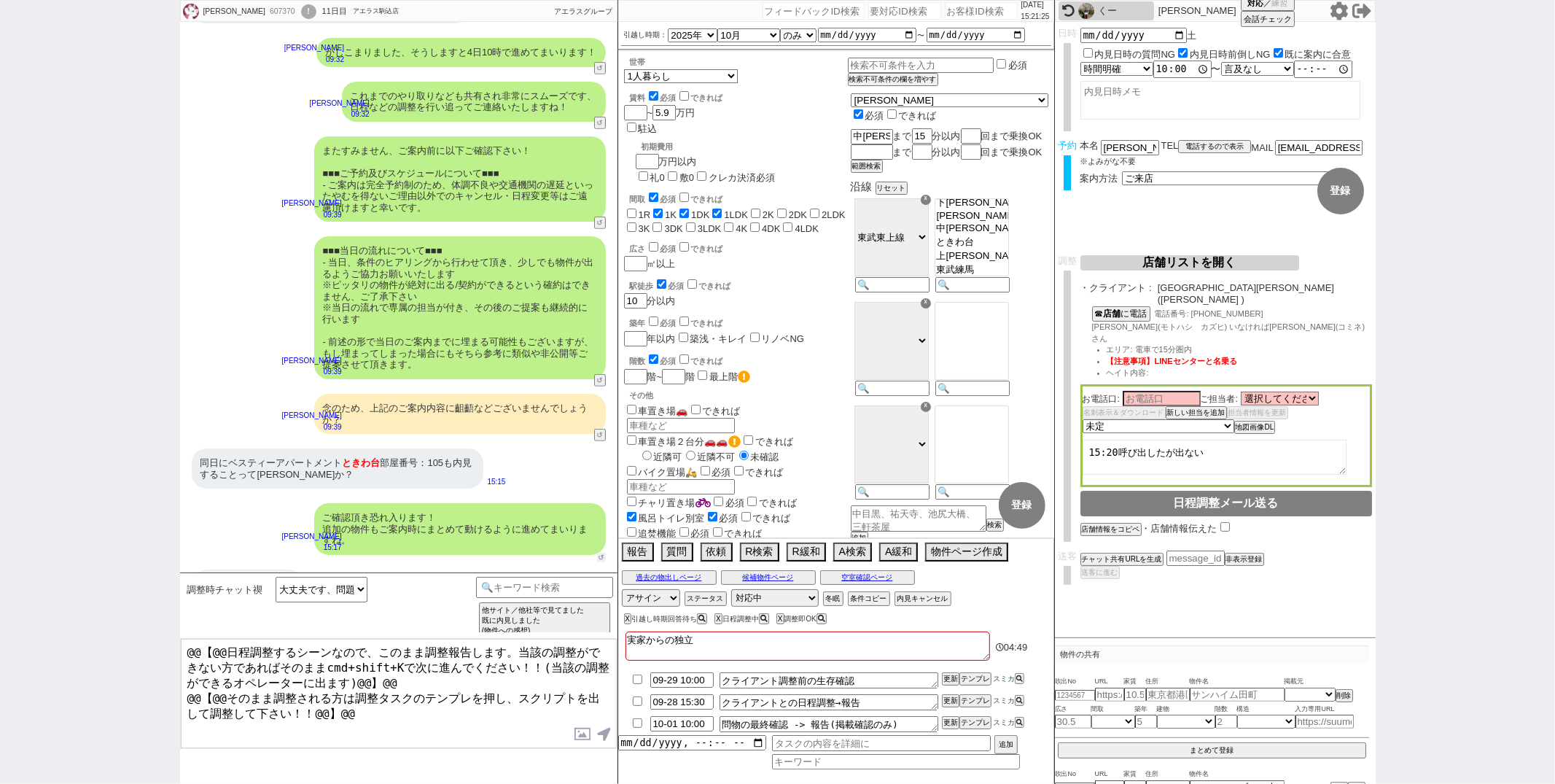
click at [602, 553] on button "↺" at bounding box center [601, 557] width 9 height 10
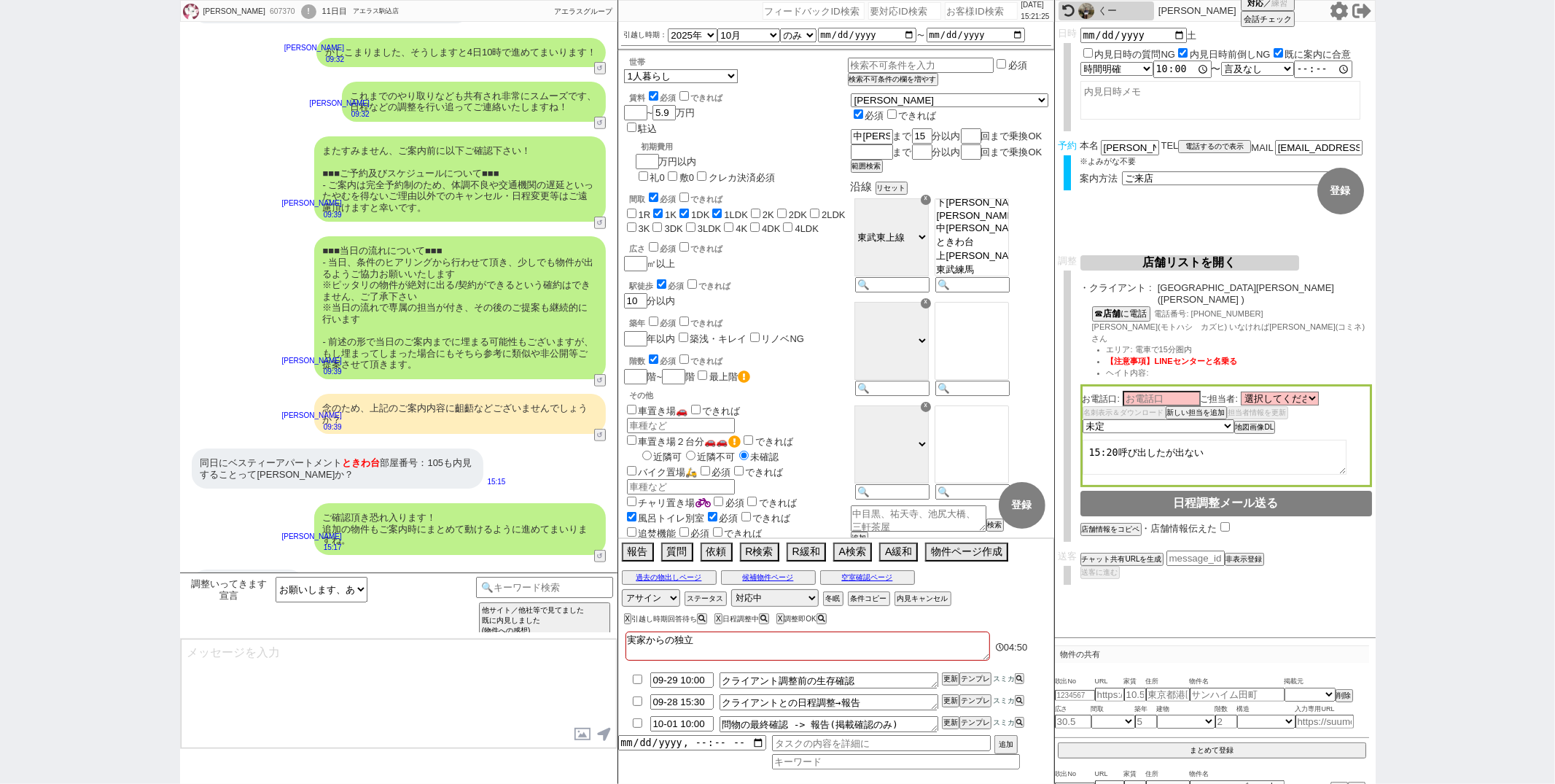
type textarea "はい！時期が時期というのもあり大変人気で完全予約制・枠が中々無いのでしっかり動いてまいりますね。"
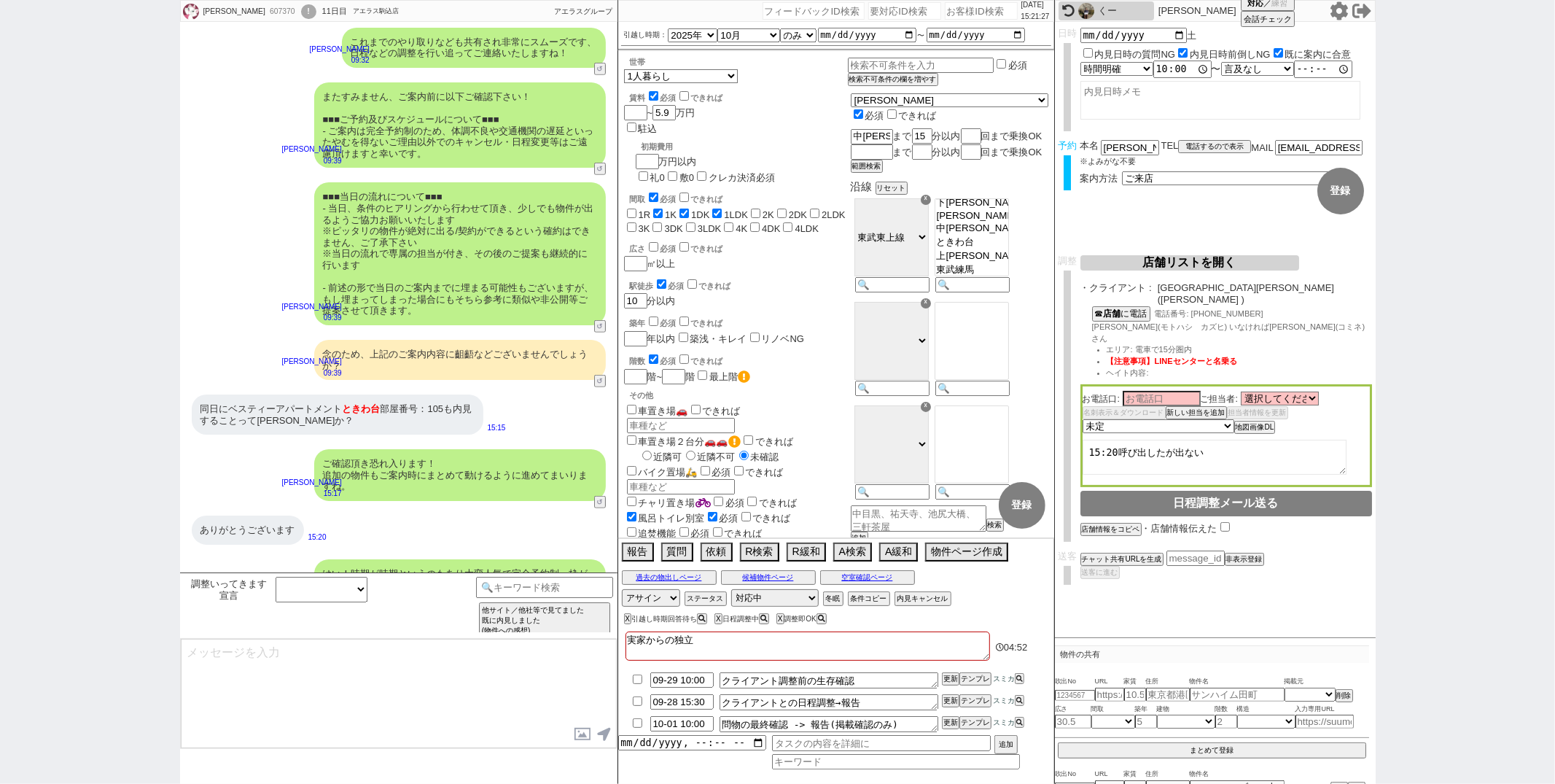
select select
click at [636, 677] on input "checkbox" at bounding box center [638, 679] width 21 height 10
checkbox input "true"
click at [946, 678] on button "更新" at bounding box center [949, 678] width 14 height 10
click at [410, 516] on div "ありがとうございます 15:20" at bounding box center [399, 530] width 437 height 44
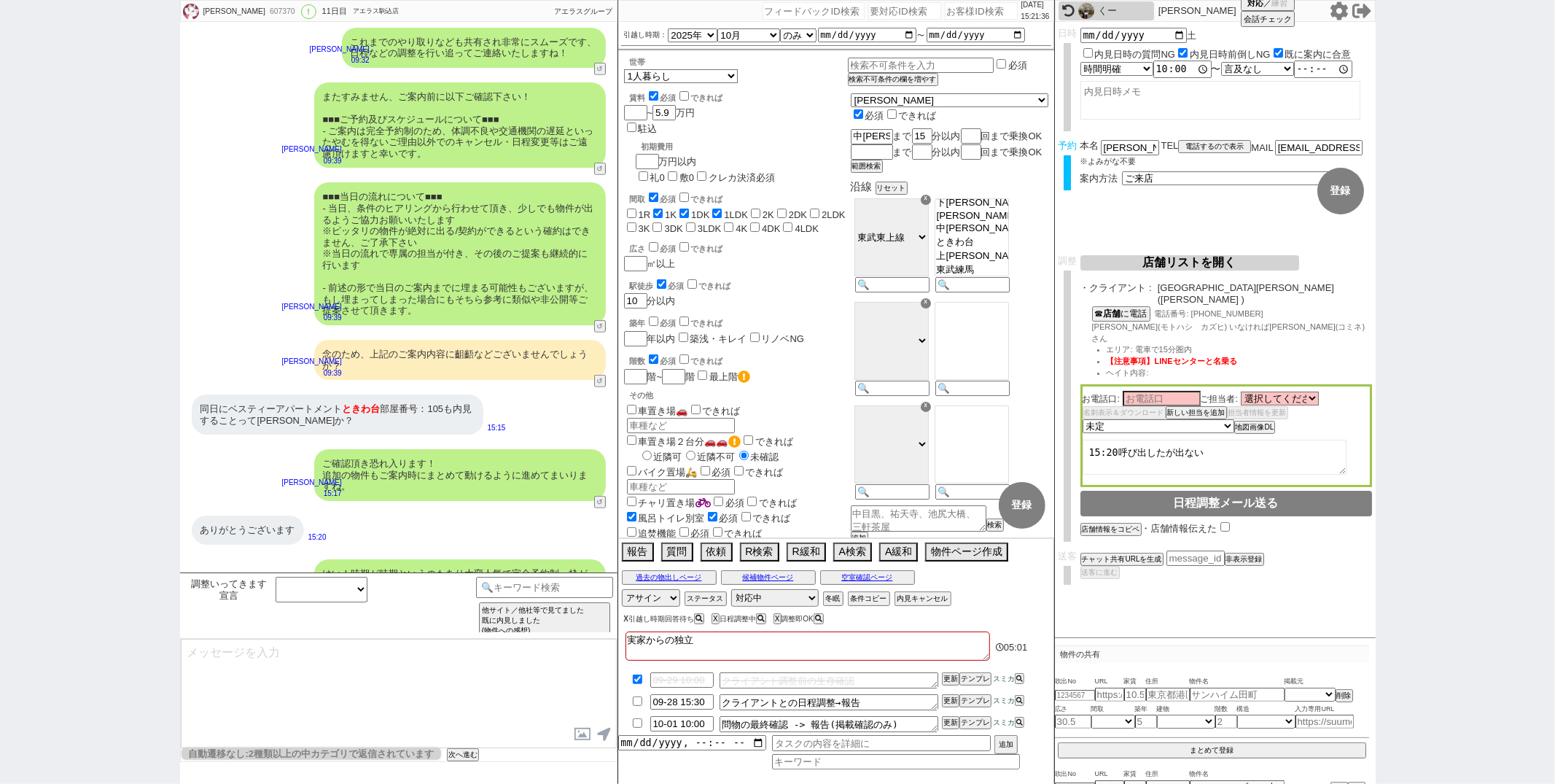
click at [625, 621] on button "X" at bounding box center [627, 618] width 5 height 8
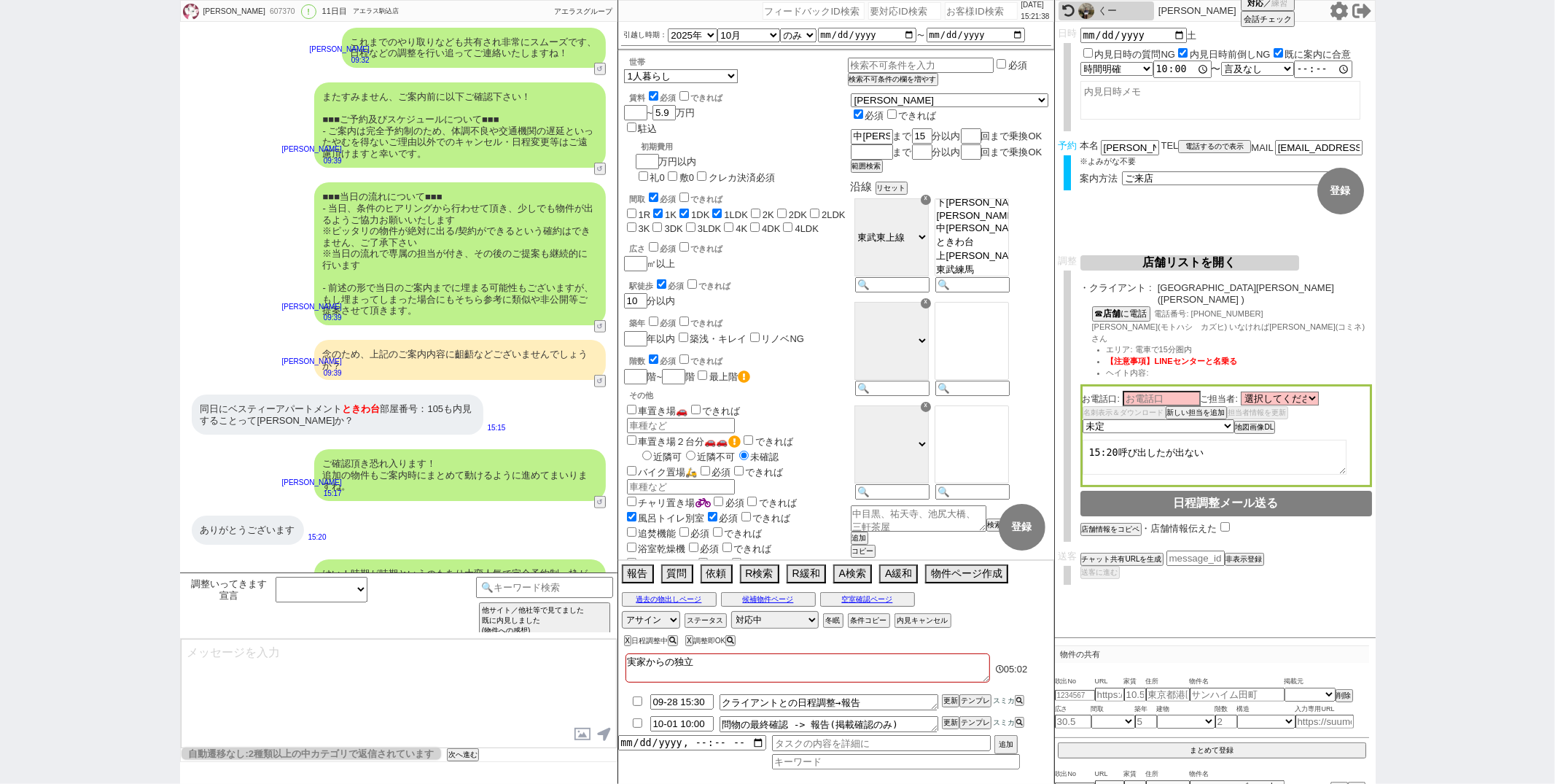
click at [484, 510] on div "ありがとうございます 15:20" at bounding box center [399, 530] width 437 height 44
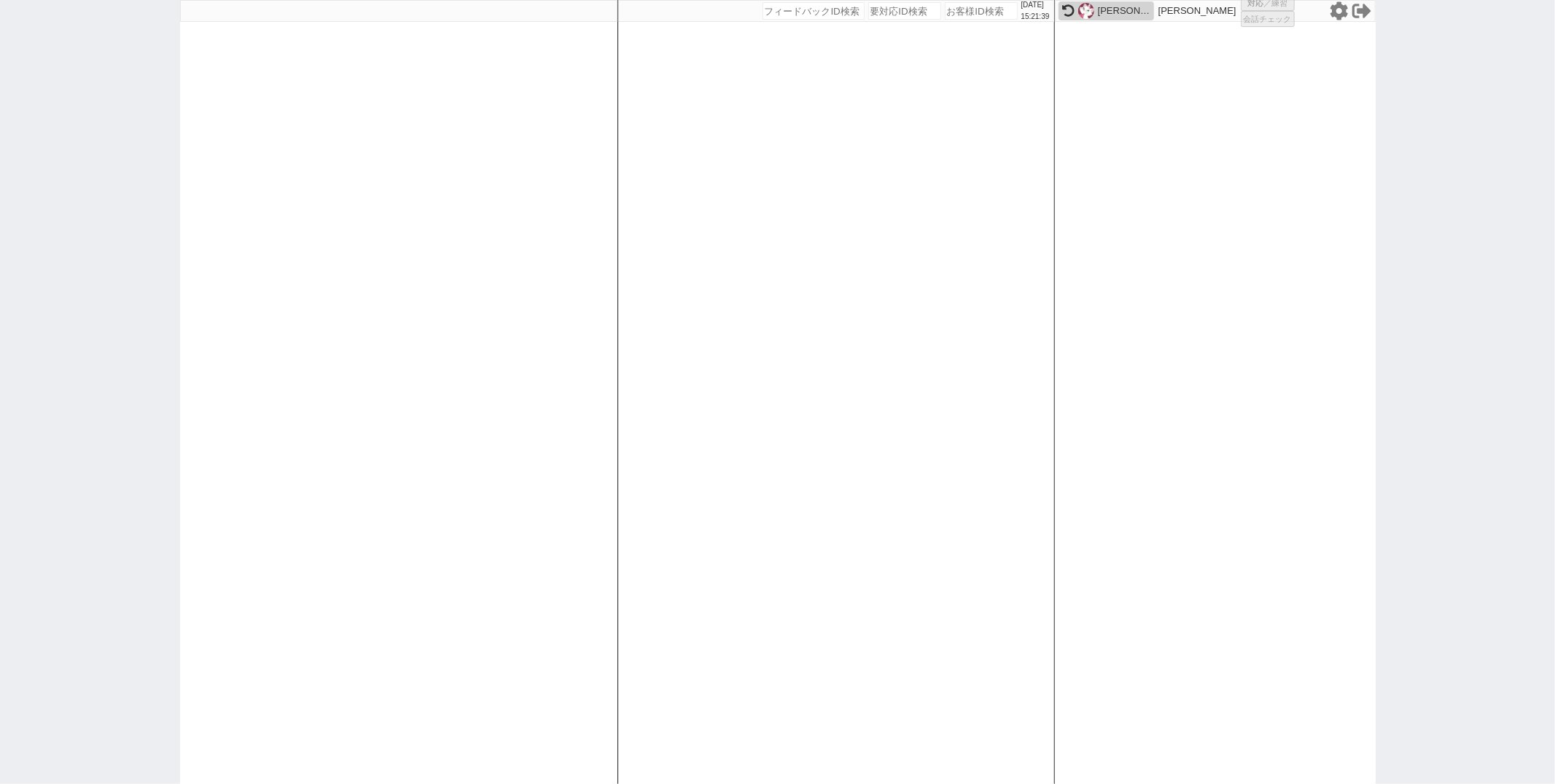
select select "1"
select select "6"
select select "2"
select select
paste input "616808"
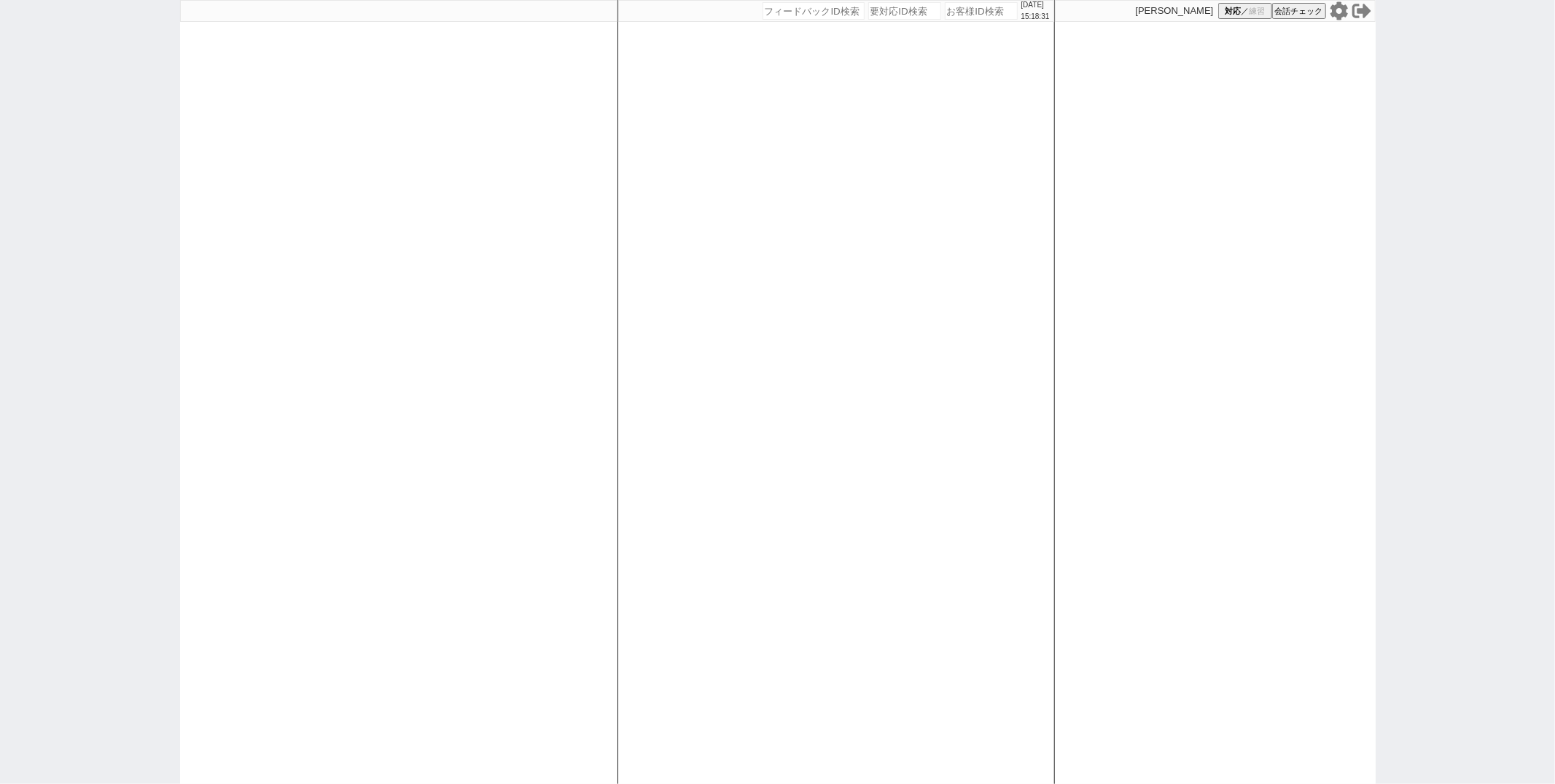
type input "616808"
select select "1"
select select
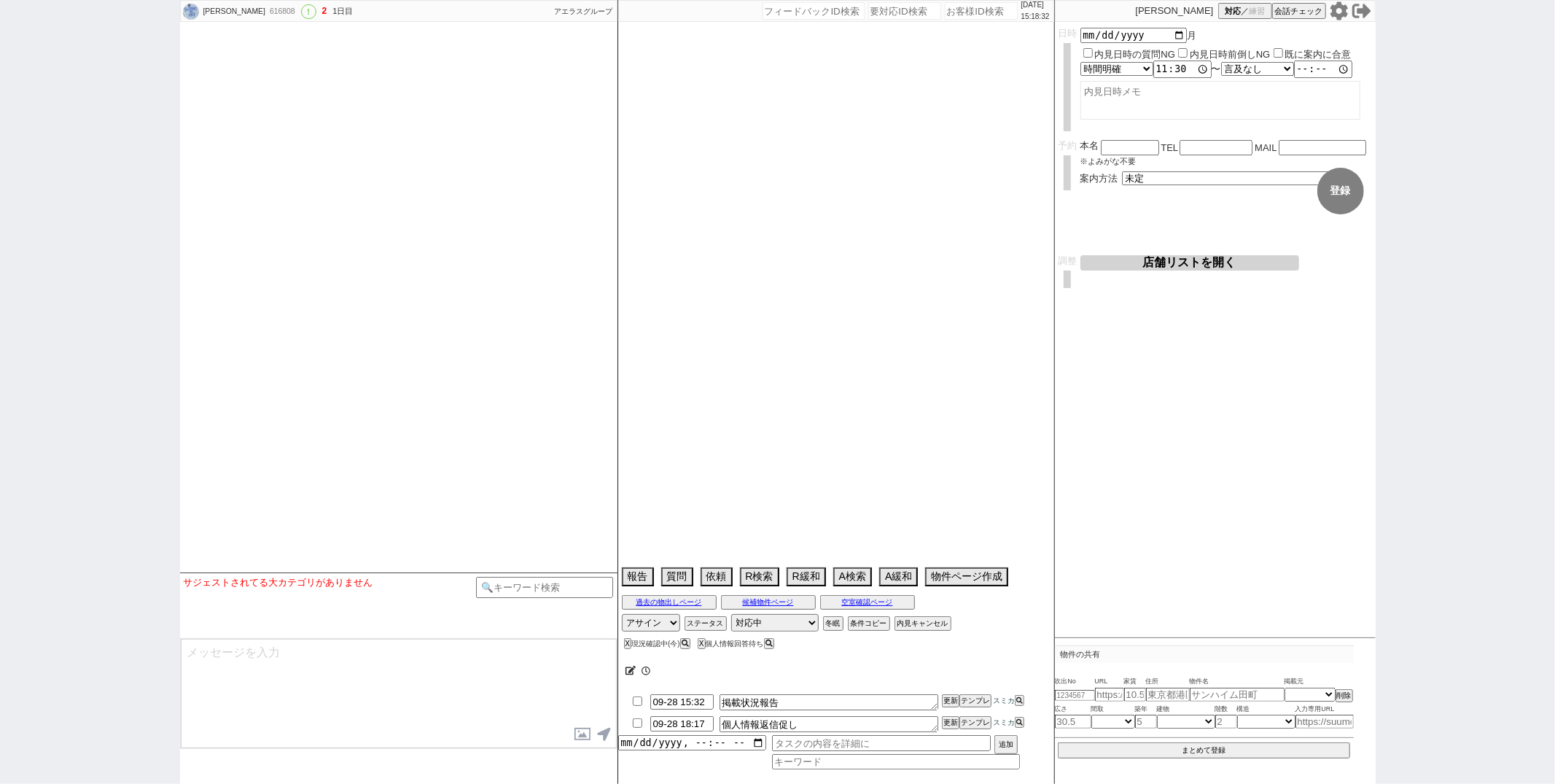
scroll to position [2822, 0]
select select "2025"
select select "10"
select select "36"
select select "1"
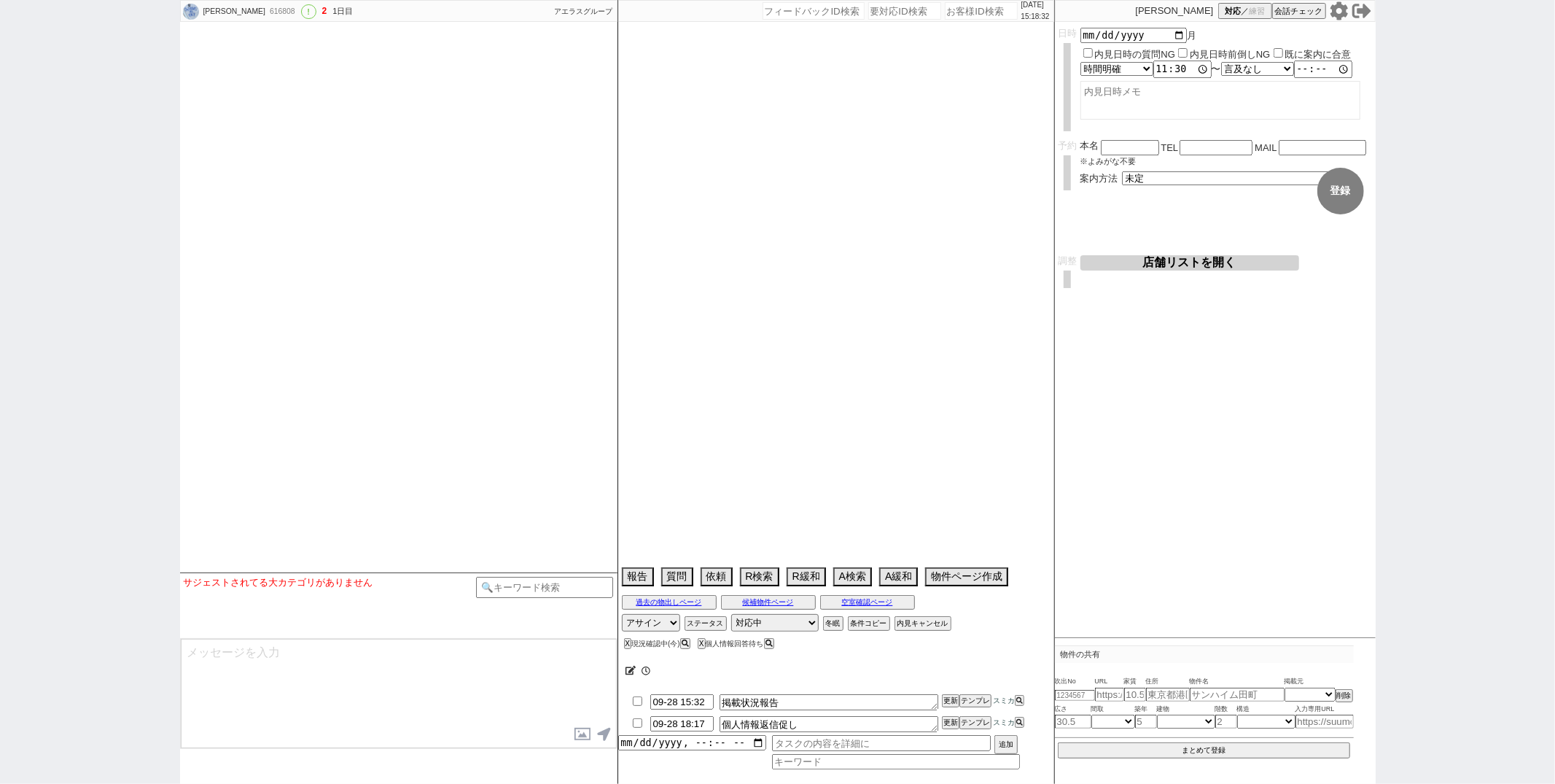
select select "48"
select select "[DATE]"
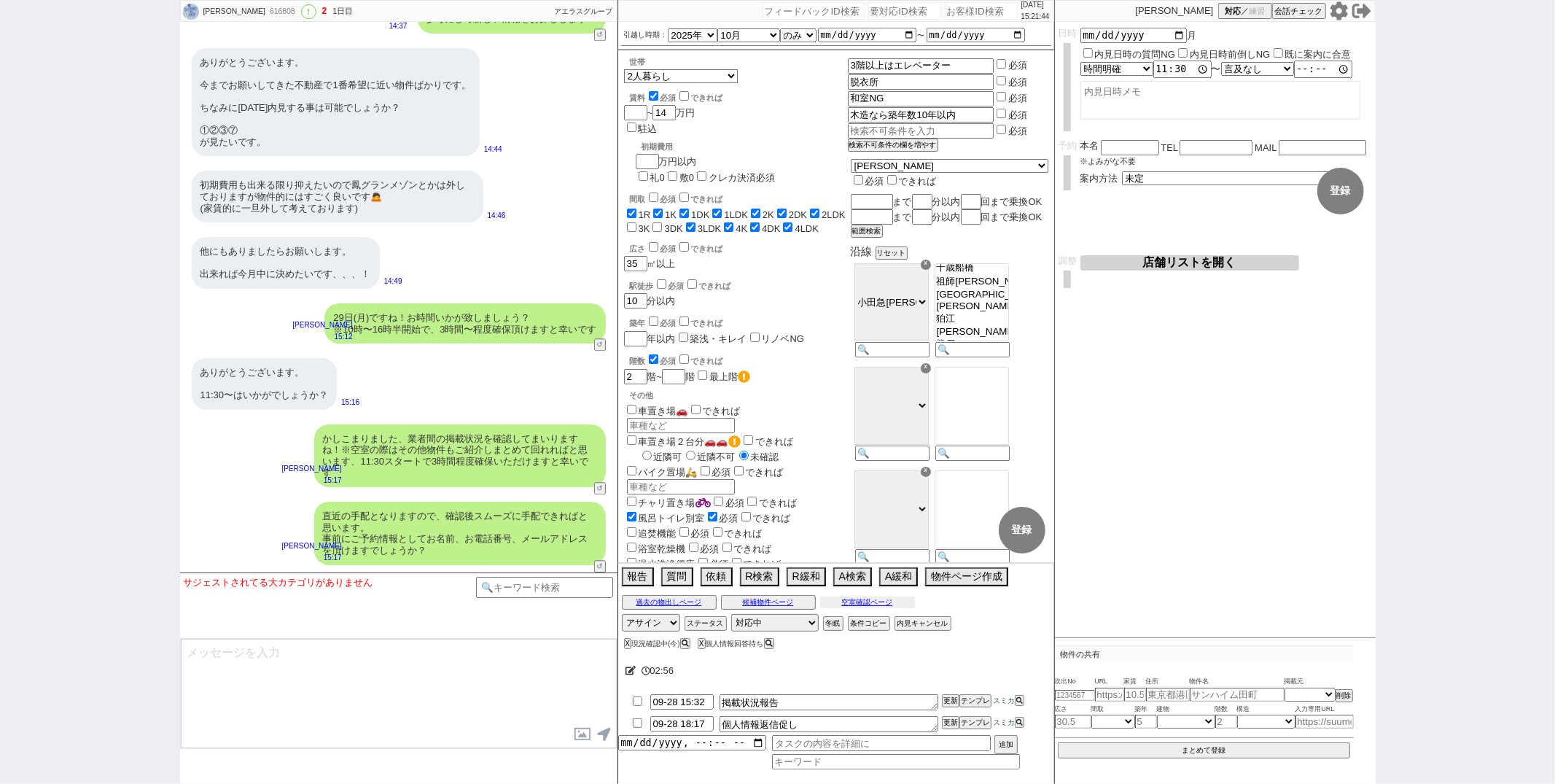
click at [906, 598] on button "空室確認ページ" at bounding box center [867, 602] width 95 height 12
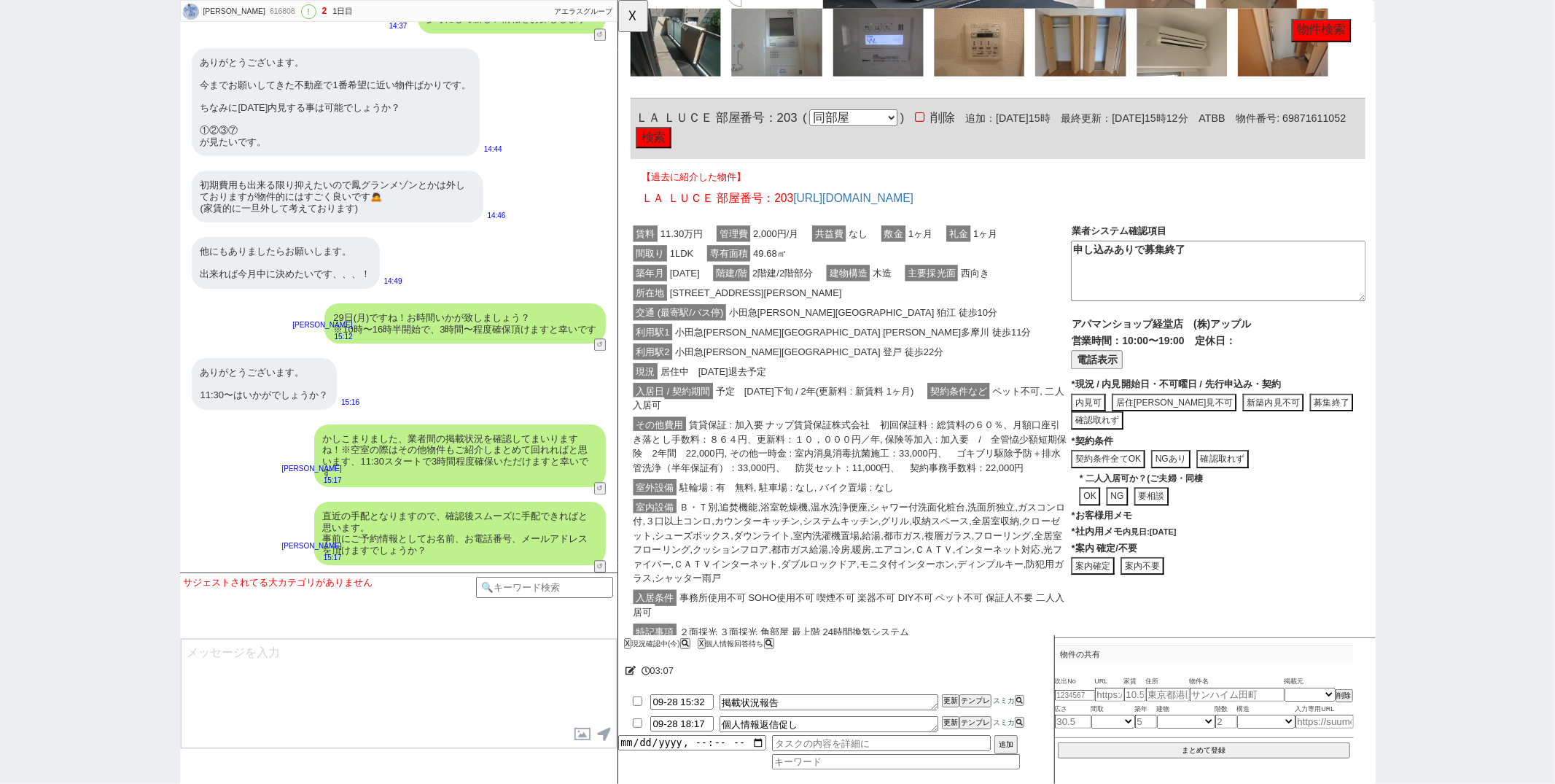
scroll to position [3151, 0]
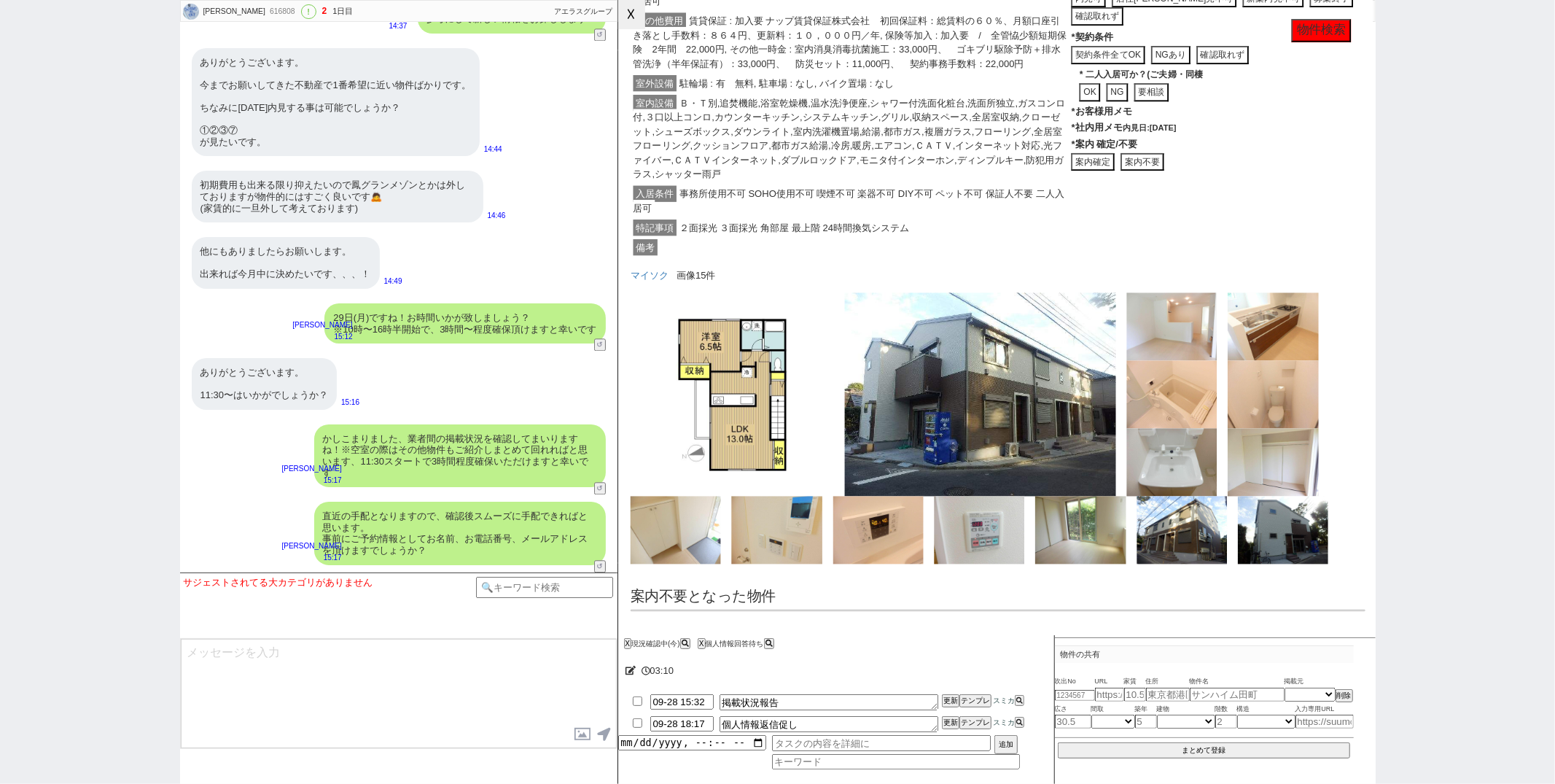
click at [641, 23] on button "☓" at bounding box center [632, 14] width 27 height 29
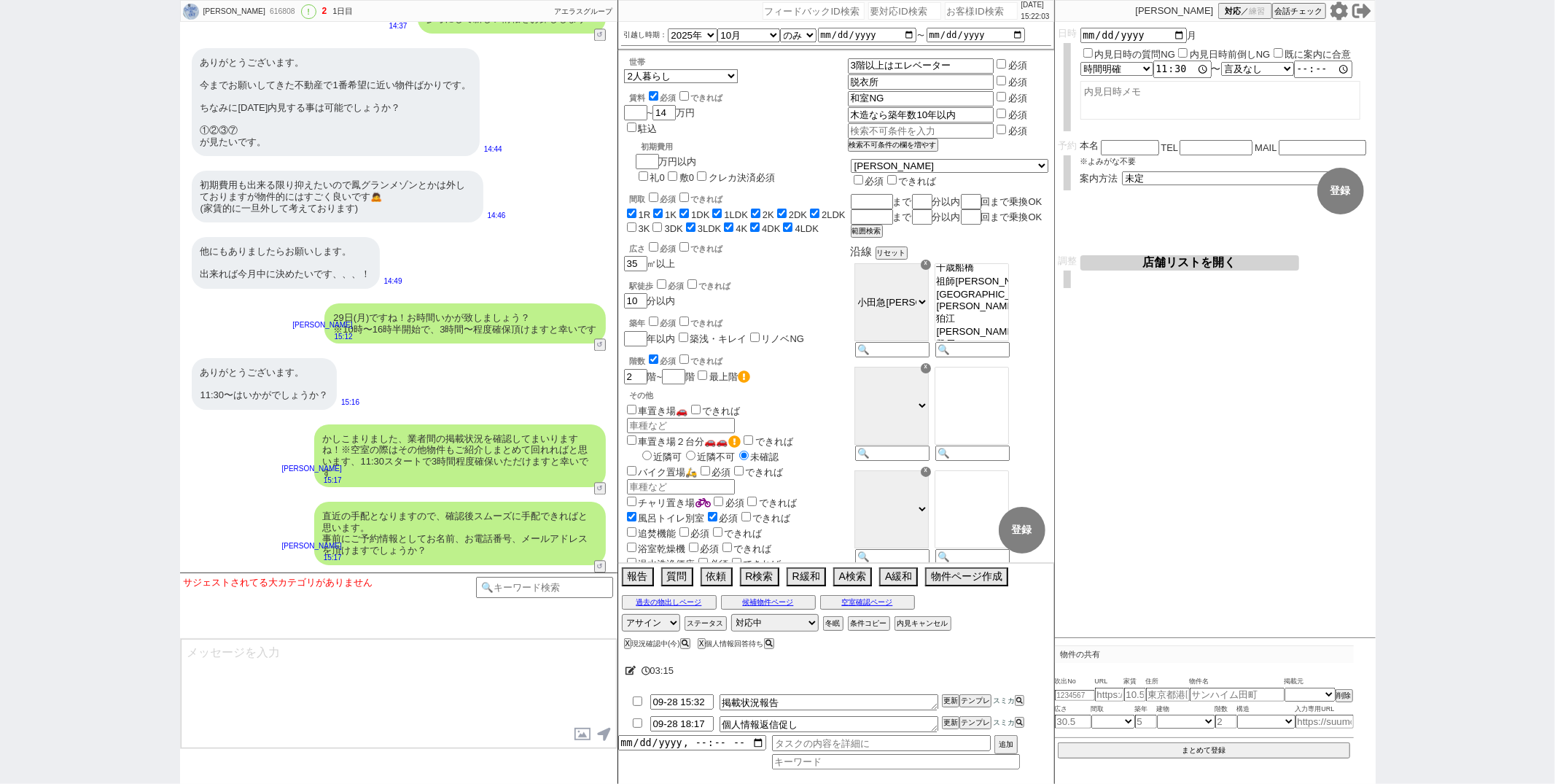
click at [257, 632] on div "サジェストされてる大カテゴリがありません テンプレ再検索NG解除" at bounding box center [330, 605] width 293 height 58
click at [252, 653] on textarea at bounding box center [399, 693] width 436 height 110
type textarea "そ"
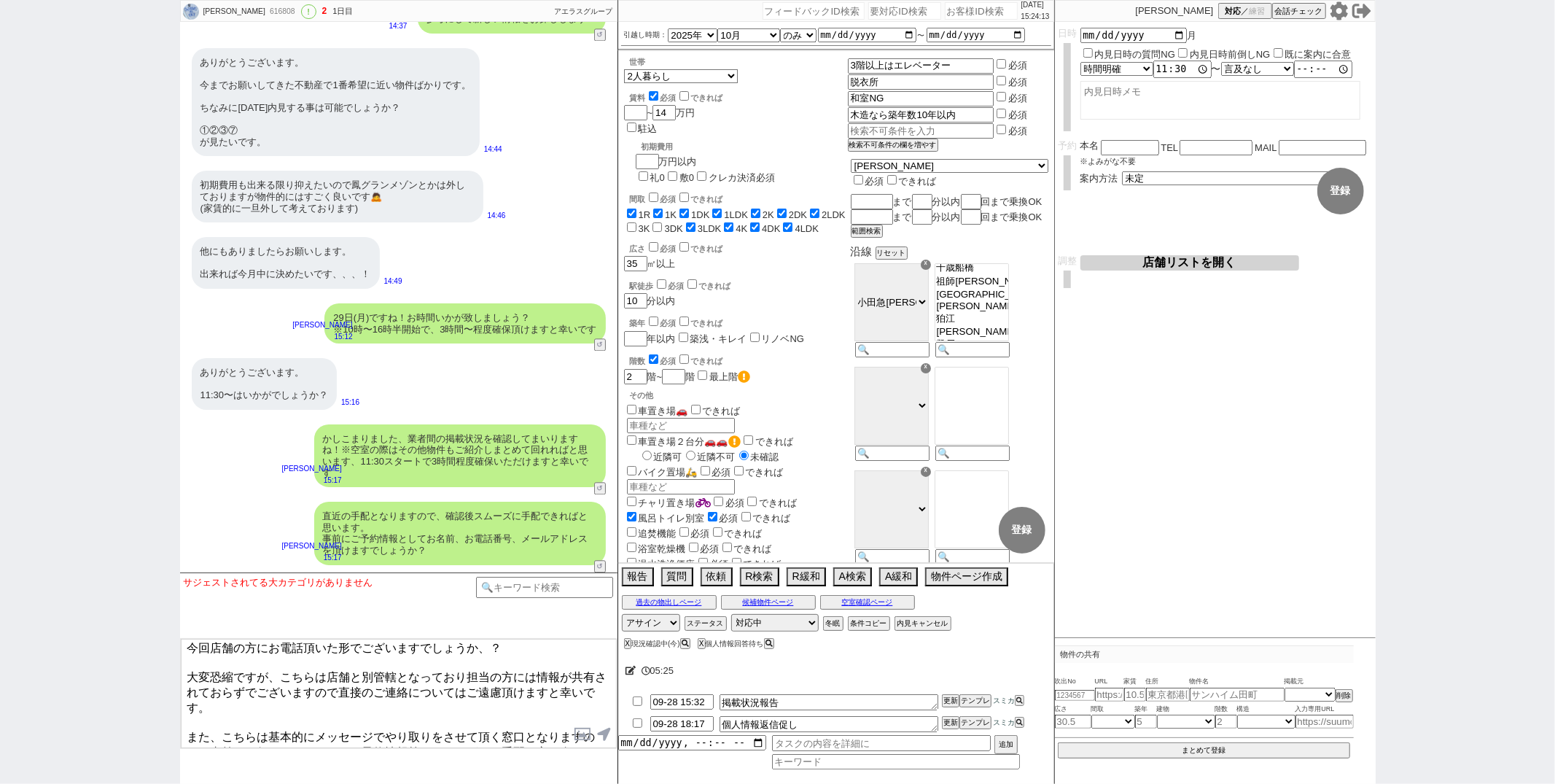
scroll to position [25, 0]
drag, startPoint x: 188, startPoint y: 712, endPoint x: 290, endPoint y: 763, distance: 114.0
click at [290, 763] on div "サジェストされてる大カテゴリがありません テンプレ再検索NG解除 連続で失礼致します、、 今回店舗の方にお電話頂いた形でございますでしょうか、？ 大変恐縮です…" at bounding box center [399, 678] width 437 height 211
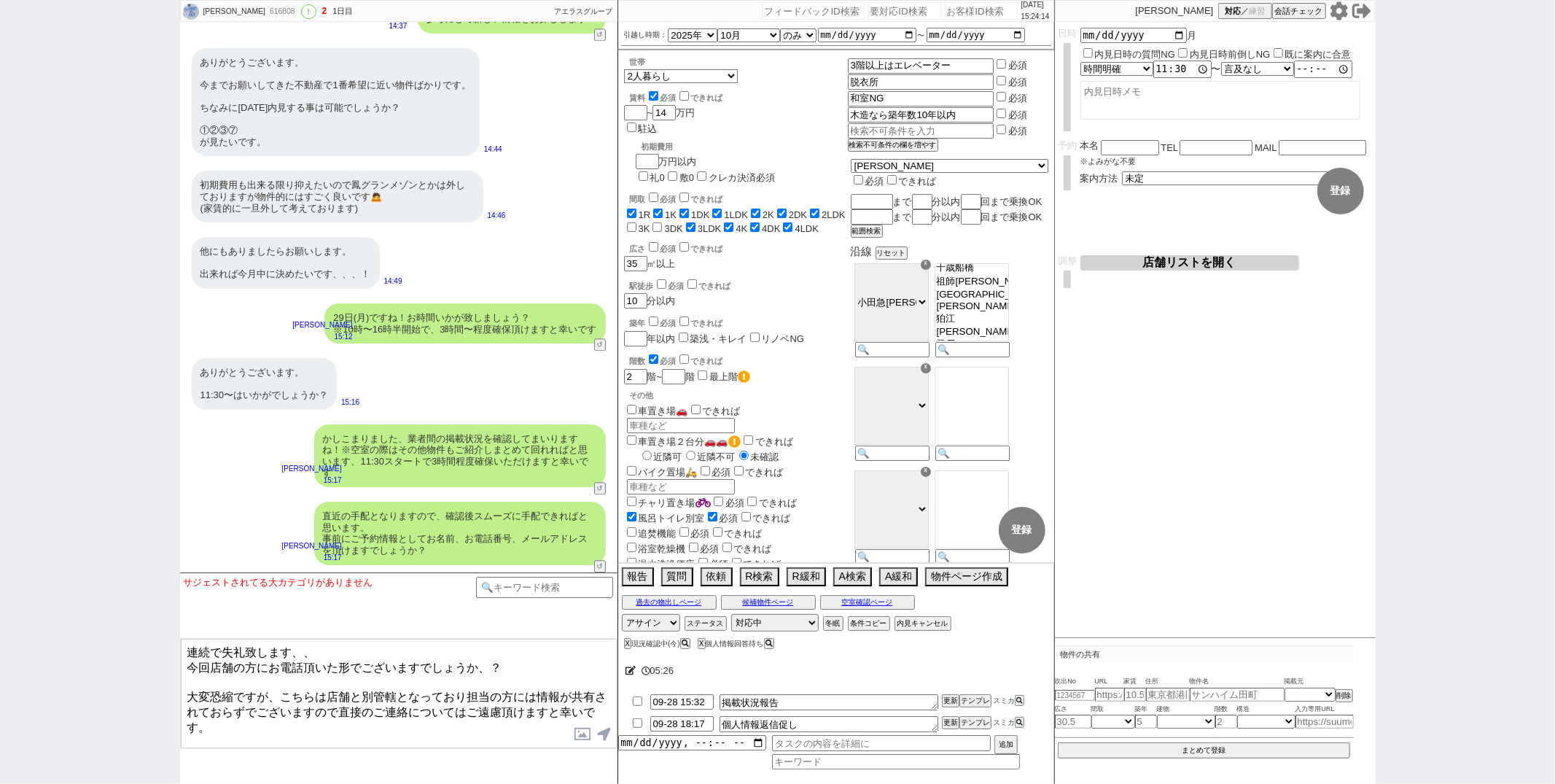
scroll to position [0, 0]
type textarea "連続で失礼致します、、 今回店舗の方にお電話頂いた形でございますでしょうか、？ 大変恐縮ですが、こちらは店舗と別管轄となっており担当の方には情報が共有されてお…"
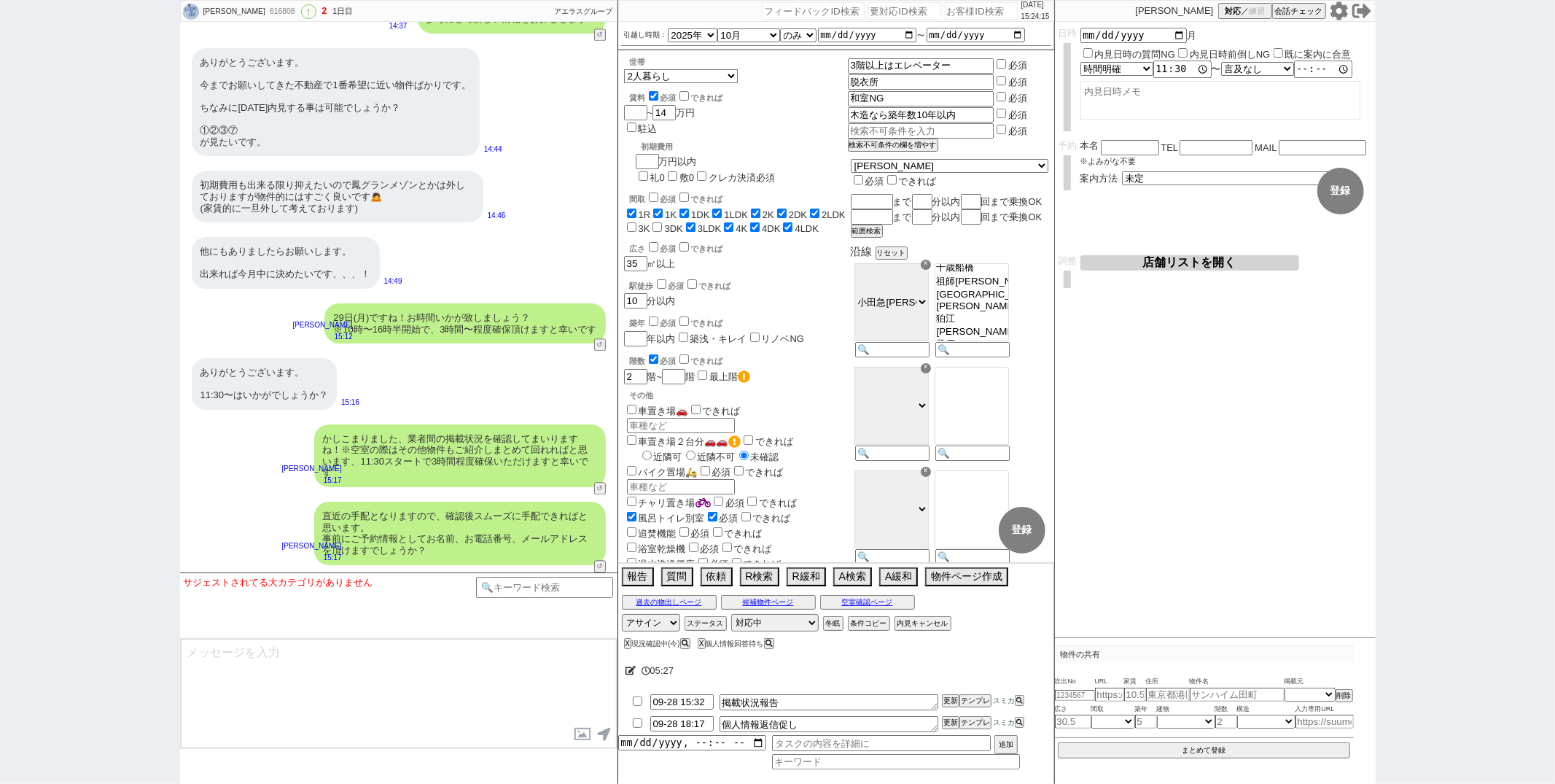
scroll to position [2921, 0]
type input "09-29 19:56"
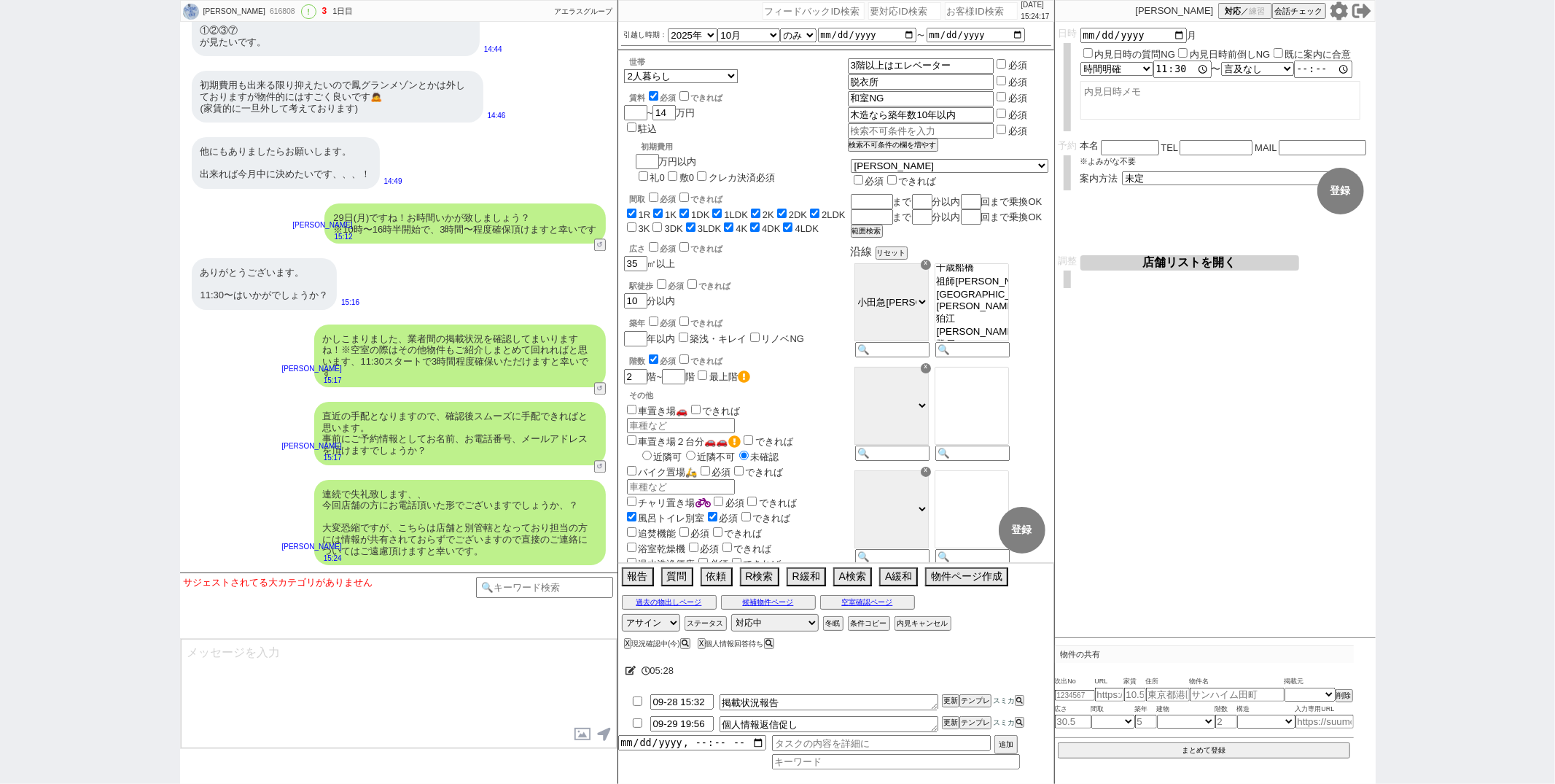
paste textarea "また、こちらは基本的にメッセージでやり取りをさせて頂く窓口となりますので、直前でお伺いさせて頂いたご予約情報等を頂きながらお手配の方を進めていければと存じます…"
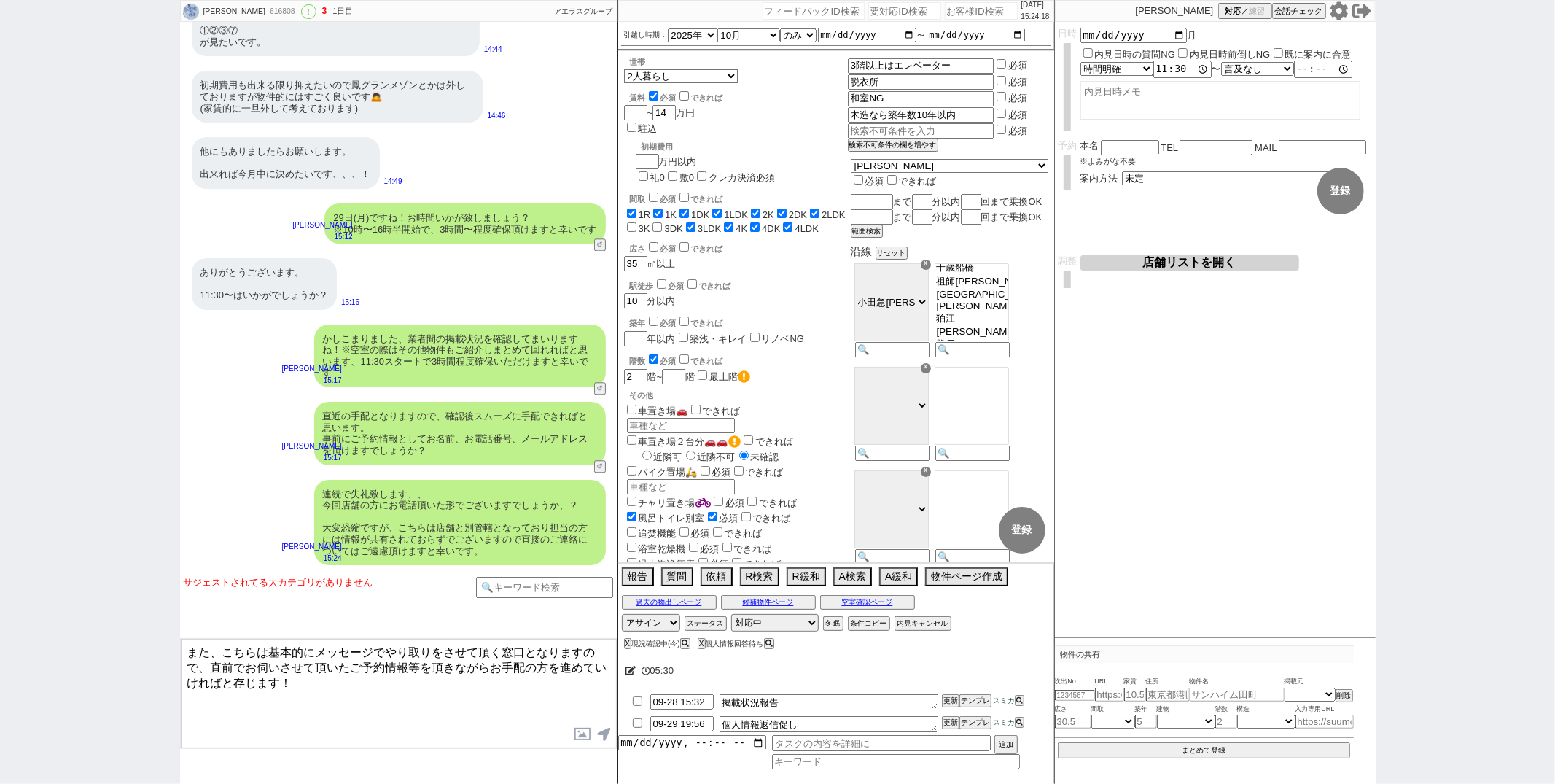
type textarea "また、こちらは基本的にメッセージでやり取りをさせて頂く窓口となりますので、直前でお伺いさせて頂いたご予約情報等を頂きながらお手配の方を進めていければと存じます！"
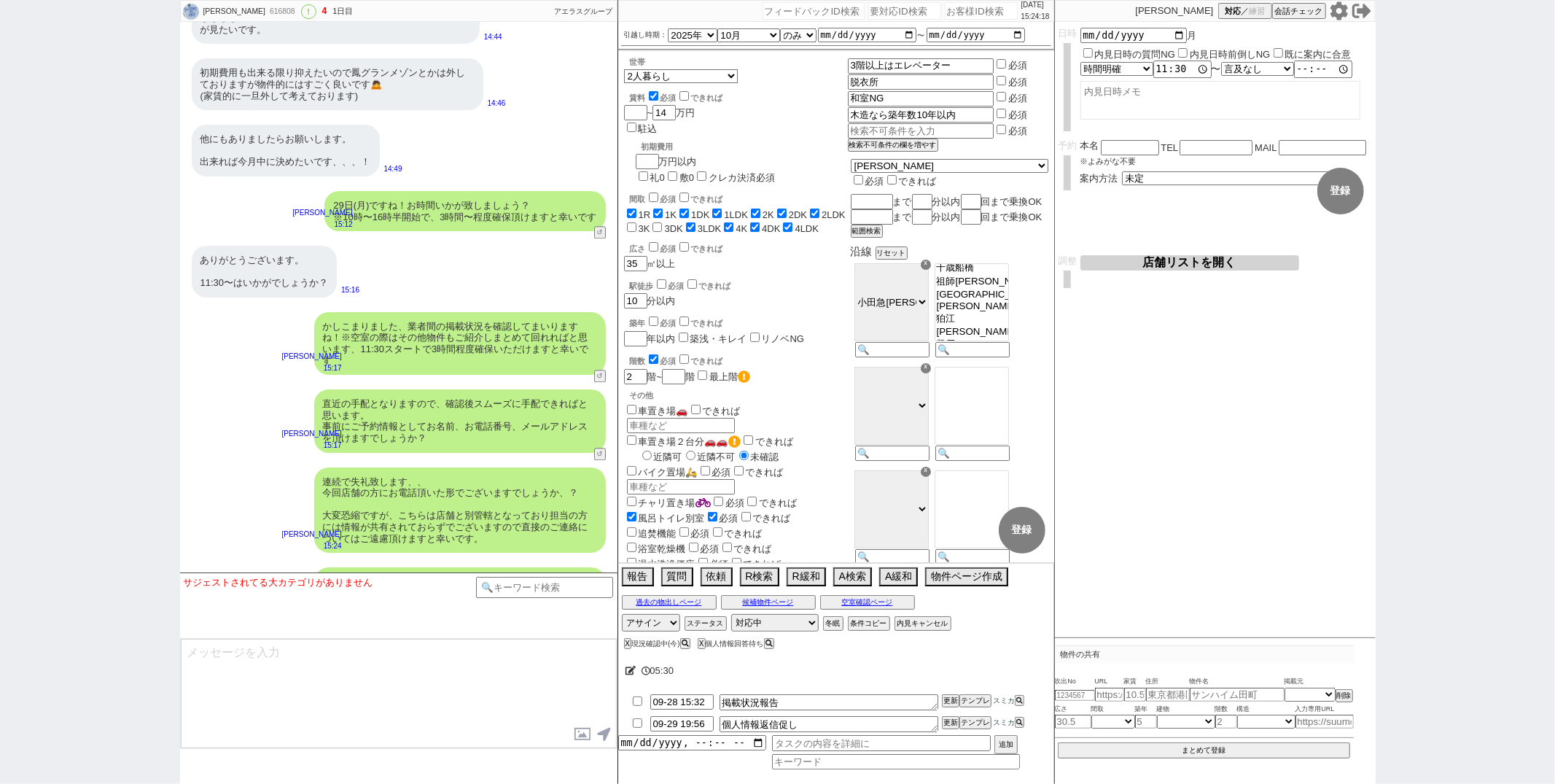
scroll to position [2987, 0]
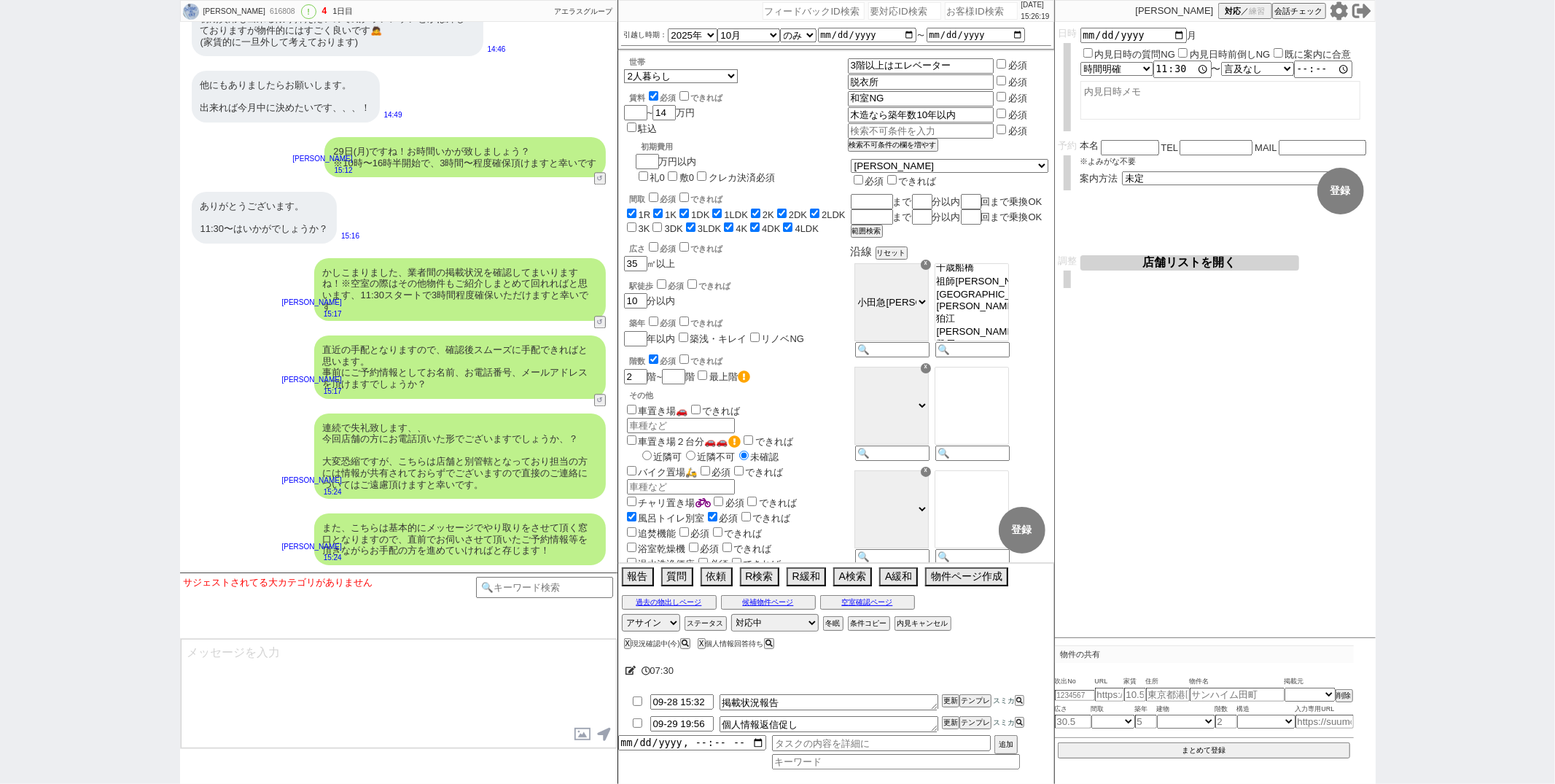
paste input "614785"
type input "614785"
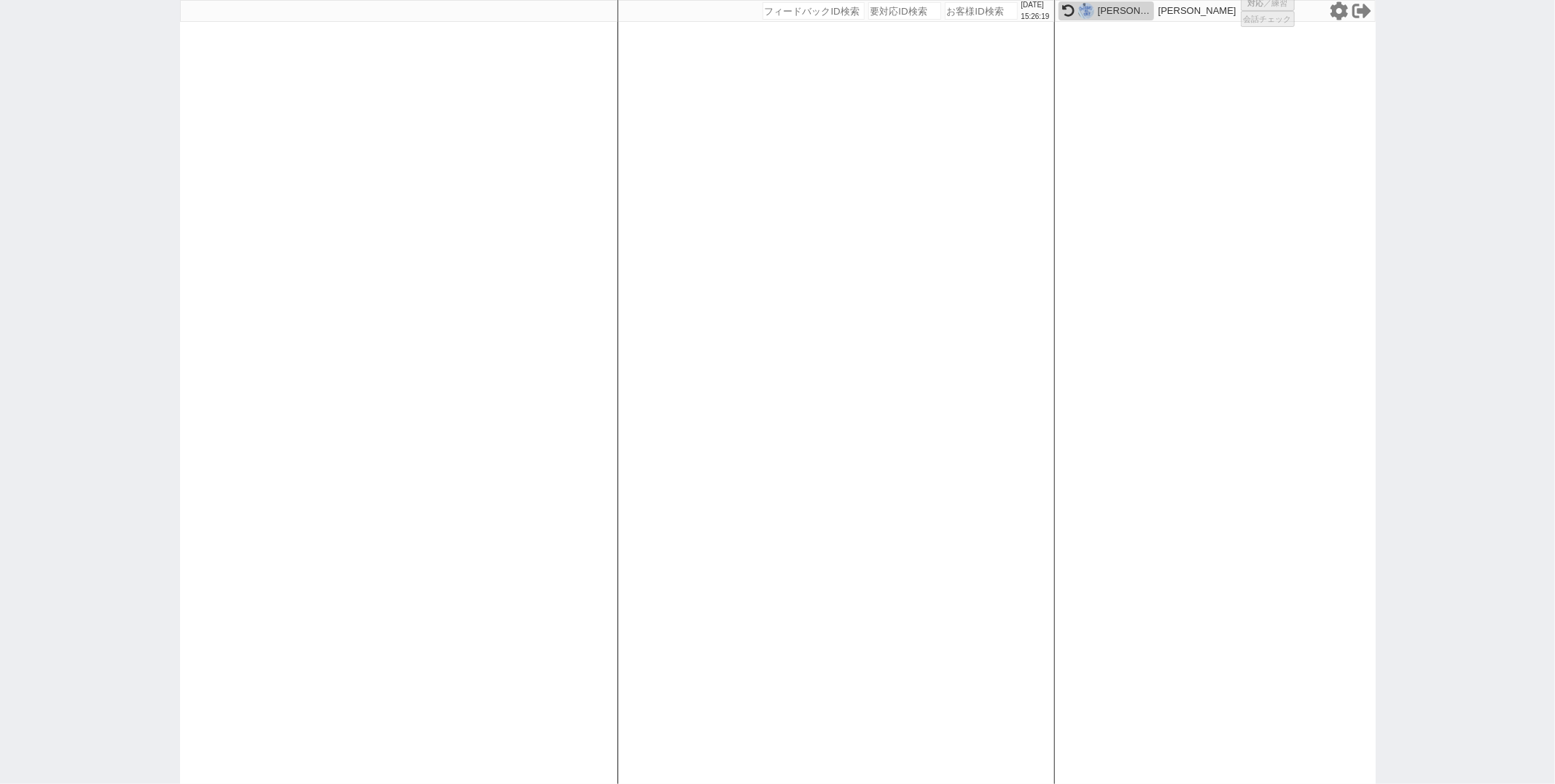
select select "1"
select select
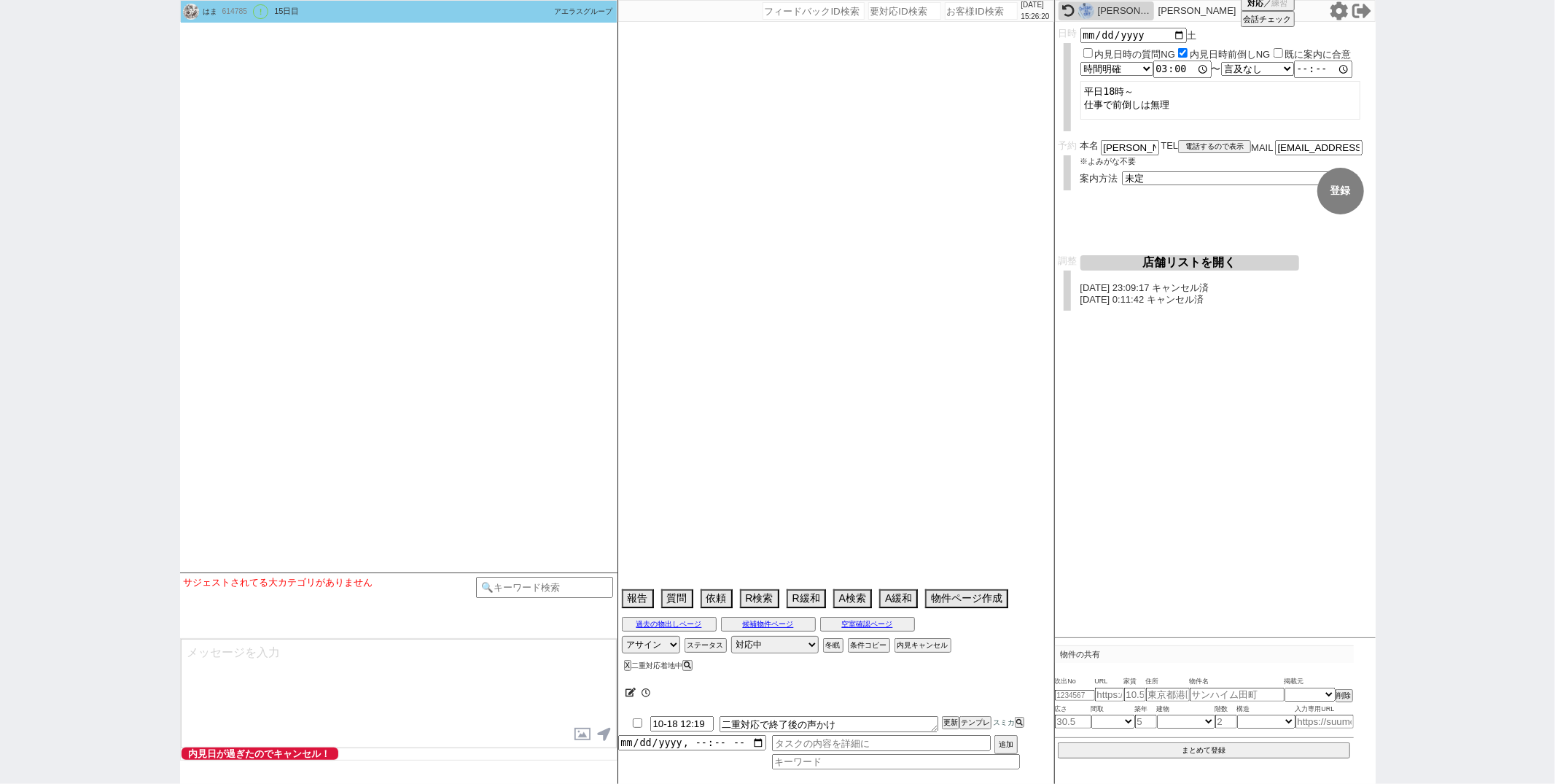
select select "13"
select select "0"
select select "14"
select select "481"
select select "65"
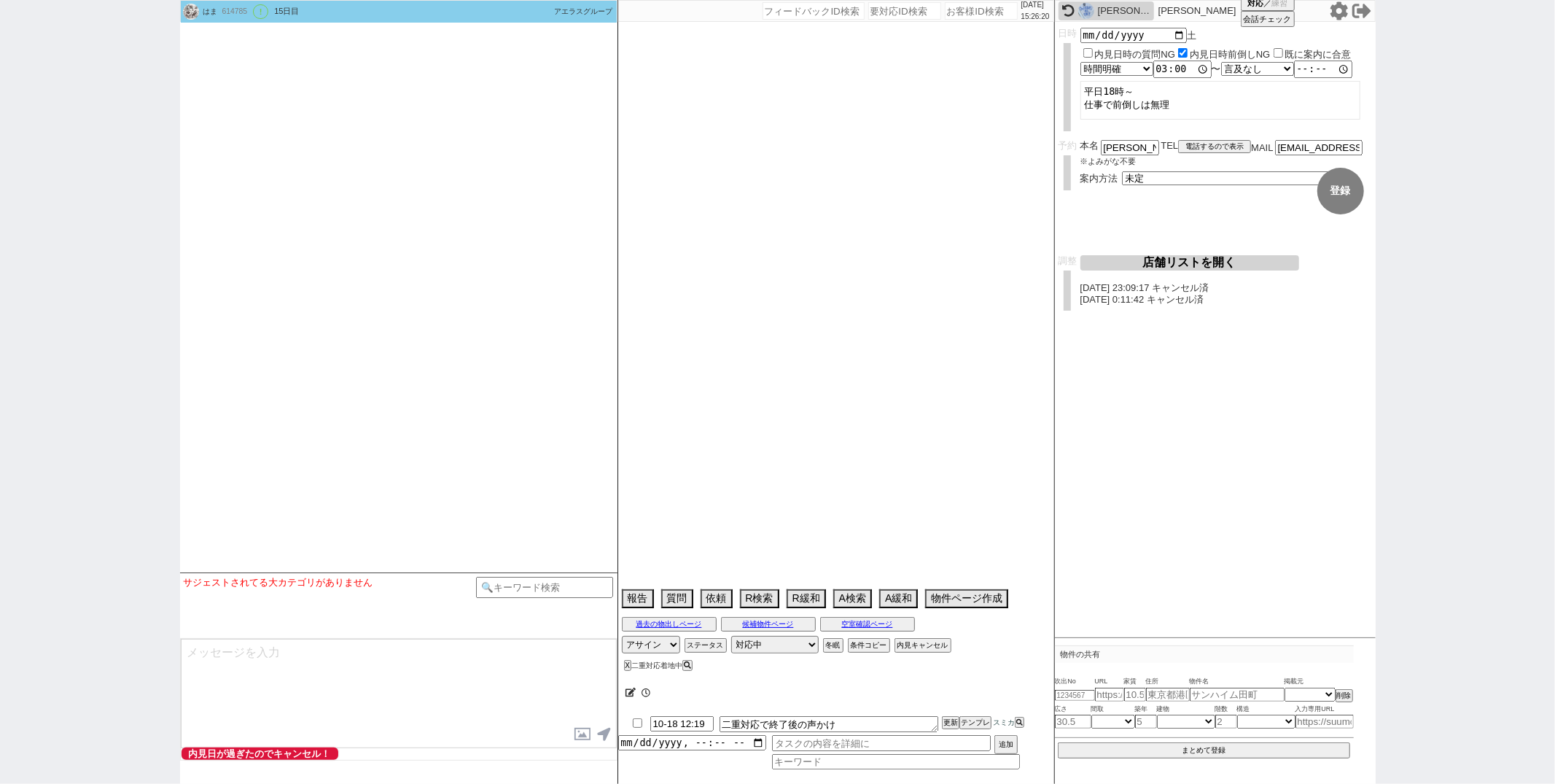
select select "1583"
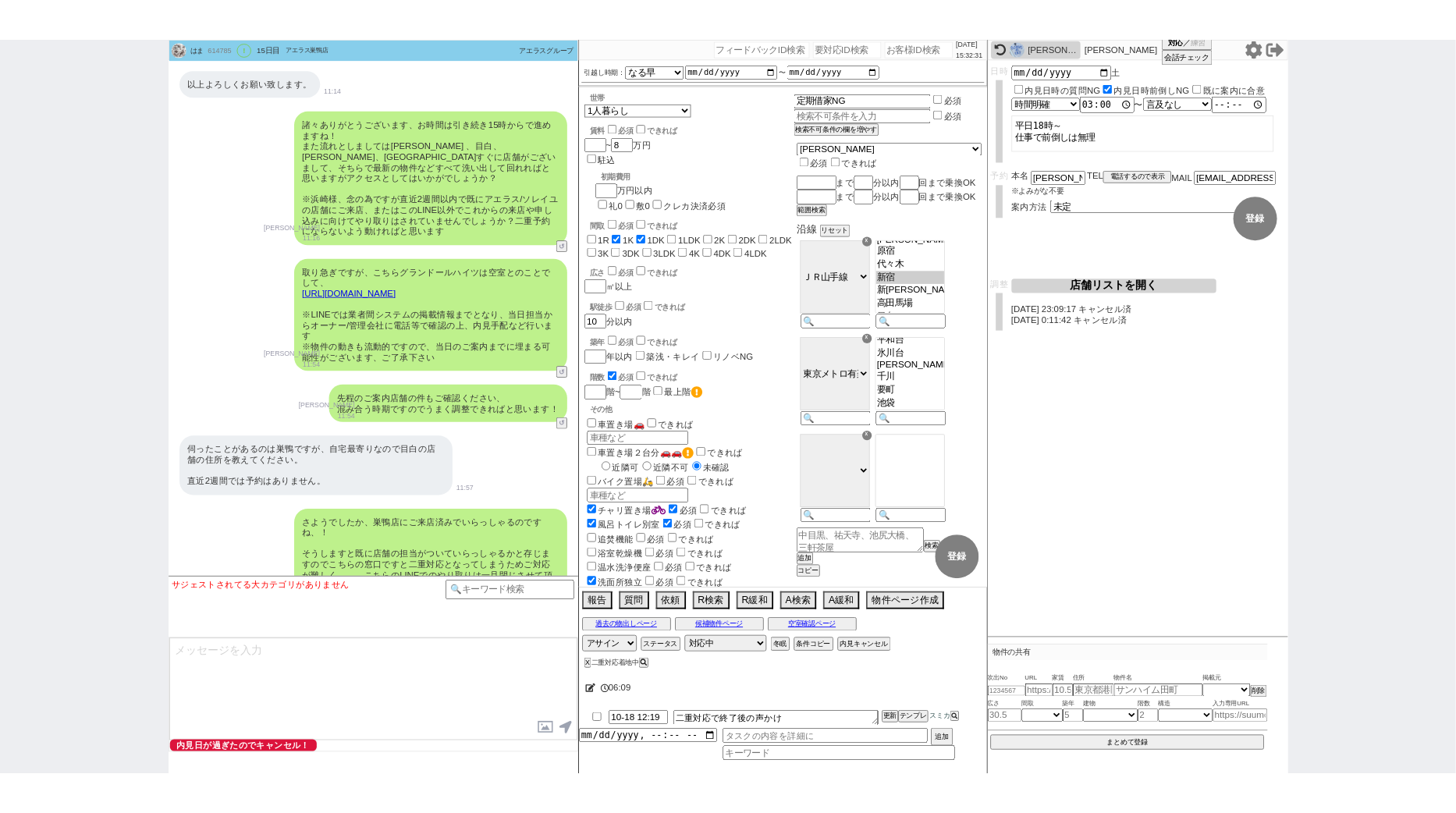
scroll to position [49, 0]
